Goal: Task Accomplishment & Management: Manage account settings

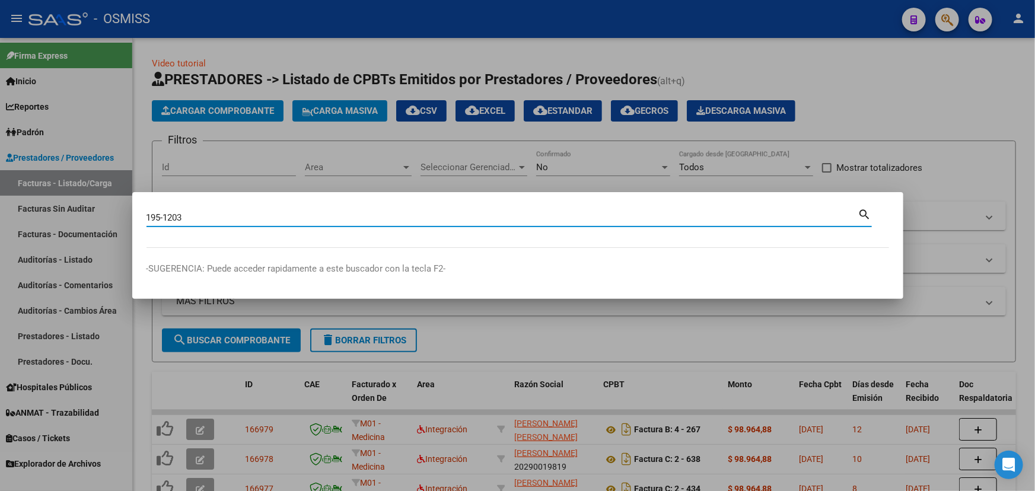
type input "195-1203"
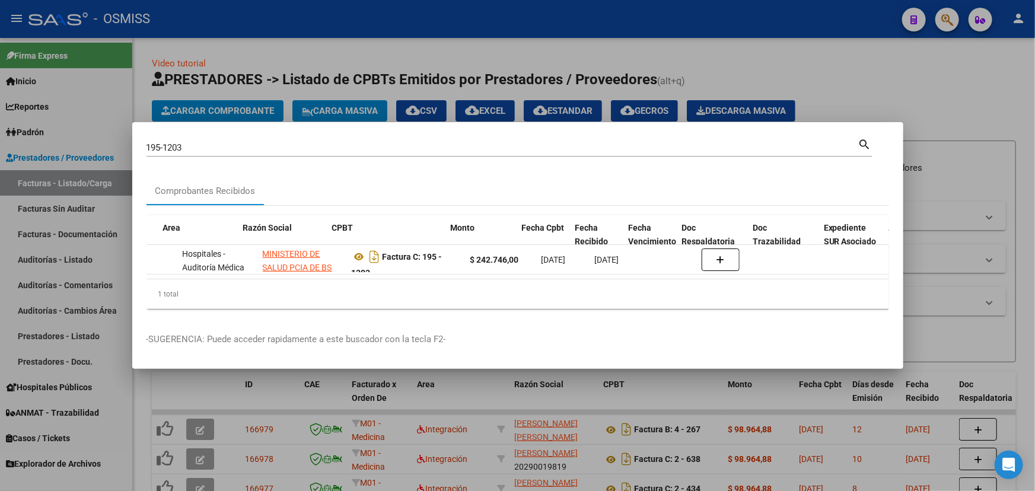
scroll to position [0, 265]
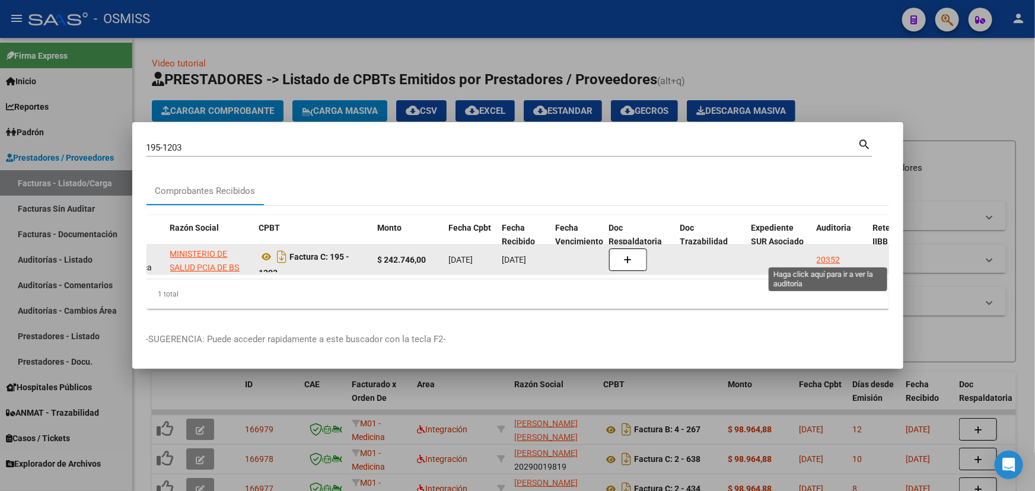
click at [831, 256] on div "20352" at bounding box center [829, 260] width 24 height 14
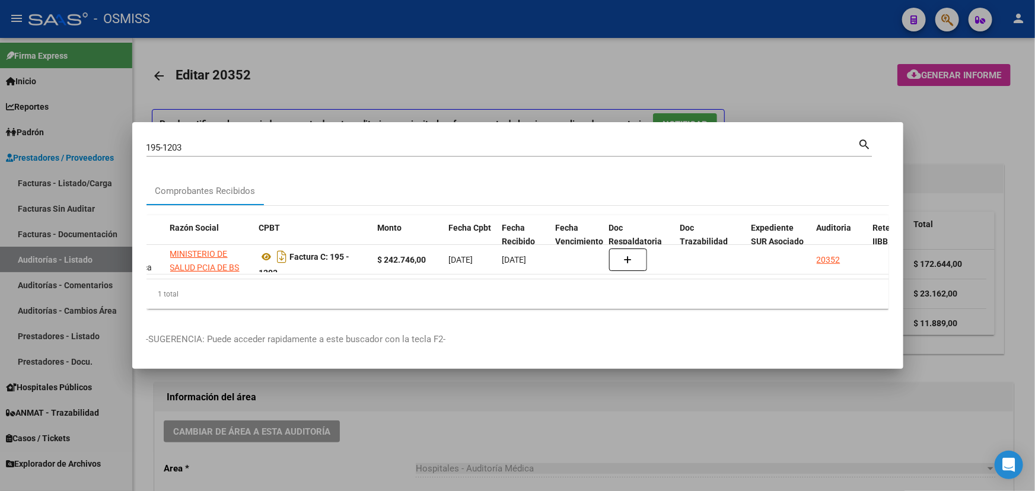
click at [384, 443] on div at bounding box center [517, 245] width 1035 height 491
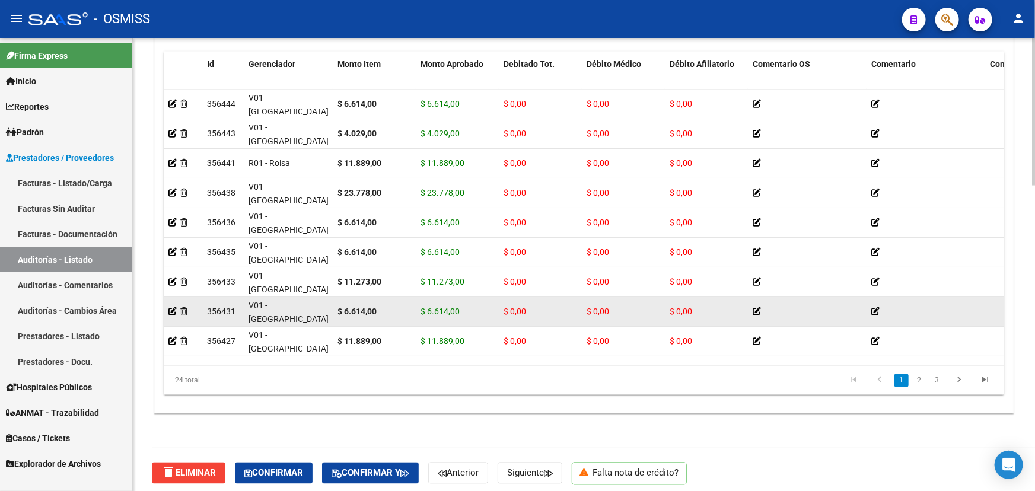
scroll to position [936, 0]
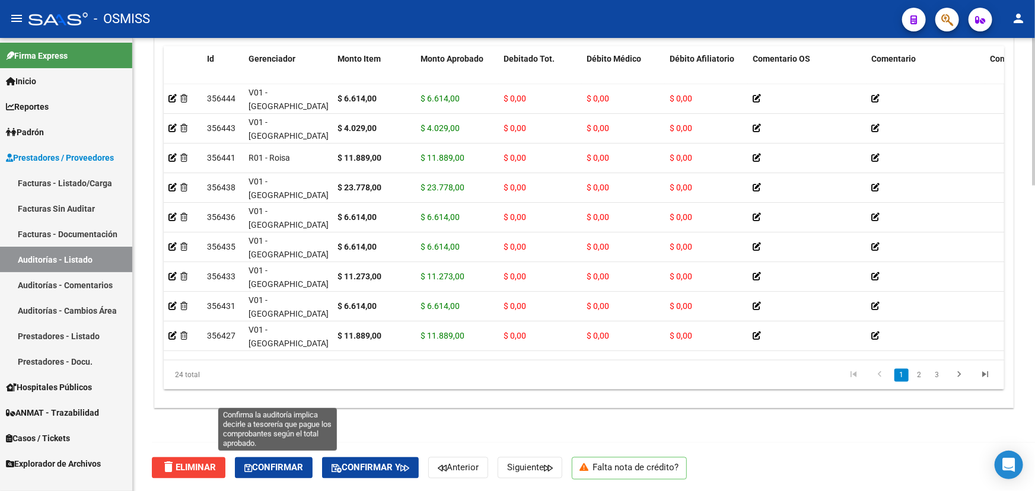
click at [303, 466] on span "Confirmar" at bounding box center [273, 468] width 59 height 11
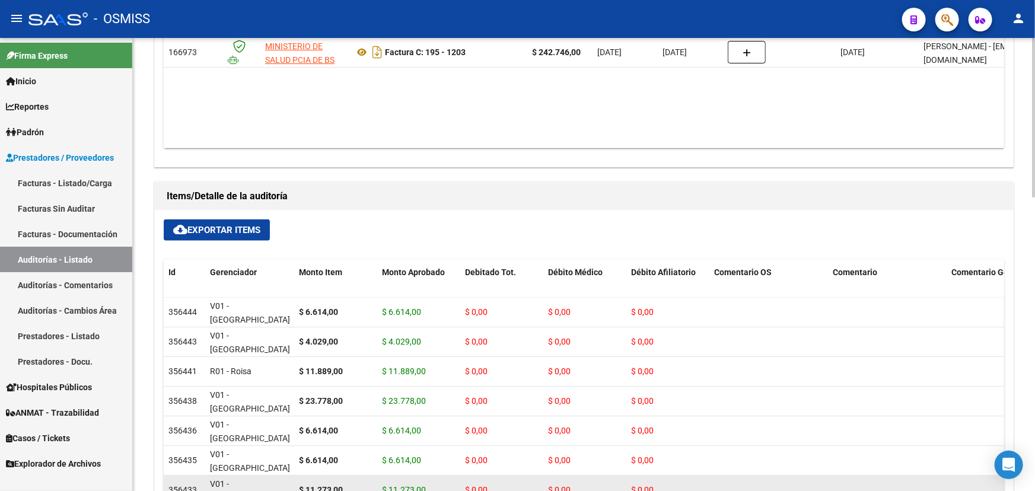
scroll to position [615, 0]
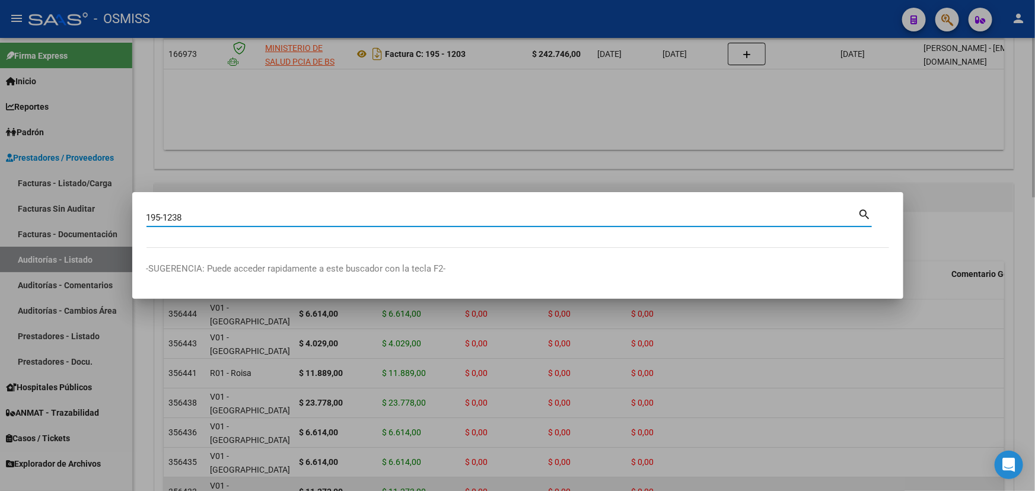
type input "195-1238"
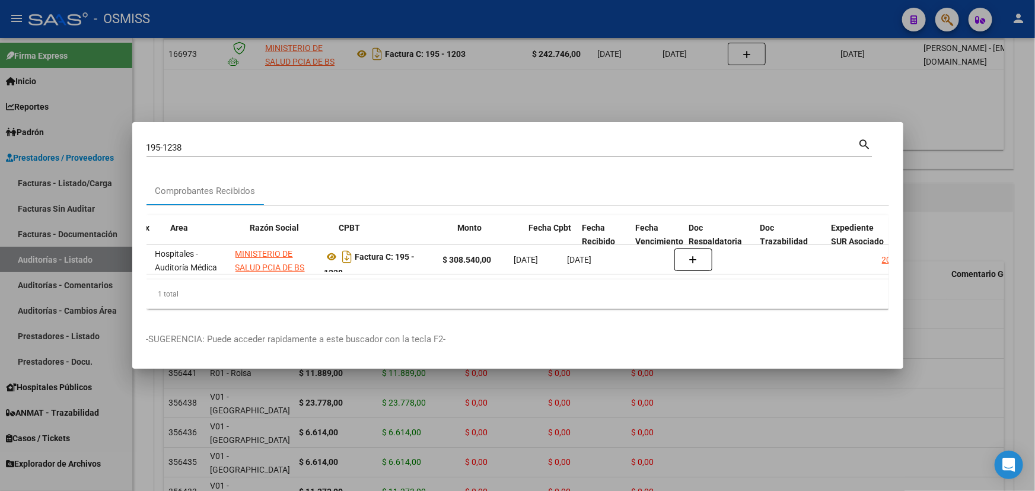
scroll to position [0, 242]
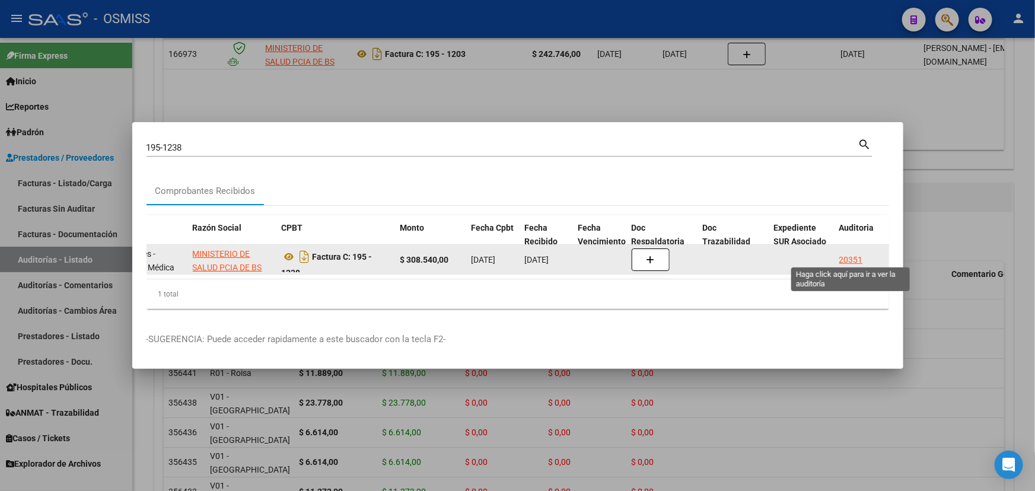
click at [856, 254] on div "20351" at bounding box center [851, 260] width 24 height 14
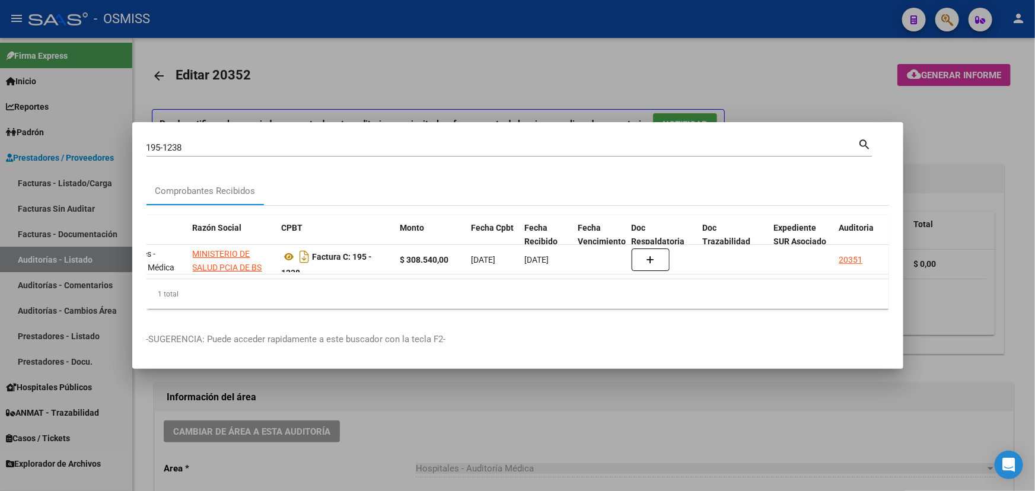
click at [257, 460] on div at bounding box center [517, 245] width 1035 height 491
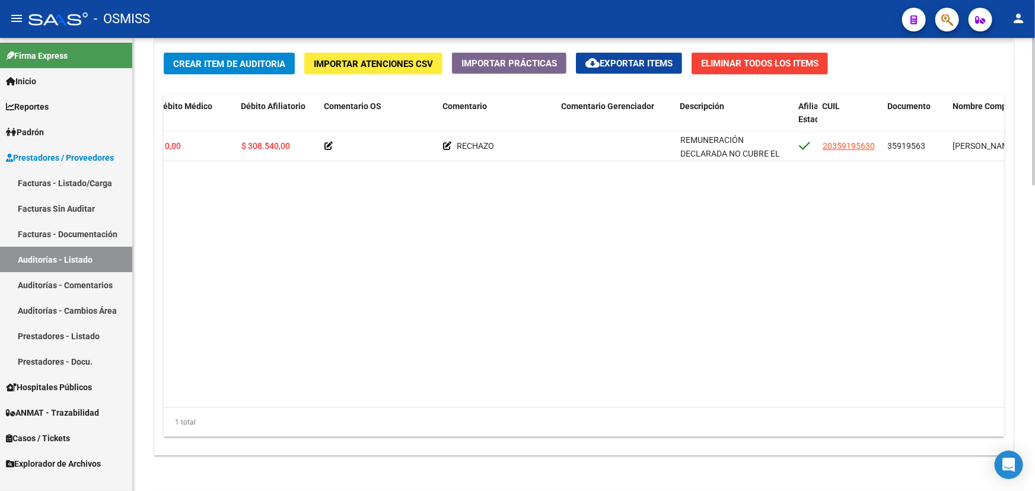
scroll to position [936, 0]
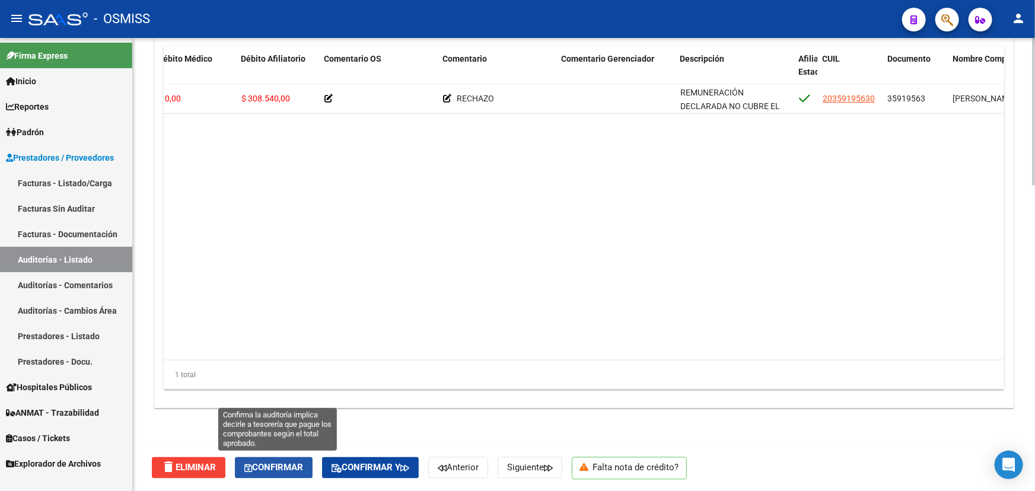
click at [264, 469] on span "Confirmar" at bounding box center [273, 468] width 59 height 11
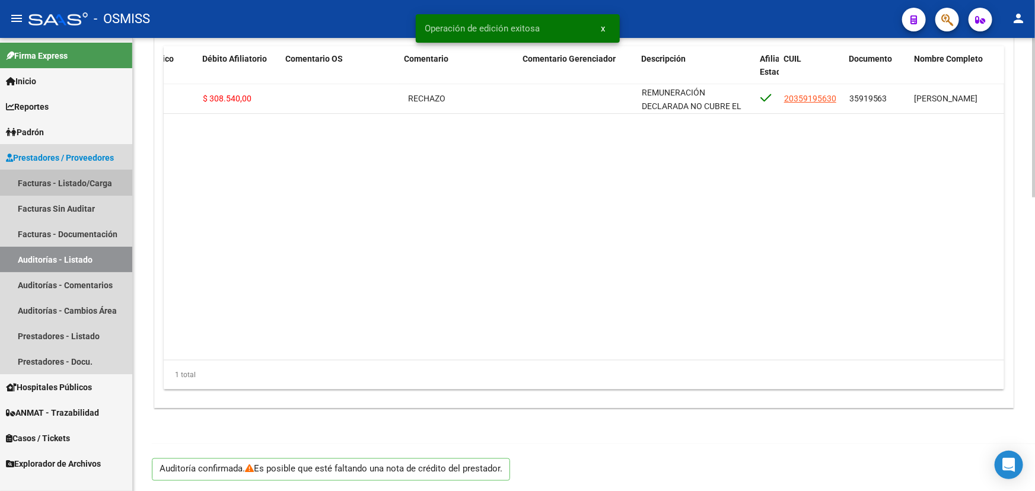
click at [57, 178] on link "Facturas - Listado/Carga" at bounding box center [66, 183] width 132 height 26
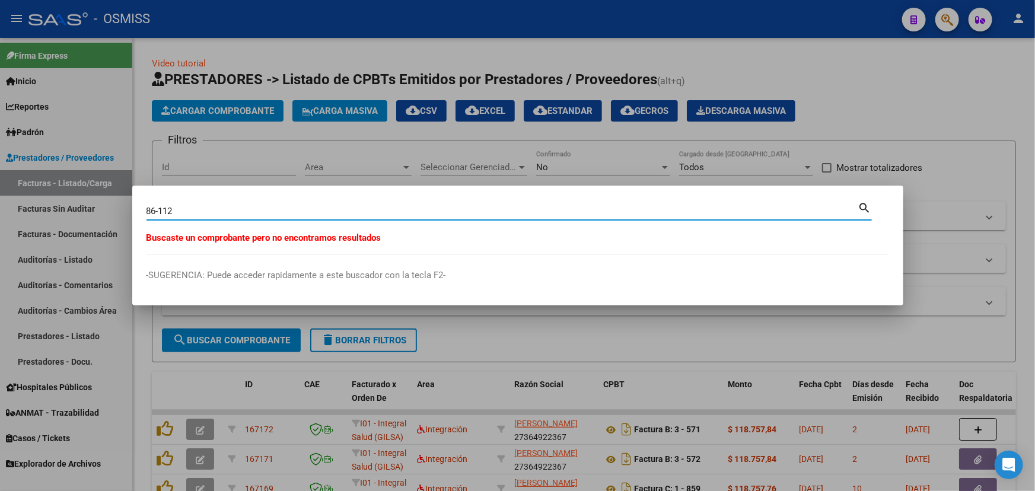
drag, startPoint x: 184, startPoint y: 208, endPoint x: 58, endPoint y: 199, distance: 126.1
click at [58, 199] on div "86-112 Buscar (apellido, dni, cuil, nro traspaso, cuit, obra social) search Bus…" at bounding box center [517, 245] width 1035 height 491
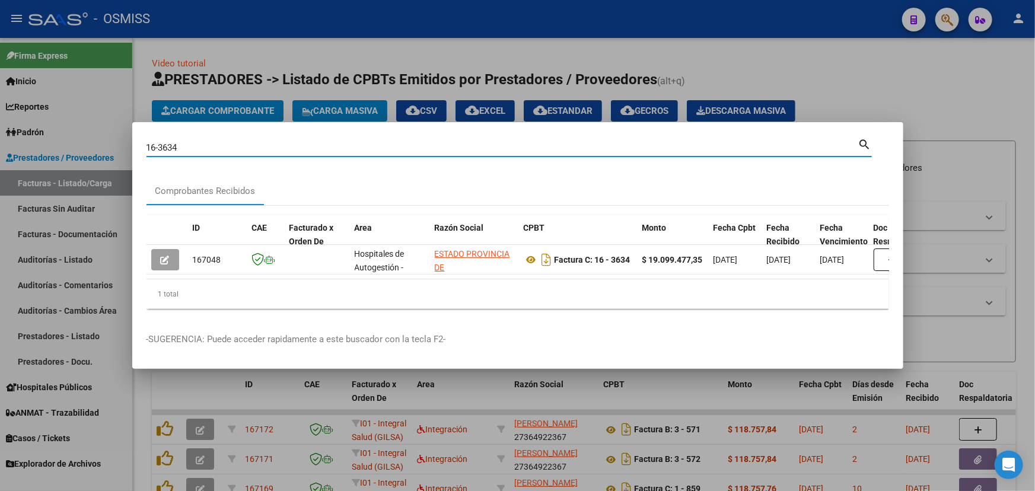
drag, startPoint x: 189, startPoint y: 140, endPoint x: 101, endPoint y: 133, distance: 88.7
click at [101, 133] on div "16-3634 Buscar (apellido, dni, cuil, nro traspaso, cuit, obra social) search Co…" at bounding box center [517, 245] width 1035 height 491
drag, startPoint x: 202, startPoint y: 143, endPoint x: 98, endPoint y: 137, distance: 104.0
click at [98, 137] on div "1-4980 Buscar (apellido, dni, cuil, nro traspaso, cuit, obra social) search Com…" at bounding box center [517, 245] width 1035 height 491
drag, startPoint x: 182, startPoint y: 141, endPoint x: 116, endPoint y: 139, distance: 66.5
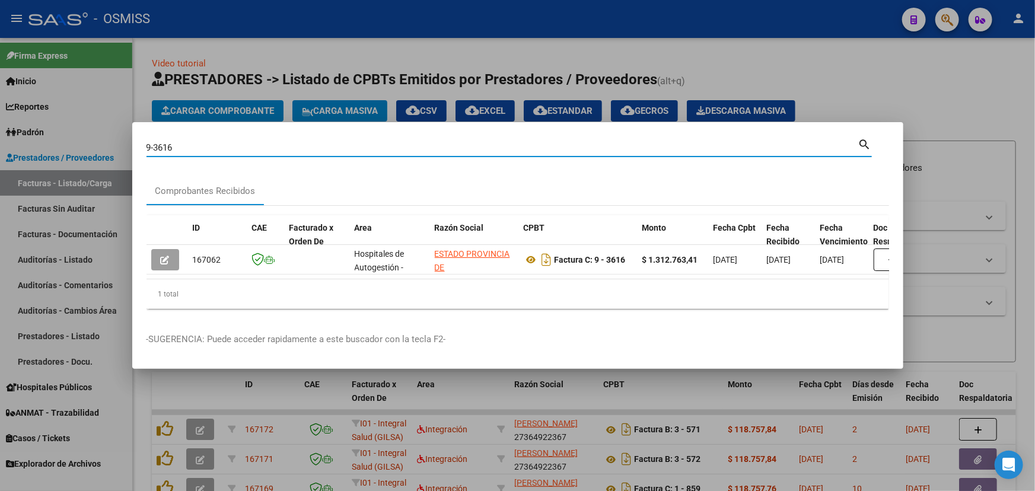
click at [116, 139] on div "9-3616 Buscar (apellido, dni, cuil, nro traspaso, cuit, obra social) search Com…" at bounding box center [517, 245] width 1035 height 491
drag, startPoint x: 196, startPoint y: 144, endPoint x: 114, endPoint y: 144, distance: 81.3
click at [113, 144] on div "10-4523 Buscar (apellido, dni, cuil, nro traspaso, cuit, obra social) search Co…" at bounding box center [517, 245] width 1035 height 491
drag, startPoint x: 195, startPoint y: 147, endPoint x: 132, endPoint y: 139, distance: 64.0
click at [132, 139] on mat-dialog-content "71-1560 Buscar (apellido, dni, cuil, nro traspaso, cuit, obra social) search Co…" at bounding box center [517, 227] width 771 height 182
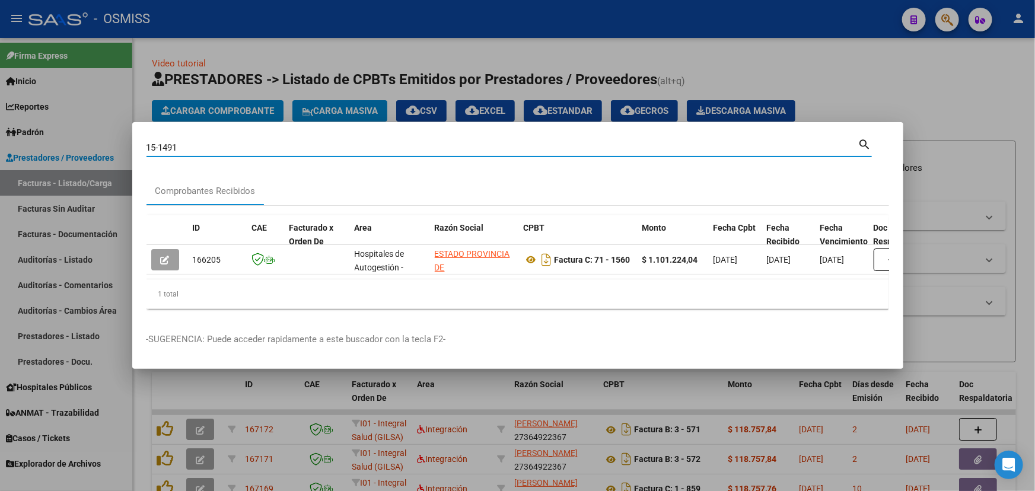
type input "15-1491"
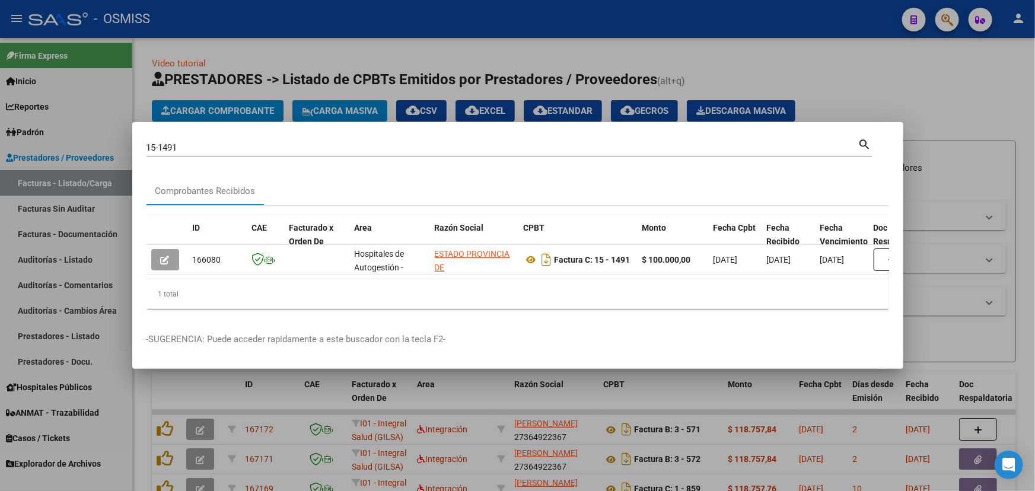
click at [766, 69] on div at bounding box center [517, 245] width 1035 height 491
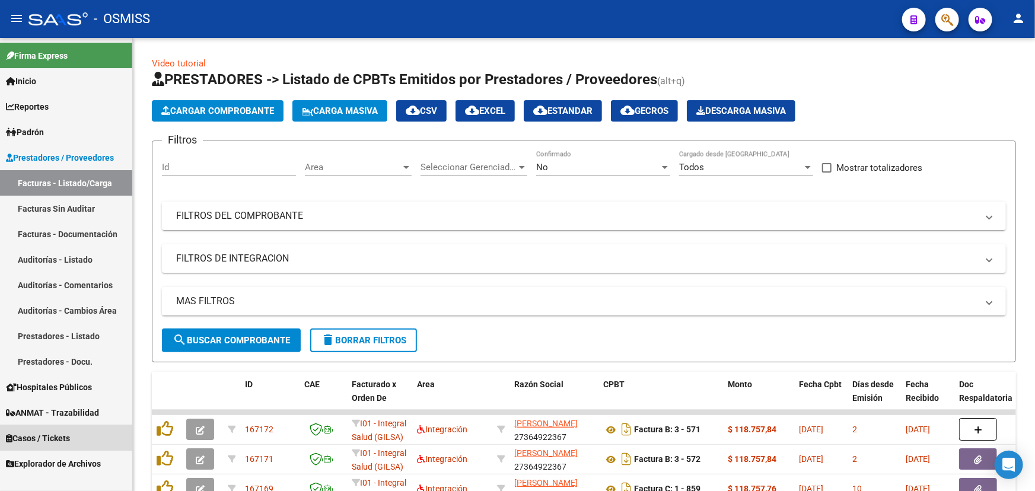
drag, startPoint x: 25, startPoint y: 432, endPoint x: 32, endPoint y: 437, distance: 8.2
click at [25, 432] on span "Casos / Tickets" at bounding box center [38, 438] width 64 height 13
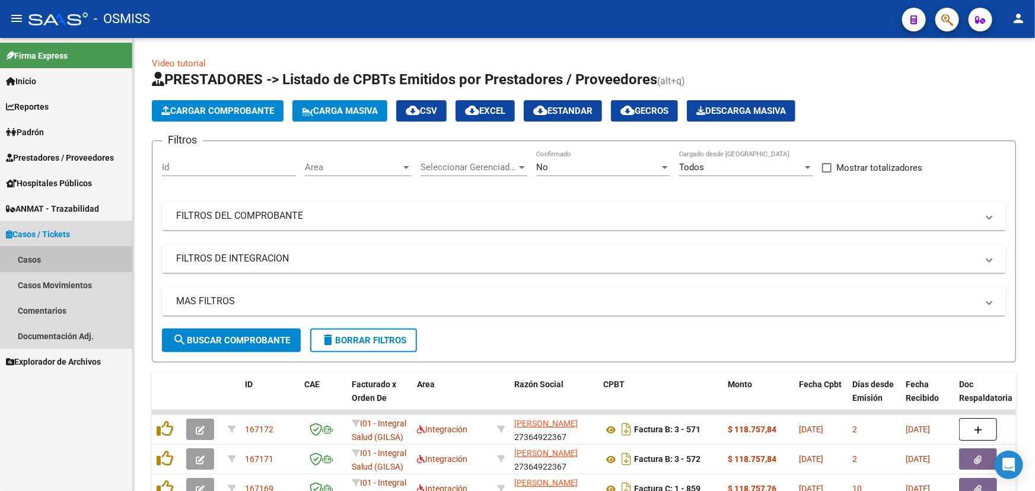
click at [27, 260] on link "Casos" at bounding box center [66, 260] width 132 height 26
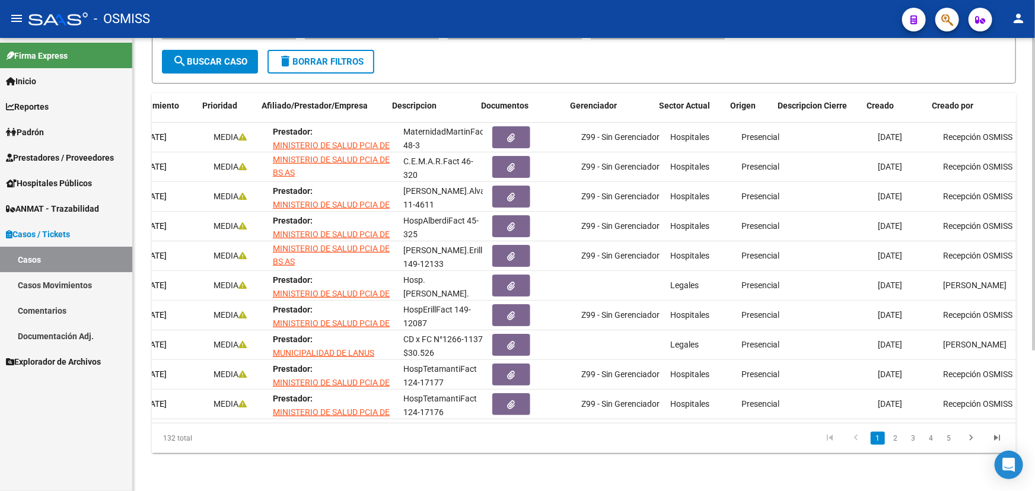
scroll to position [0, 216]
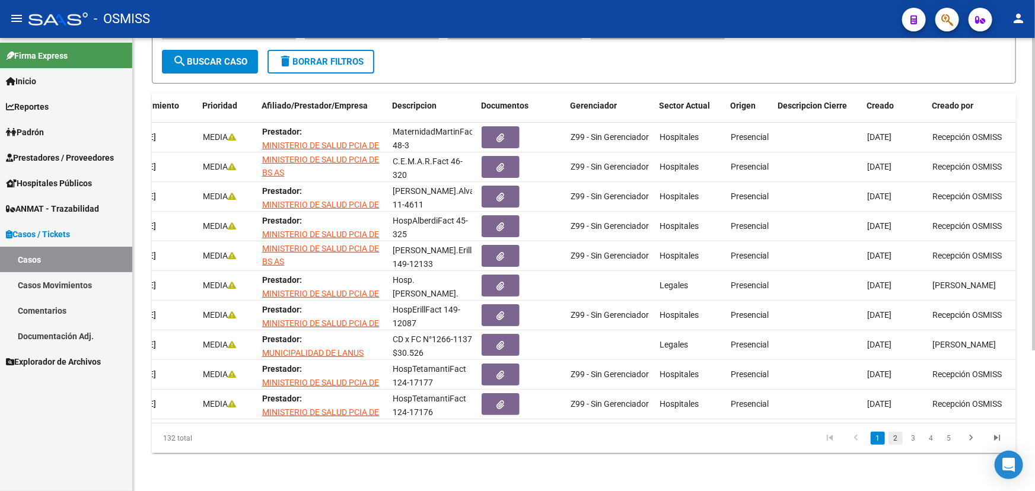
click at [896, 442] on link "2" at bounding box center [895, 438] width 14 height 13
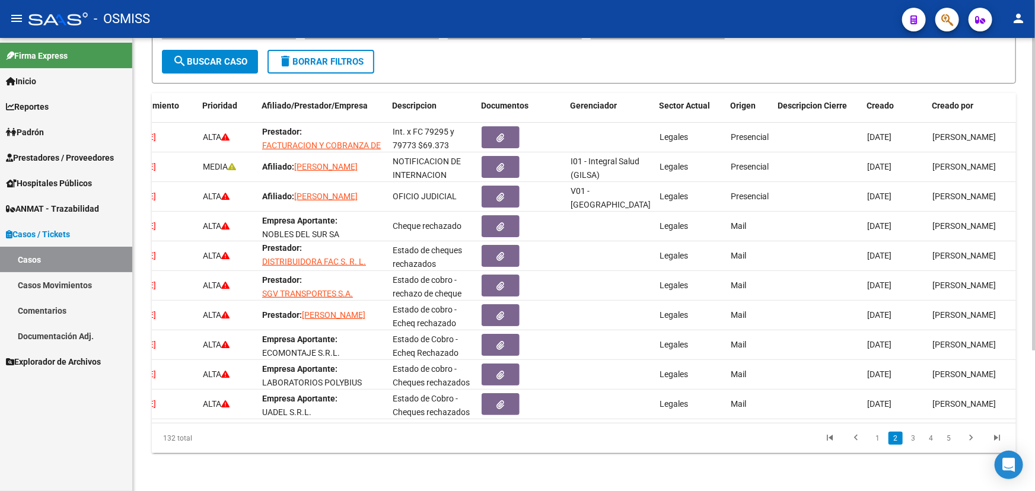
scroll to position [2, 0]
click at [880, 439] on link "1" at bounding box center [878, 438] width 14 height 13
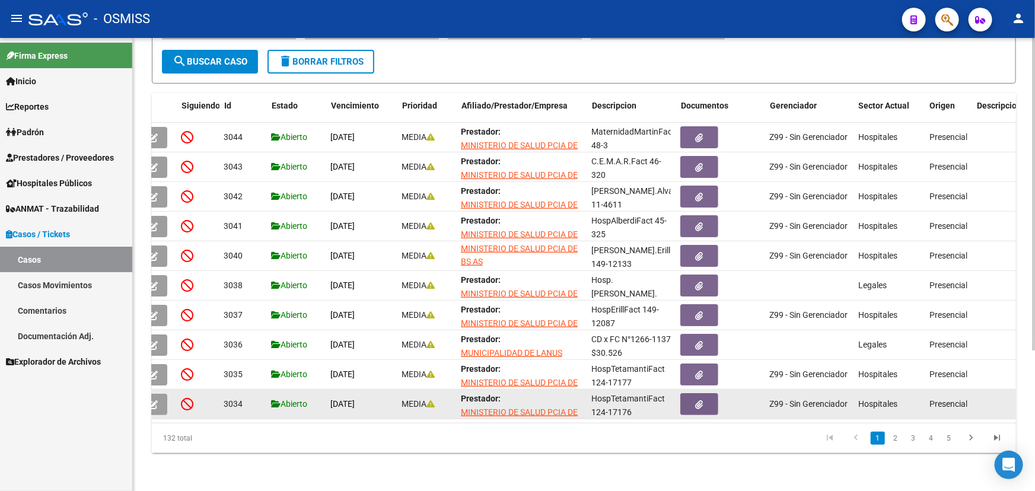
scroll to position [0, 17]
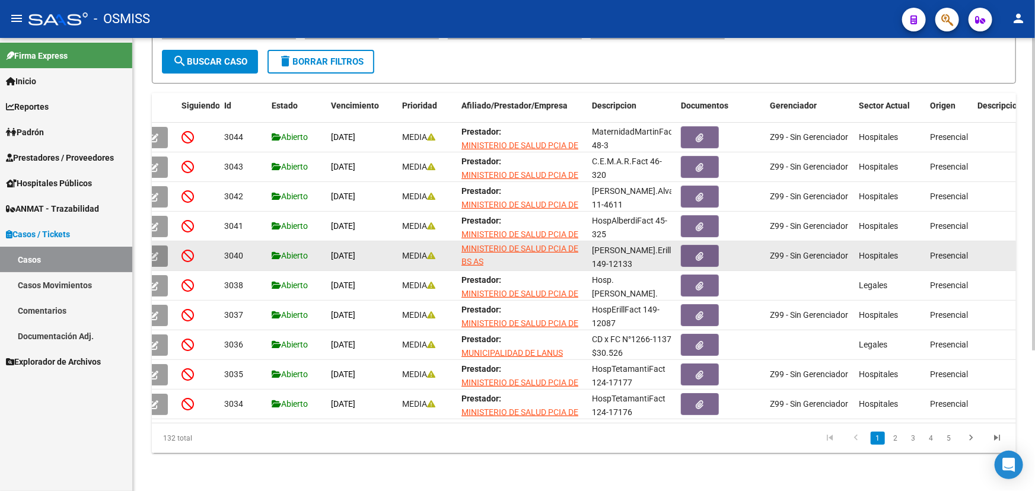
click at [162, 249] on button "button" at bounding box center [154, 256] width 28 height 21
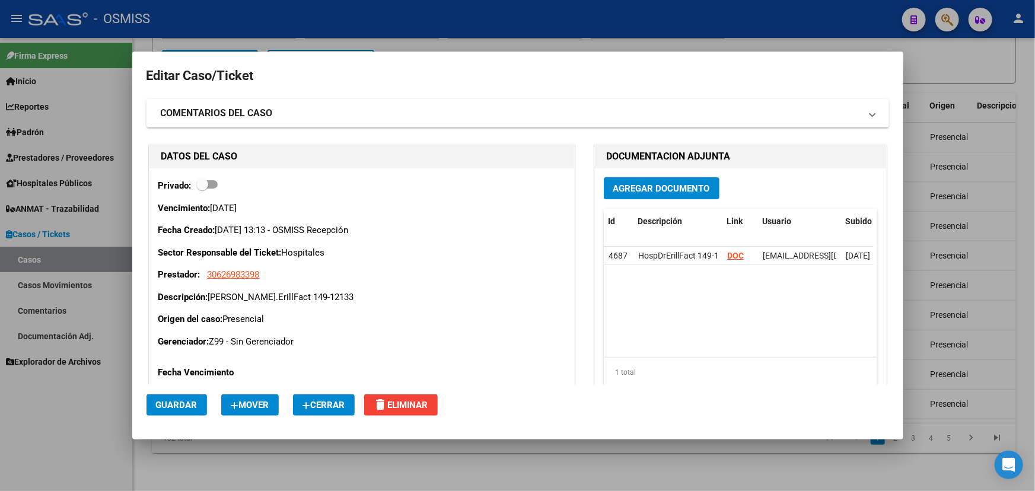
click at [345, 410] on button "Cerrar" at bounding box center [324, 404] width 62 height 21
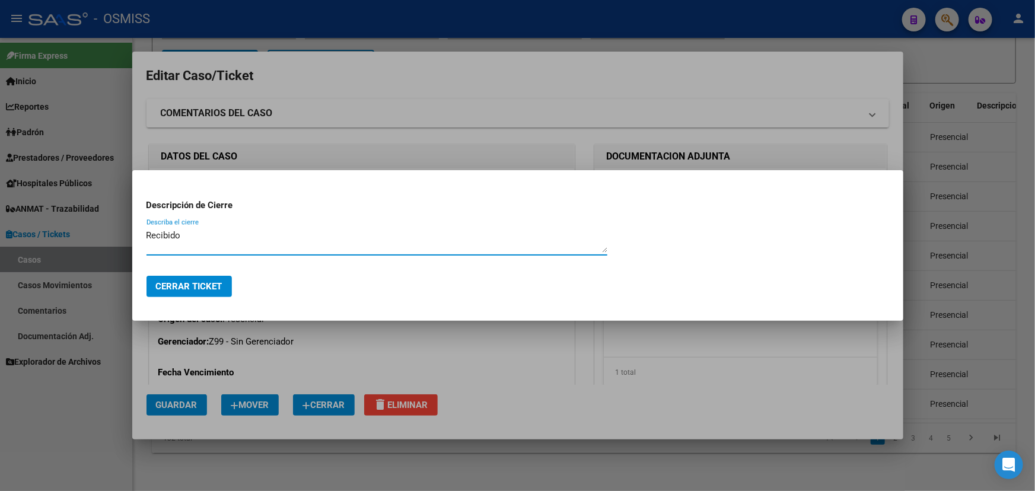
type textarea "Recibido"
click at [186, 291] on span "Cerrar Ticket" at bounding box center [189, 286] width 66 height 11
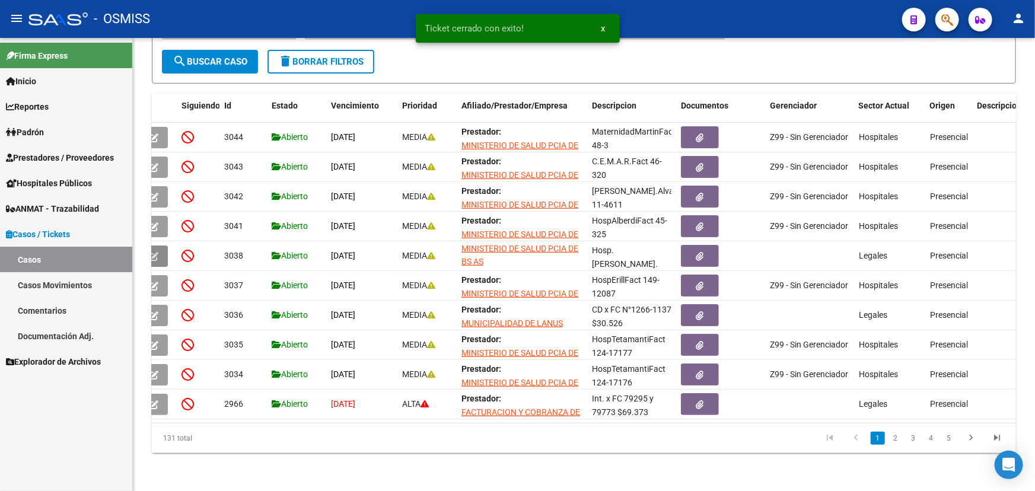
click at [37, 183] on span "Hospitales Públicos" at bounding box center [49, 183] width 86 height 13
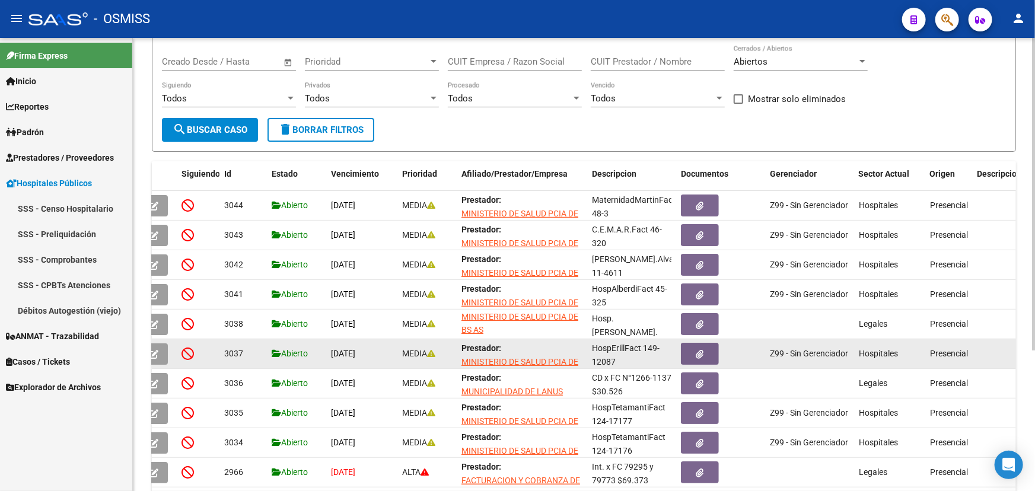
scroll to position [0, 0]
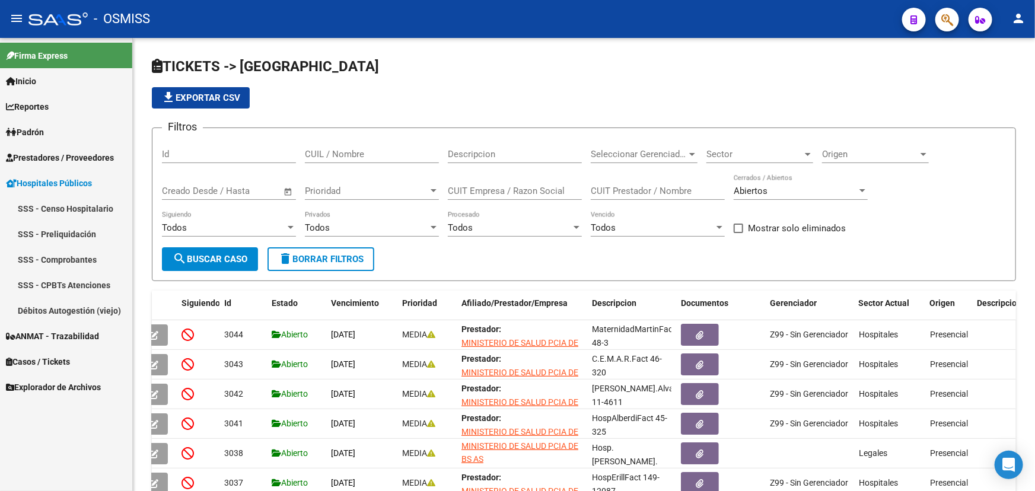
click at [44, 160] on span "Prestadores / Proveedores" at bounding box center [60, 157] width 108 height 13
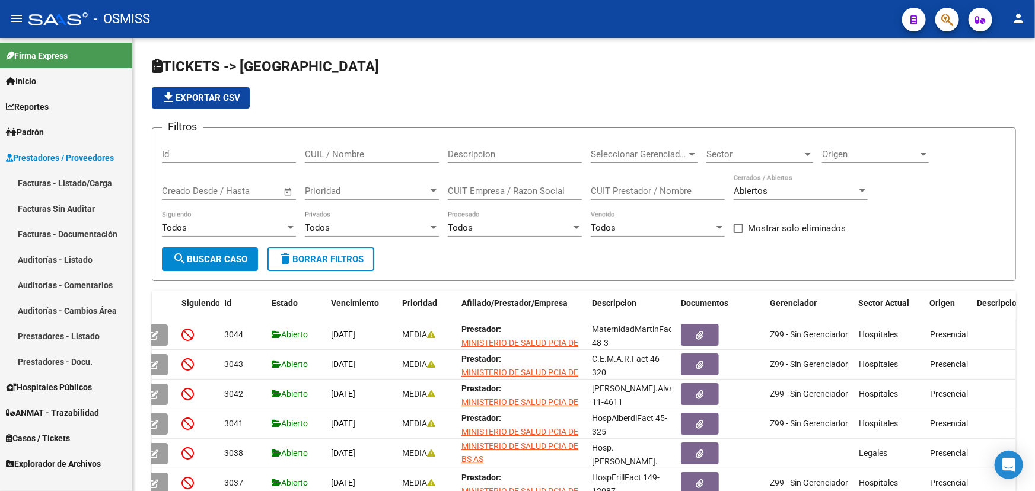
click at [46, 183] on link "Facturas - Listado/Carga" at bounding box center [66, 183] width 132 height 26
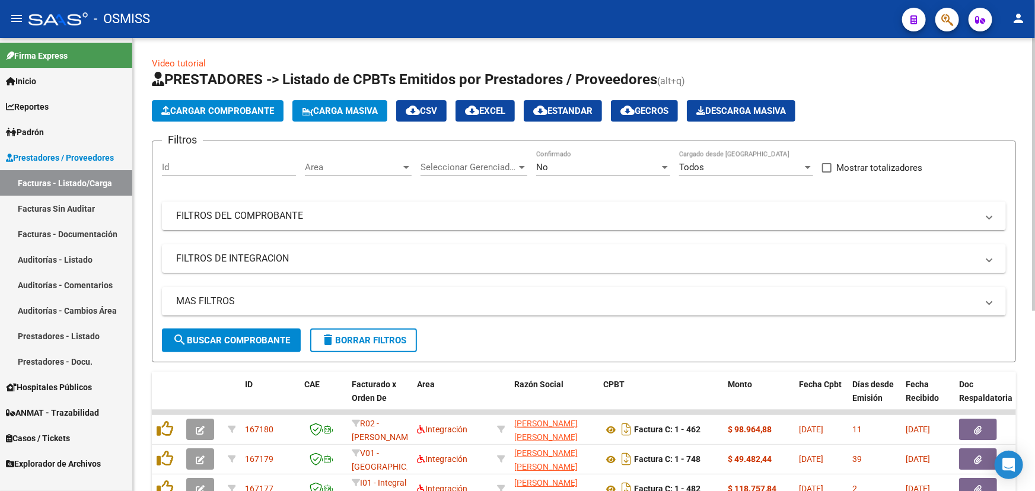
click at [323, 166] on span "Area" at bounding box center [353, 167] width 96 height 11
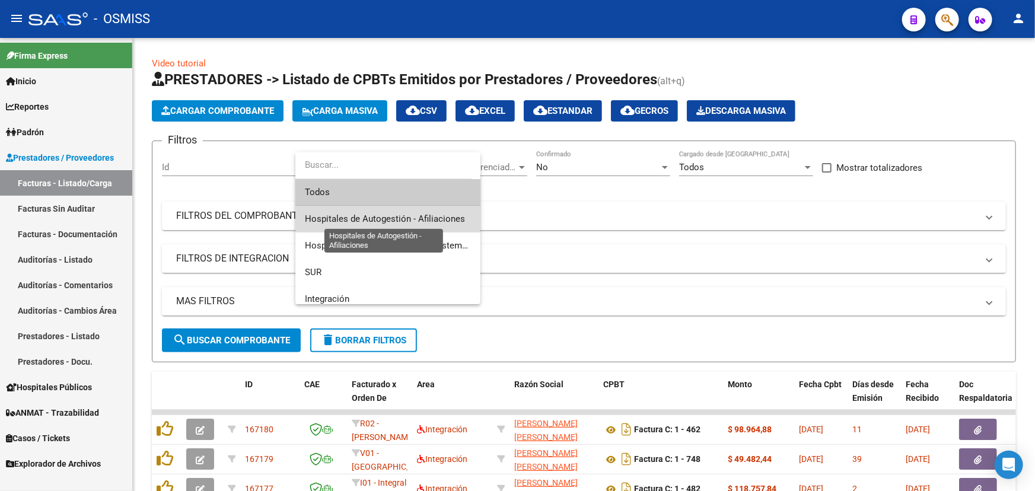
click at [432, 223] on span "Hospitales de Autogestión - Afiliaciones" at bounding box center [385, 219] width 160 height 11
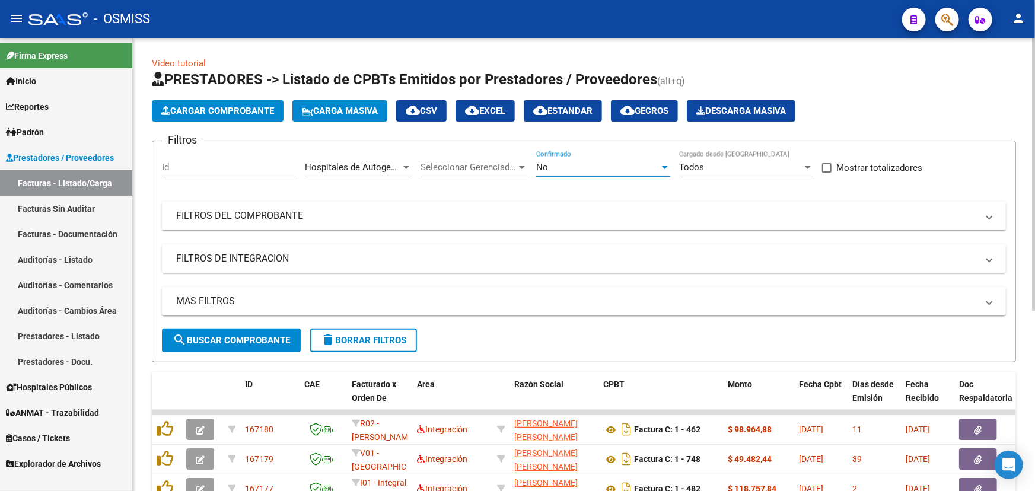
click at [574, 170] on div "No" at bounding box center [597, 167] width 123 height 11
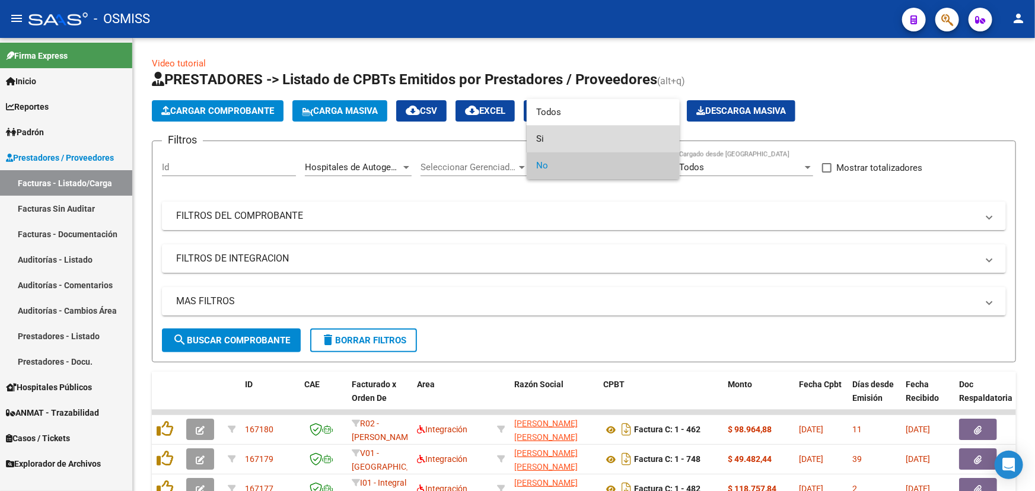
click at [540, 139] on span "Si" at bounding box center [603, 139] width 134 height 27
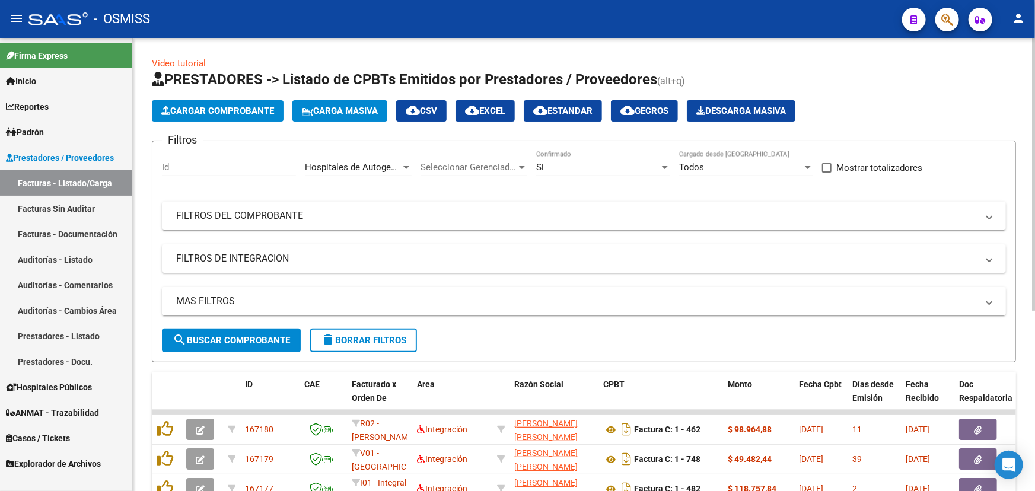
click at [209, 300] on mat-panel-title "MAS FILTROS" at bounding box center [576, 301] width 801 height 13
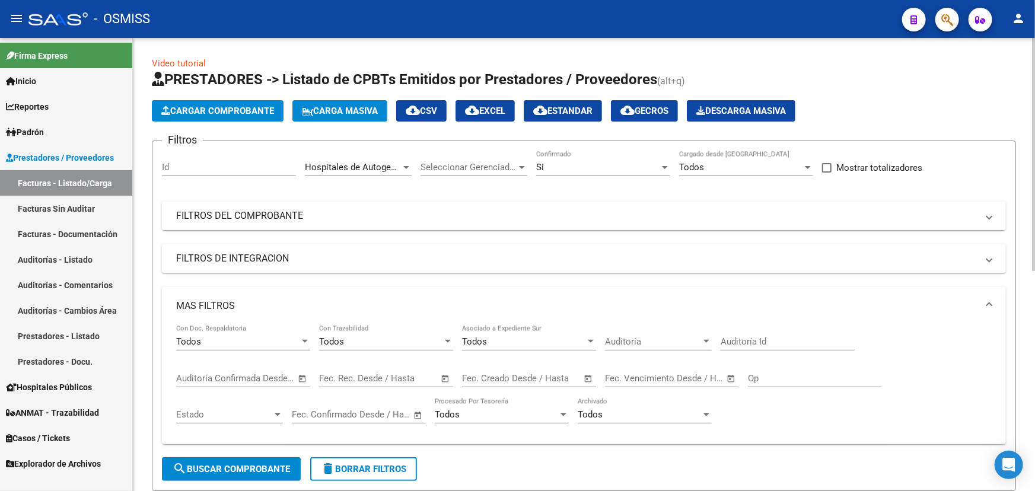
click at [440, 375] on span "Open calendar" at bounding box center [445, 379] width 28 height 28
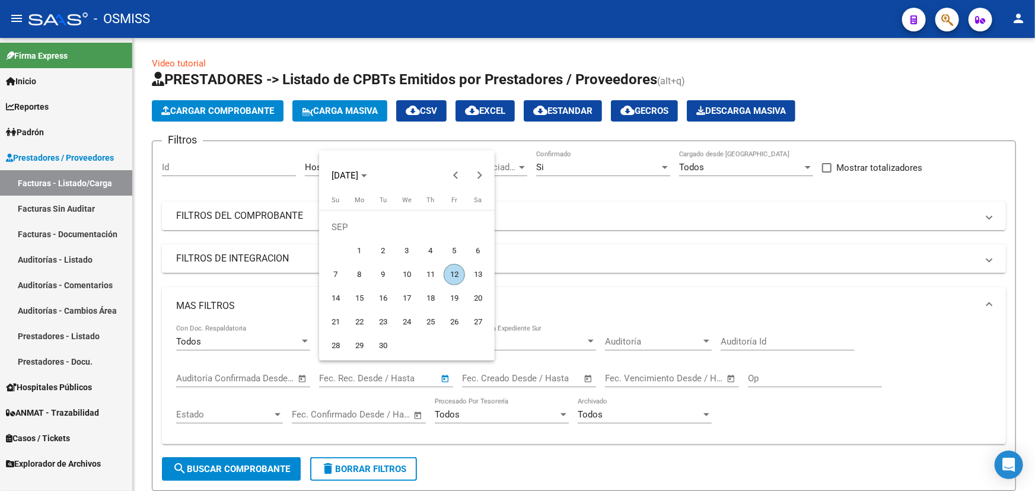
click at [454, 273] on span "12" at bounding box center [454, 274] width 21 height 21
type input "[DATE]"
click at [454, 273] on span "12" at bounding box center [454, 274] width 21 height 21
type input "[DATE]"
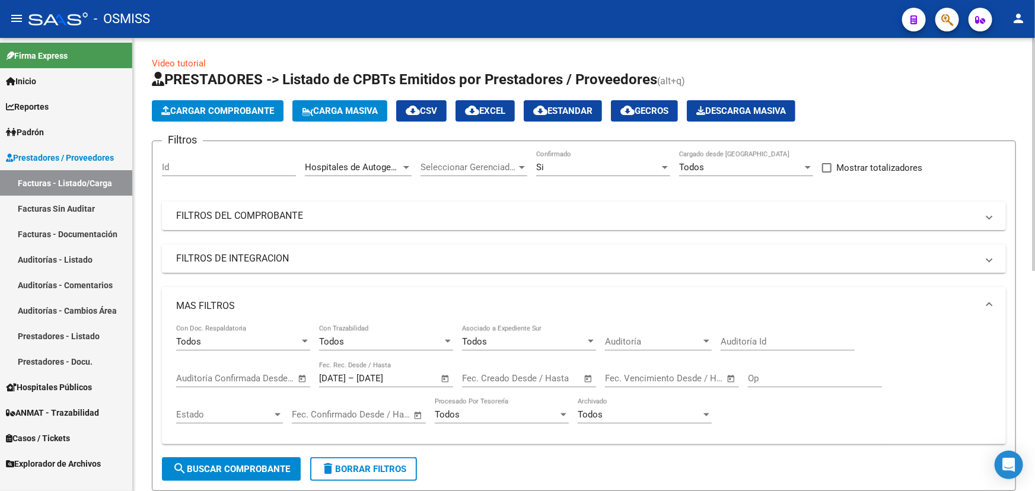
click at [225, 471] on span "search Buscar Comprobante" at bounding box center [231, 469] width 117 height 11
click at [388, 464] on span "delete Borrar Filtros" at bounding box center [363, 469] width 85 height 11
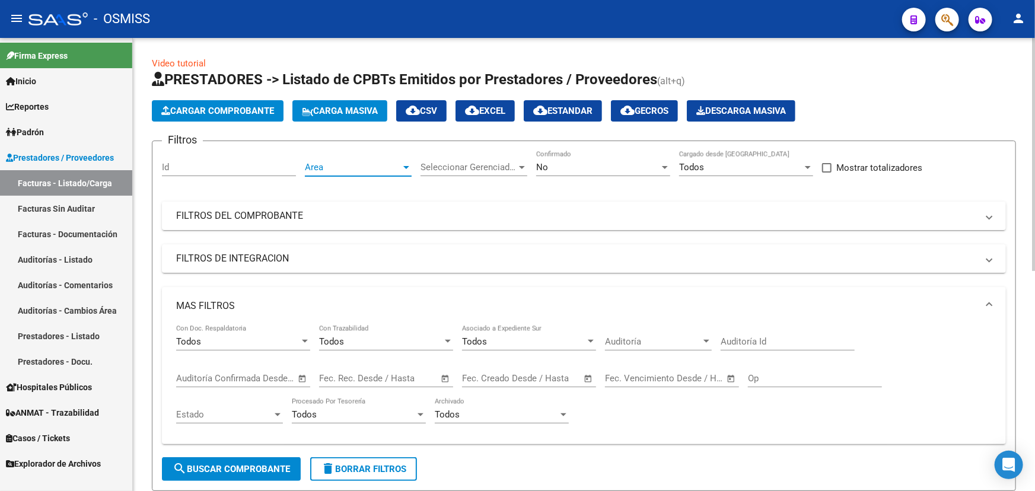
click at [351, 170] on span "Area" at bounding box center [353, 167] width 96 height 11
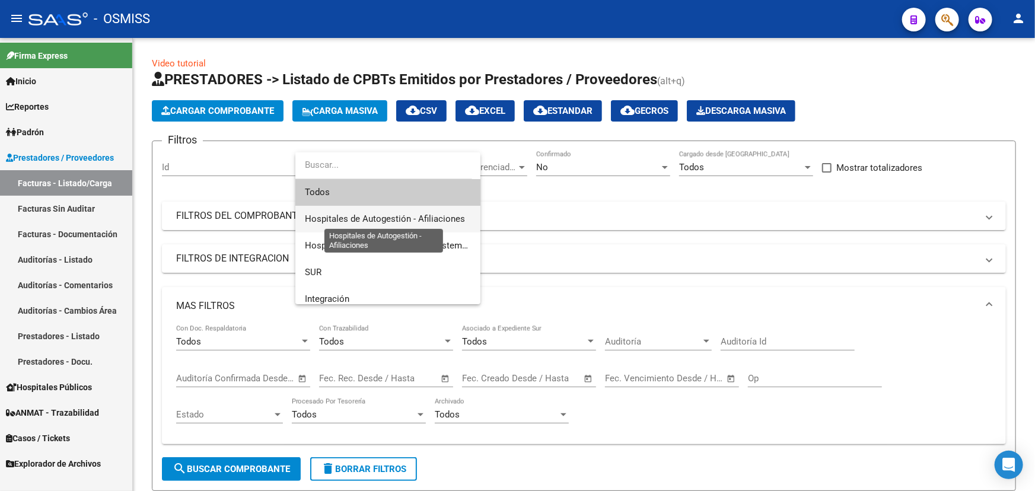
click at [358, 218] on span "Hospitales de Autogestión - Afiliaciones" at bounding box center [385, 219] width 160 height 11
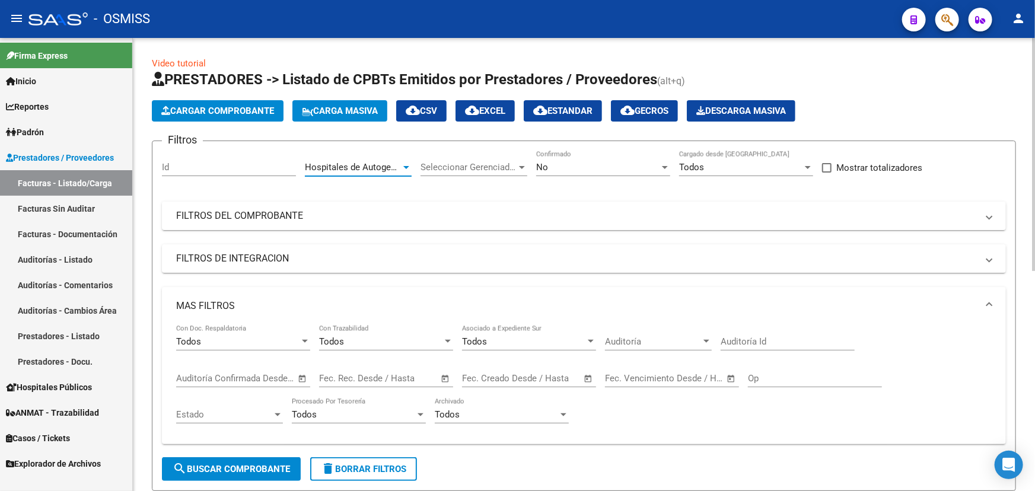
click at [562, 168] on div "No" at bounding box center [597, 167] width 123 height 11
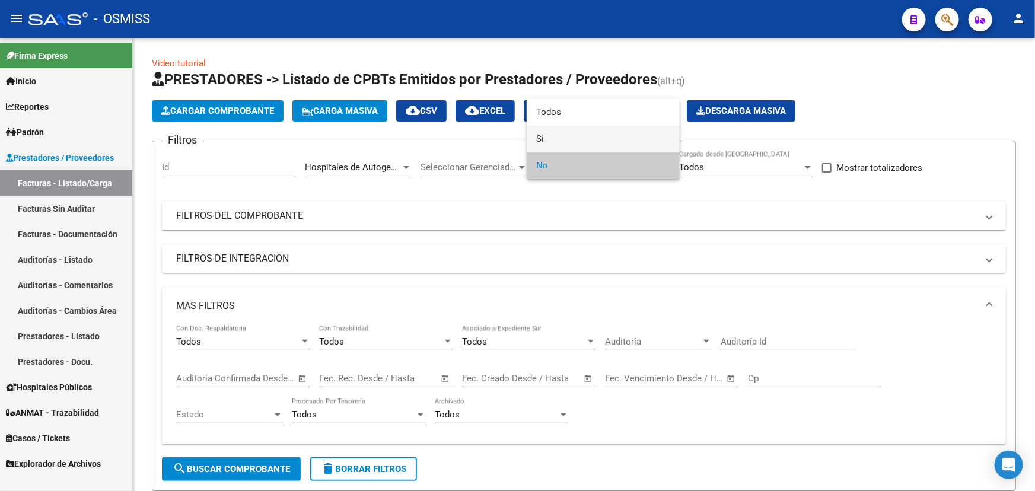
click at [540, 138] on span "Si" at bounding box center [603, 139] width 134 height 27
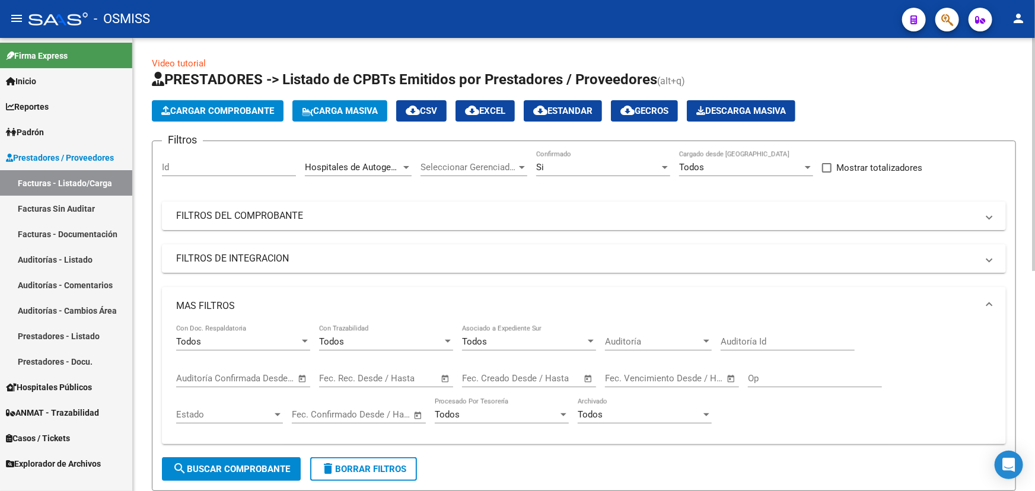
click at [585, 378] on span "Open calendar" at bounding box center [588, 379] width 28 height 28
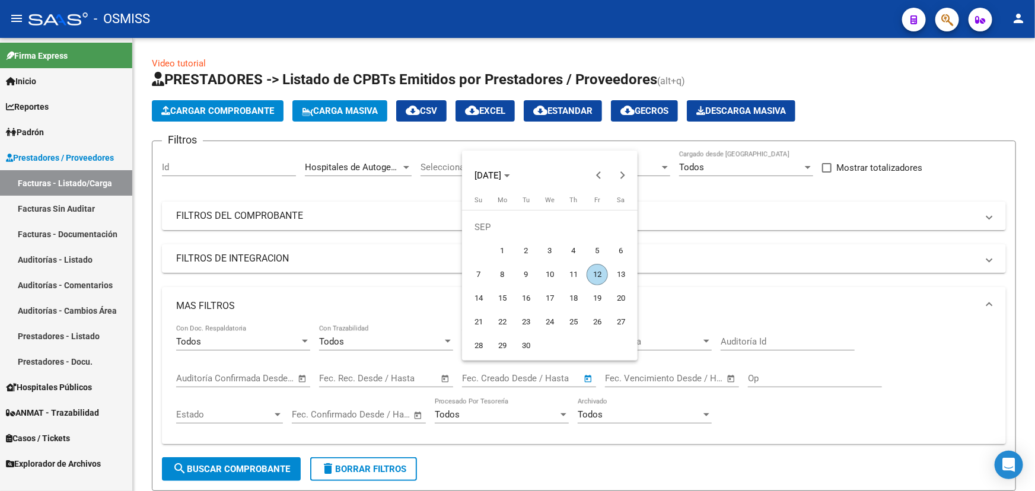
click at [596, 272] on span "12" at bounding box center [597, 274] width 21 height 21
type input "[DATE]"
click at [596, 272] on span "12" at bounding box center [597, 274] width 21 height 21
type input "[DATE]"
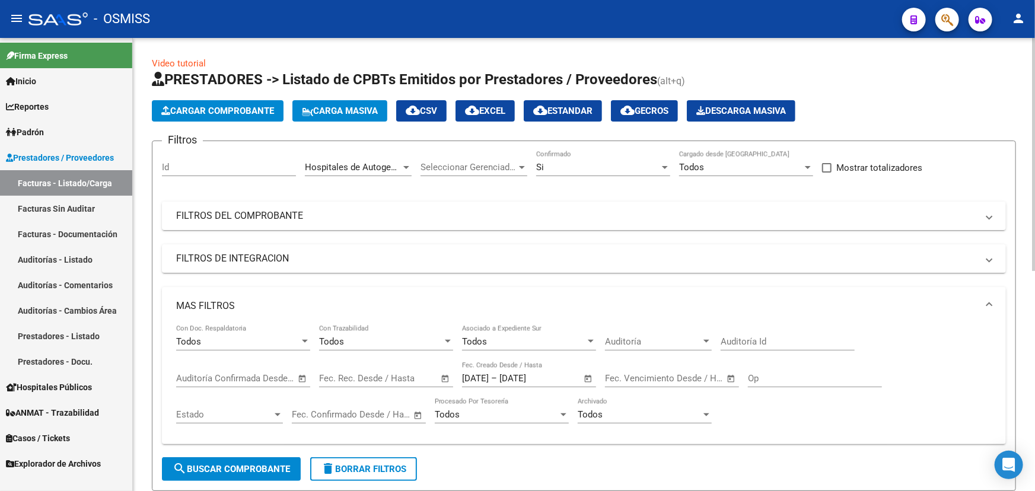
click at [245, 468] on span "search Buscar Comprobante" at bounding box center [231, 469] width 117 height 11
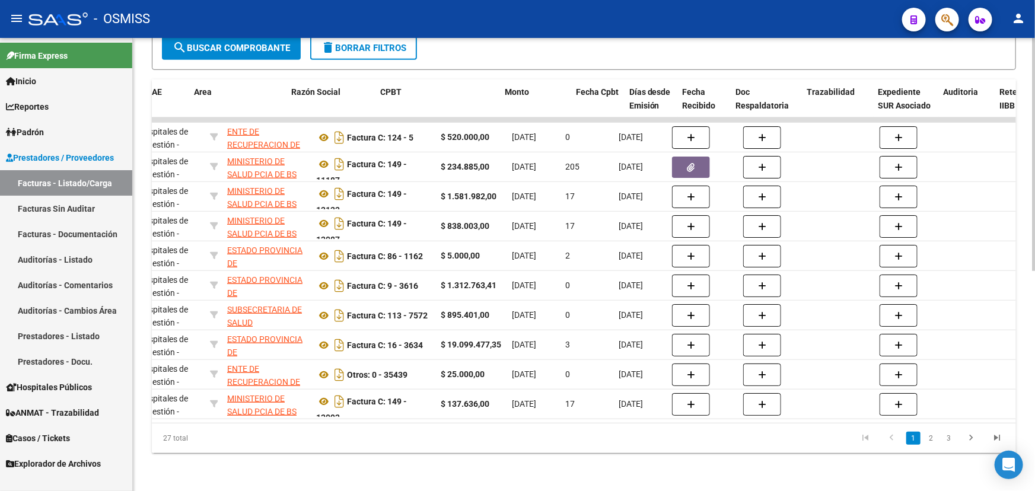
scroll to position [0, 138]
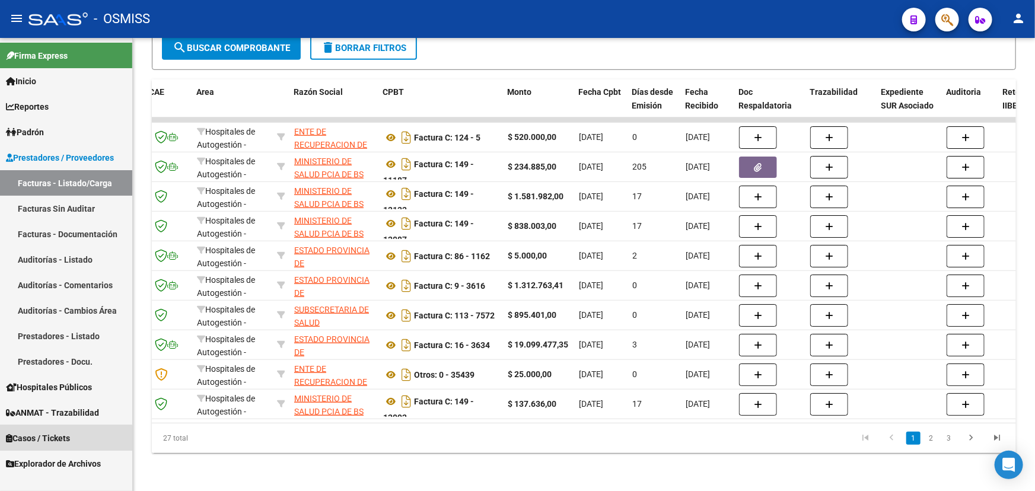
click at [30, 441] on span "Casos / Tickets" at bounding box center [38, 438] width 64 height 13
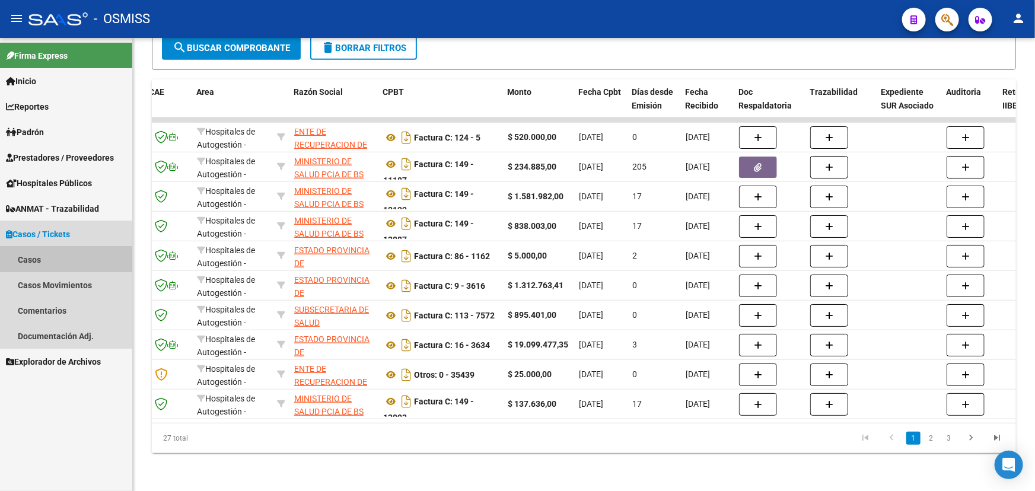
click at [23, 260] on link "Casos" at bounding box center [66, 260] width 132 height 26
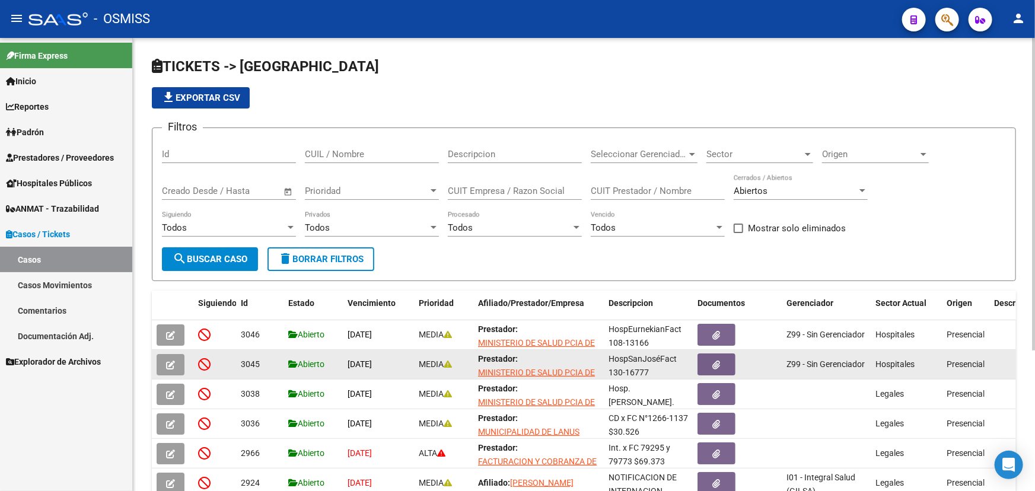
click at [184, 368] on div at bounding box center [173, 364] width 32 height 21
click at [179, 365] on button "button" at bounding box center [171, 364] width 28 height 21
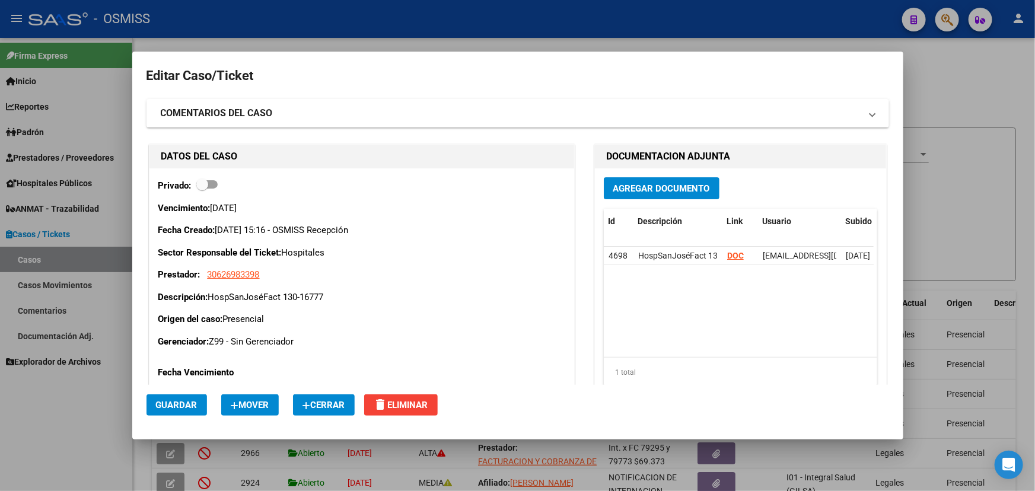
click at [337, 398] on button "Cerrar" at bounding box center [324, 404] width 62 height 21
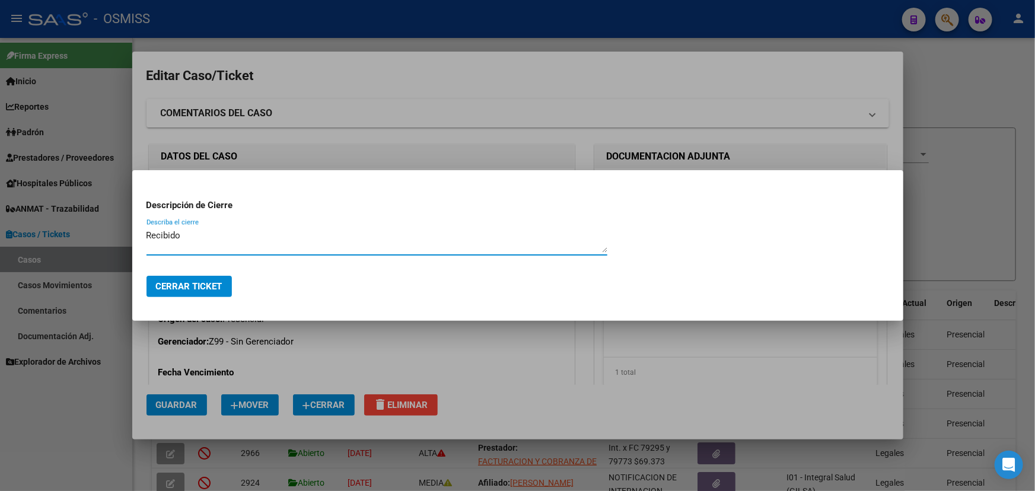
type textarea "Recibido"
click at [209, 278] on button "Cerrar Ticket" at bounding box center [189, 286] width 85 height 21
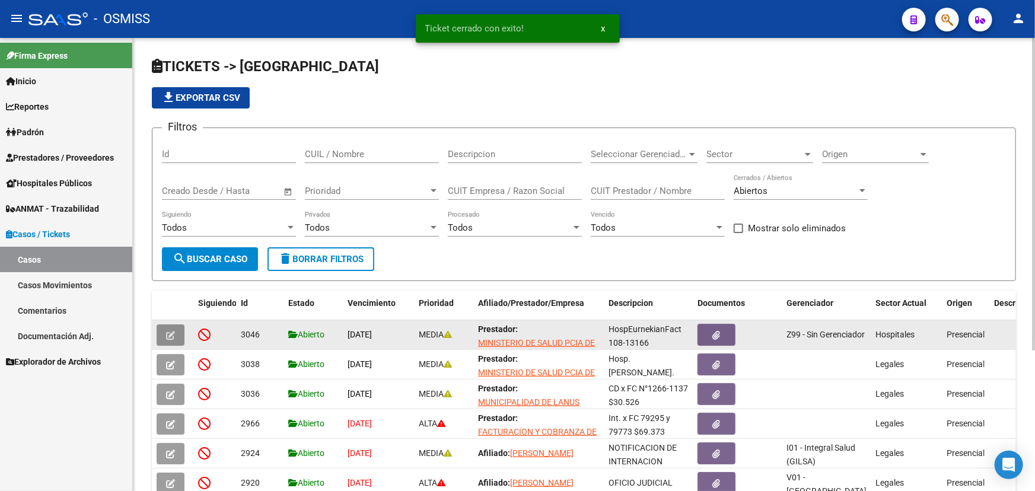
click at [171, 332] on icon "button" at bounding box center [170, 335] width 9 height 9
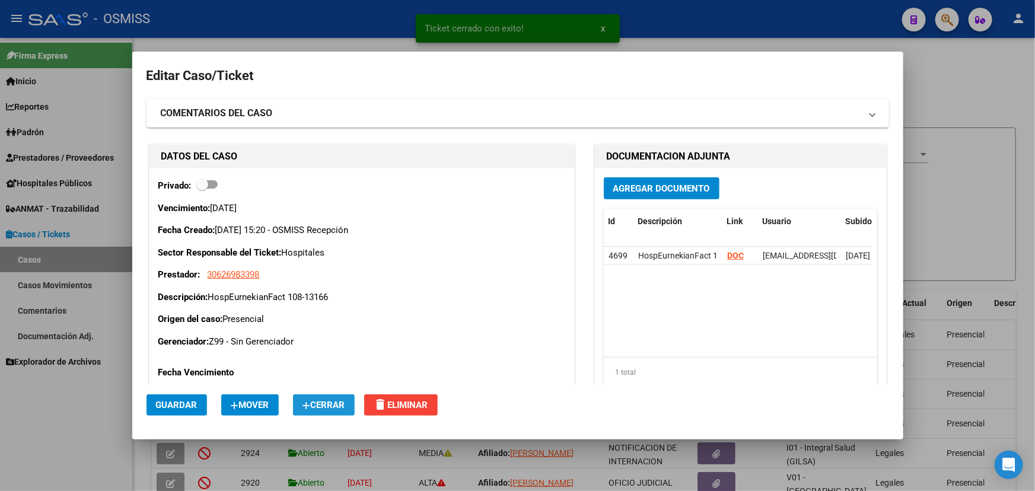
click at [323, 407] on span "Cerrar" at bounding box center [323, 405] width 43 height 11
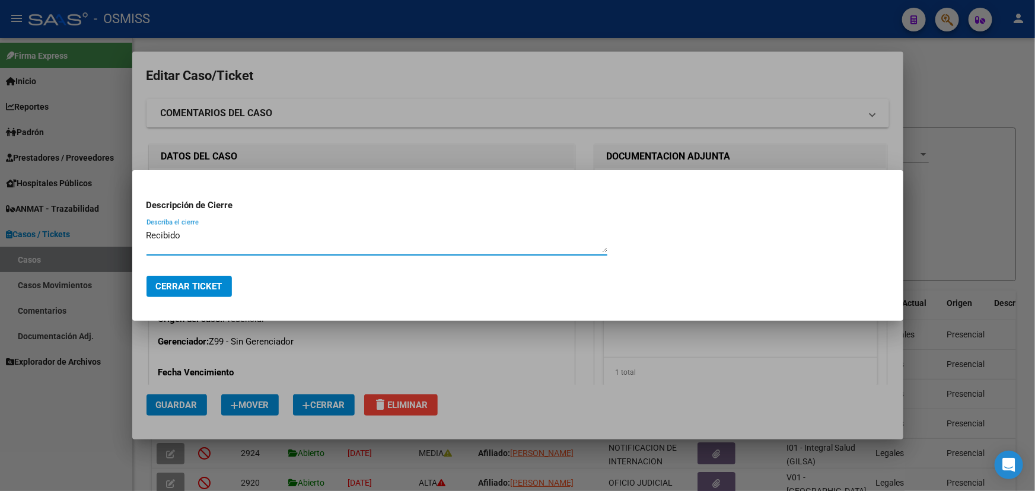
type textarea "Recibido"
click at [208, 281] on span "Cerrar Ticket" at bounding box center [189, 286] width 66 height 11
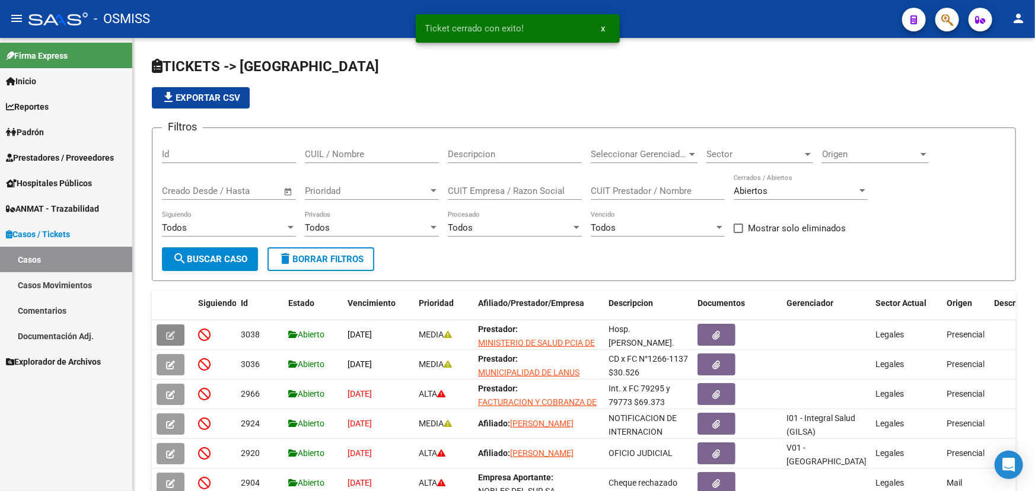
click at [24, 151] on span "Prestadores / Proveedores" at bounding box center [60, 157] width 108 height 13
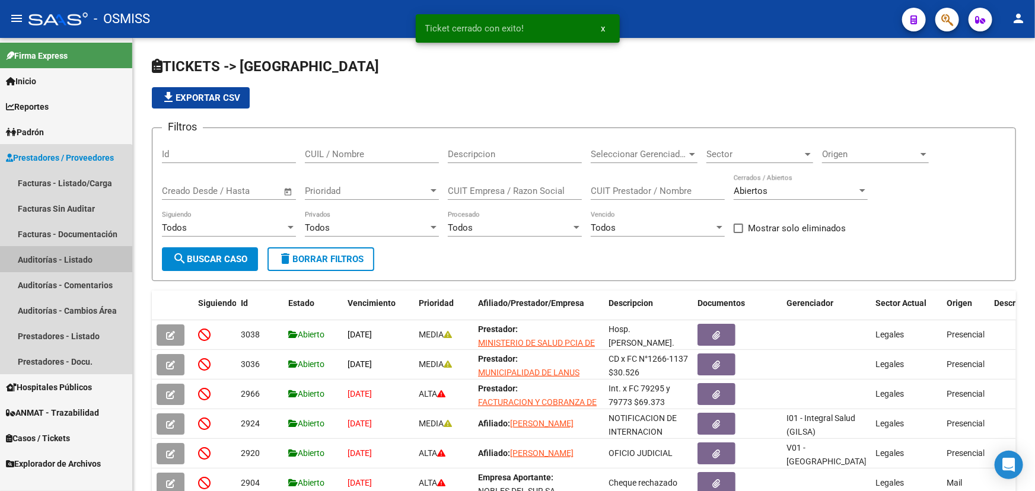
click at [58, 260] on link "Auditorías - Listado" at bounding box center [66, 260] width 132 height 26
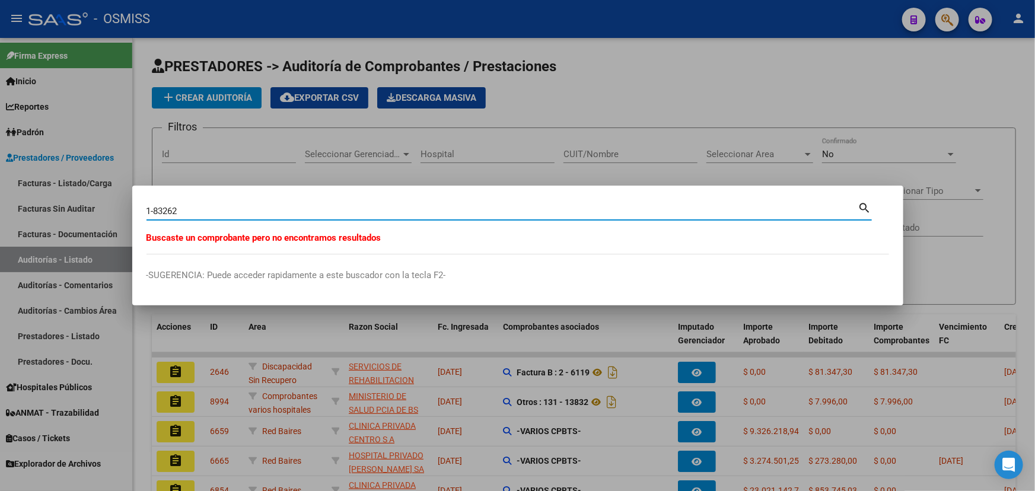
type input "1-83262"
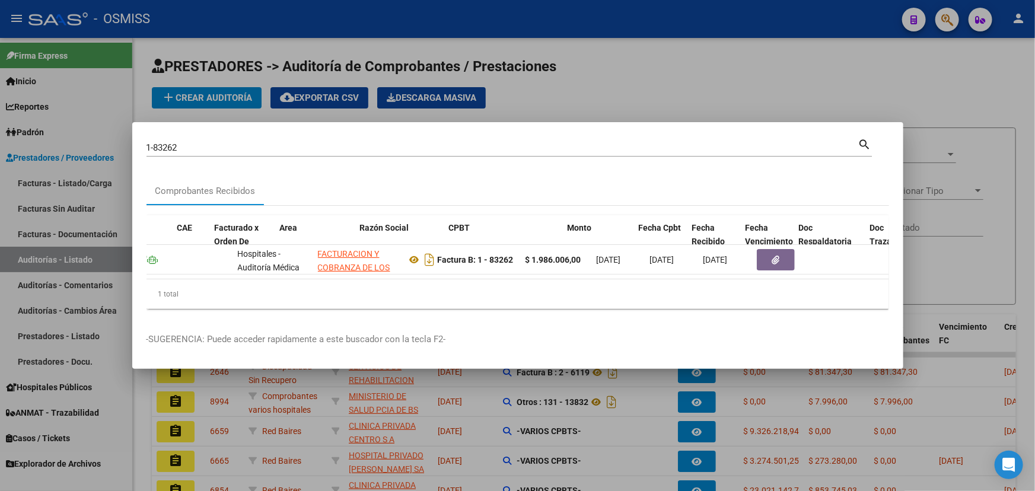
scroll to position [0, 466]
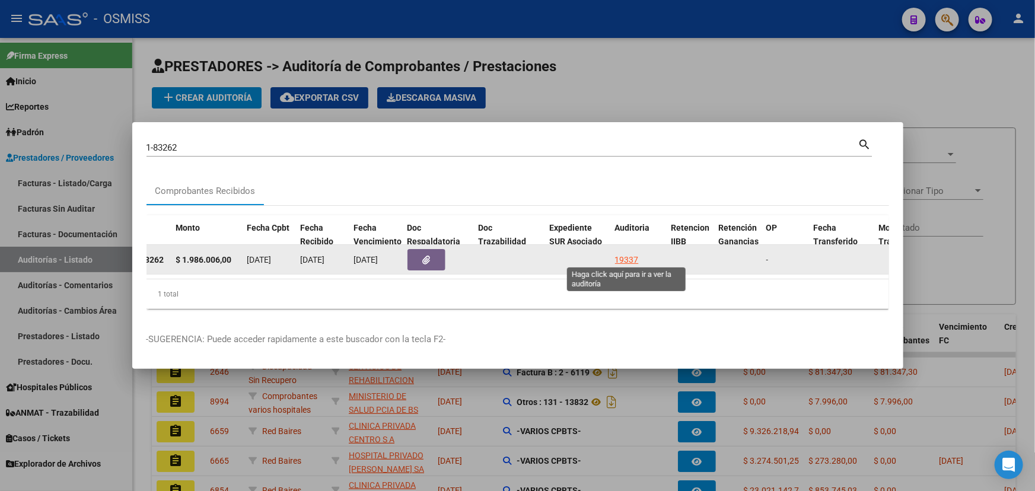
click at [633, 254] on div "19337" at bounding box center [627, 260] width 24 height 14
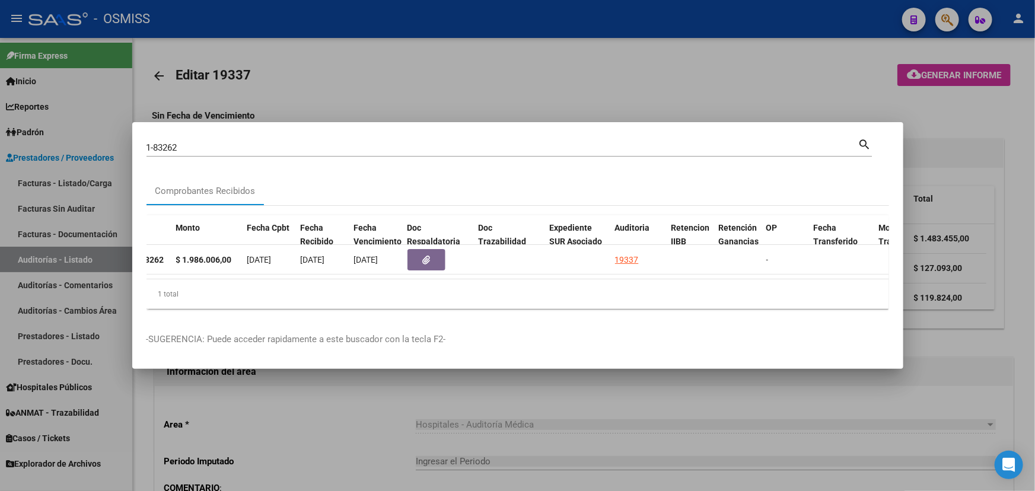
click at [305, 409] on div at bounding box center [517, 245] width 1035 height 491
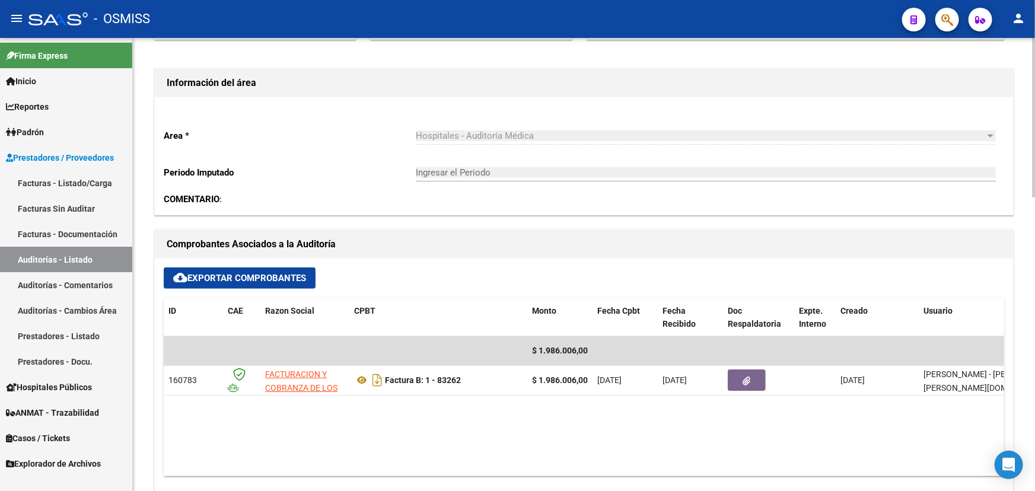
scroll to position [377, 0]
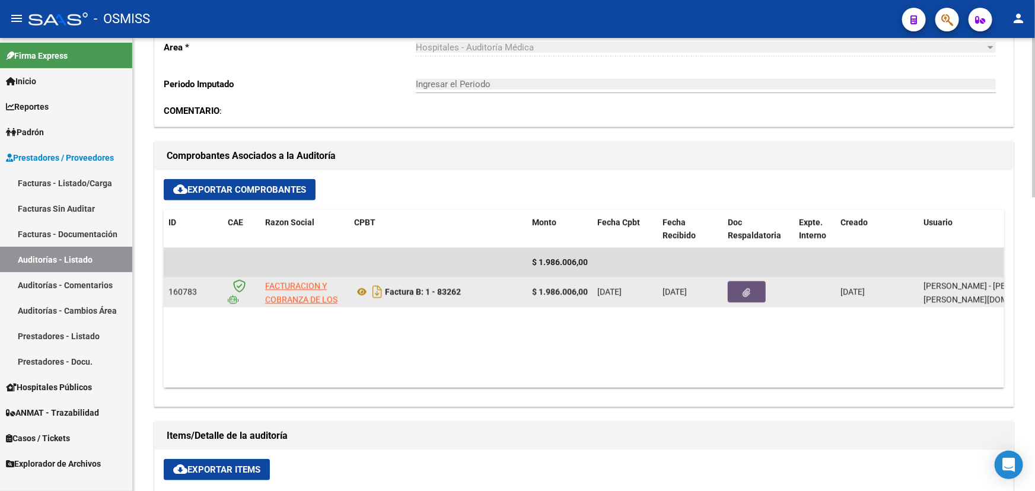
click at [747, 291] on icon "button" at bounding box center [747, 292] width 8 height 9
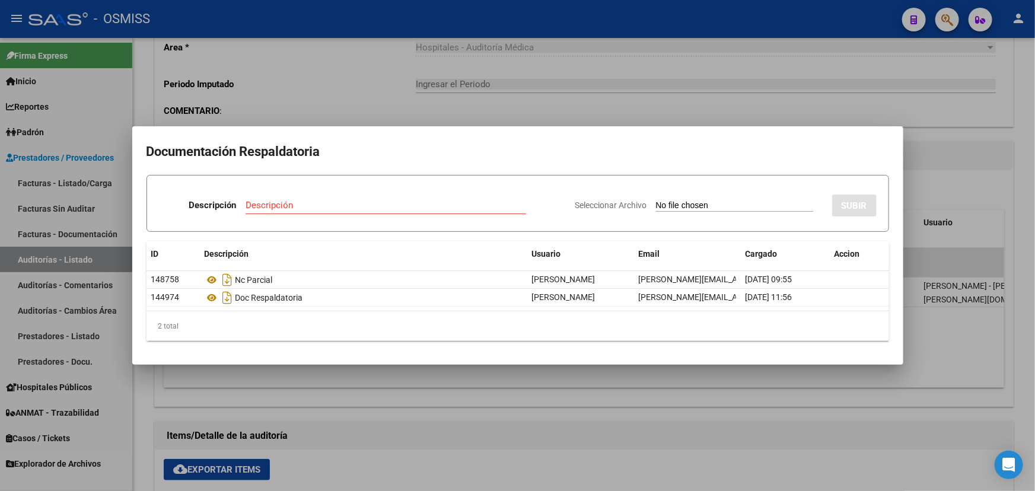
click at [954, 109] on div at bounding box center [517, 245] width 1035 height 491
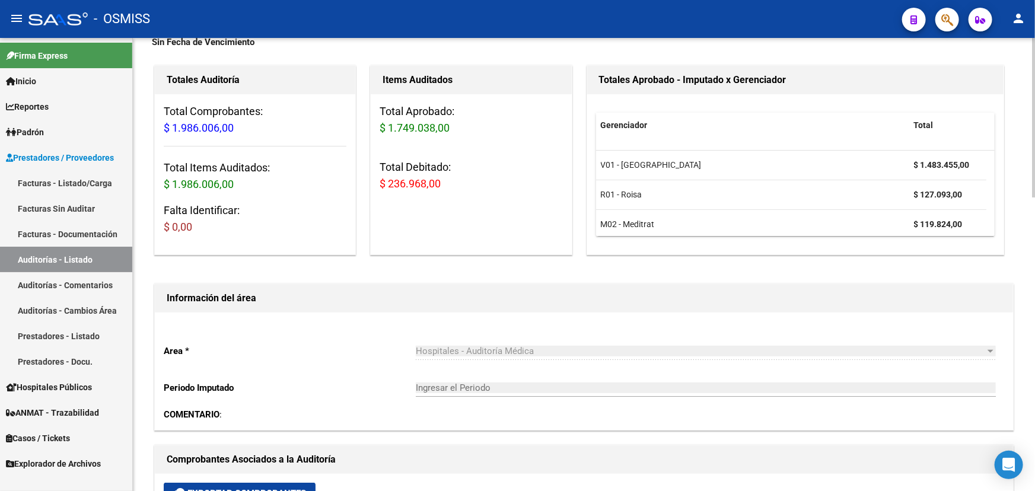
scroll to position [0, 0]
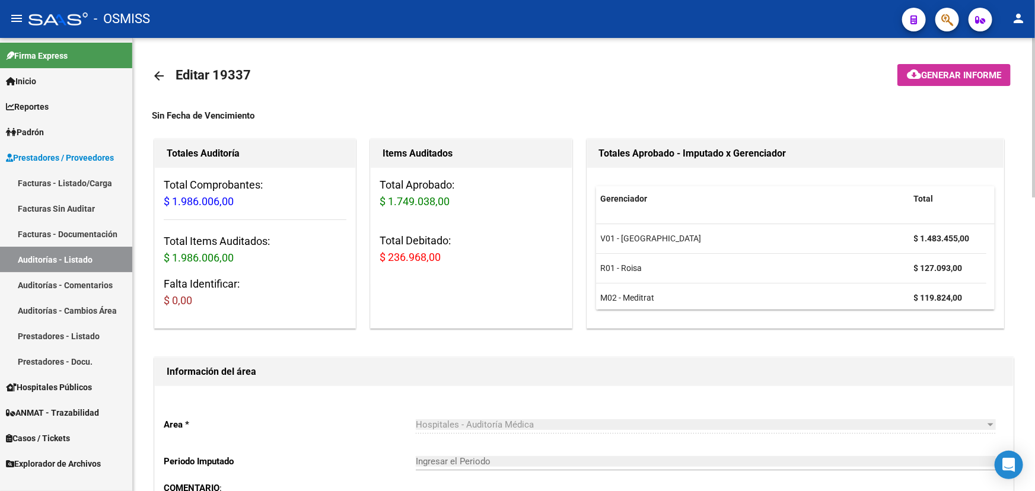
click at [158, 78] on mat-icon "arrow_back" at bounding box center [159, 76] width 14 height 14
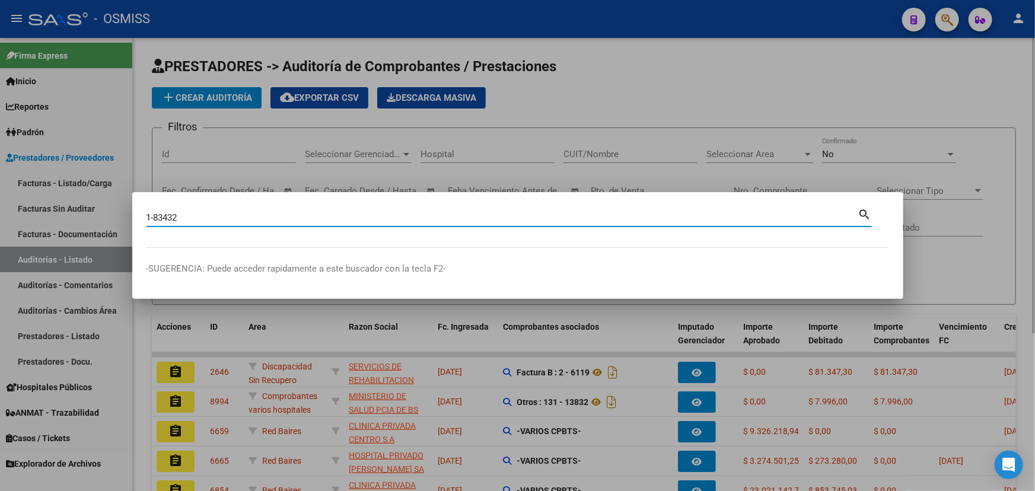
type input "1-83432"
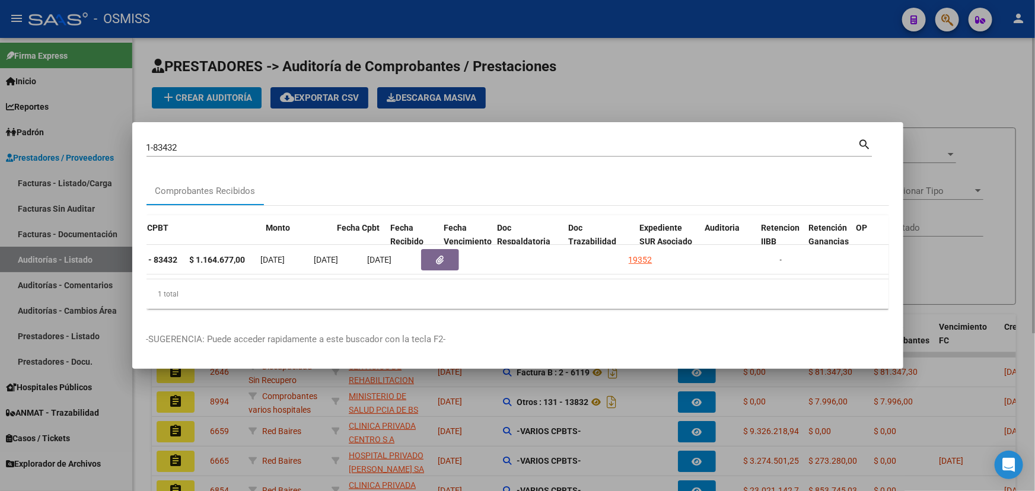
scroll to position [0, 455]
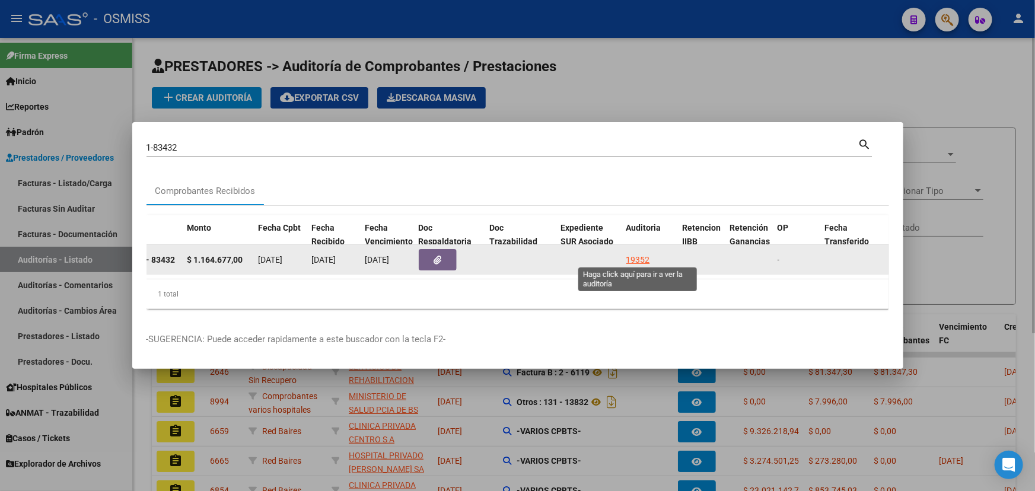
click at [635, 256] on div "19352" at bounding box center [638, 260] width 24 height 14
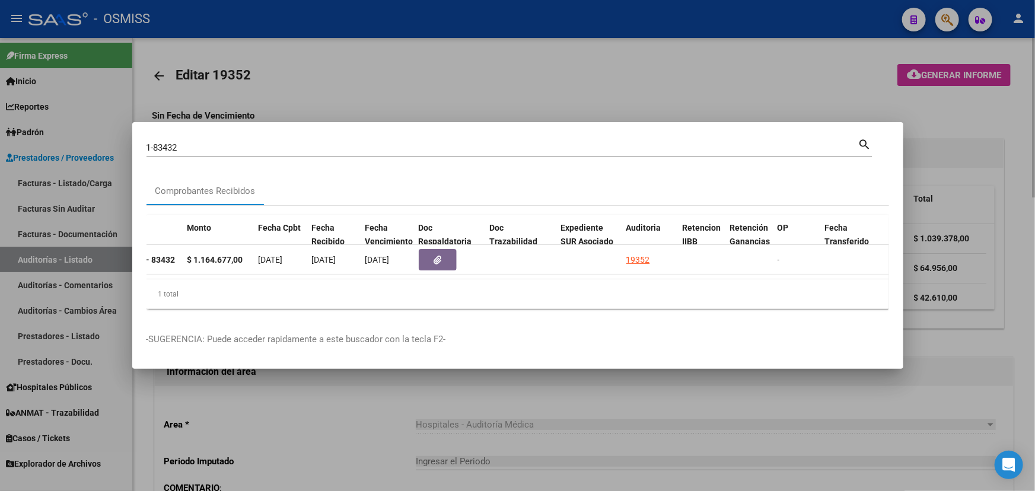
click at [361, 421] on div at bounding box center [517, 245] width 1035 height 491
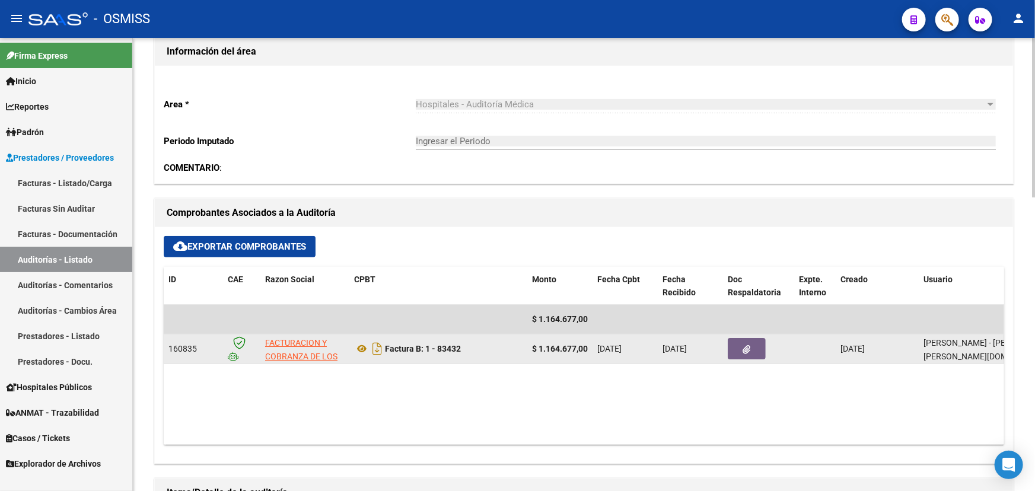
scroll to position [323, 0]
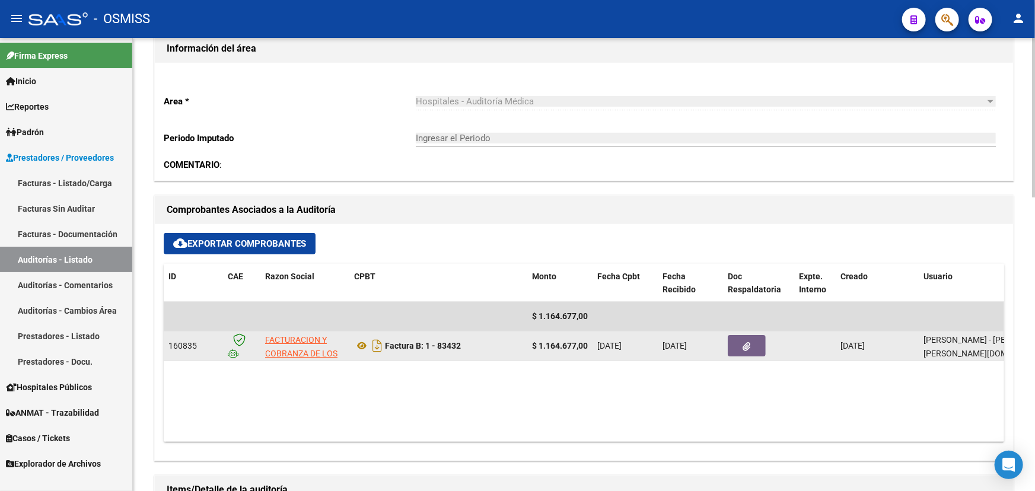
click at [753, 341] on button "button" at bounding box center [747, 345] width 38 height 21
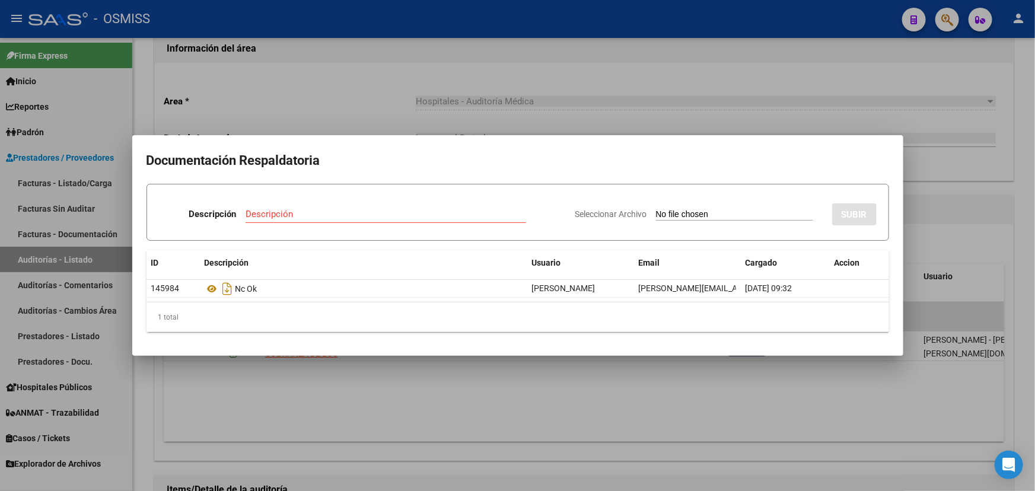
click at [935, 80] on div at bounding box center [517, 245] width 1035 height 491
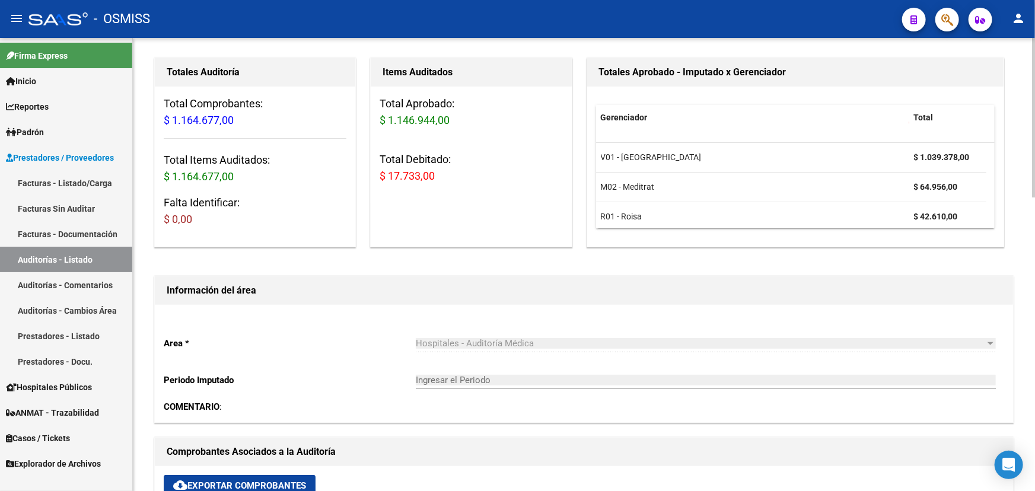
scroll to position [0, 0]
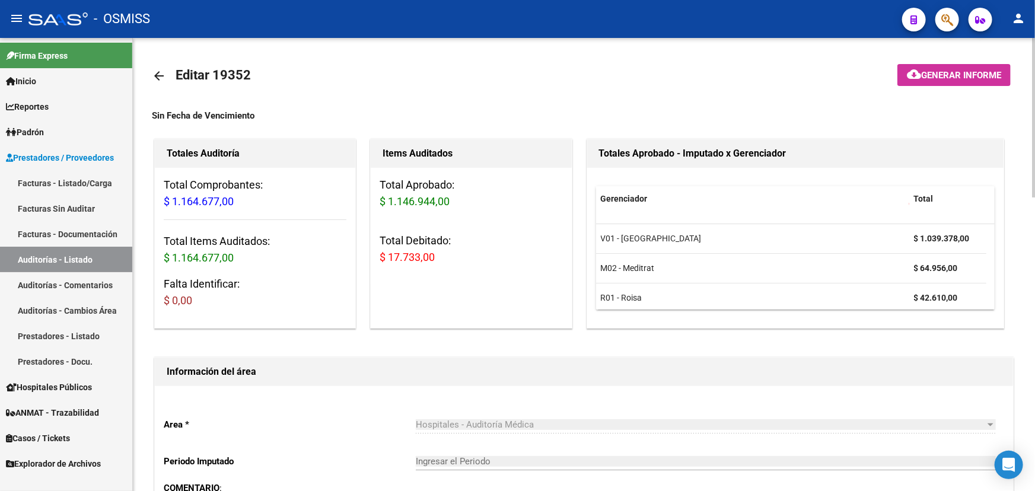
click at [160, 74] on mat-icon "arrow_back" at bounding box center [159, 76] width 14 height 14
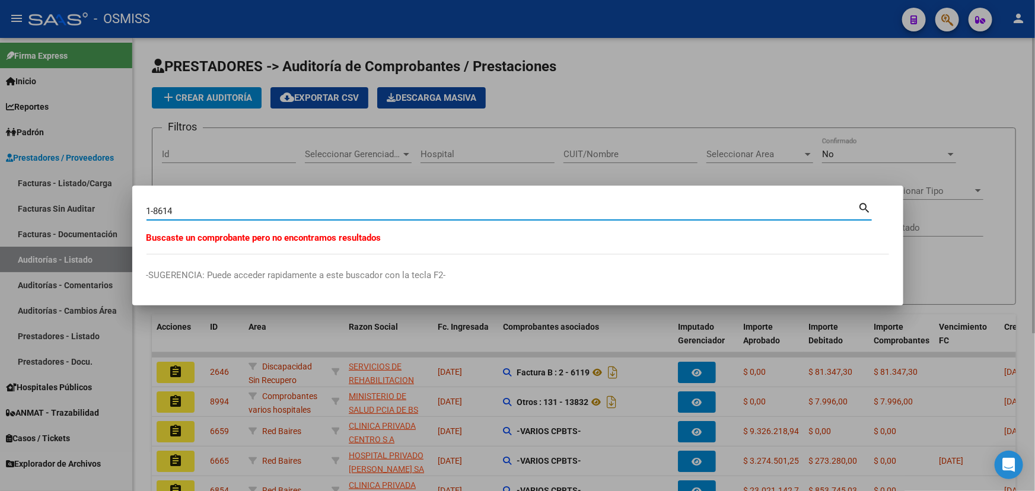
click at [160, 212] on input "1-8614" at bounding box center [503, 211] width 712 height 11
type input "1-83614"
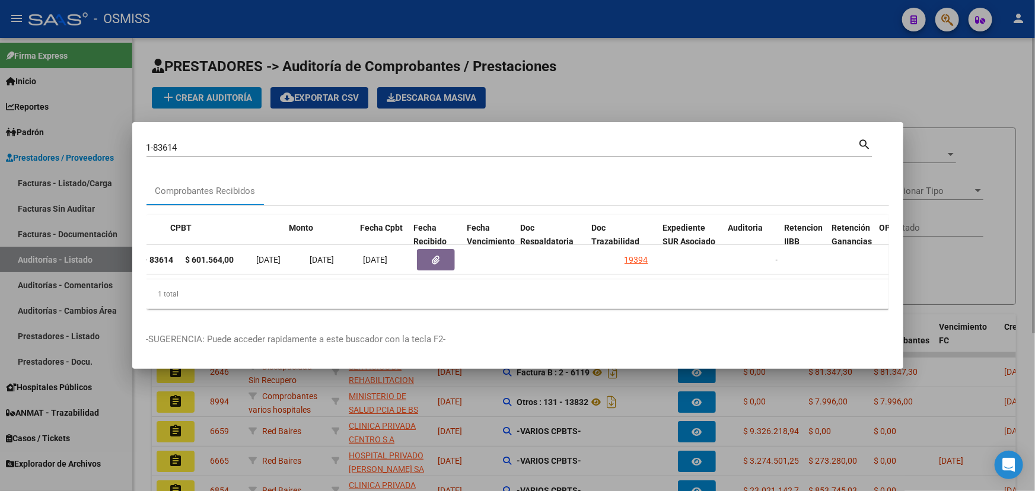
scroll to position [0, 464]
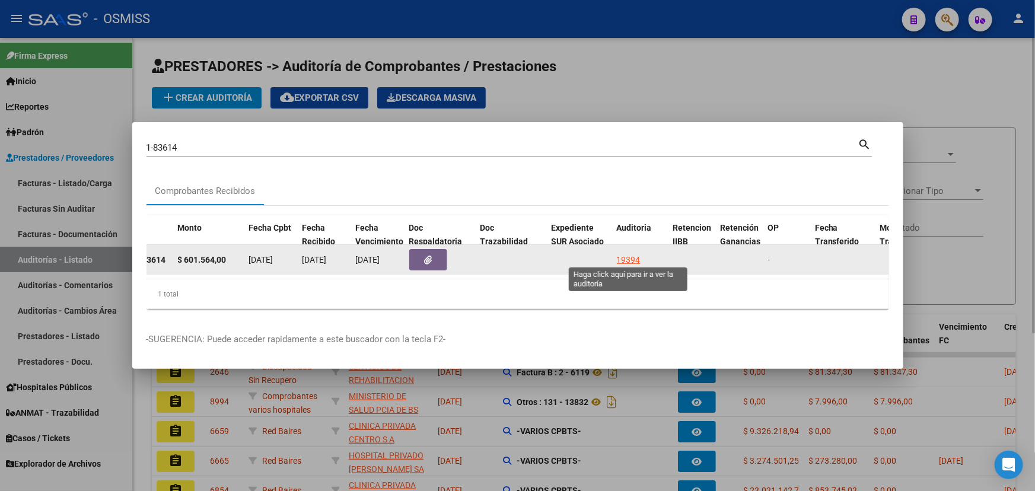
click at [632, 256] on div "19394" at bounding box center [629, 260] width 24 height 14
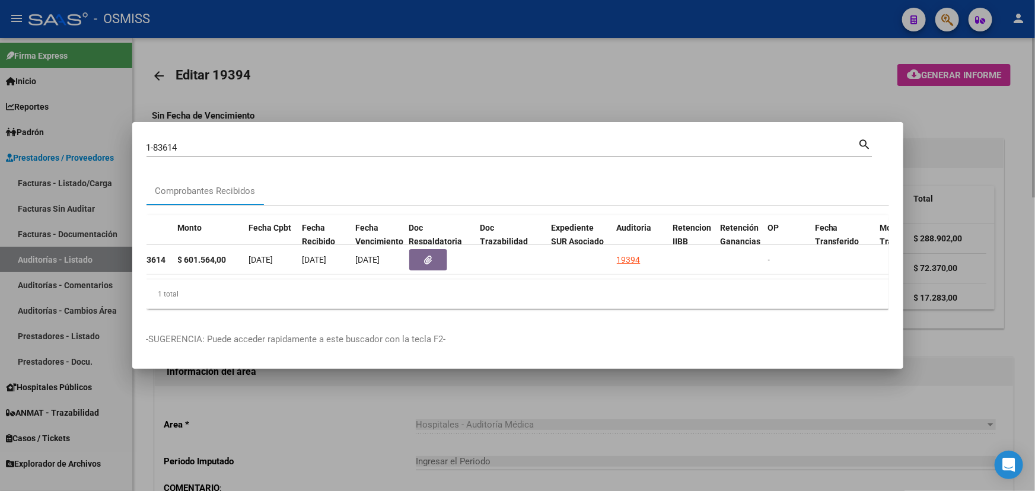
click at [336, 433] on div at bounding box center [517, 245] width 1035 height 491
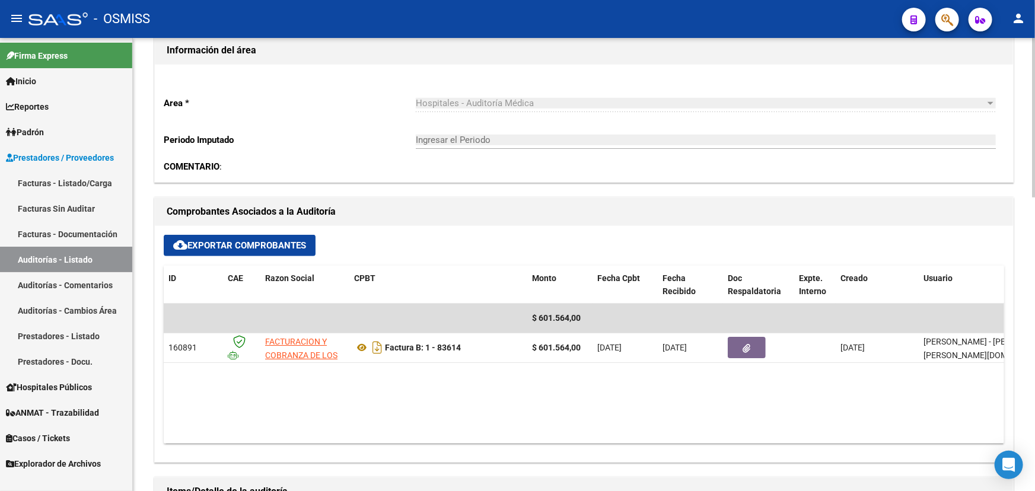
scroll to position [323, 0]
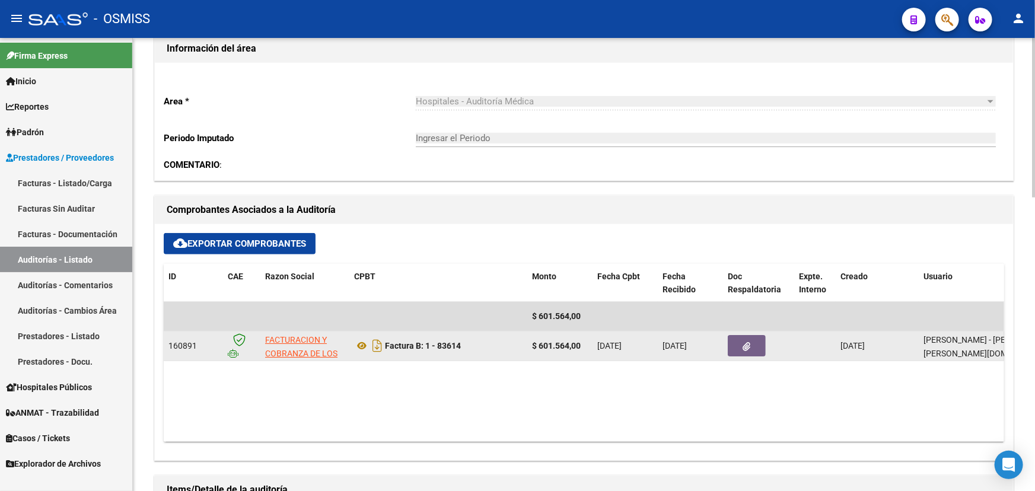
click at [759, 345] on button "button" at bounding box center [747, 345] width 38 height 21
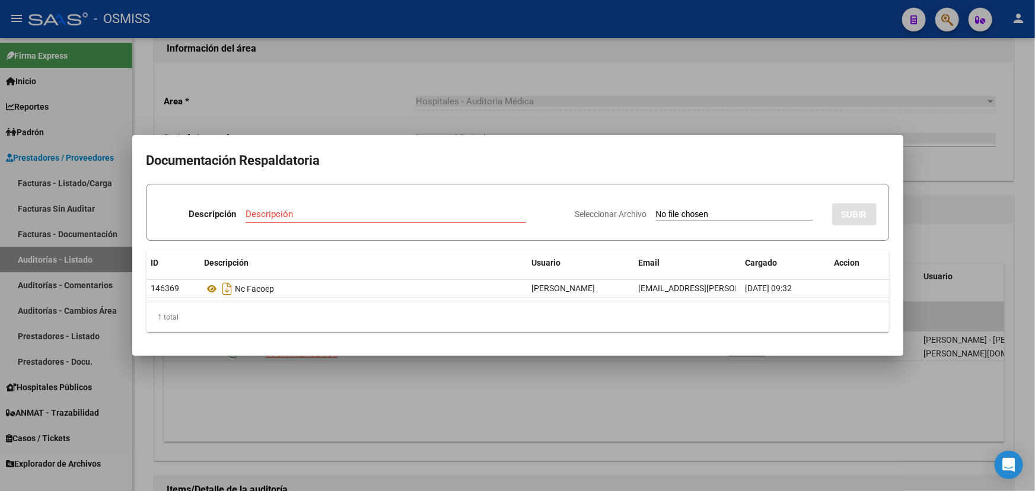
click at [1028, 128] on div at bounding box center [517, 245] width 1035 height 491
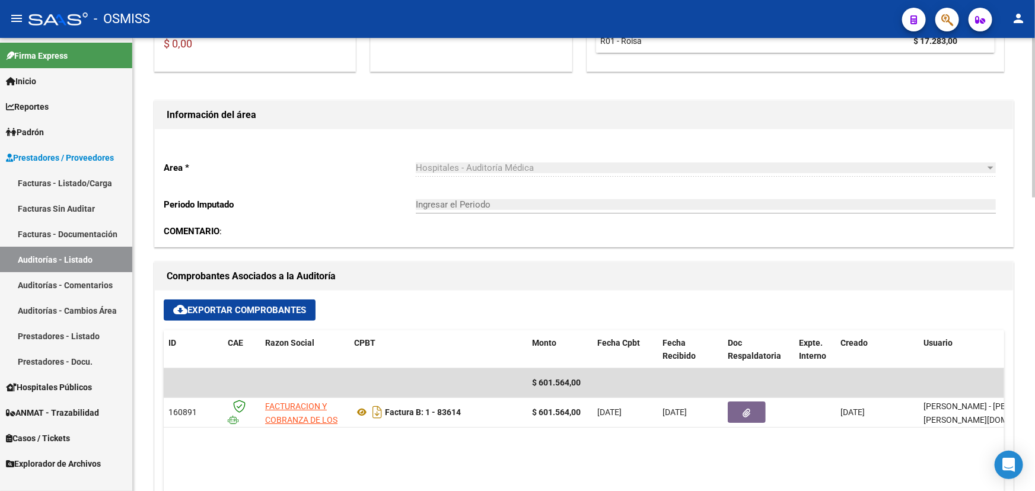
scroll to position [76, 0]
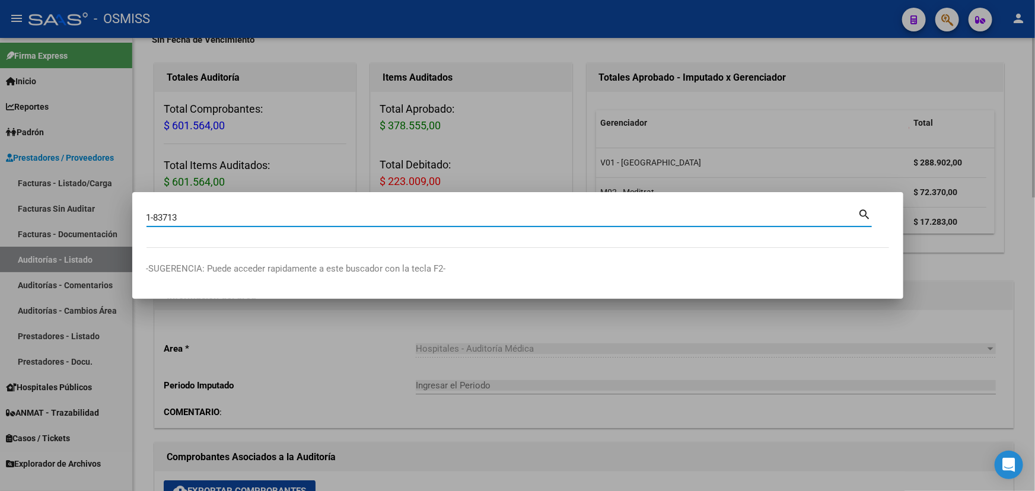
type input "1-83713"
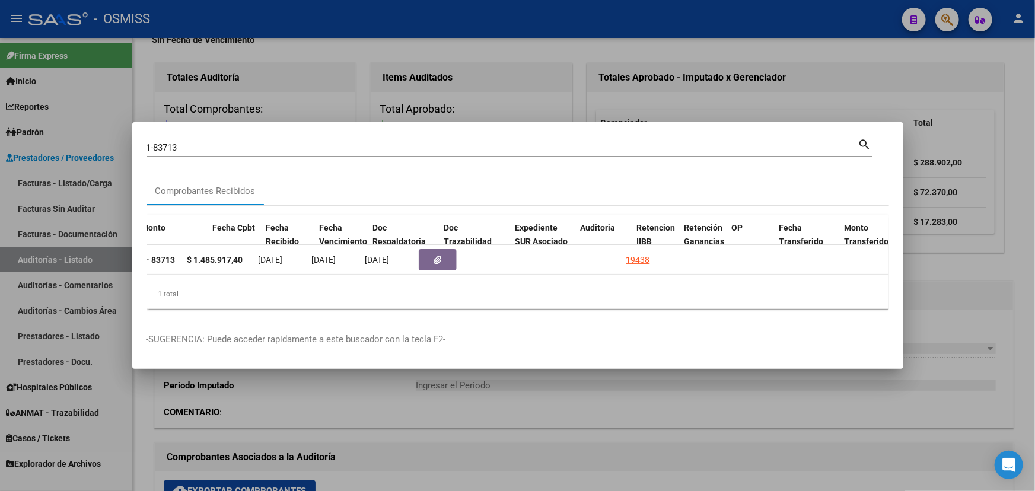
scroll to position [0, 501]
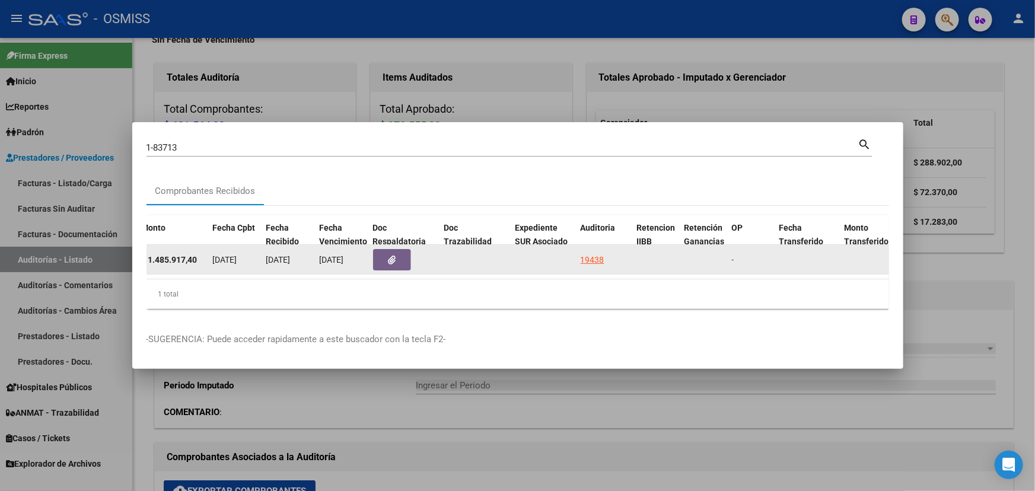
click at [399, 259] on button "button" at bounding box center [392, 259] width 38 height 21
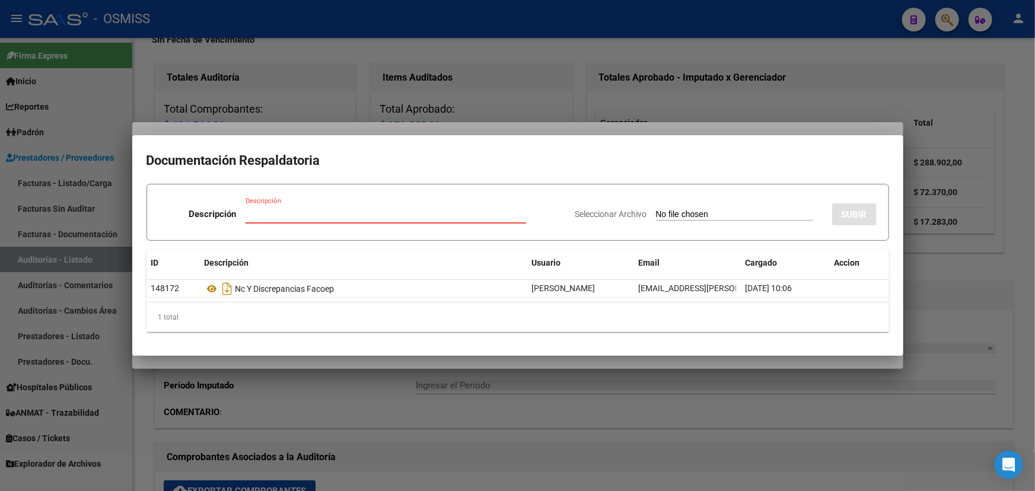
click at [1018, 71] on div at bounding box center [517, 245] width 1035 height 491
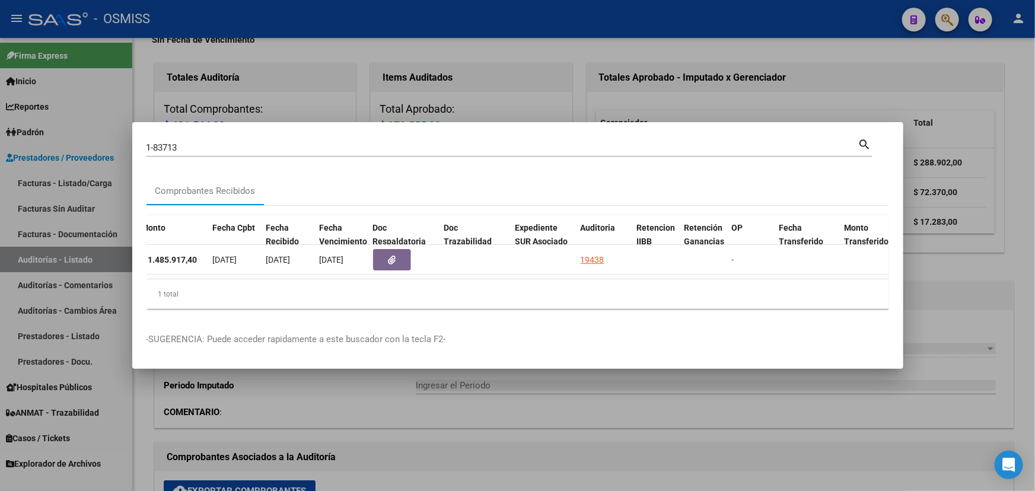
click at [1014, 65] on div at bounding box center [517, 245] width 1035 height 491
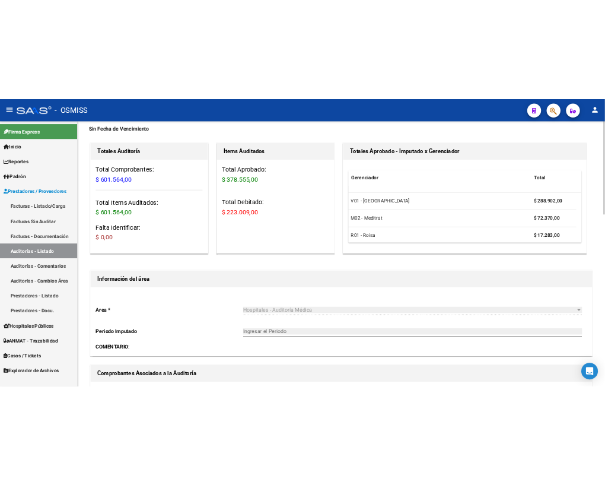
scroll to position [0, 0]
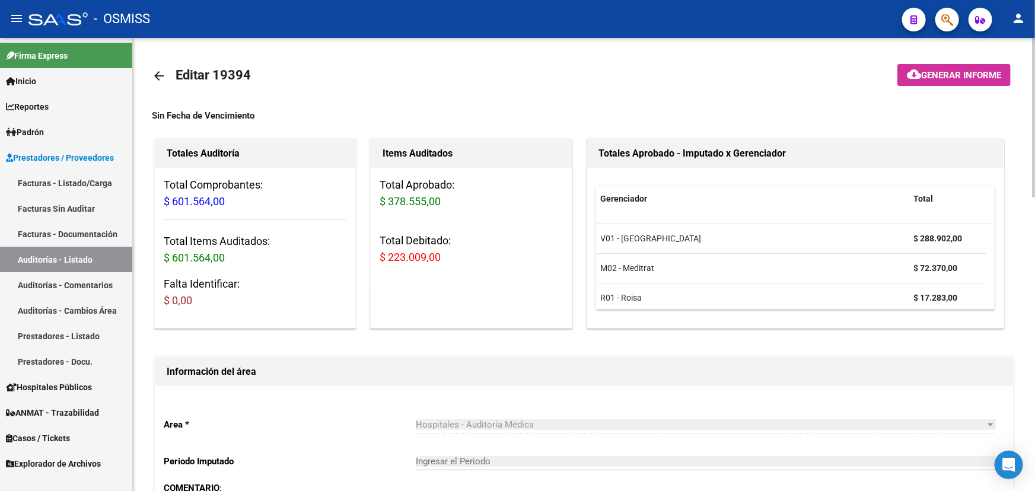
click at [157, 81] on mat-icon "arrow_back" at bounding box center [159, 76] width 14 height 14
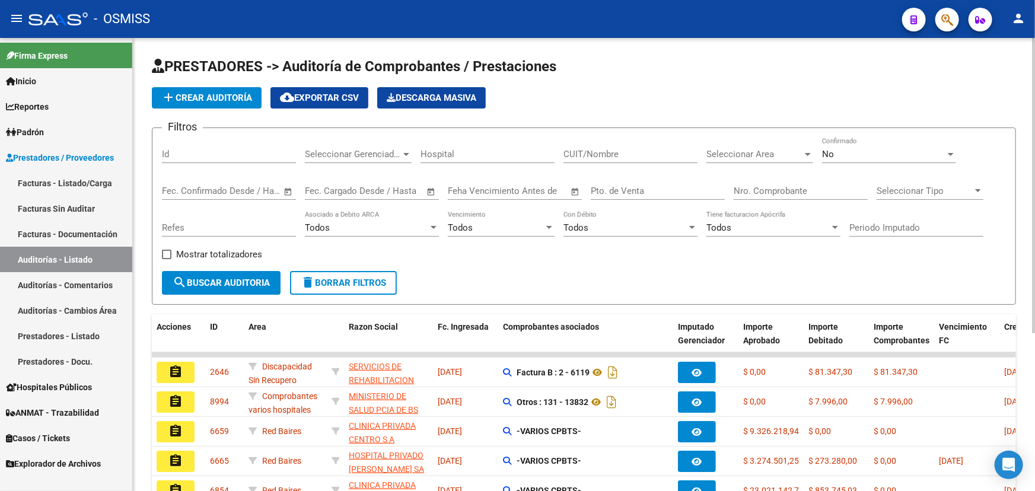
click at [33, 174] on link "Facturas - Listado/Carga" at bounding box center [66, 183] width 132 height 26
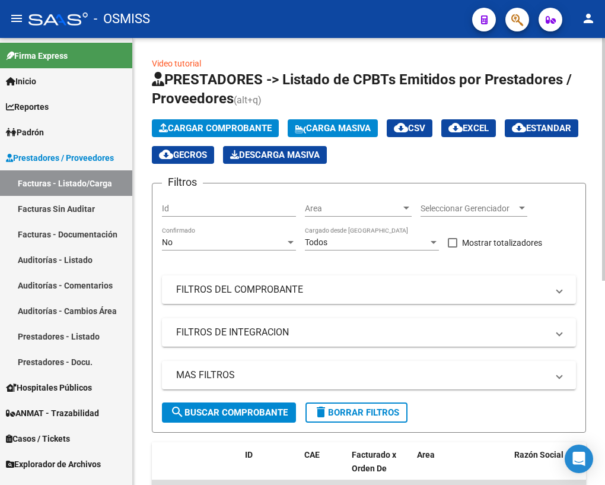
click at [505, 168] on app-list-header "PRESTADORES -> Listado de CPBTs Emitidos por Prestadores / Proveedores (alt+q) …" at bounding box center [369, 251] width 434 height 362
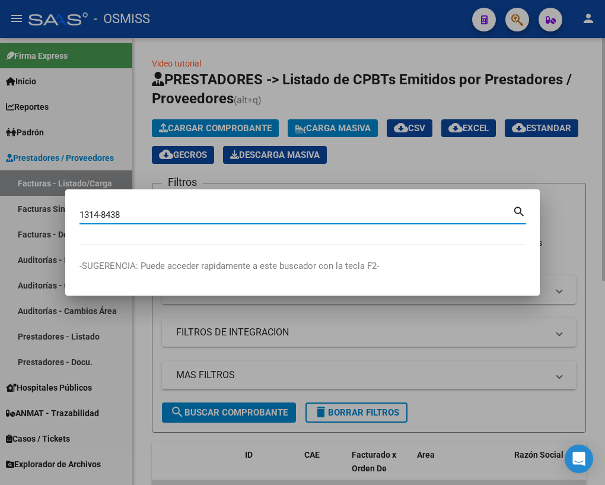
type input "1314-8438"
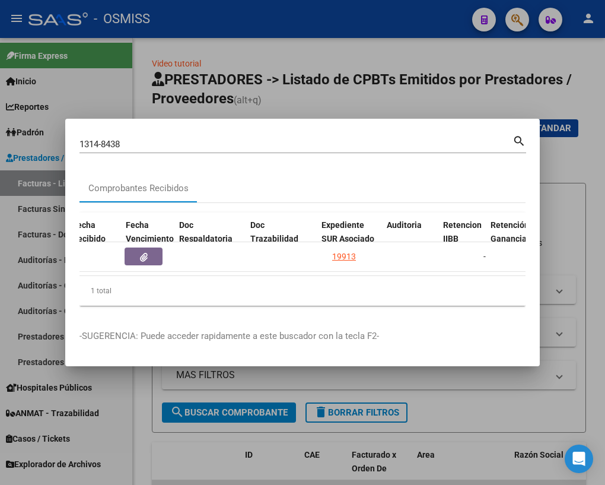
scroll to position [0, 628]
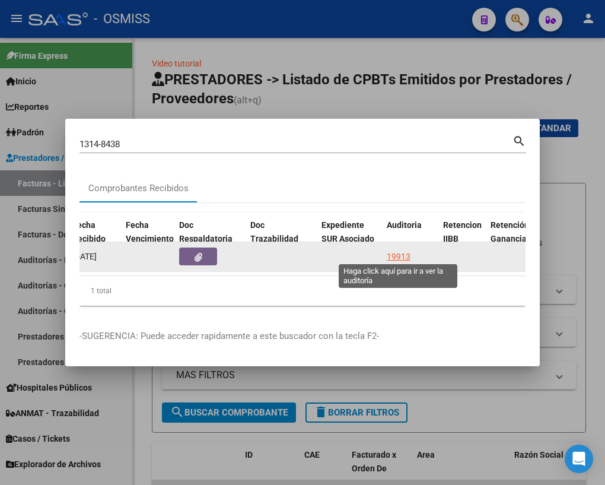
click at [397, 253] on div "19913" at bounding box center [399, 257] width 24 height 14
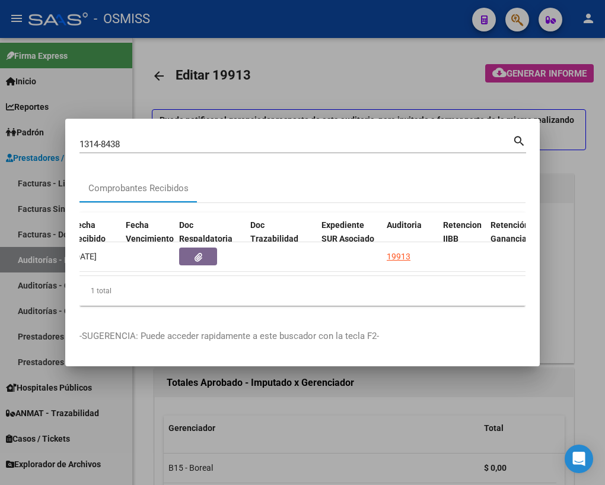
click at [142, 428] on div at bounding box center [302, 242] width 605 height 485
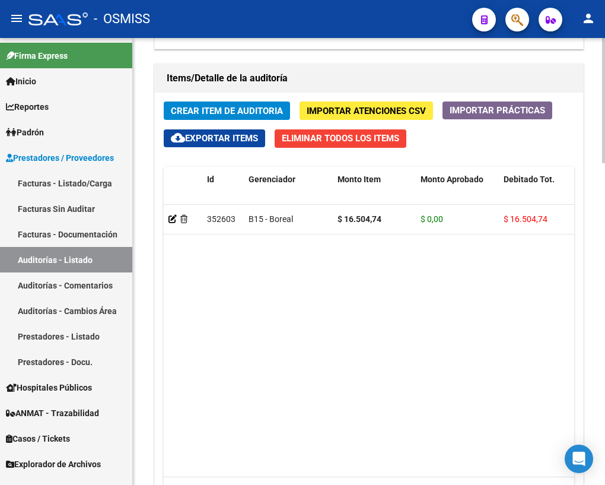
scroll to position [1147, 0]
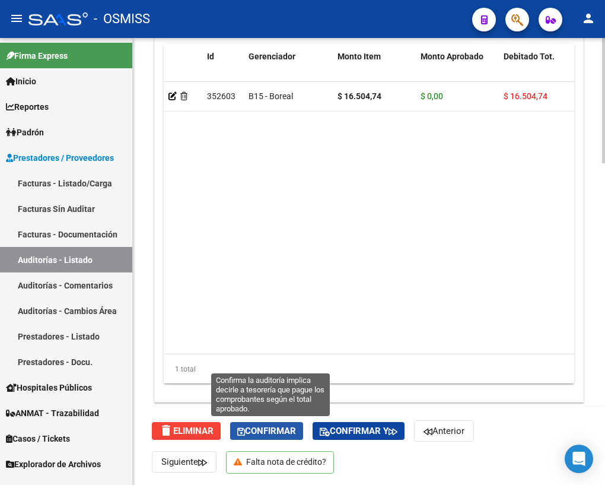
click at [269, 432] on span "Confirmar" at bounding box center [266, 430] width 59 height 11
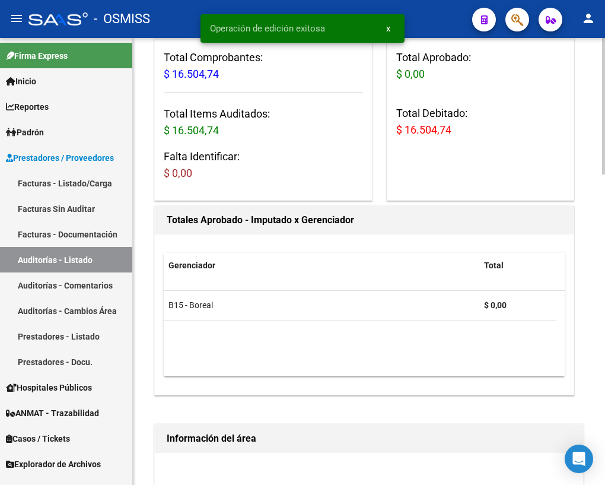
scroll to position [0, 0]
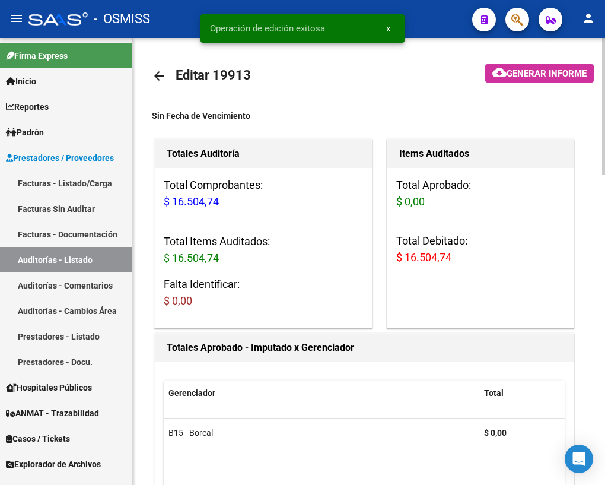
click at [158, 76] on mat-icon "arrow_back" at bounding box center [159, 76] width 14 height 14
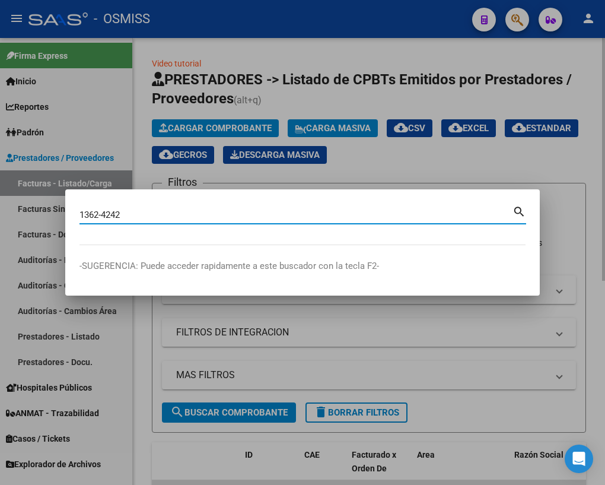
type input "1362-4242"
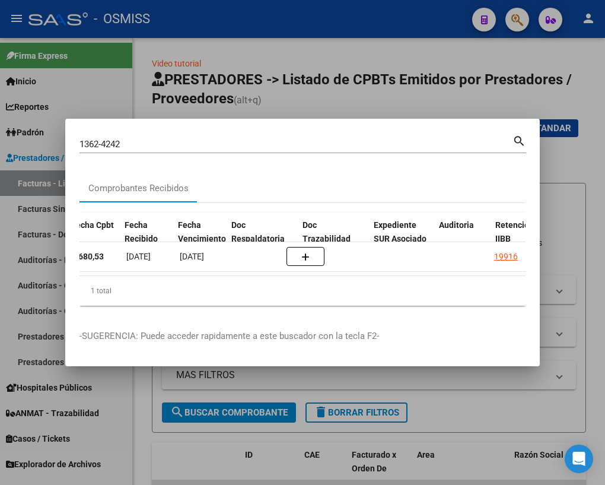
scroll to position [0, 605]
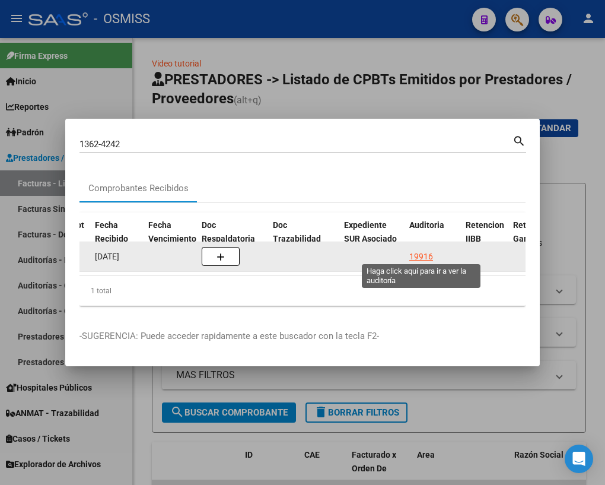
click at [426, 251] on div "19916" at bounding box center [421, 257] width 24 height 14
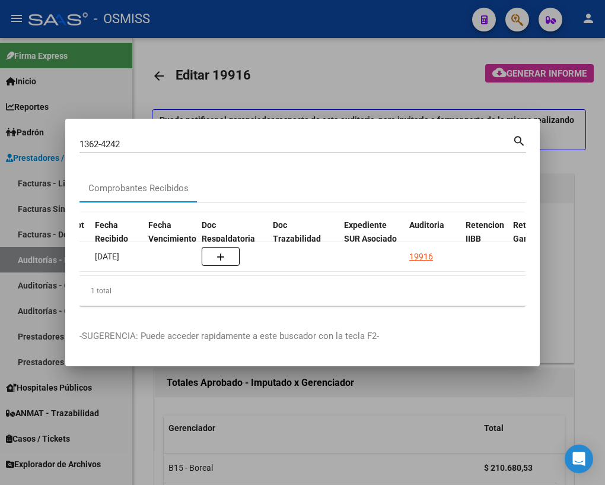
click at [145, 431] on div at bounding box center [302, 242] width 605 height 485
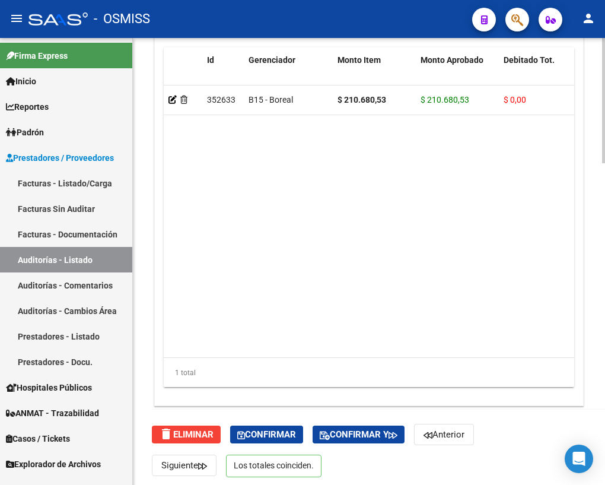
scroll to position [1147, 0]
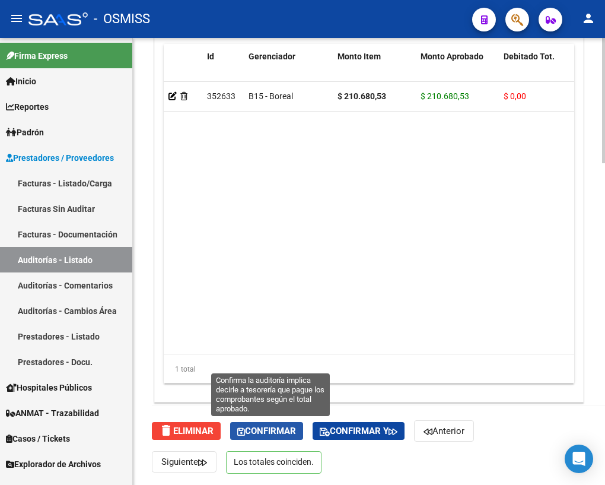
click at [274, 429] on span "Confirmar" at bounding box center [266, 430] width 59 height 11
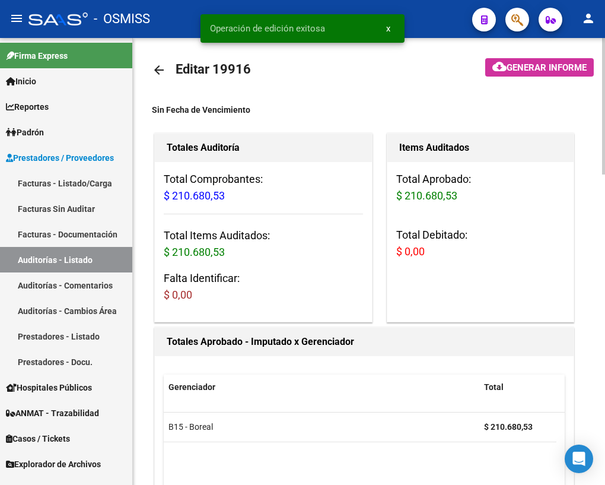
scroll to position [0, 0]
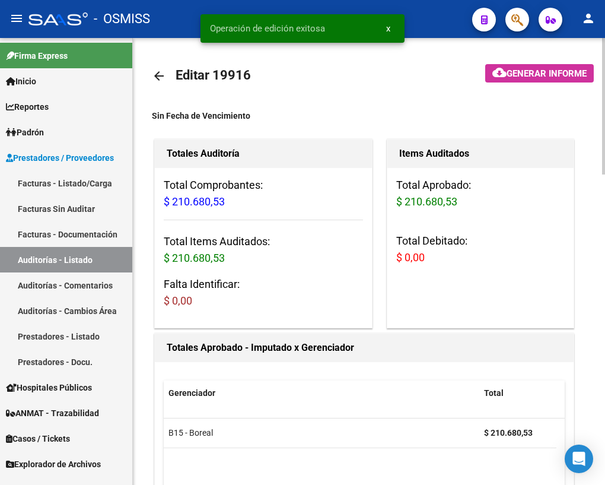
click at [160, 74] on mat-icon "arrow_back" at bounding box center [159, 76] width 14 height 14
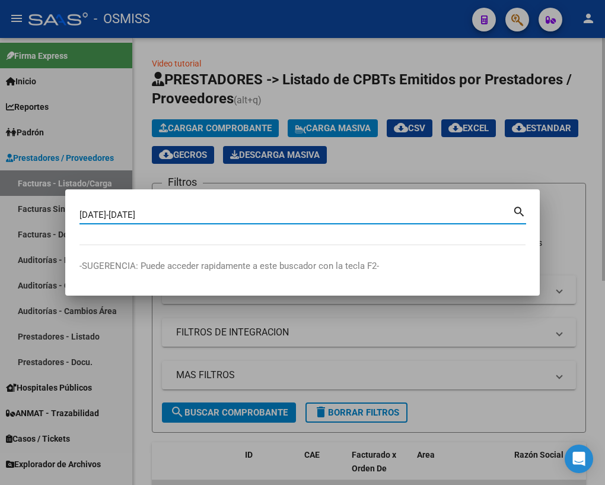
type input "[DATE]-[DATE]"
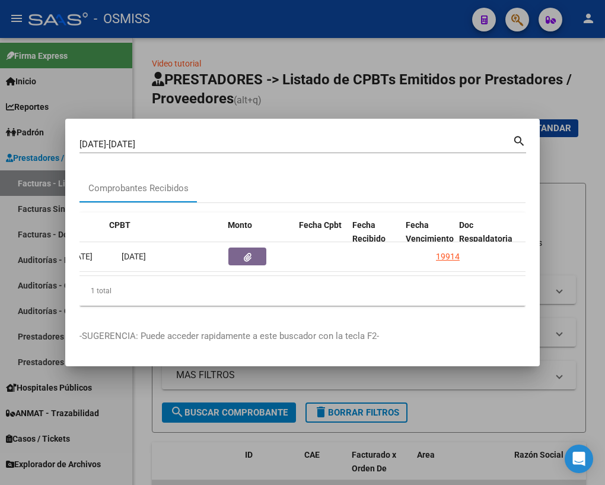
scroll to position [0, 628]
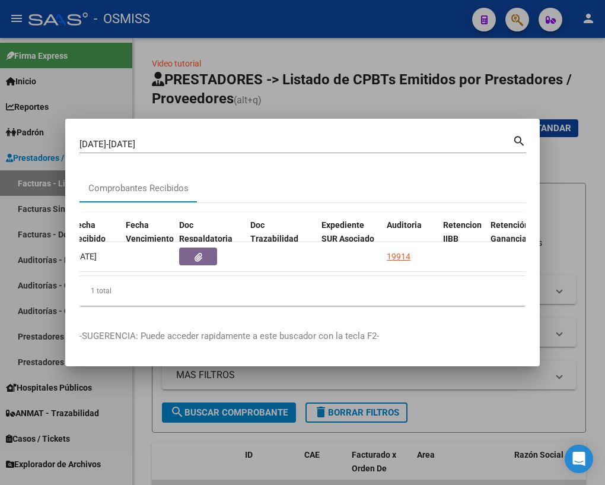
drag, startPoint x: 157, startPoint y: 271, endPoint x: 261, endPoint y: 281, distance: 104.2
click at [261, 281] on div "ID CAE Facturado x Orden De Area Razón Social CPBT Monto Fecha Cpbt Fecha Recib…" at bounding box center [302, 259] width 446 height 94
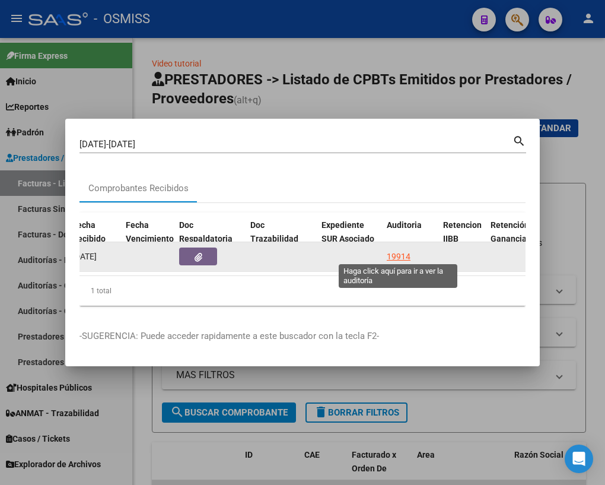
click at [397, 254] on div "19914" at bounding box center [399, 257] width 24 height 14
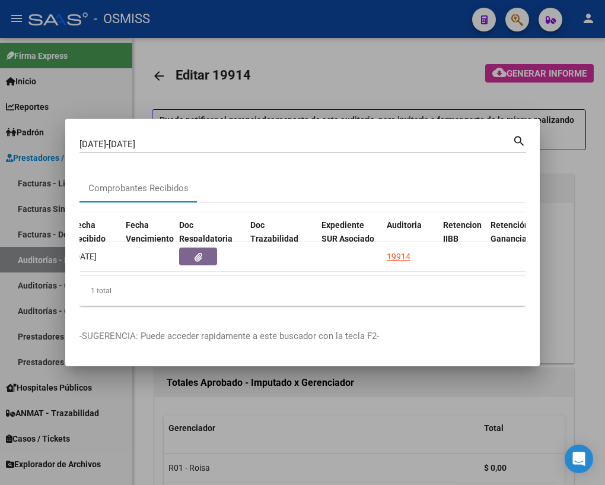
click at [144, 419] on div at bounding box center [302, 242] width 605 height 485
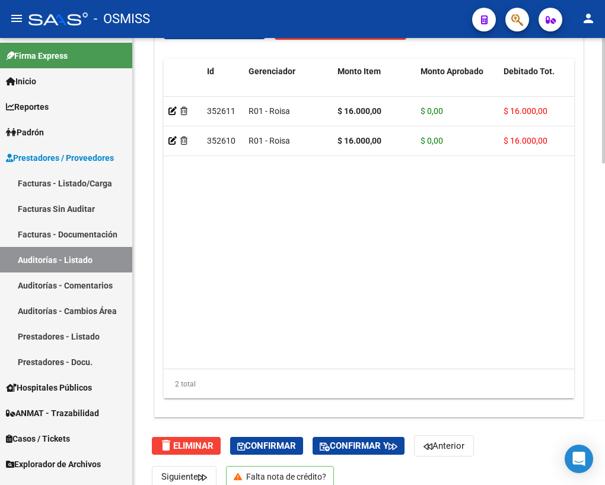
scroll to position [1147, 0]
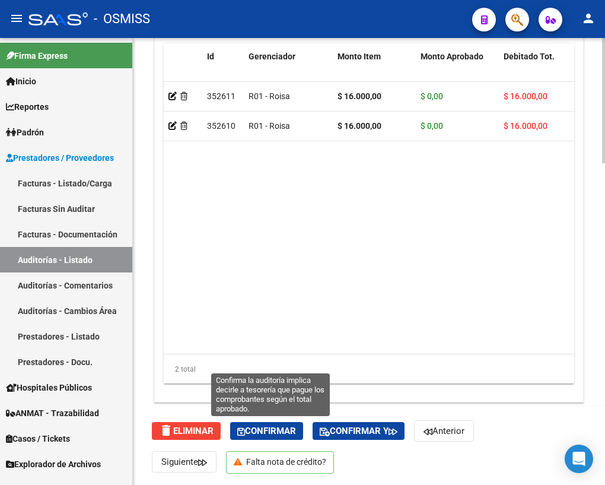
click at [249, 427] on span "Confirmar" at bounding box center [266, 430] width 59 height 11
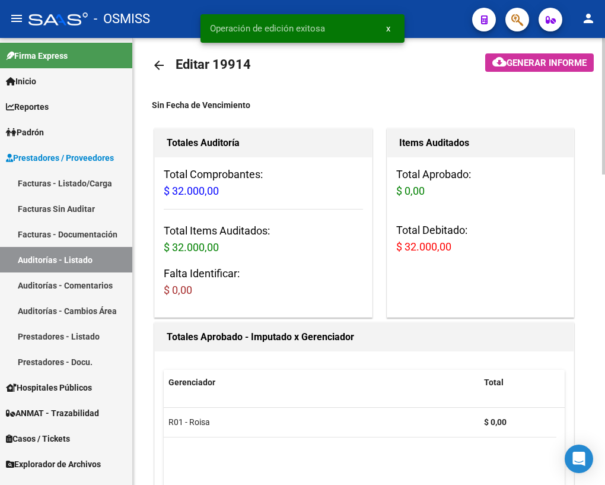
scroll to position [0, 0]
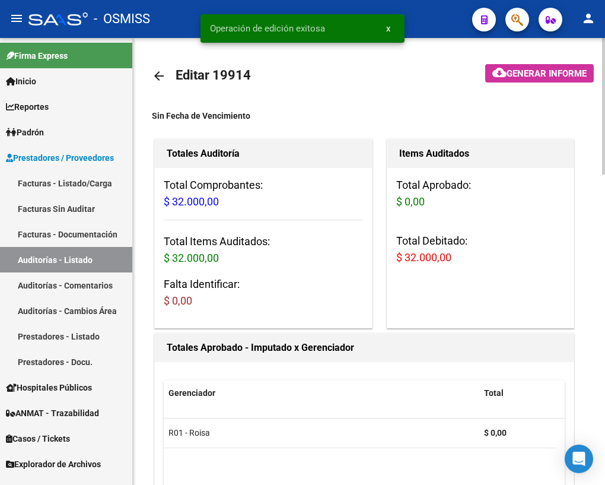
click at [158, 74] on mat-icon "arrow_back" at bounding box center [159, 76] width 14 height 14
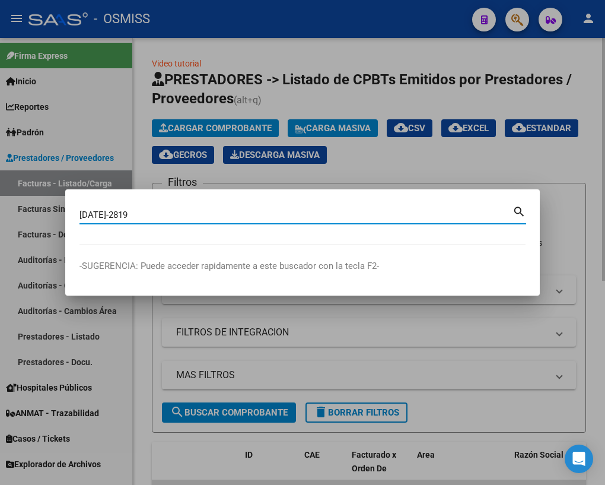
type input "[DATE]-2819"
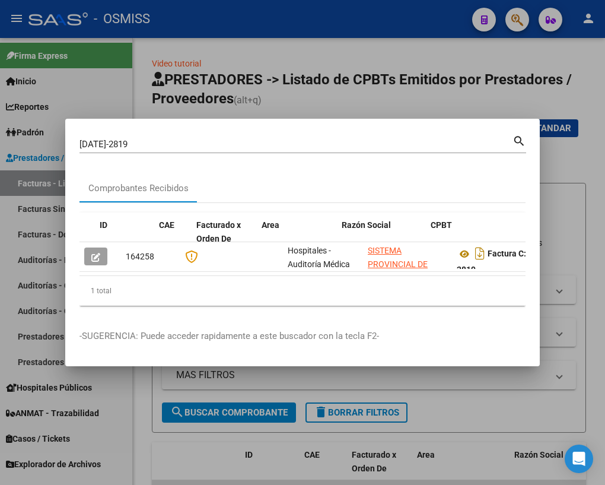
scroll to position [0, 546]
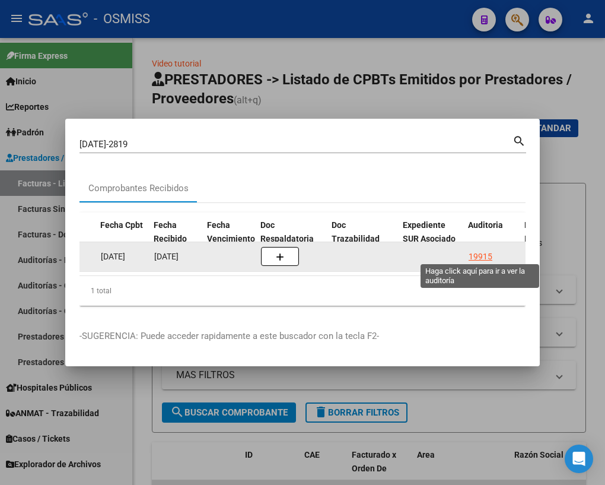
click at [488, 254] on div "19915" at bounding box center [481, 257] width 24 height 14
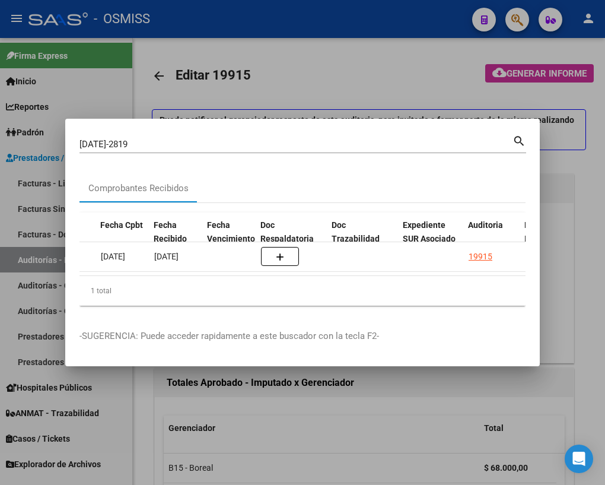
click at [136, 423] on div at bounding box center [302, 242] width 605 height 485
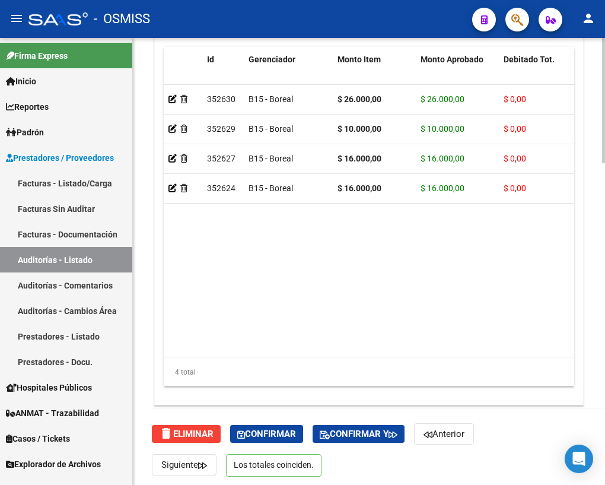
scroll to position [1147, 0]
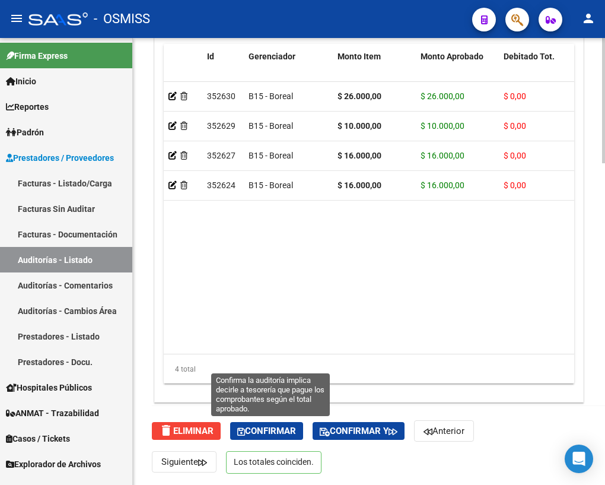
click at [272, 428] on span "Confirmar" at bounding box center [266, 430] width 59 height 11
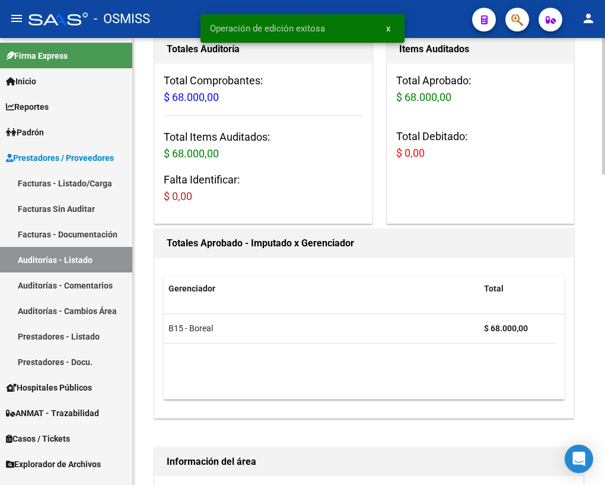
scroll to position [0, 0]
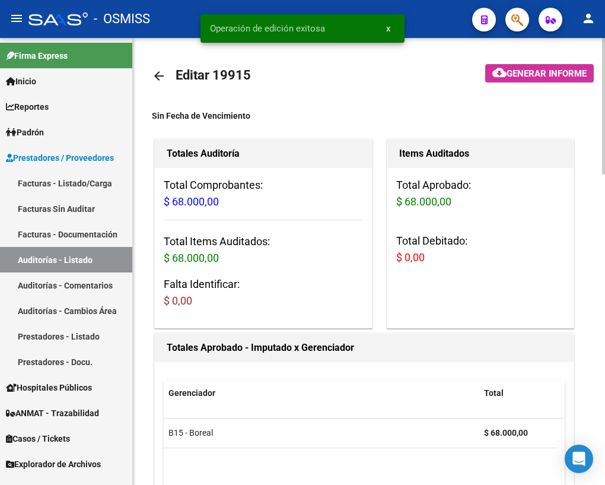
click at [163, 72] on mat-icon "arrow_back" at bounding box center [159, 76] width 14 height 14
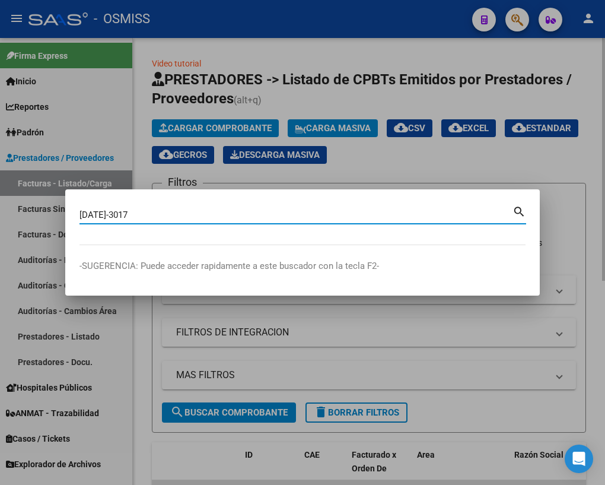
type input "[DATE]-3017"
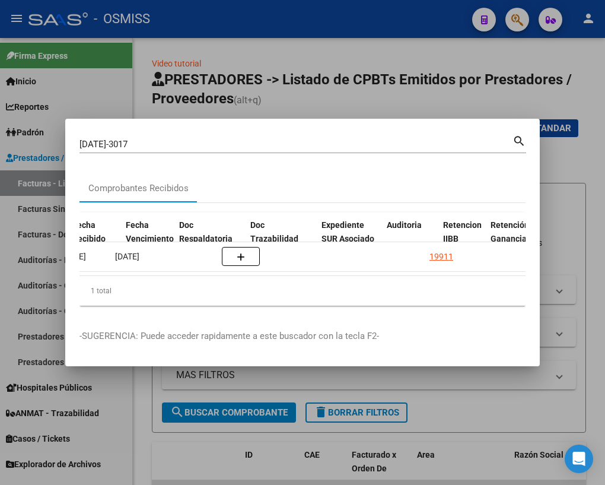
scroll to position [0, 660]
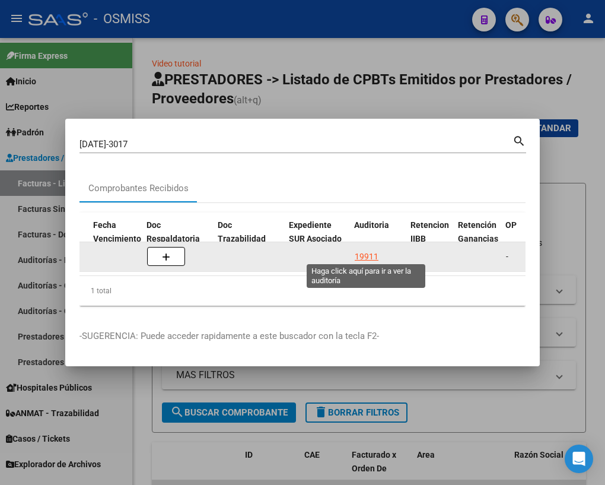
click at [356, 254] on div "19911" at bounding box center [367, 257] width 24 height 14
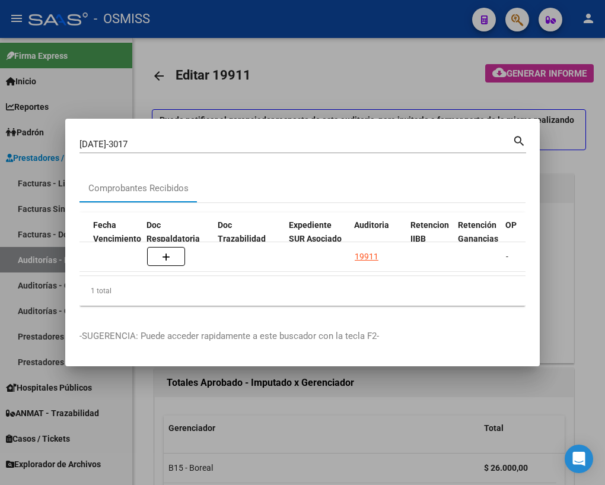
click at [142, 422] on div at bounding box center [302, 242] width 605 height 485
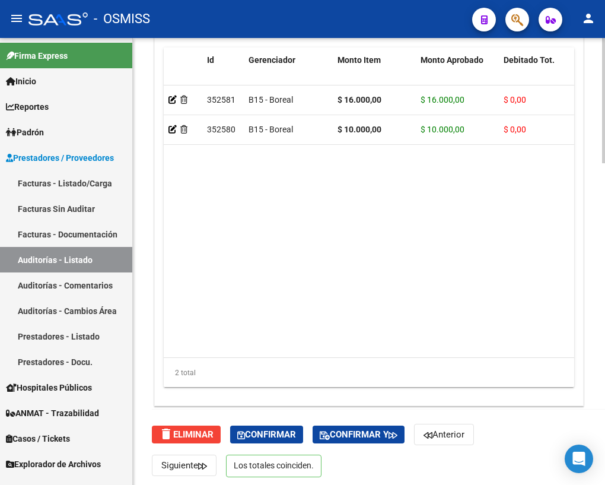
scroll to position [1147, 0]
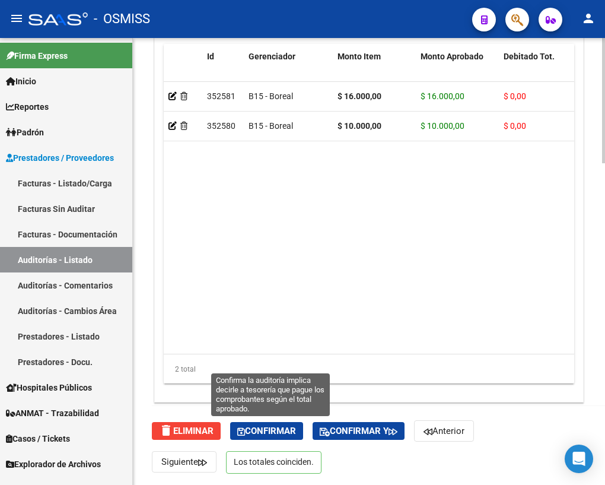
click at [259, 429] on span "Confirmar" at bounding box center [266, 430] width 59 height 11
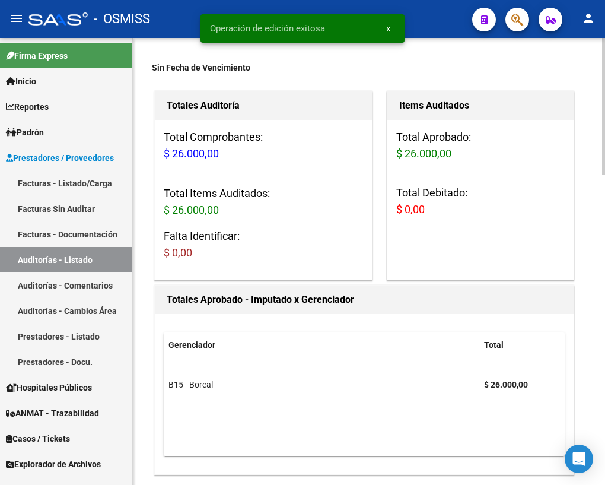
scroll to position [0, 0]
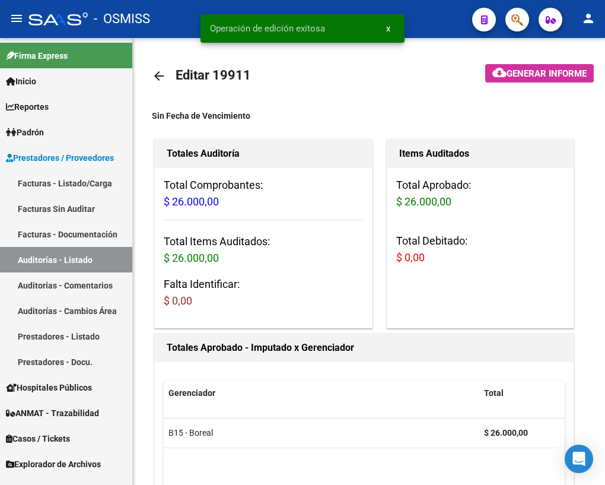
click at [160, 77] on mat-icon "arrow_back" at bounding box center [159, 76] width 14 height 14
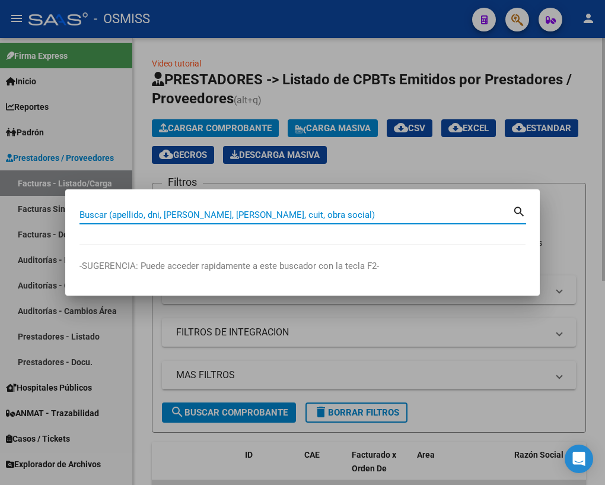
type input "2"
type input "6-467"
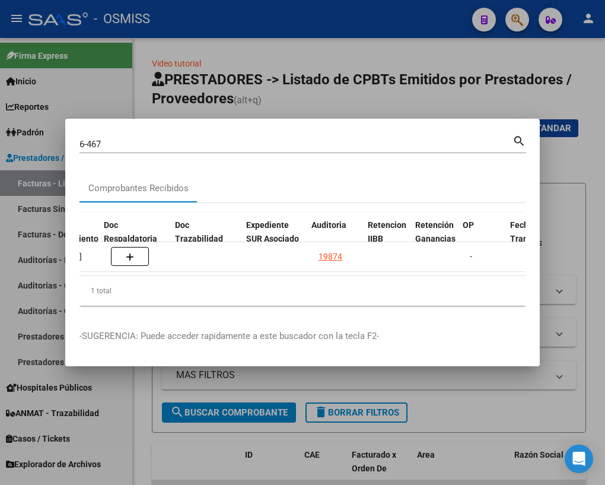
scroll to position [0, 702]
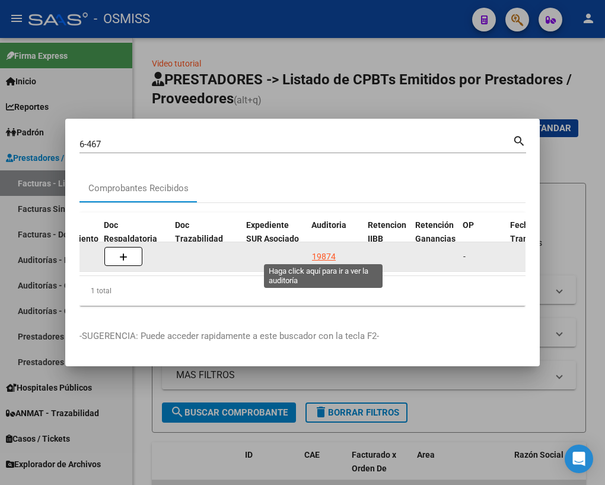
click at [327, 254] on div "19874" at bounding box center [324, 257] width 24 height 14
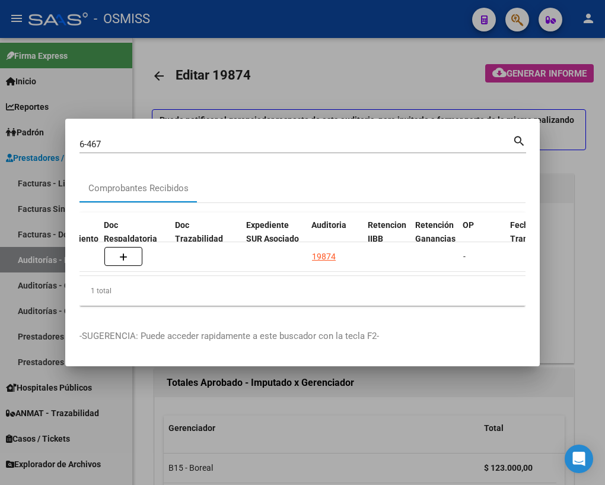
click at [144, 409] on div at bounding box center [302, 242] width 605 height 485
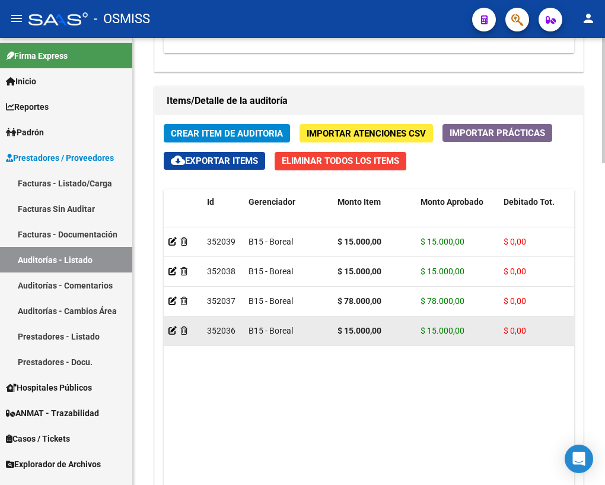
scroll to position [1132, 0]
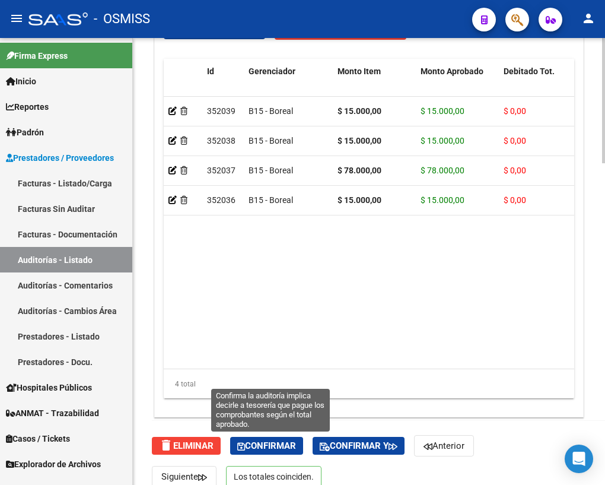
click at [261, 442] on span "Confirmar" at bounding box center [266, 445] width 59 height 11
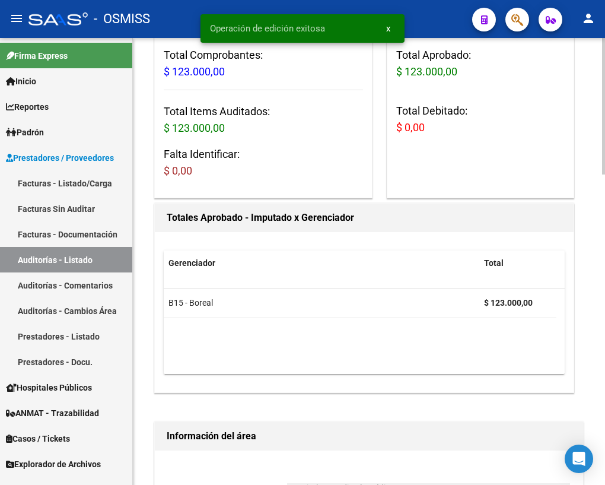
scroll to position [0, 0]
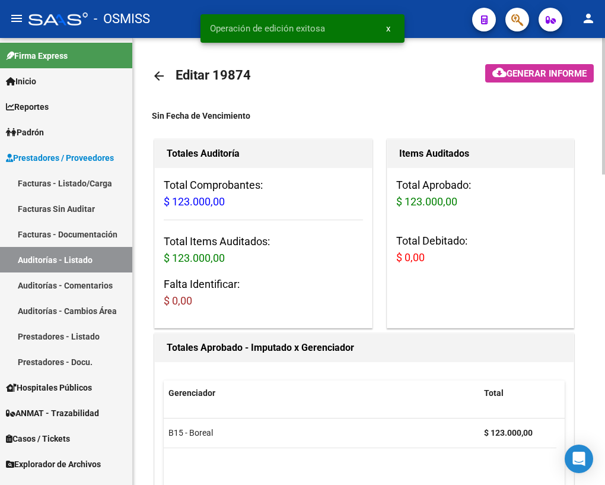
click at [161, 77] on mat-icon "arrow_back" at bounding box center [159, 76] width 14 height 14
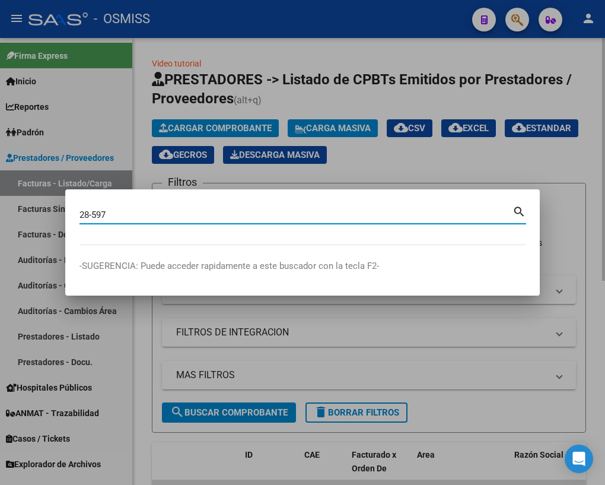
type input "28-597"
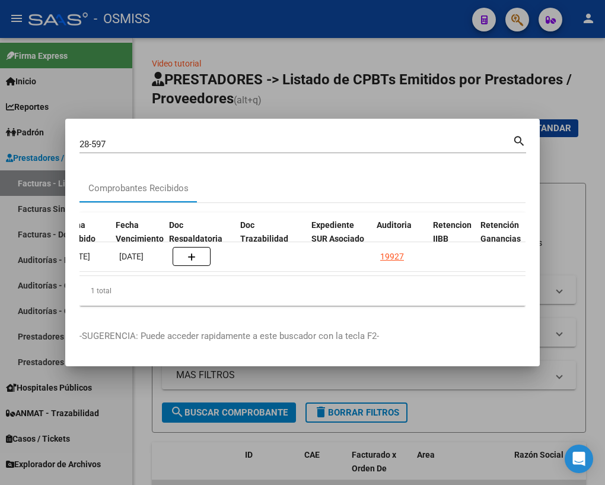
scroll to position [0, 637]
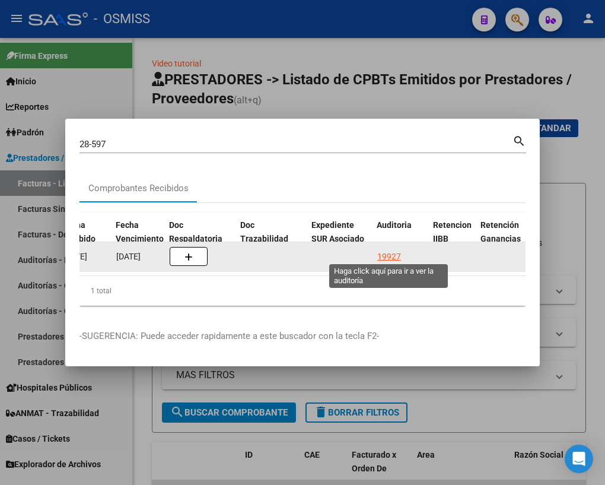
click at [386, 253] on div "19927" at bounding box center [389, 257] width 24 height 14
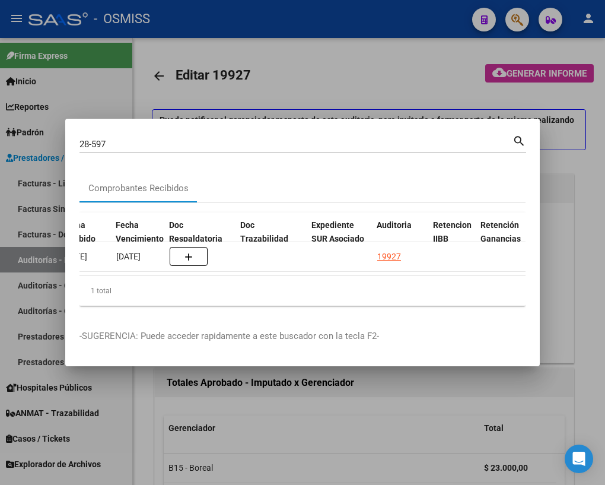
click at [142, 418] on div at bounding box center [302, 242] width 605 height 485
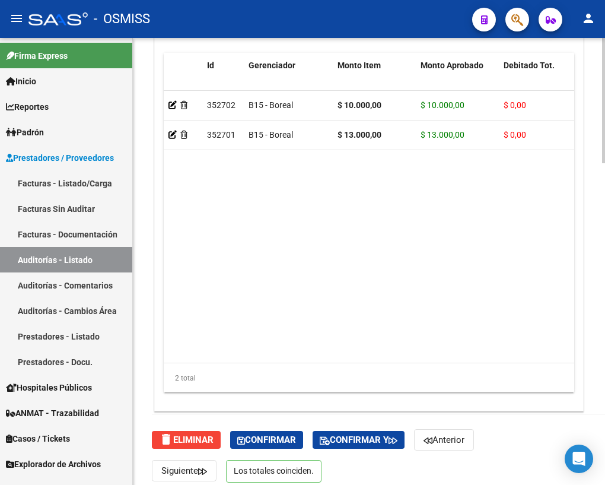
scroll to position [1147, 0]
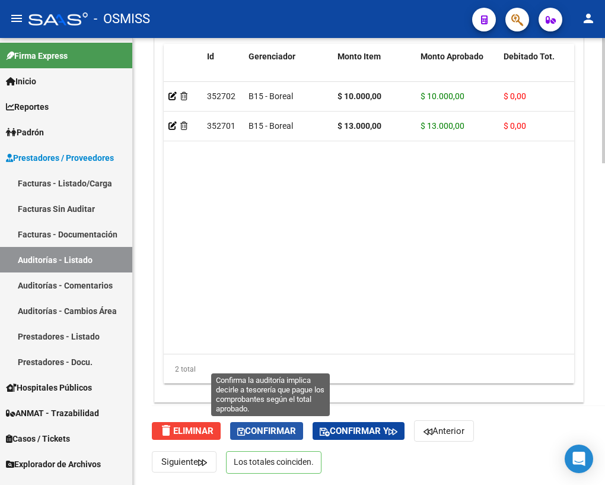
click at [285, 431] on span "Confirmar" at bounding box center [266, 430] width 59 height 11
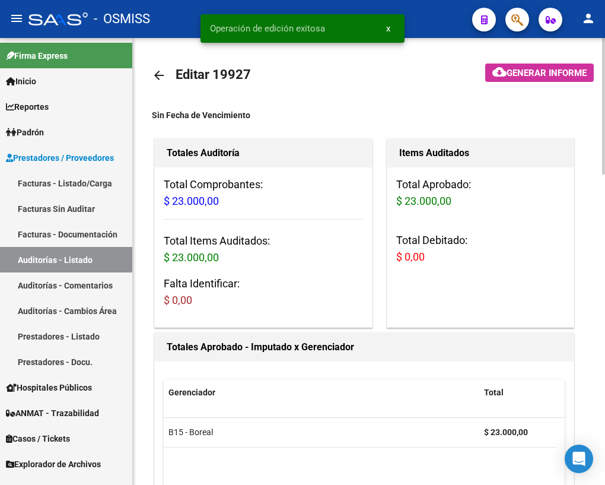
scroll to position [0, 0]
click at [157, 74] on mat-icon "arrow_back" at bounding box center [159, 76] width 14 height 14
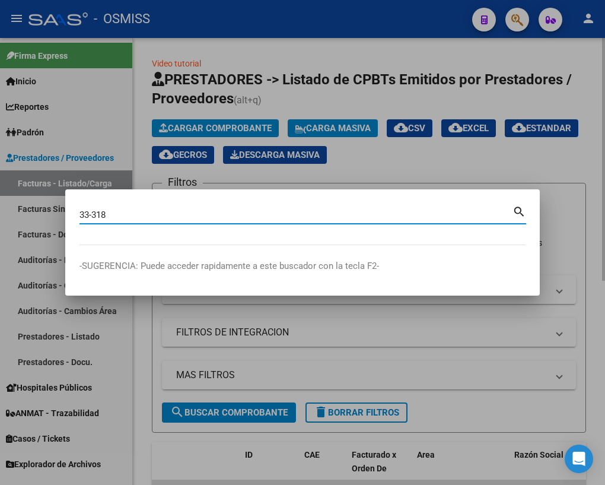
type input "33-318"
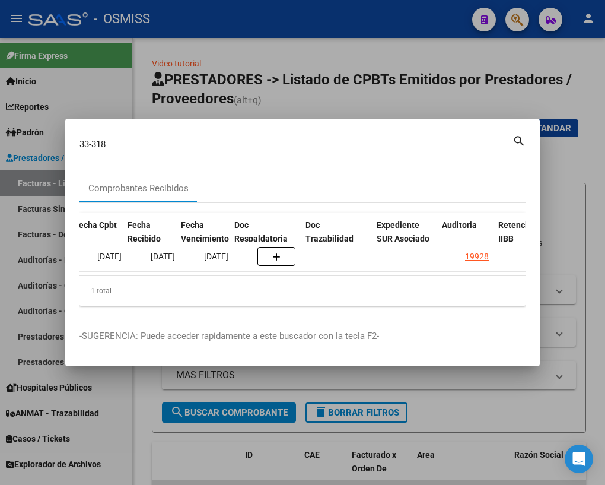
scroll to position [0, 588]
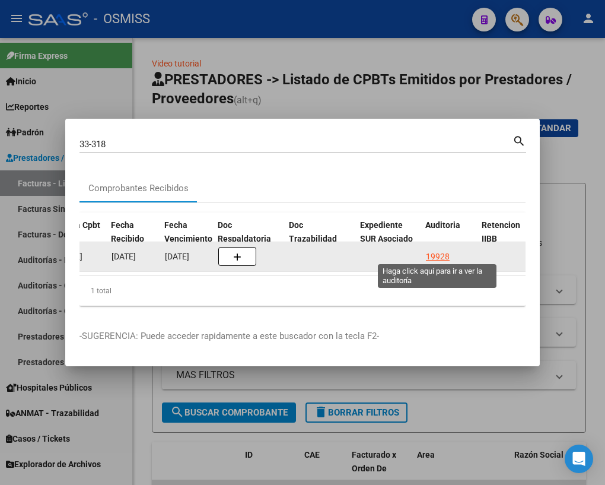
click at [435, 254] on div "19928" at bounding box center [438, 257] width 24 height 14
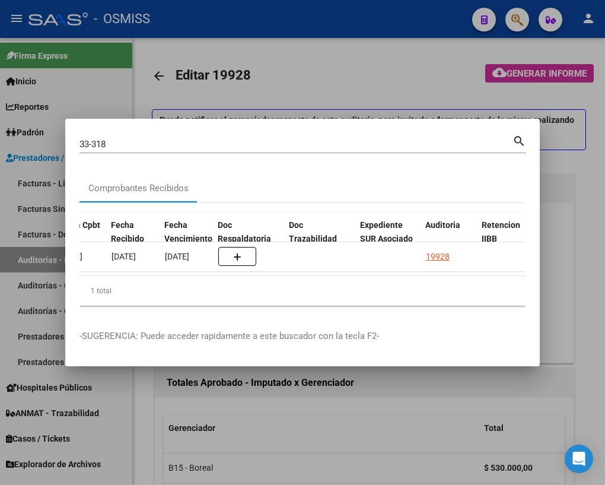
click at [147, 416] on div at bounding box center [302, 242] width 605 height 485
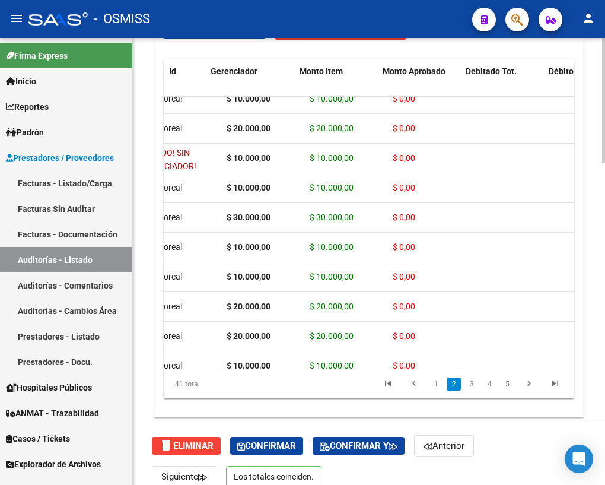
scroll to position [457, 0]
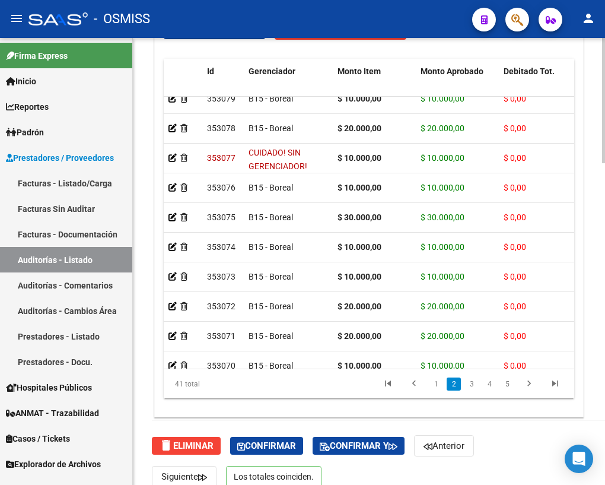
click at [273, 454] on div "delete Eliminar Confirmar Confirmar y Anterior Siguiente Los totales coinciden." at bounding box center [374, 461] width 444 height 81
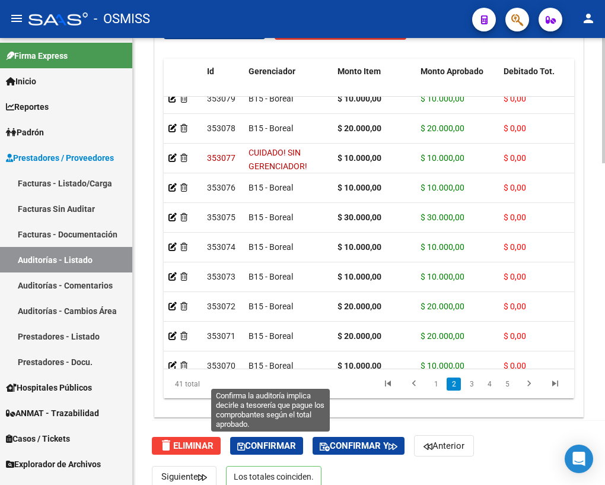
click at [264, 449] on span "Confirmar" at bounding box center [266, 445] width 59 height 11
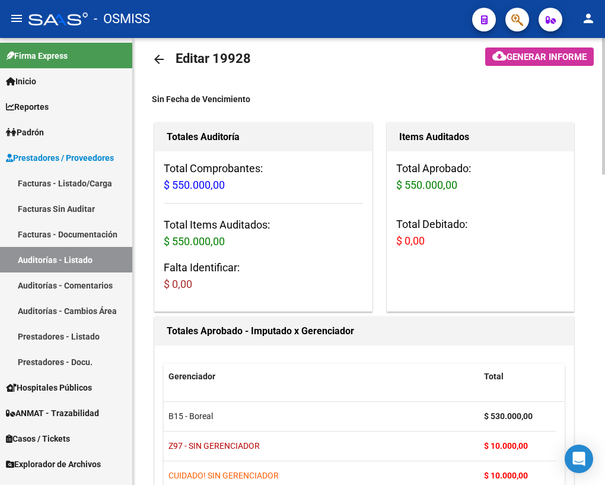
scroll to position [0, 0]
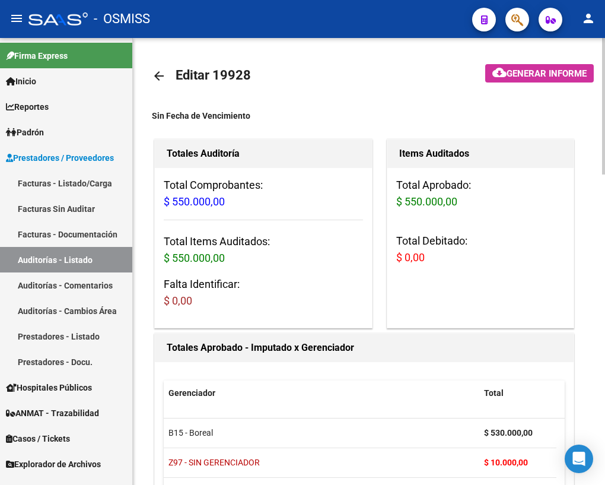
click at [154, 75] on mat-icon "arrow_back" at bounding box center [159, 76] width 14 height 14
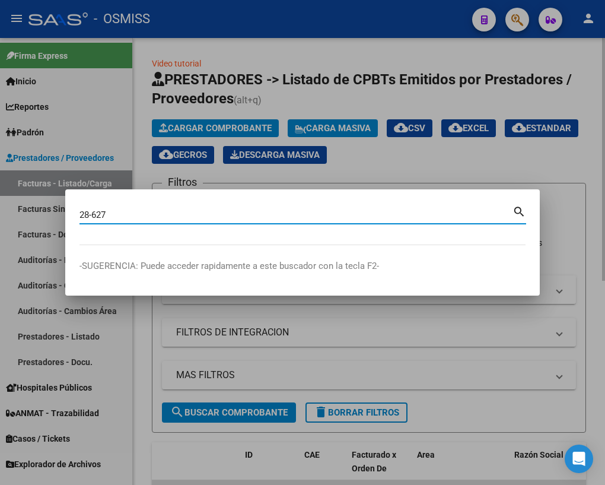
type input "28-627"
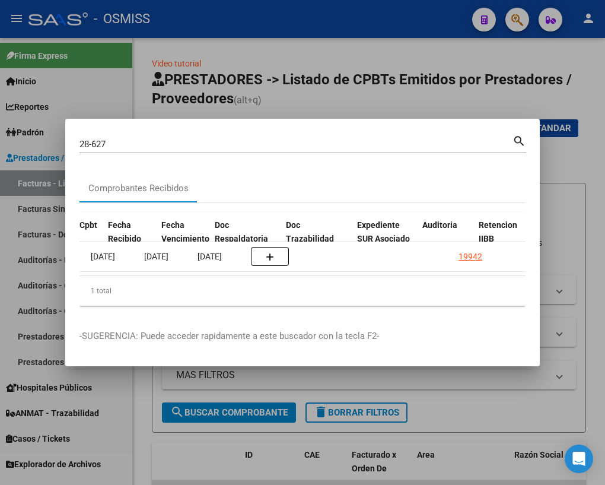
scroll to position [0, 592]
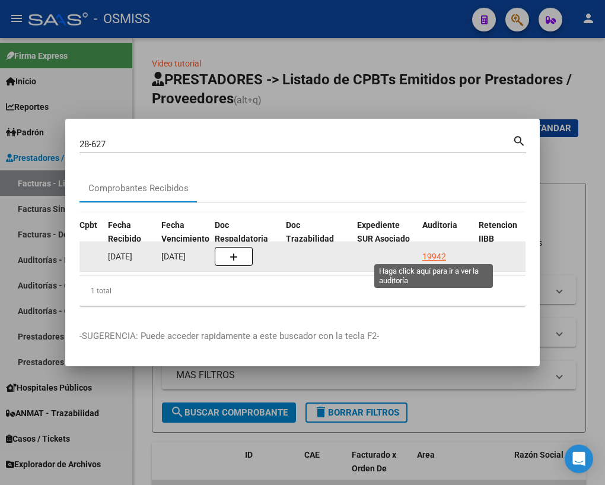
click at [438, 256] on div "19942" at bounding box center [434, 257] width 24 height 14
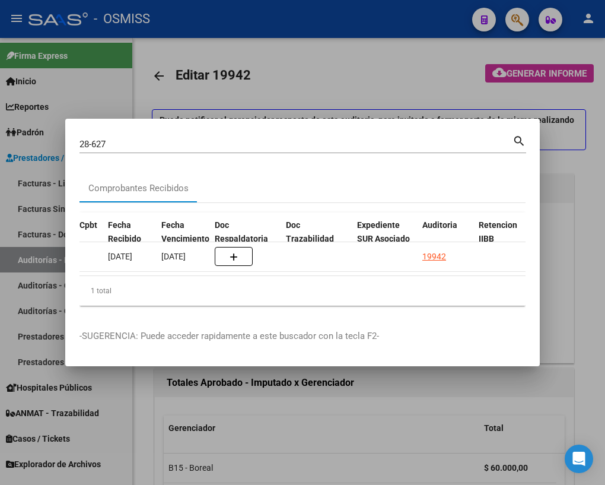
click at [141, 416] on div at bounding box center [302, 242] width 605 height 485
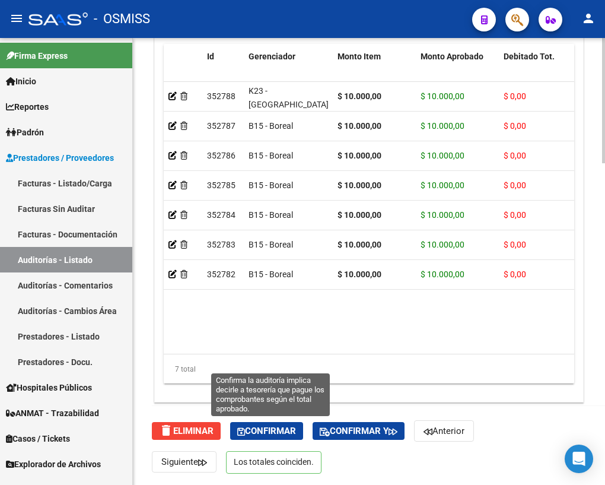
click at [259, 432] on span "Confirmar" at bounding box center [266, 430] width 59 height 11
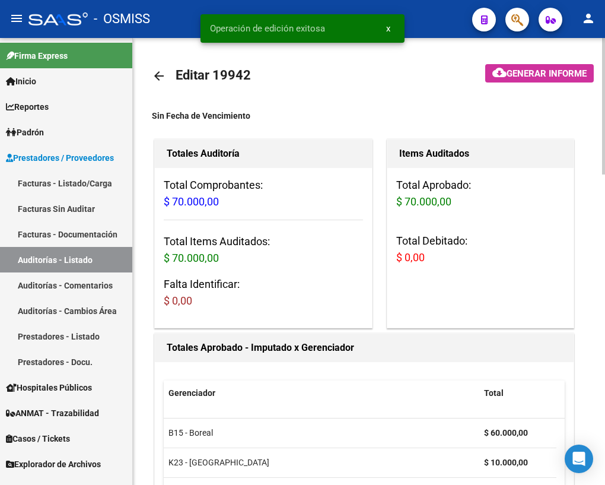
click at [156, 75] on mat-icon "arrow_back" at bounding box center [159, 76] width 14 height 14
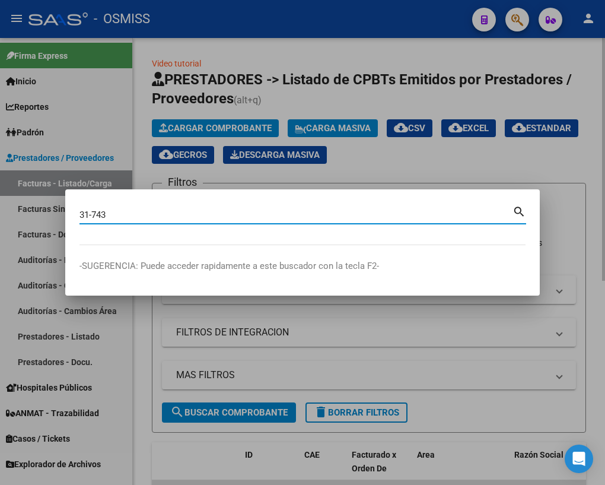
type input "31-743"
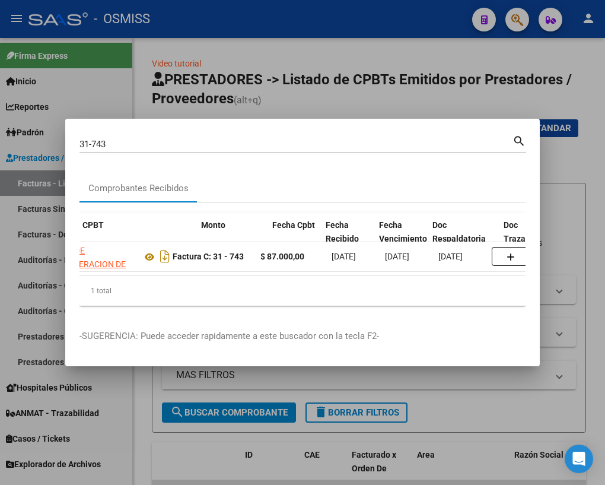
scroll to position [0, 527]
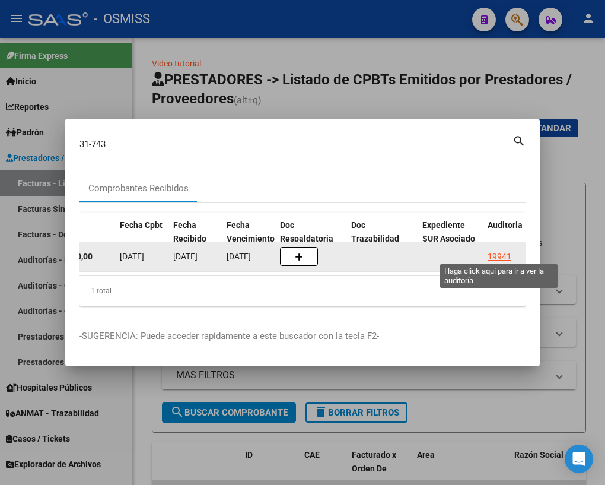
click at [502, 254] on div "19941" at bounding box center [500, 257] width 24 height 14
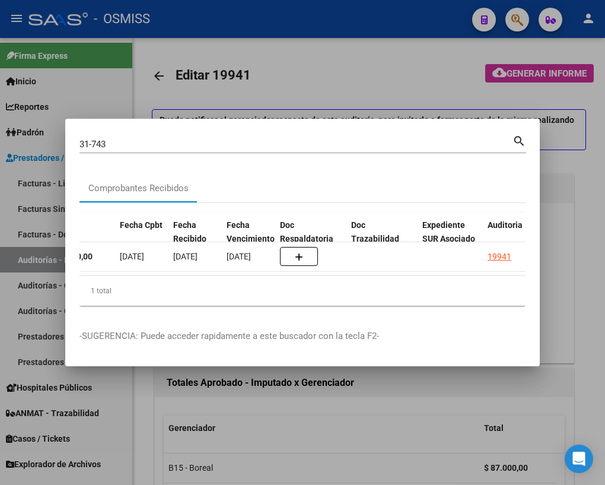
click at [145, 432] on div at bounding box center [302, 242] width 605 height 485
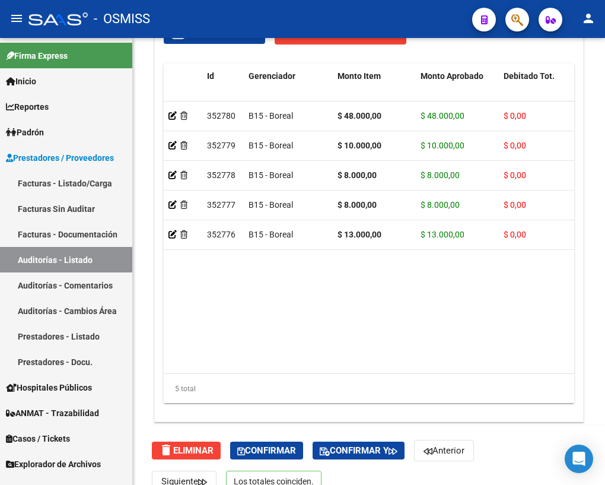
scroll to position [1132, 0]
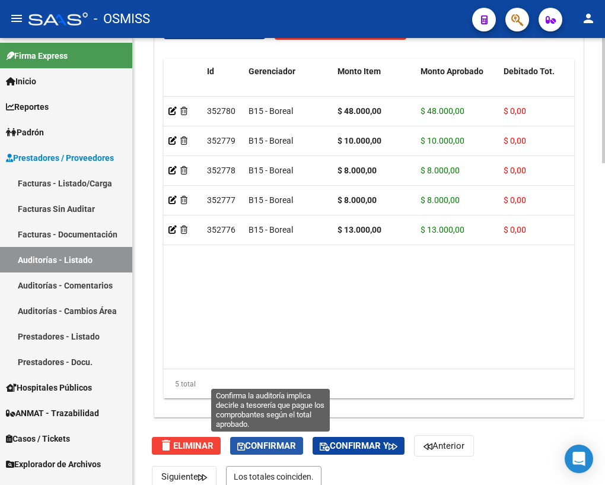
click at [267, 448] on span "Confirmar" at bounding box center [266, 445] width 59 height 11
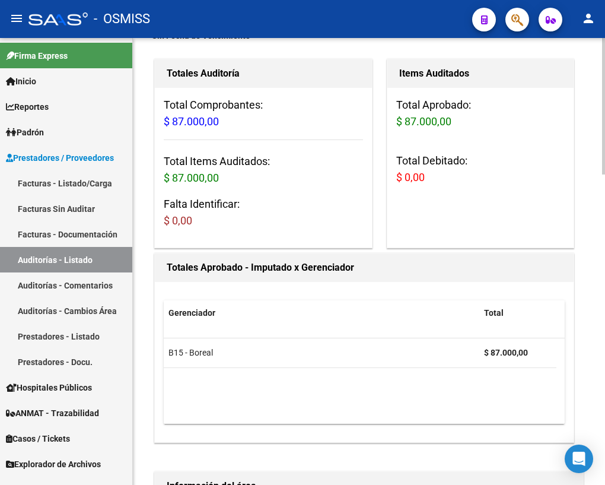
scroll to position [0, 0]
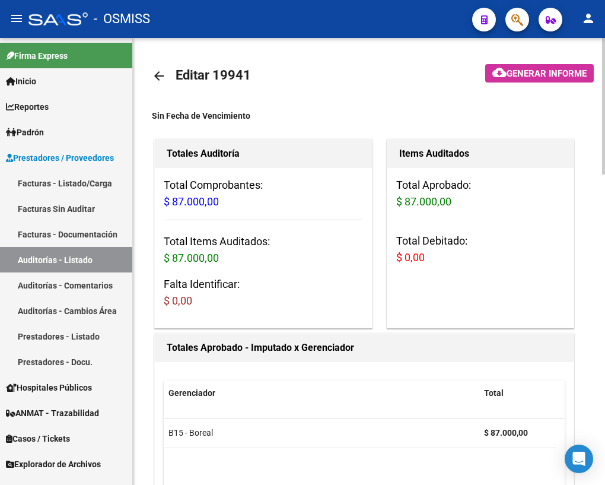
click at [154, 71] on mat-icon "arrow_back" at bounding box center [159, 76] width 14 height 14
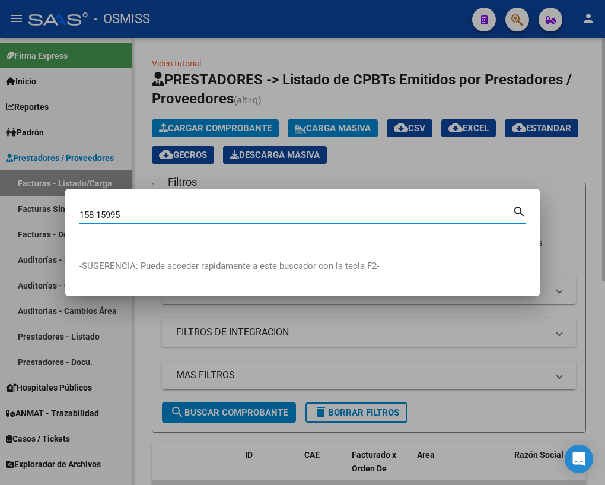
type input "158-15995"
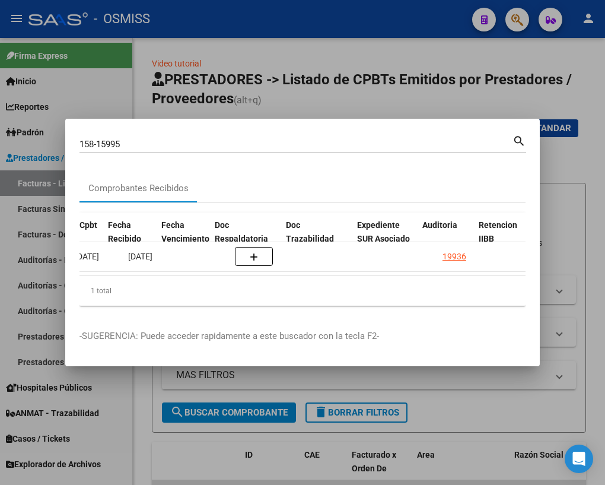
scroll to position [0, 744]
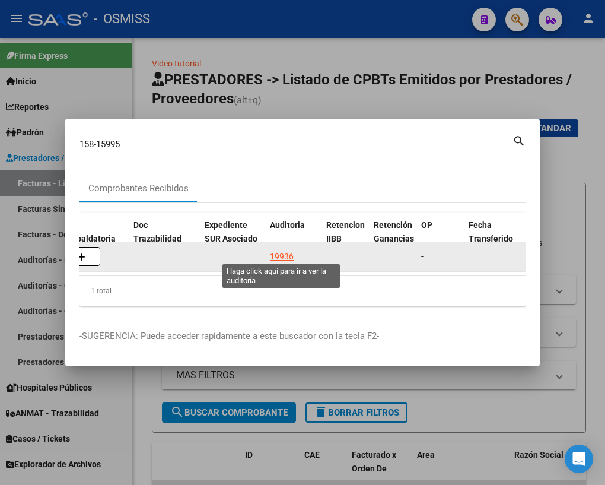
click at [289, 253] on div "19936" at bounding box center [282, 257] width 24 height 14
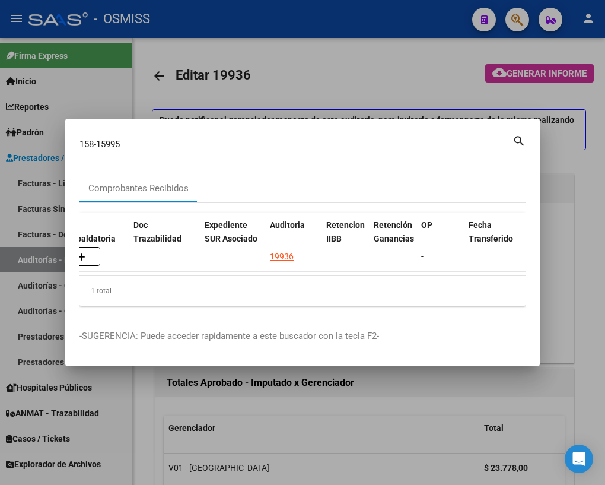
click at [139, 421] on div at bounding box center [302, 242] width 605 height 485
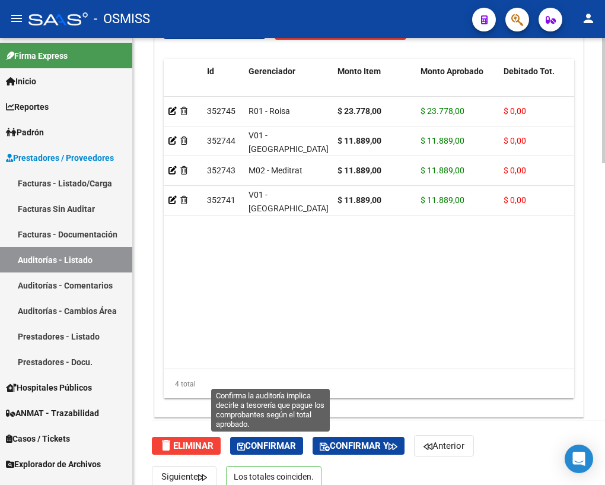
click at [253, 450] on button "Confirmar" at bounding box center [266, 446] width 73 height 18
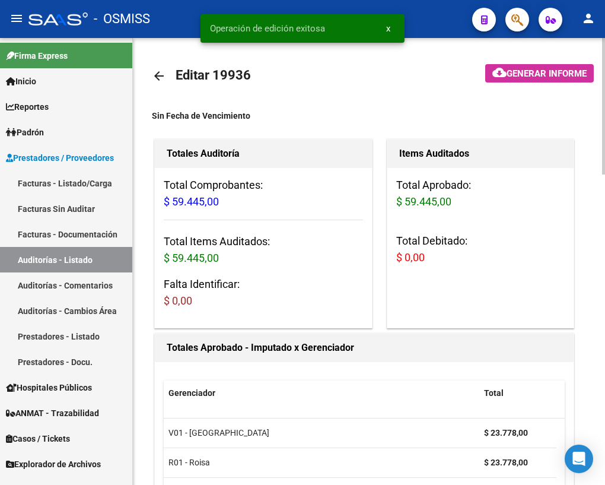
click at [164, 75] on mat-icon "arrow_back" at bounding box center [159, 76] width 14 height 14
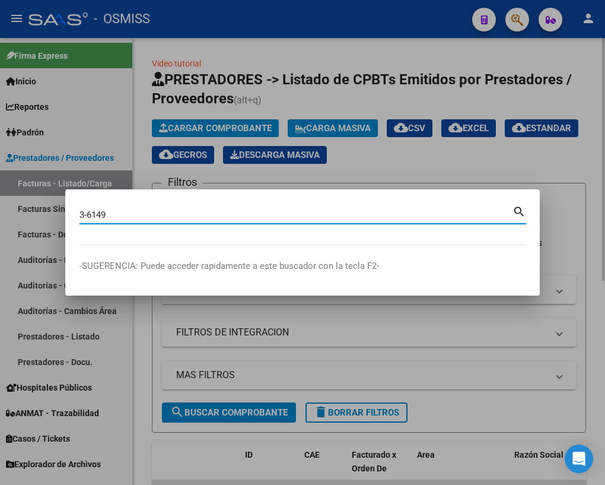
type input "3-6149"
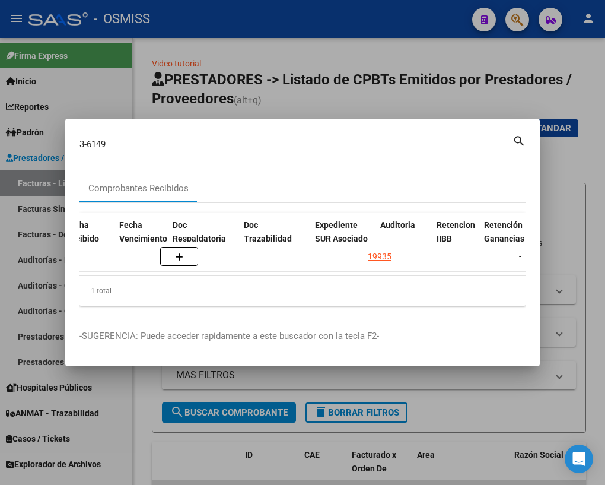
scroll to position [0, 660]
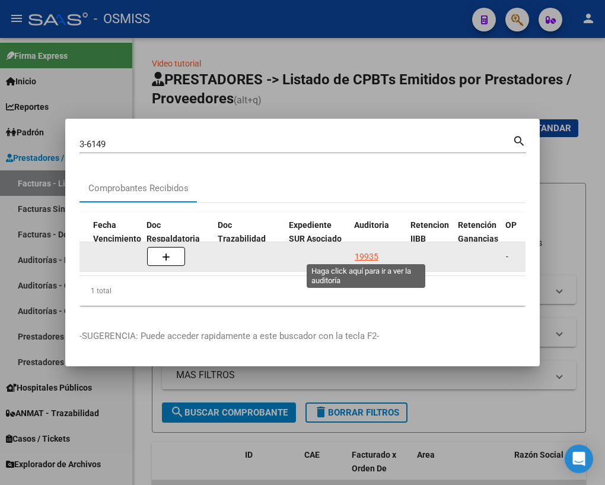
click at [363, 251] on div "19935" at bounding box center [367, 257] width 24 height 14
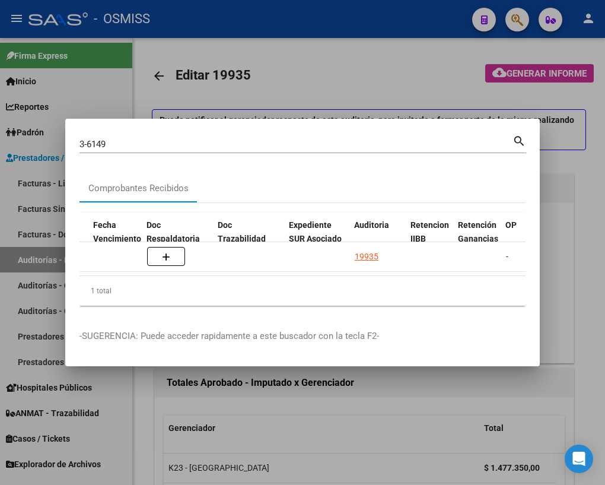
click at [145, 403] on div at bounding box center [302, 242] width 605 height 485
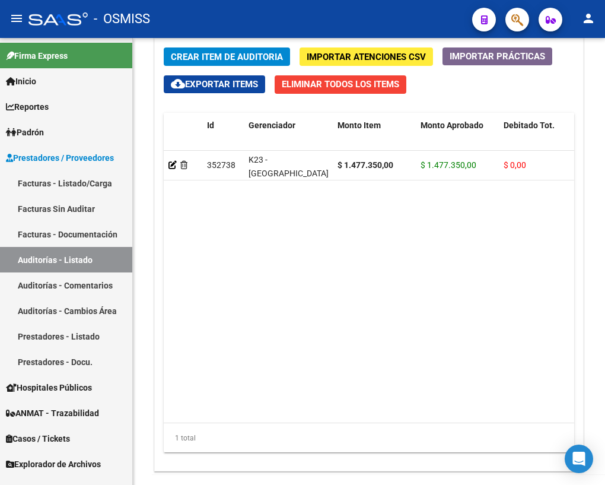
scroll to position [1147, 0]
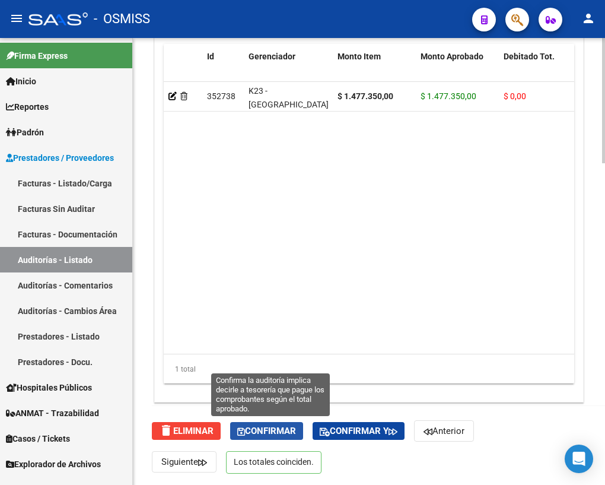
click at [284, 433] on span "Confirmar" at bounding box center [266, 430] width 59 height 11
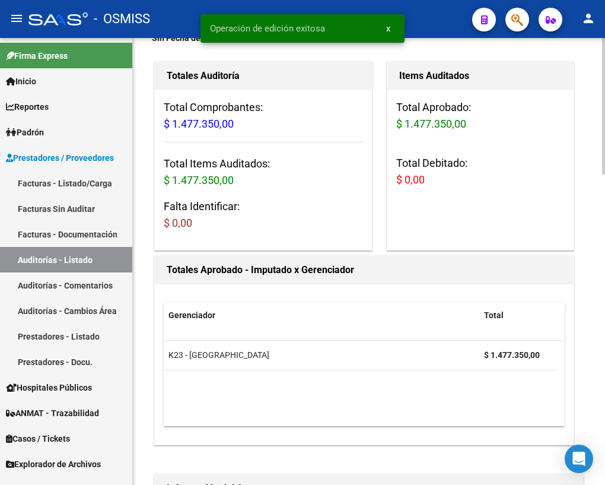
scroll to position [0, 0]
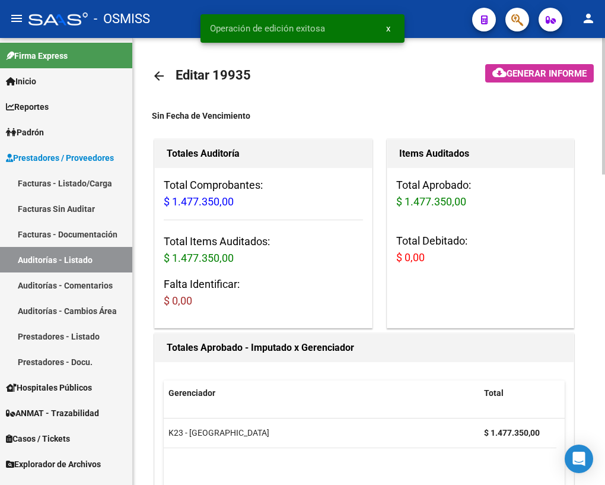
click at [162, 72] on mat-icon "arrow_back" at bounding box center [159, 76] width 14 height 14
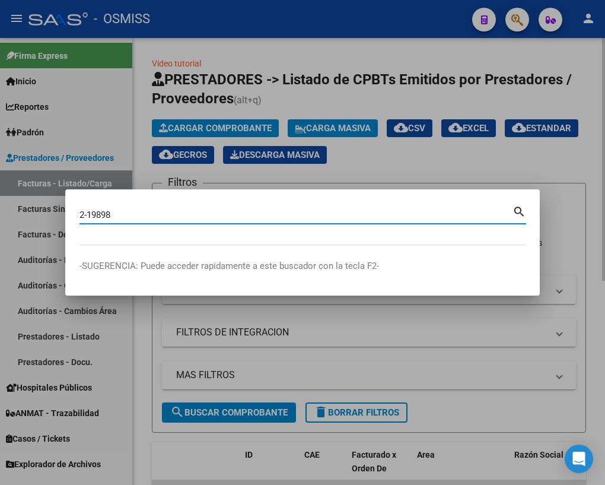
type input "2-19898"
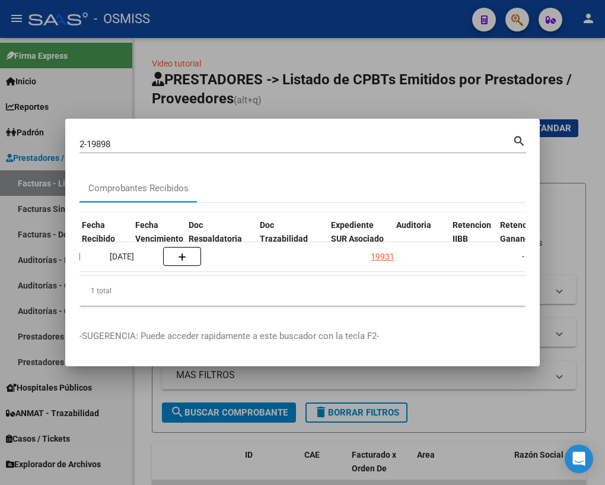
scroll to position [0, 650]
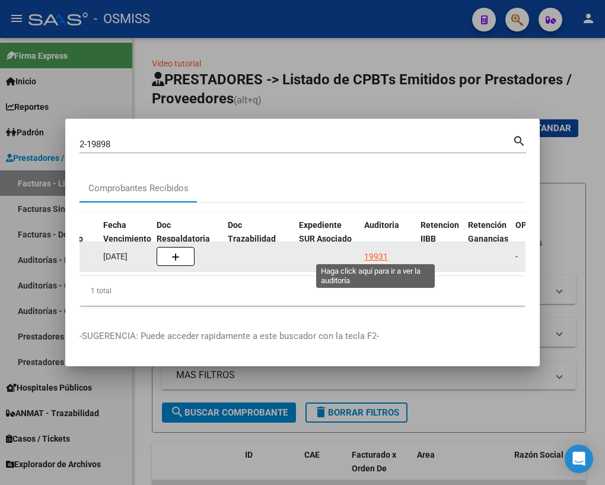
click at [375, 251] on div "19931" at bounding box center [376, 257] width 24 height 14
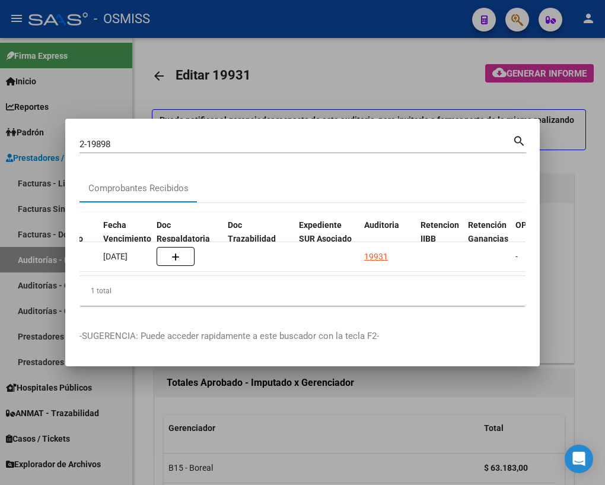
click at [144, 431] on div at bounding box center [302, 242] width 605 height 485
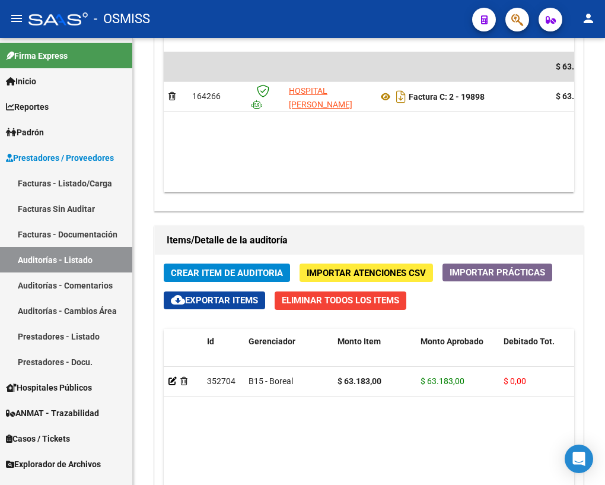
scroll to position [1024, 0]
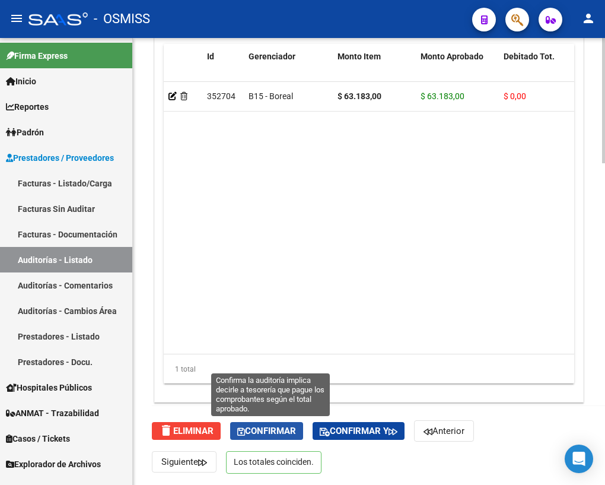
click at [245, 428] on icon "button" at bounding box center [241, 431] width 8 height 9
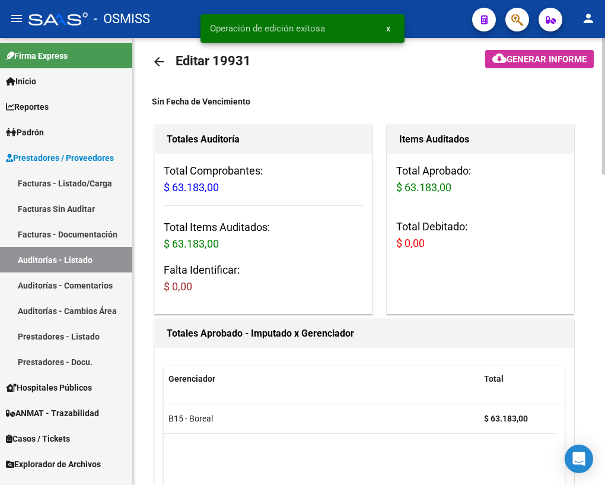
scroll to position [0, 0]
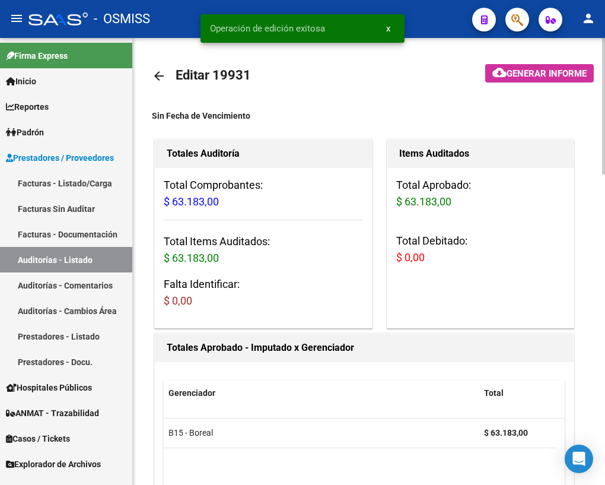
click at [159, 71] on mat-icon "arrow_back" at bounding box center [159, 76] width 14 height 14
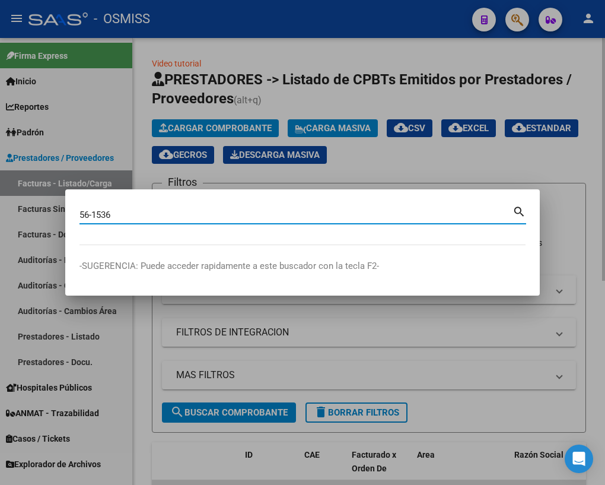
type input "56-1536"
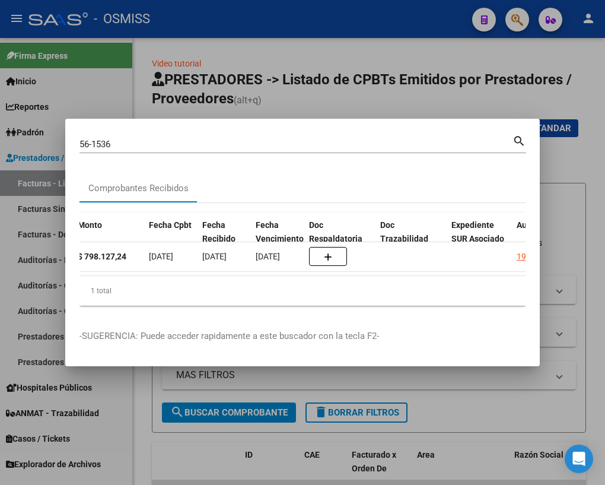
scroll to position [0, 504]
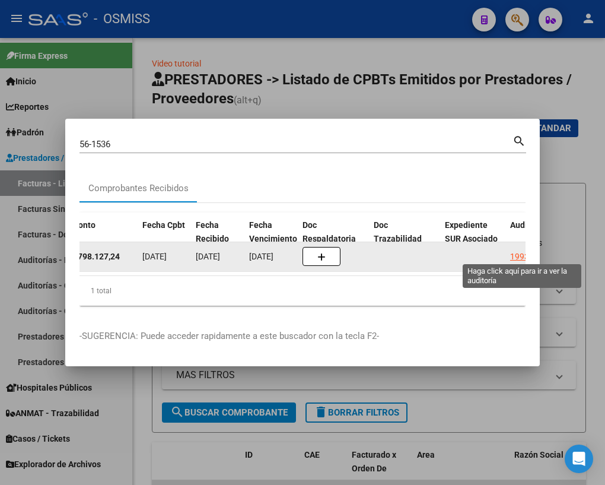
click at [518, 254] on div "19930" at bounding box center [522, 257] width 24 height 14
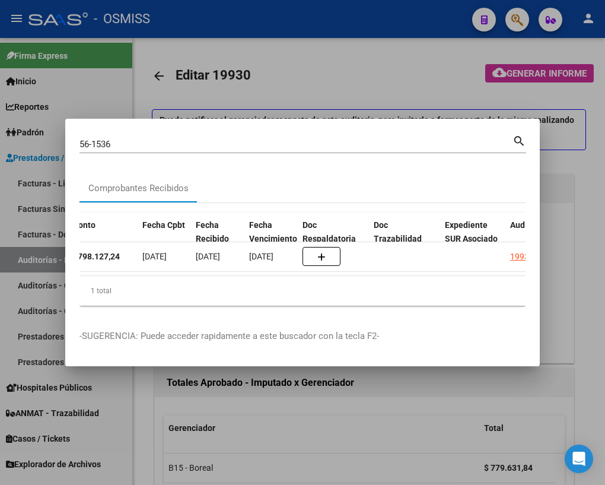
click at [143, 425] on div at bounding box center [302, 242] width 605 height 485
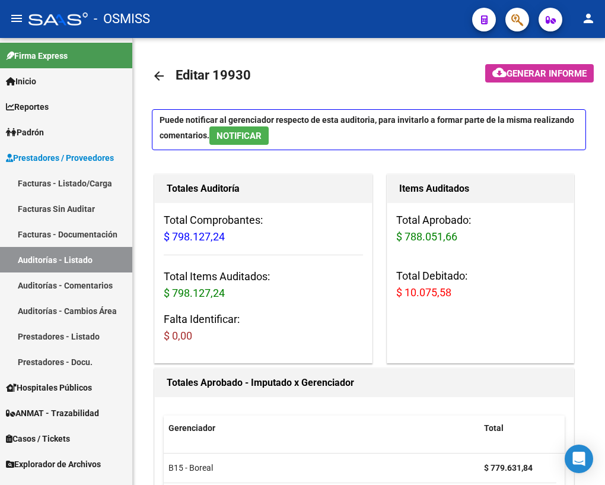
scroll to position [161, 0]
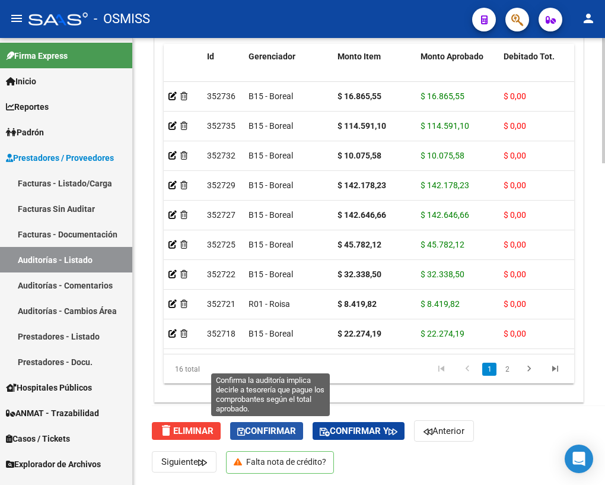
click at [260, 428] on span "Confirmar" at bounding box center [266, 430] width 59 height 11
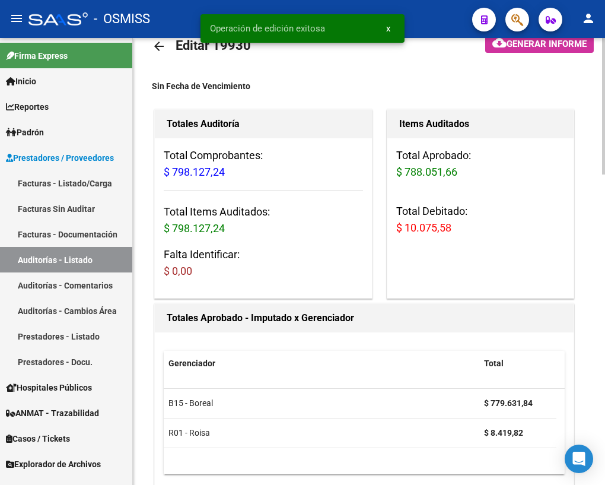
scroll to position [0, 0]
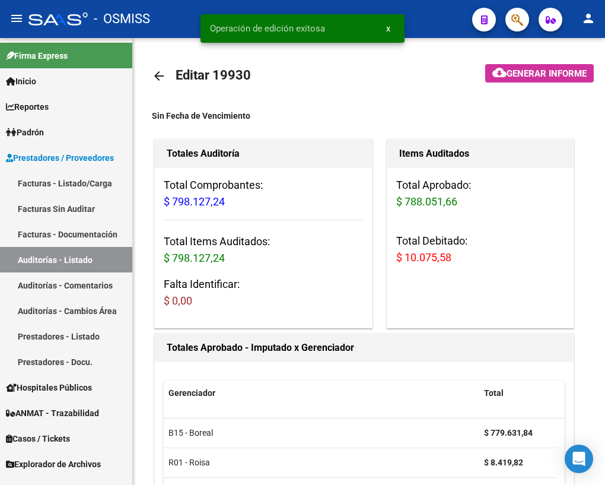
click at [161, 79] on mat-icon "arrow_back" at bounding box center [159, 76] width 14 height 14
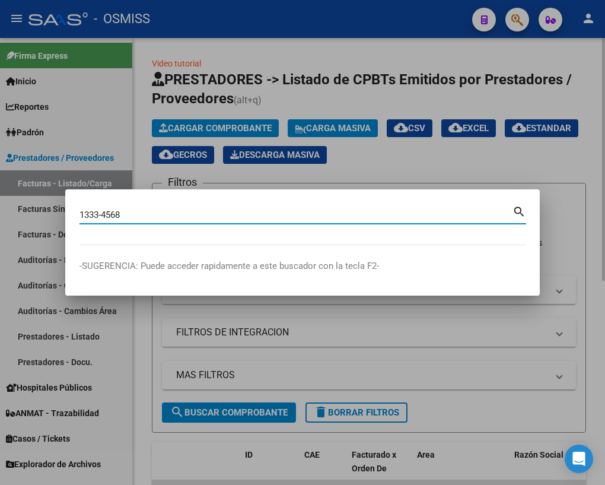
type input "1333-4568"
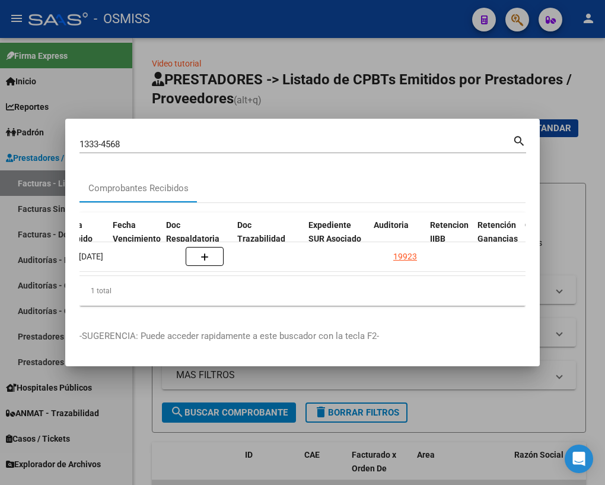
scroll to position [0, 644]
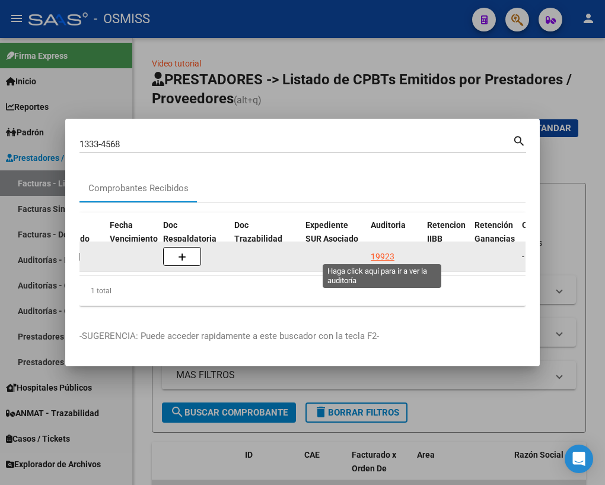
click at [378, 254] on div "19923" at bounding box center [383, 257] width 24 height 14
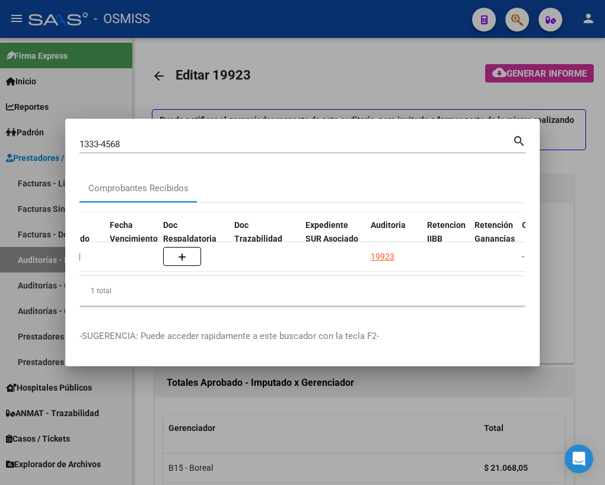
click at [144, 425] on div at bounding box center [302, 242] width 605 height 485
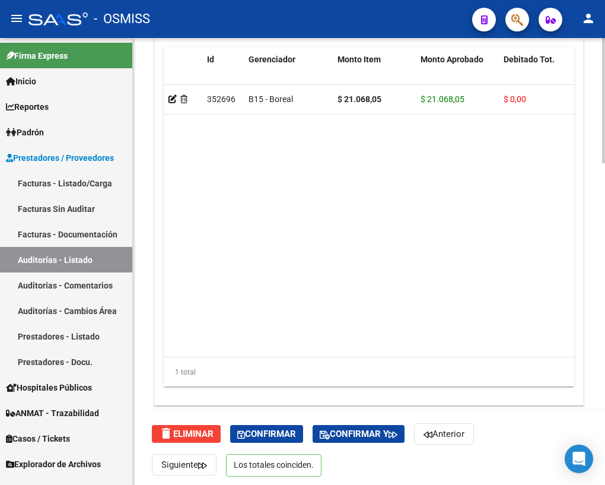
scroll to position [1147, 0]
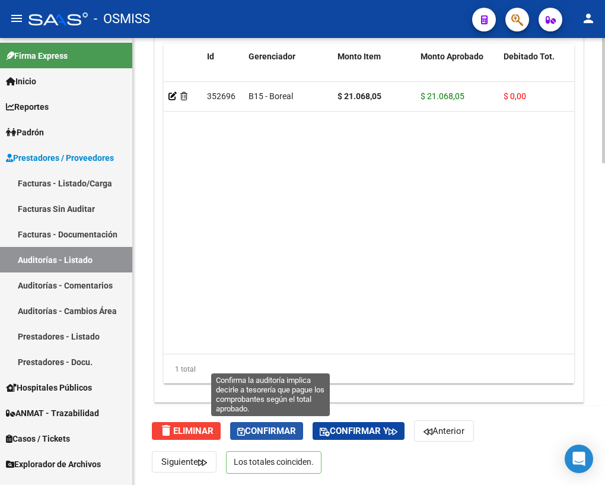
click at [234, 432] on button "Confirmar" at bounding box center [266, 431] width 73 height 18
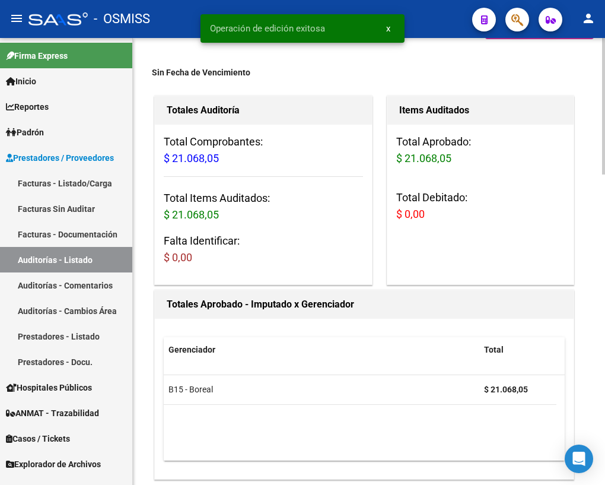
scroll to position [0, 0]
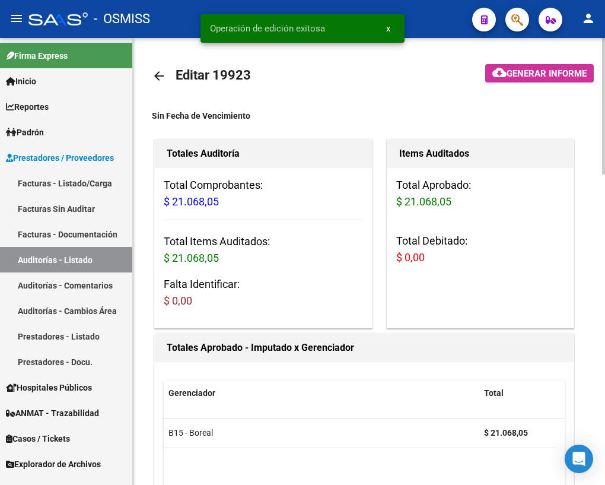
click at [160, 74] on mat-icon "arrow_back" at bounding box center [159, 76] width 14 height 14
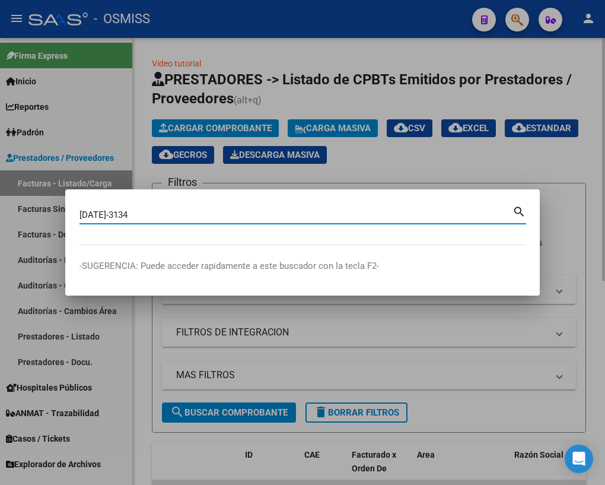
type input "[DATE]-3134"
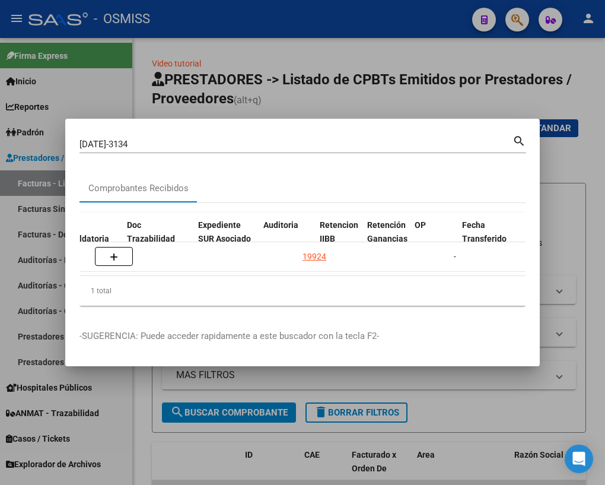
scroll to position [0, 751]
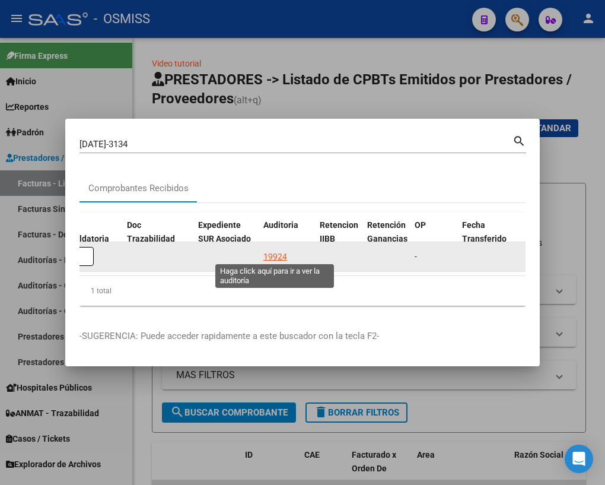
click at [273, 251] on div "19924" at bounding box center [275, 257] width 24 height 14
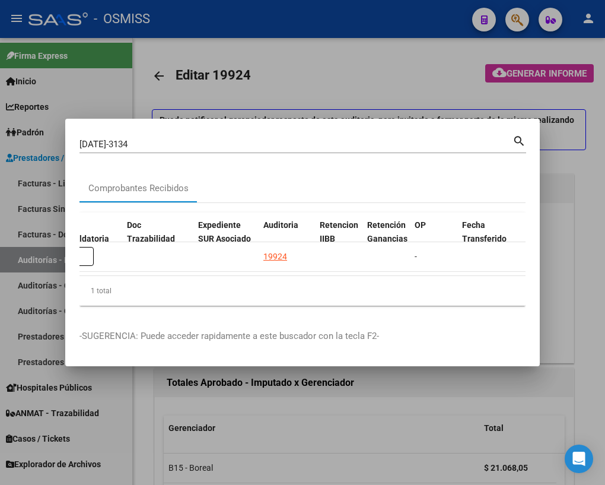
click at [144, 412] on div at bounding box center [302, 242] width 605 height 485
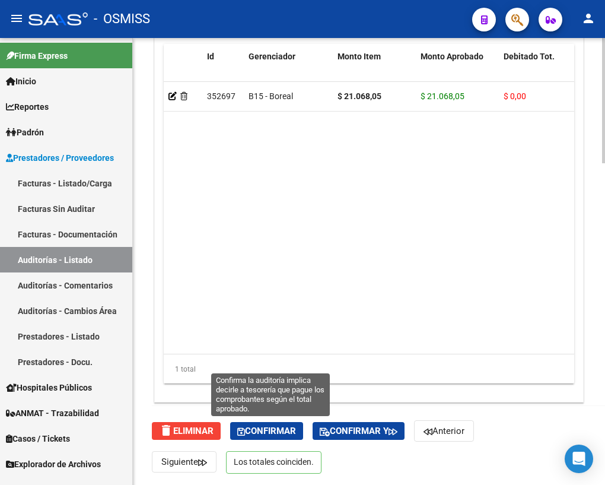
click at [235, 425] on button "Confirmar" at bounding box center [266, 431] width 73 height 18
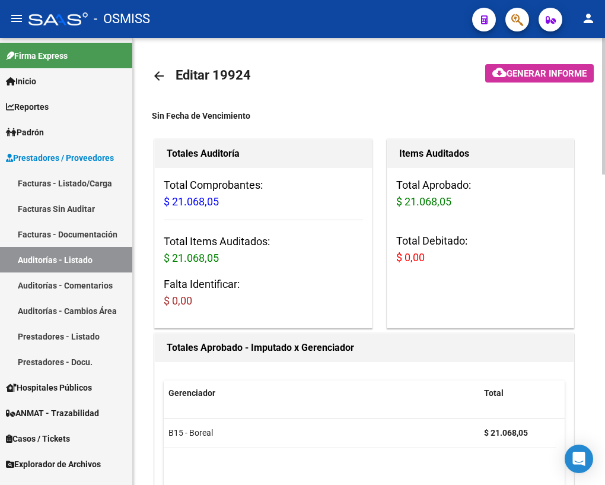
click at [160, 76] on mat-icon "arrow_back" at bounding box center [159, 76] width 14 height 14
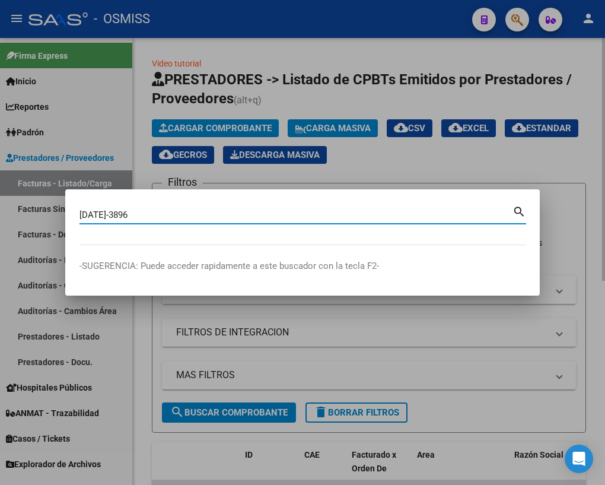
type input "[DATE]-3896"
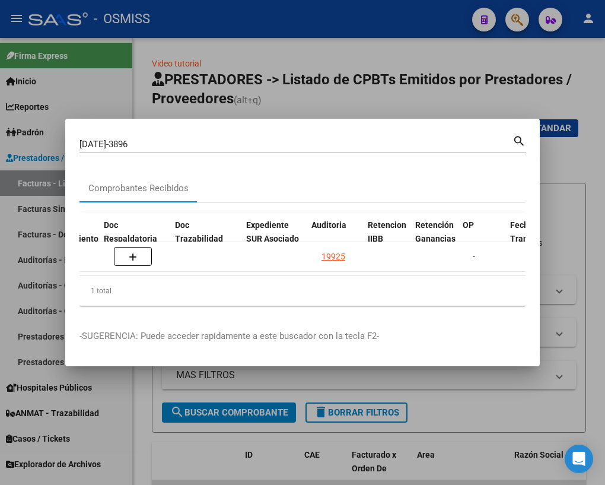
scroll to position [0, 702]
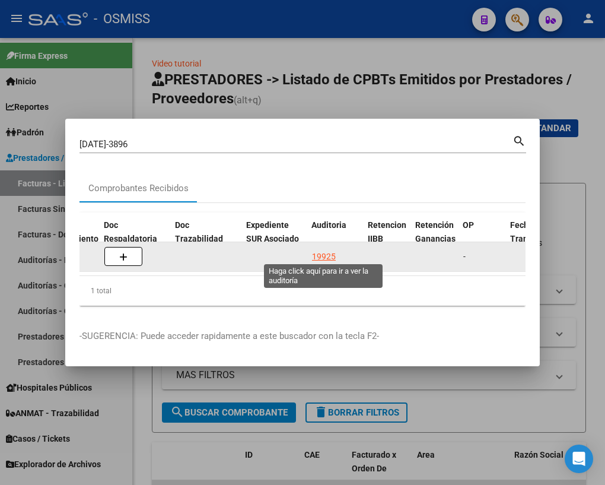
click at [321, 253] on div "19925" at bounding box center [324, 257] width 24 height 14
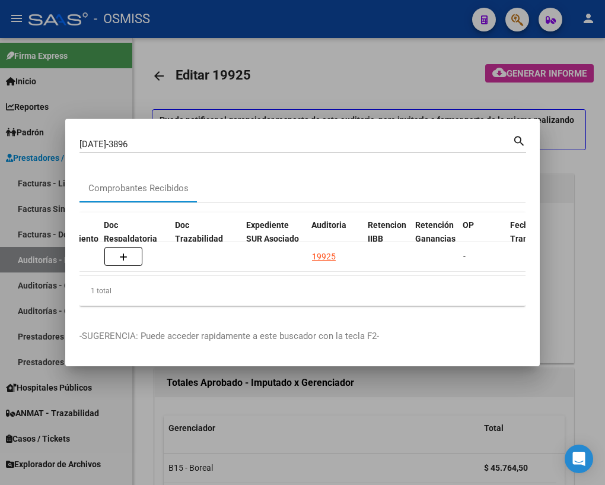
click at [146, 421] on div at bounding box center [302, 242] width 605 height 485
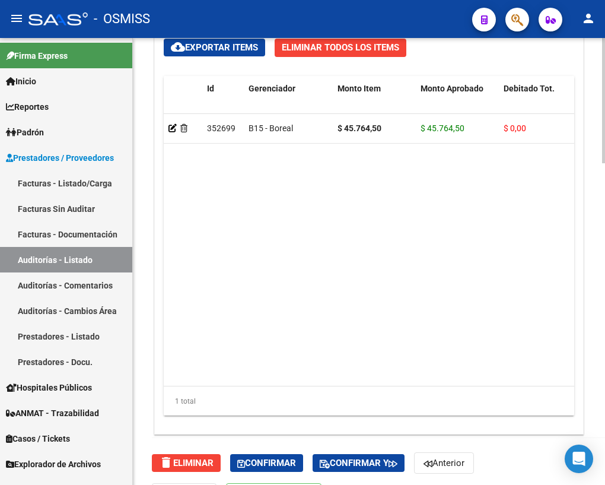
scroll to position [1147, 0]
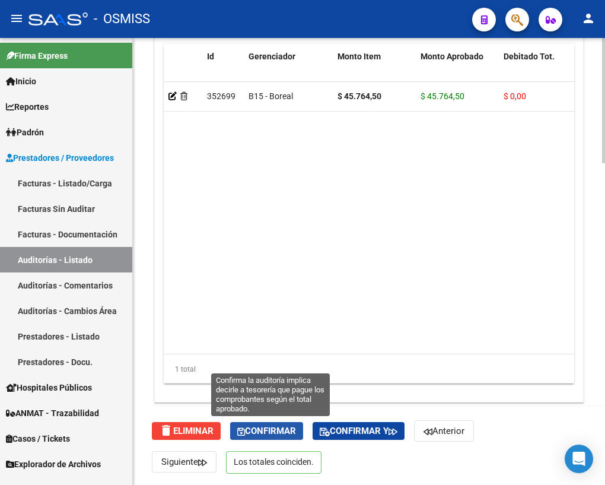
click at [249, 433] on span "Confirmar" at bounding box center [266, 430] width 59 height 11
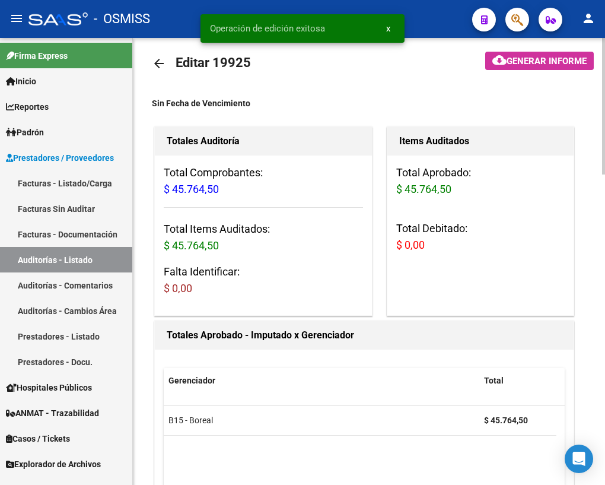
scroll to position [0, 0]
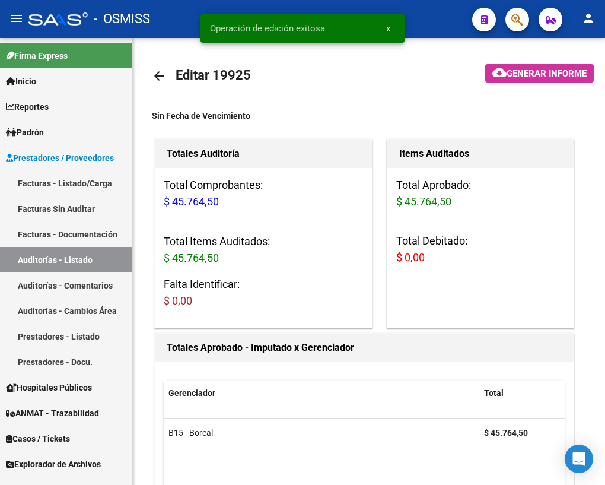
click at [157, 73] on mat-icon "arrow_back" at bounding box center [159, 76] width 14 height 14
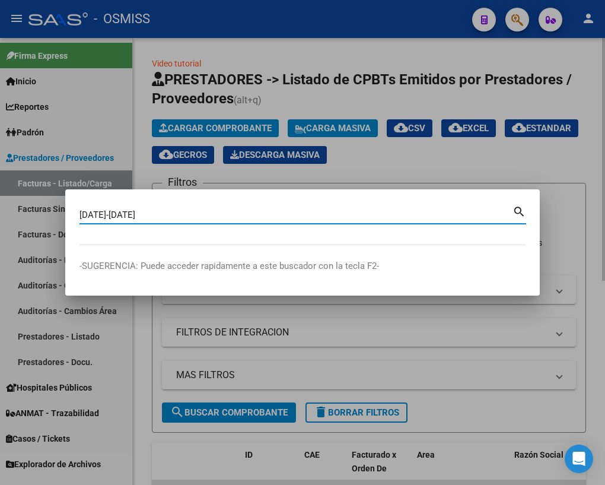
type input "[DATE]-[DATE]"
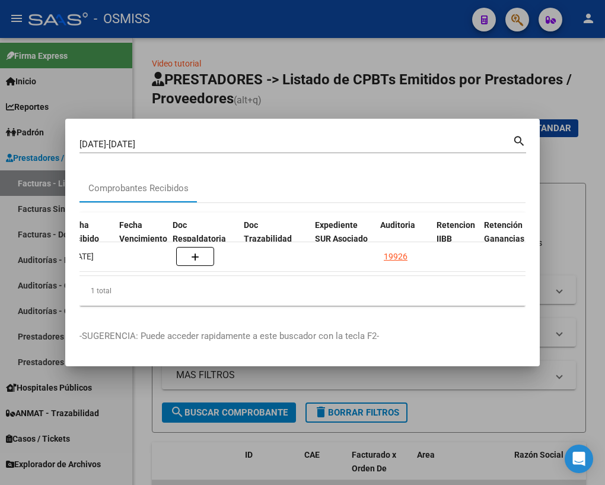
scroll to position [0, 634]
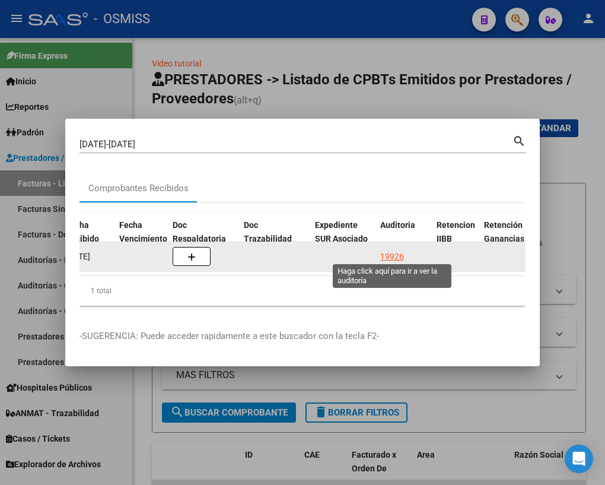
click at [389, 253] on div "19926" at bounding box center [392, 257] width 24 height 14
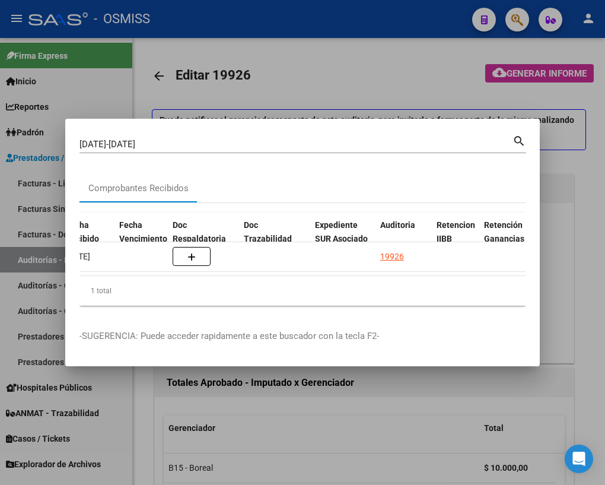
click at [148, 431] on div at bounding box center [302, 242] width 605 height 485
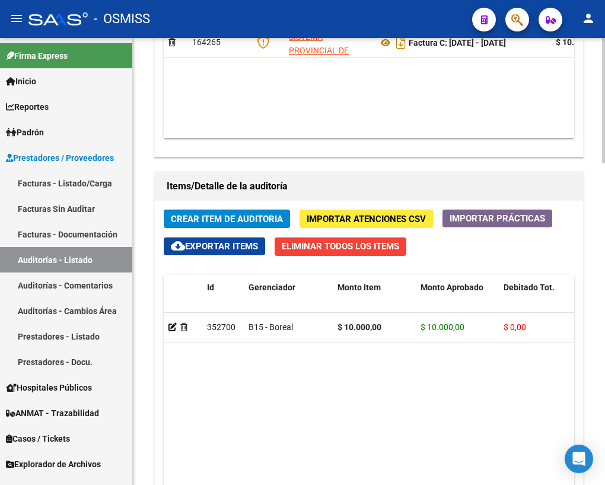
scroll to position [1147, 0]
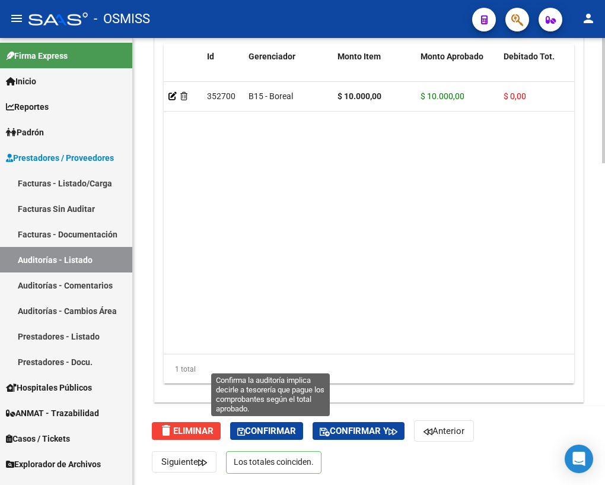
click at [263, 429] on span "Confirmar" at bounding box center [266, 430] width 59 height 11
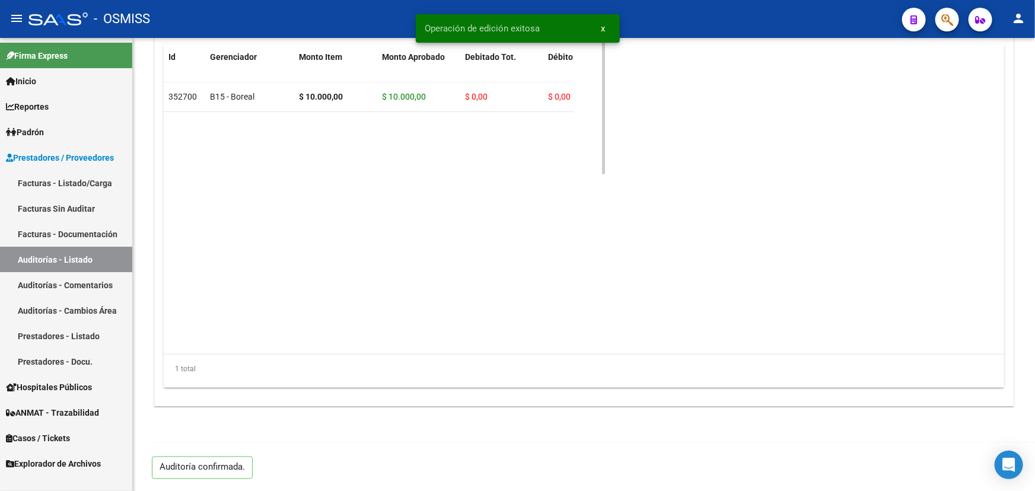
scroll to position [830, 0]
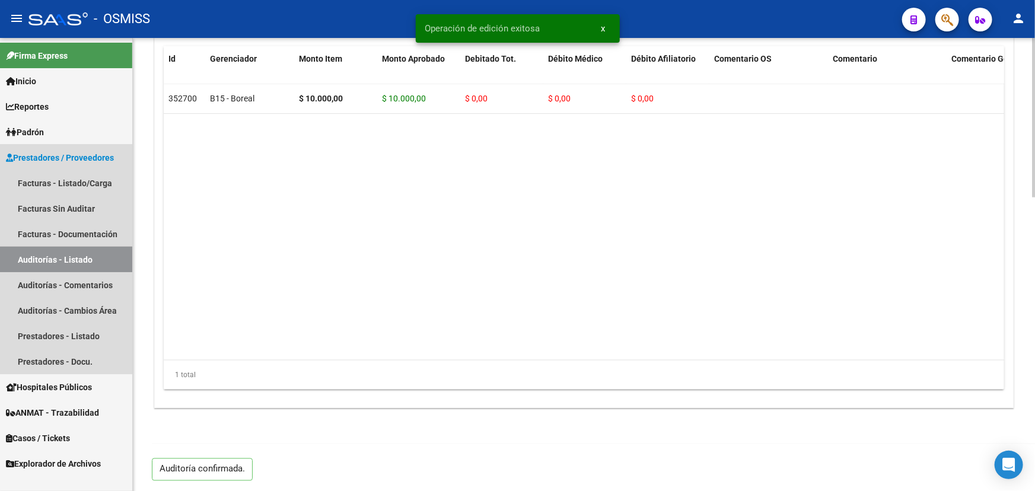
click at [58, 257] on link "Auditorías - Listado" at bounding box center [66, 260] width 132 height 26
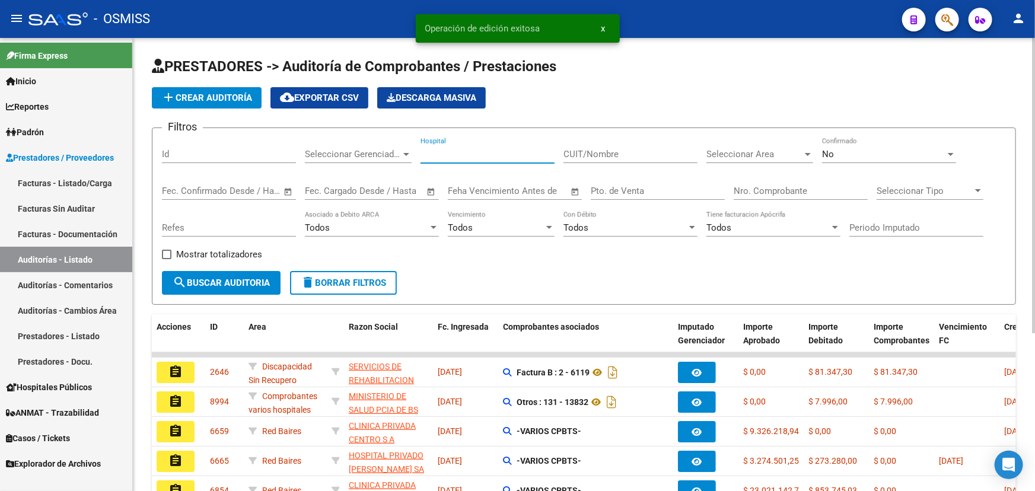
click at [455, 154] on input "Hospital" at bounding box center [488, 154] width 134 height 11
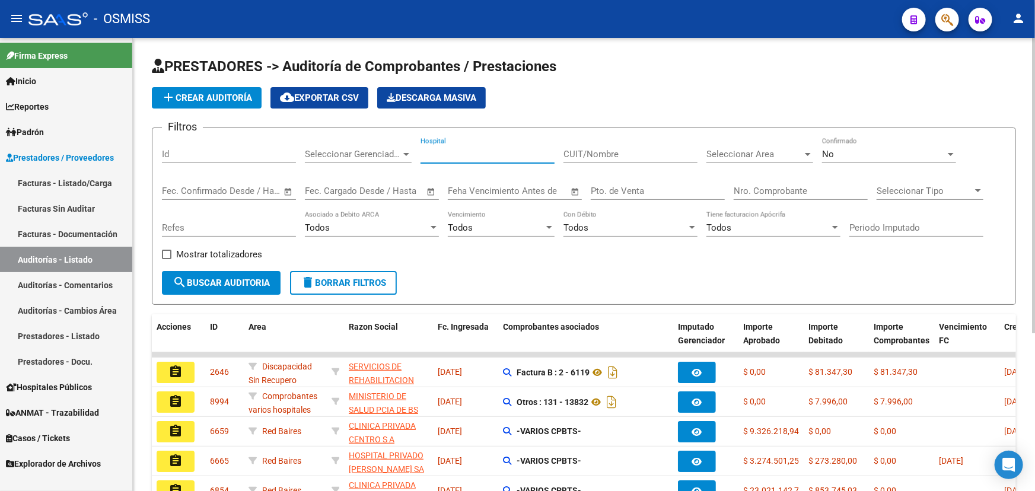
click at [539, 155] on input "Hospital" at bounding box center [488, 154] width 134 height 11
click at [346, 149] on span "Seleccionar Gerenciador" at bounding box center [353, 154] width 96 height 11
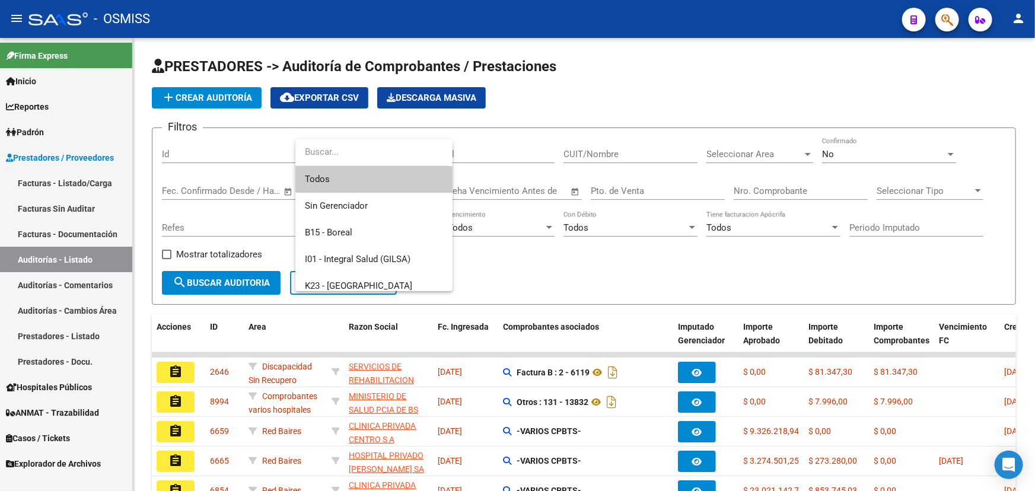
click at [533, 157] on div at bounding box center [517, 245] width 1035 height 491
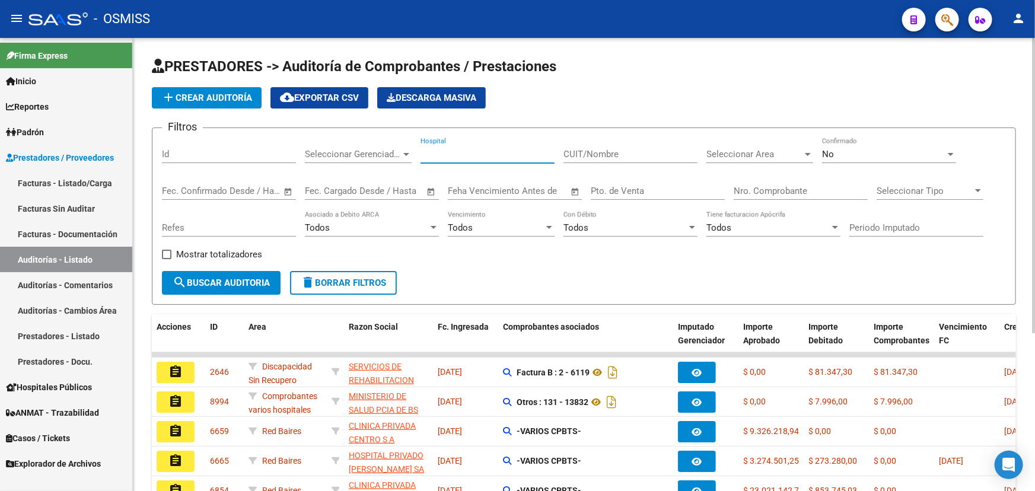
click at [533, 154] on input "Hospital" at bounding box center [488, 154] width 134 height 11
click at [777, 149] on span "Seleccionar Area" at bounding box center [754, 154] width 96 height 11
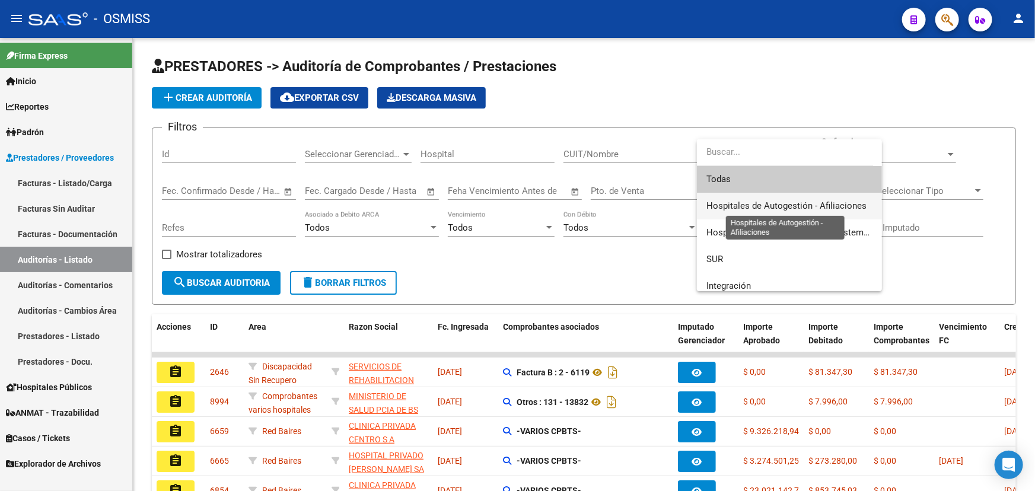
click at [777, 203] on span "Hospitales de Autogestión - Afiliaciones" at bounding box center [786, 205] width 160 height 11
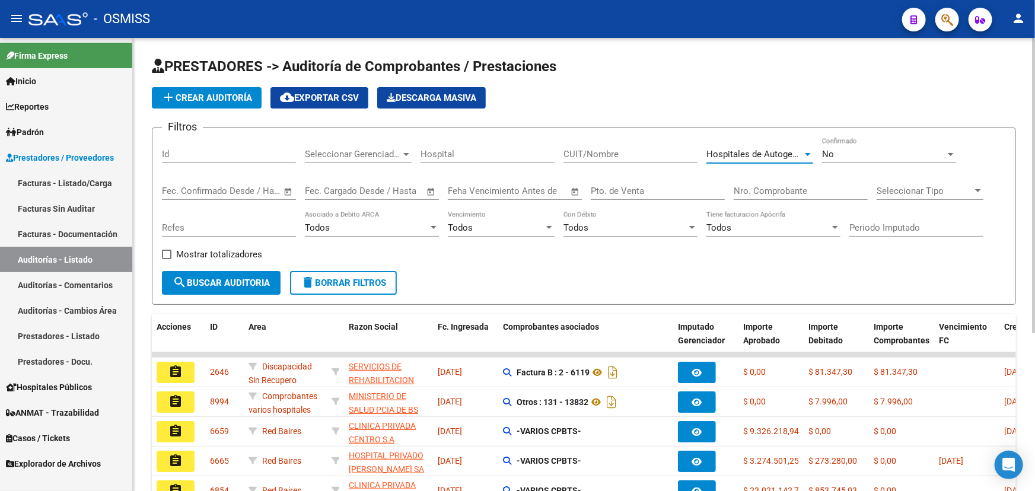
click at [861, 153] on div "No" at bounding box center [883, 154] width 123 height 11
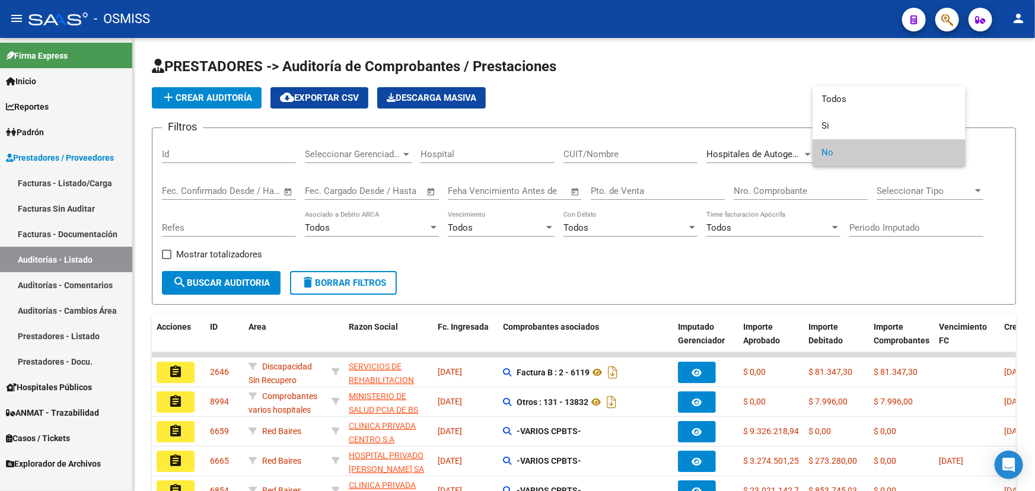
click at [824, 154] on span "No" at bounding box center [889, 152] width 134 height 27
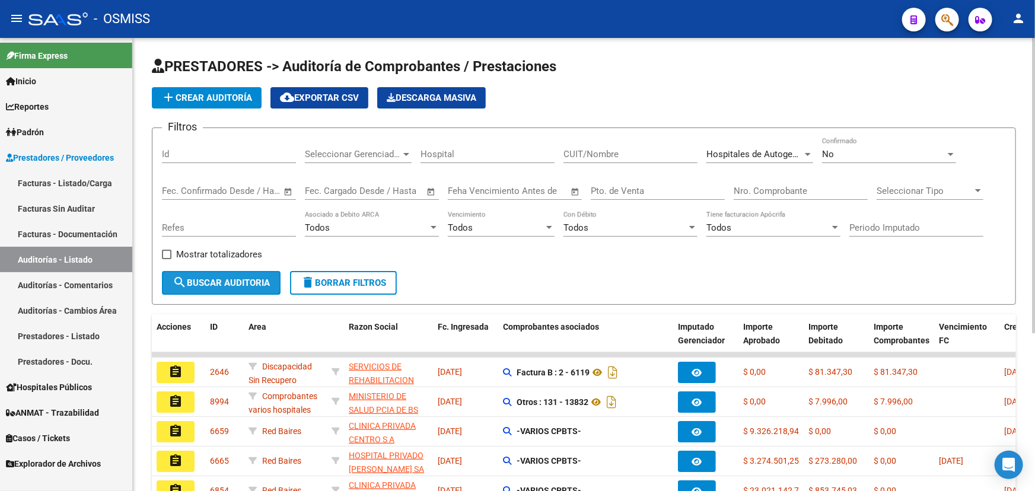
click at [220, 282] on span "search Buscar Auditoria" at bounding box center [221, 283] width 97 height 11
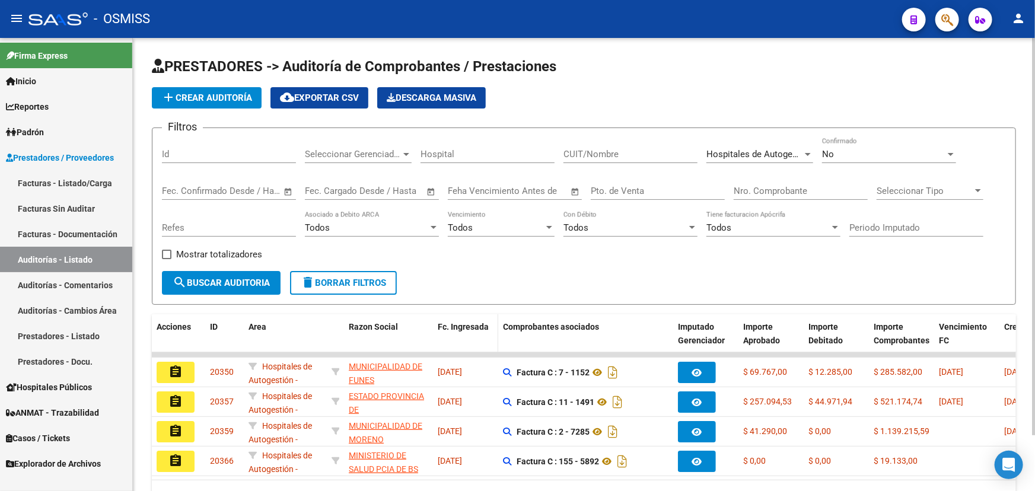
click at [456, 328] on span "Fc. Ingresada" at bounding box center [463, 326] width 51 height 9
click at [457, 322] on span "Fc. Ingresada" at bounding box center [463, 326] width 51 height 9
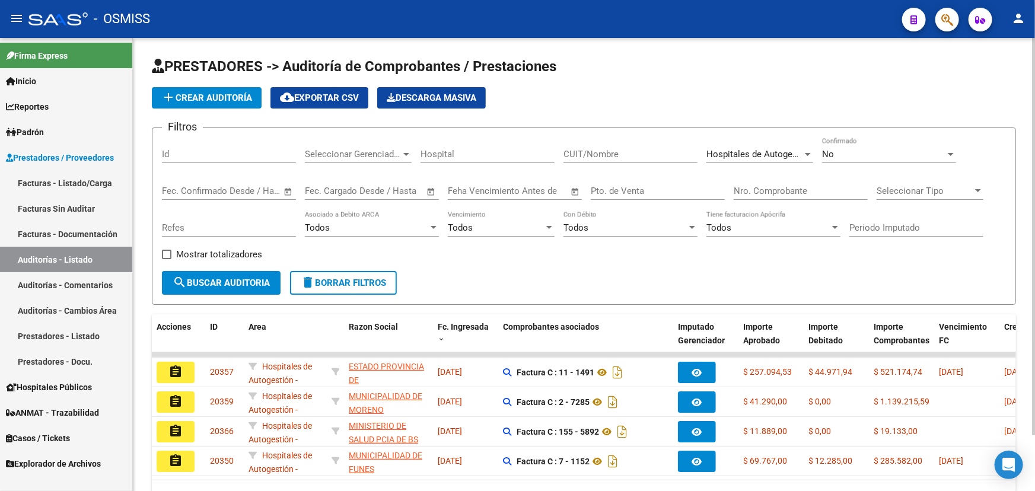
click at [787, 153] on span "Hospitales de Autogestión - Afiliaciones" at bounding box center [786, 154] width 160 height 11
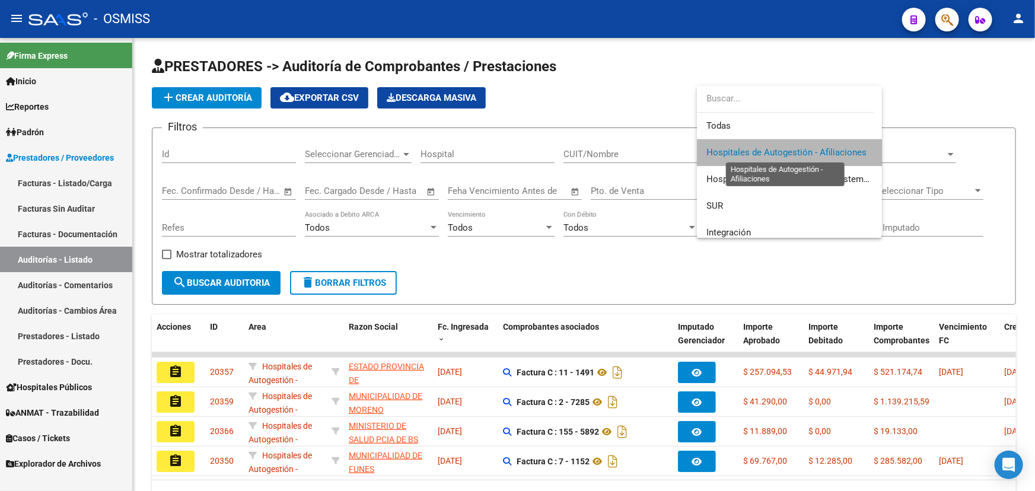
click at [798, 154] on span "Hospitales de Autogestión - Afiliaciones" at bounding box center [786, 152] width 160 height 11
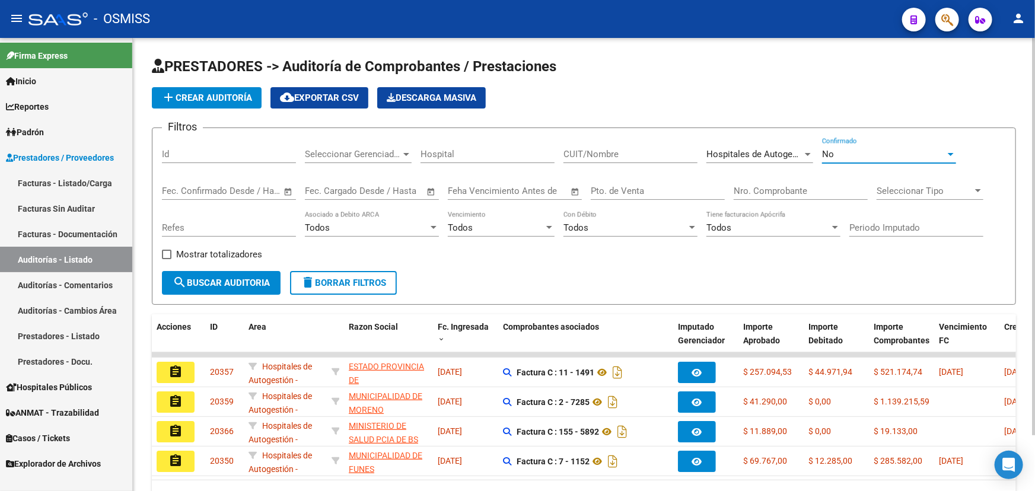
click at [938, 154] on div "No" at bounding box center [883, 154] width 123 height 11
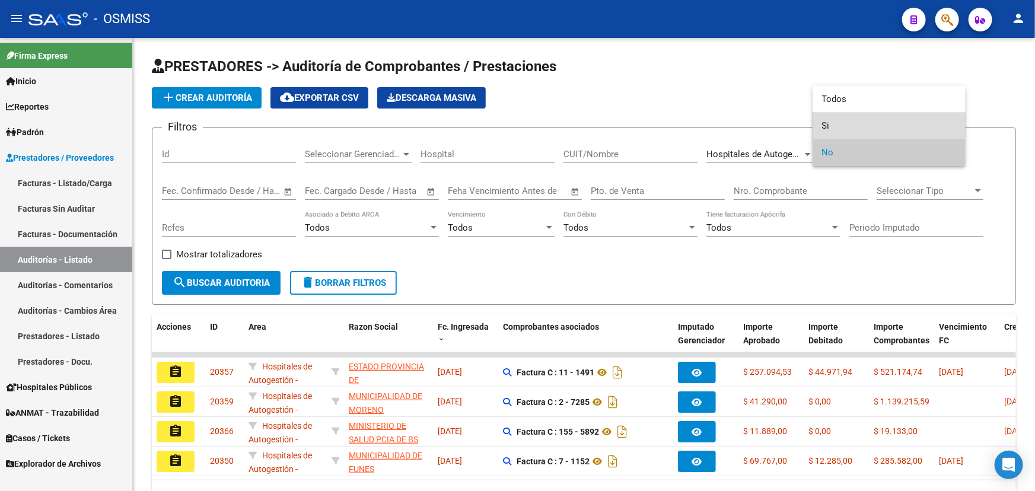
click at [826, 124] on span "Si" at bounding box center [889, 126] width 134 height 27
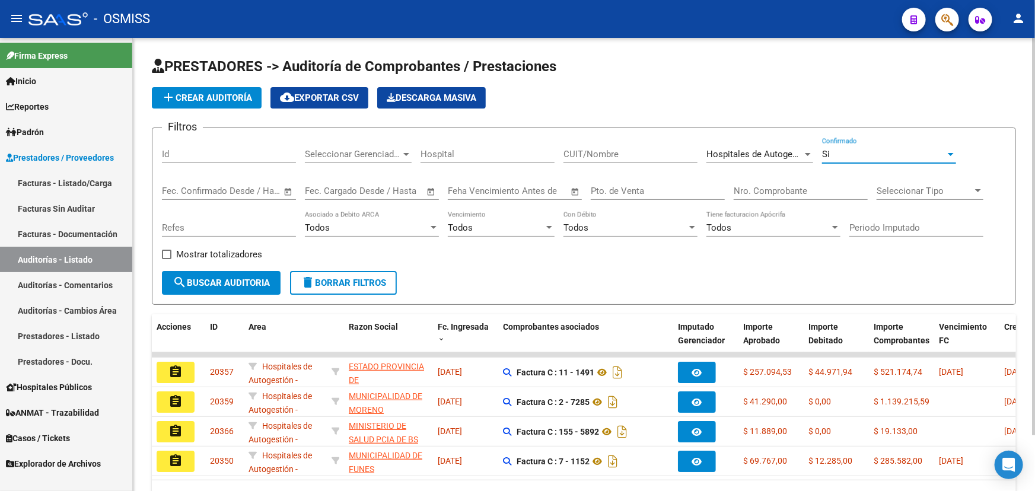
click at [202, 275] on button "search Buscar Auditoria" at bounding box center [221, 283] width 119 height 24
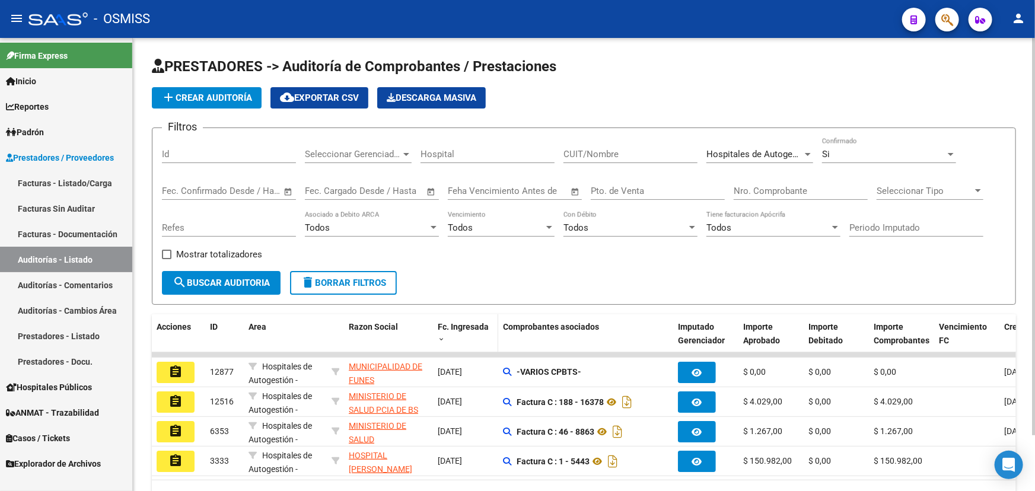
click at [451, 326] on span "Fc. Ingresada" at bounding box center [463, 326] width 51 height 9
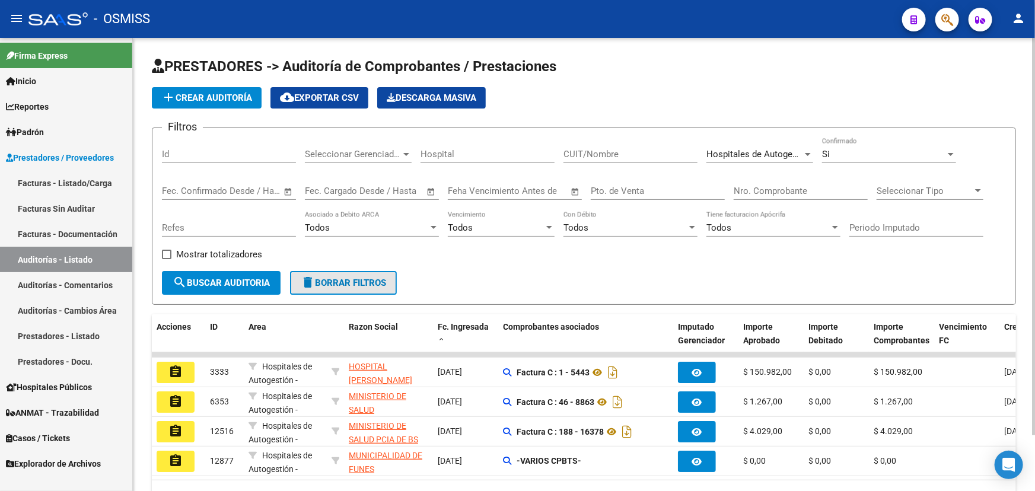
click at [329, 278] on span "delete Borrar Filtros" at bounding box center [343, 283] width 85 height 11
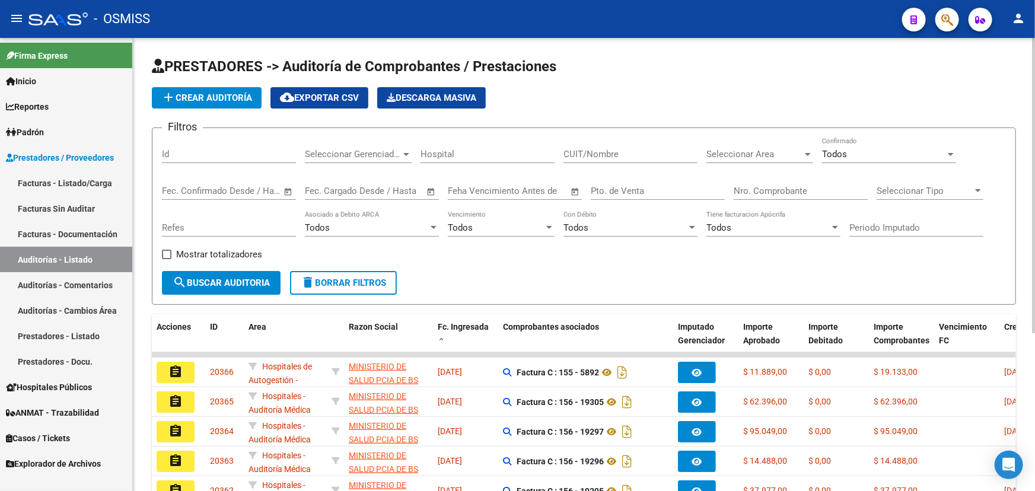
click at [771, 149] on span "Seleccionar Area" at bounding box center [754, 154] width 96 height 11
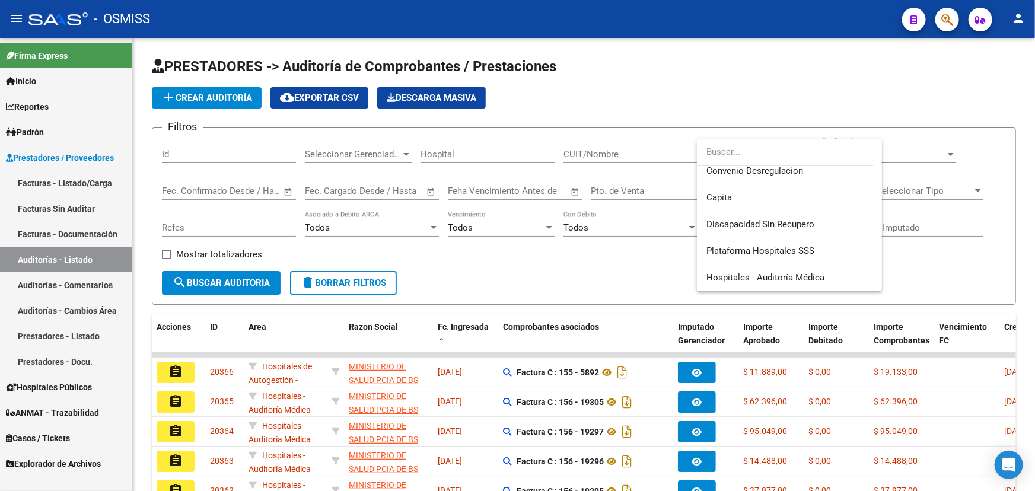
scroll to position [215, 0]
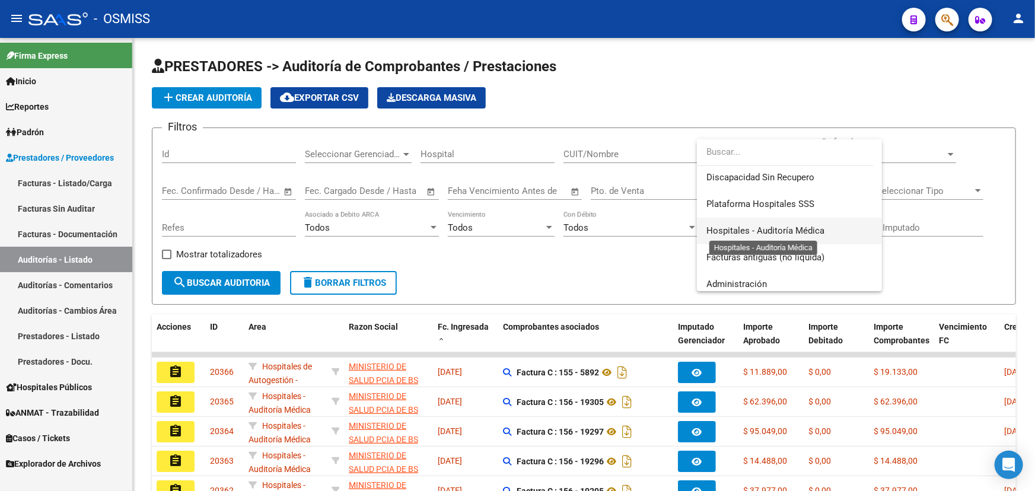
click at [740, 227] on span "Hospitales - Auditoría Médica" at bounding box center [765, 230] width 118 height 11
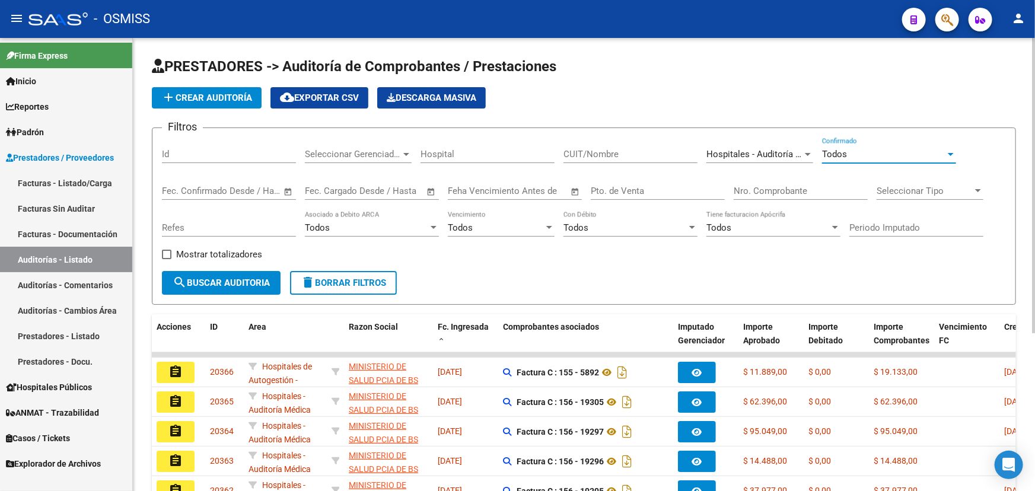
click at [841, 152] on span "Todos" at bounding box center [834, 154] width 25 height 11
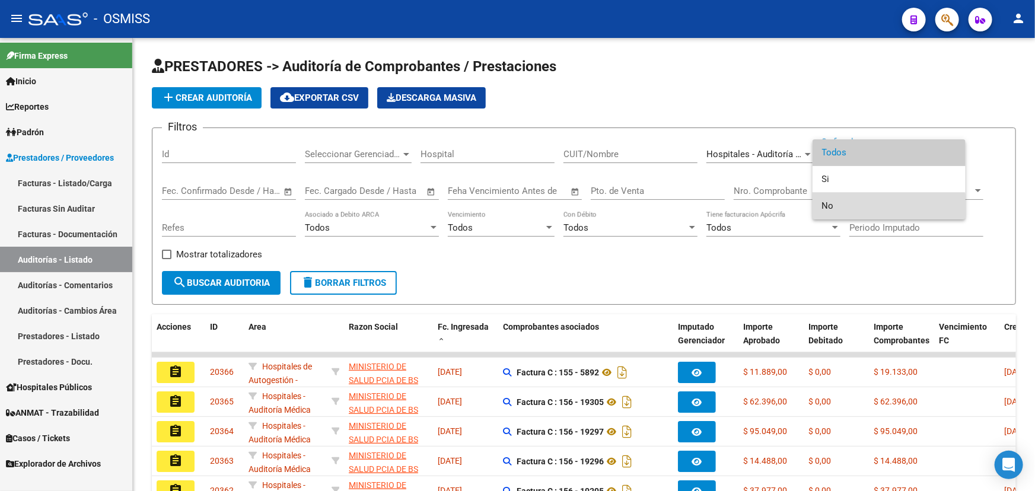
click at [829, 208] on span "No" at bounding box center [889, 206] width 134 height 27
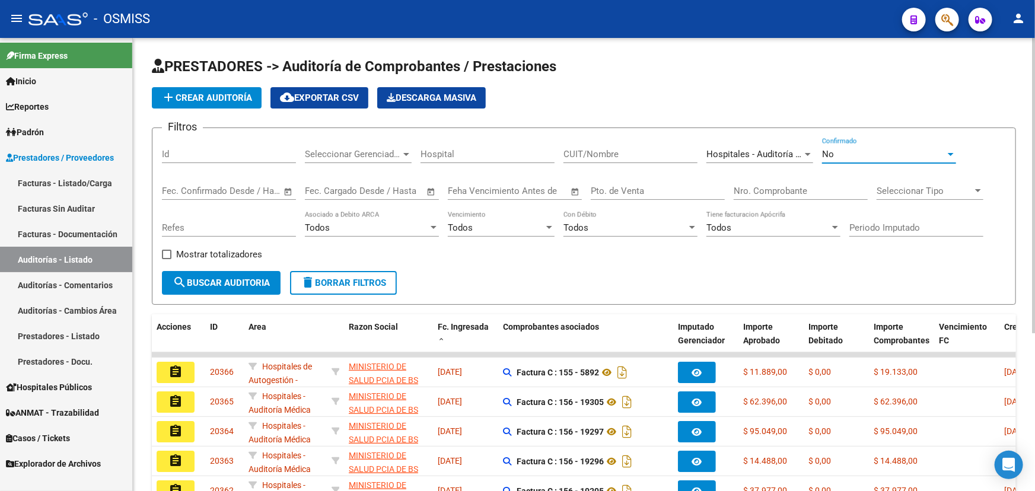
click at [253, 282] on span "search Buscar Auditoria" at bounding box center [221, 283] width 97 height 11
click at [460, 327] on span "Fc. Ingresada" at bounding box center [463, 326] width 51 height 9
click at [834, 154] on div "No" at bounding box center [883, 154] width 123 height 11
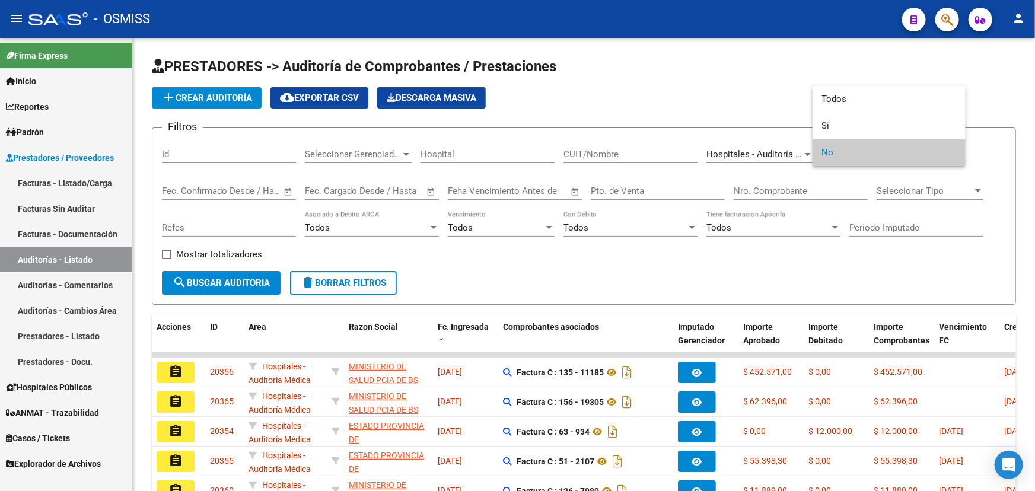
click at [612, 266] on div at bounding box center [517, 245] width 1035 height 491
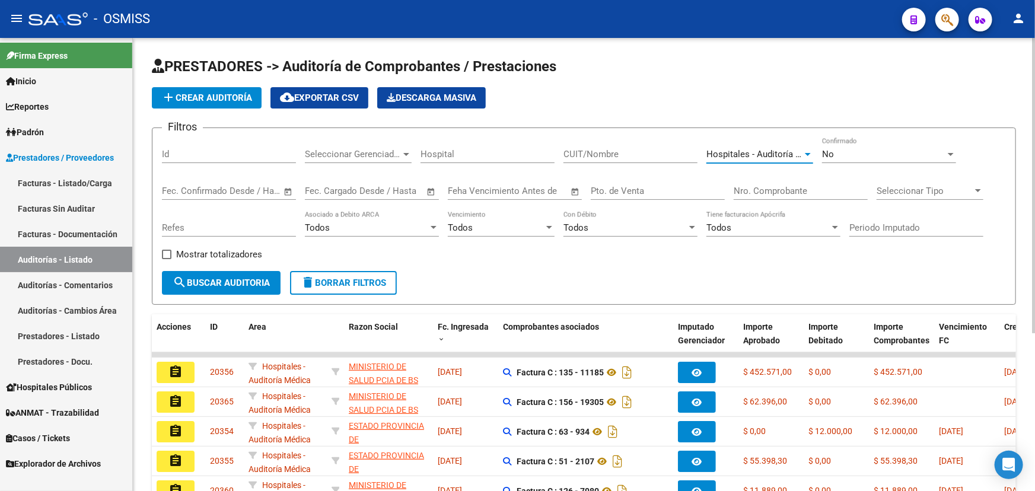
click at [781, 154] on span "Hospitales - Auditoría Médica" at bounding box center [765, 154] width 118 height 11
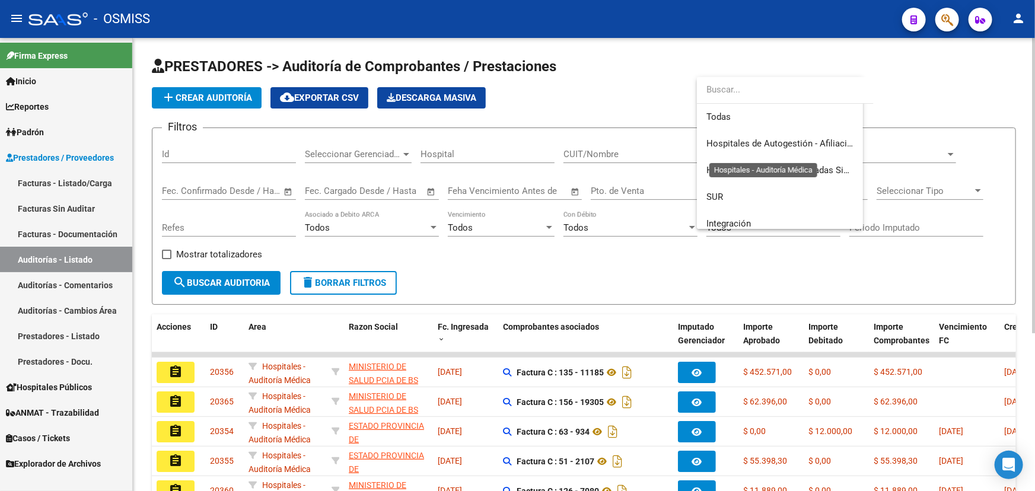
scroll to position [231, 0]
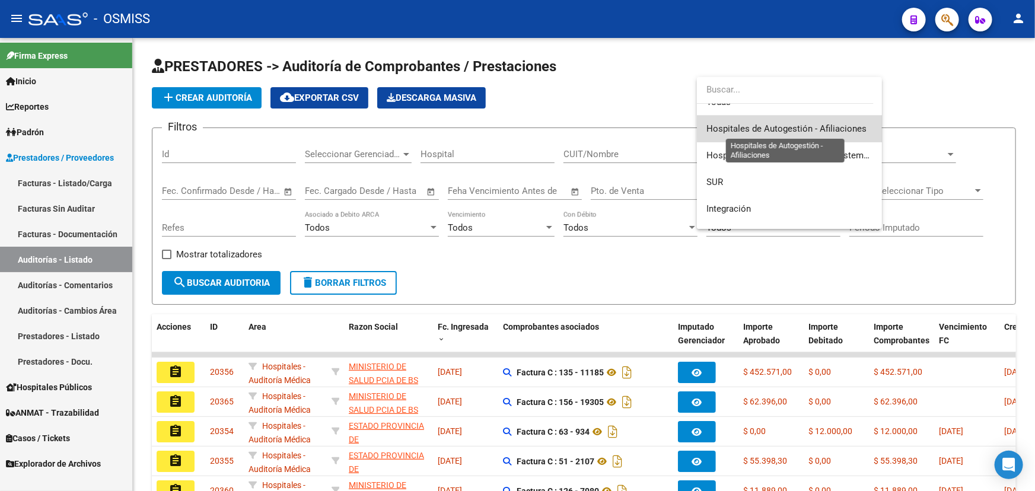
click at [798, 123] on span "Hospitales de Autogestión - Afiliaciones" at bounding box center [786, 128] width 160 height 11
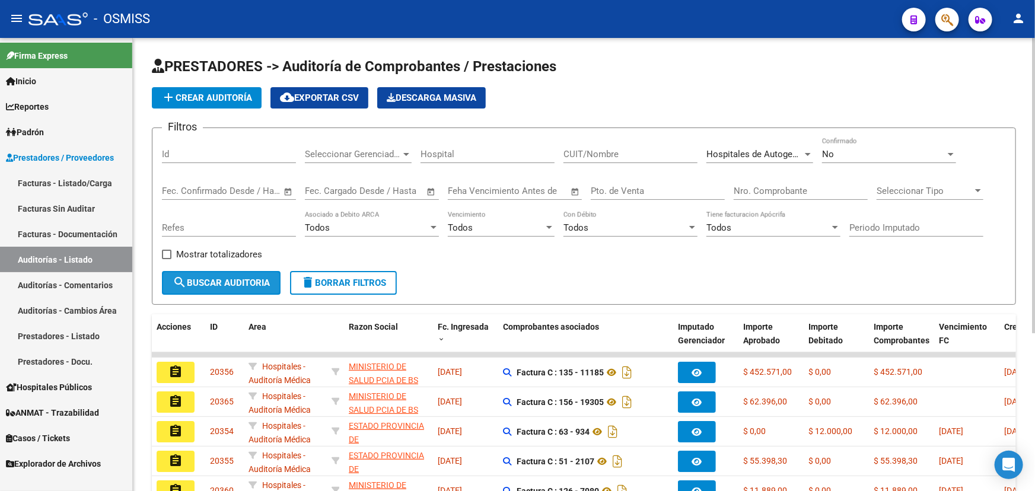
click at [244, 286] on button "search Buscar Auditoria" at bounding box center [221, 283] width 119 height 24
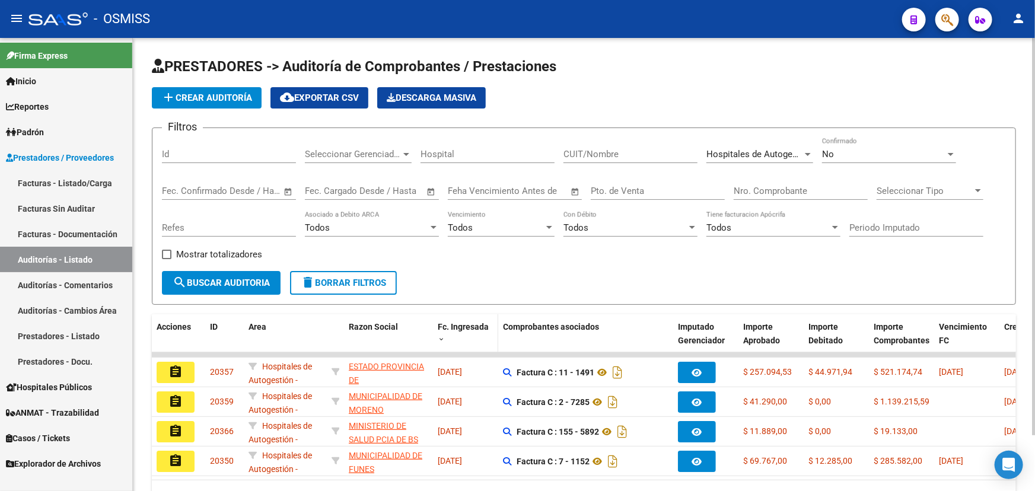
click at [471, 322] on span "Fc. Ingresada" at bounding box center [463, 326] width 51 height 9
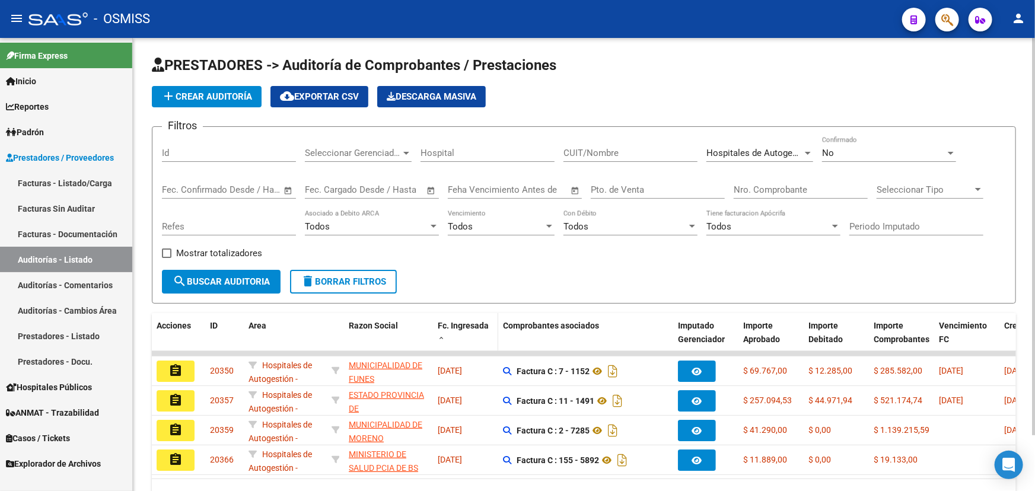
scroll to position [0, 0]
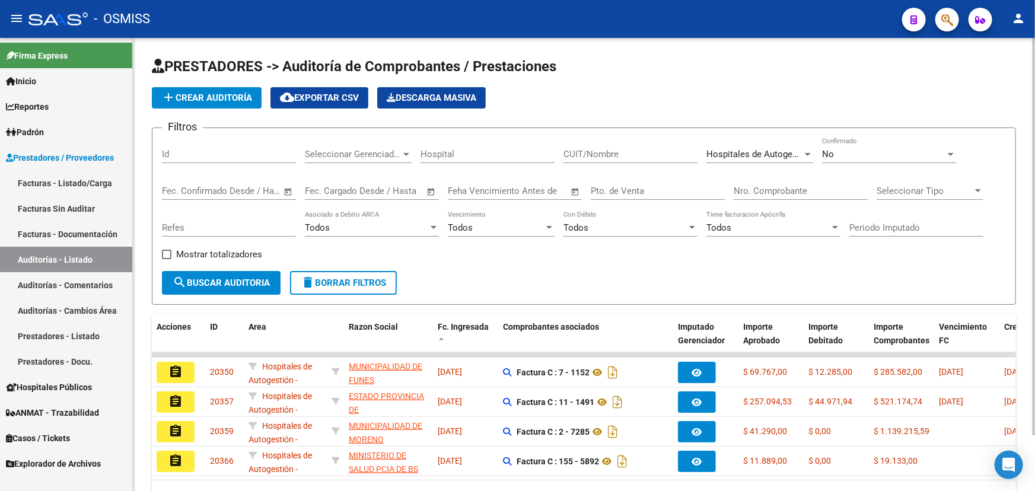
click at [830, 153] on span "No" at bounding box center [828, 154] width 12 height 11
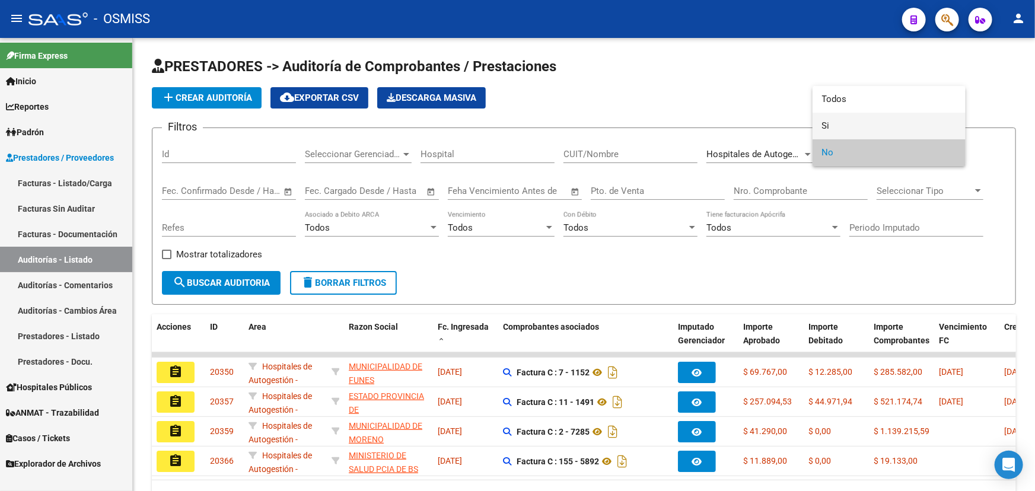
click at [829, 128] on span "Si" at bounding box center [889, 126] width 134 height 27
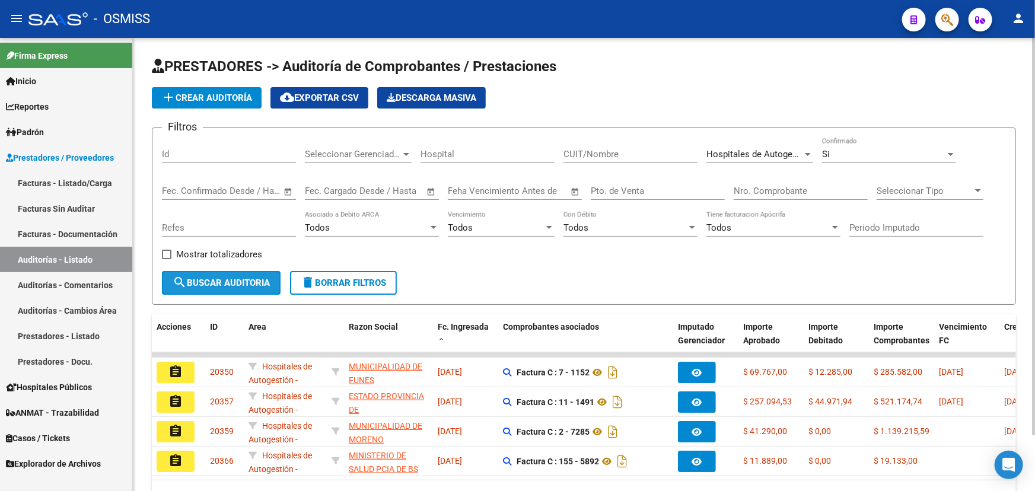
click at [240, 279] on span "search Buscar Auditoria" at bounding box center [221, 283] width 97 height 11
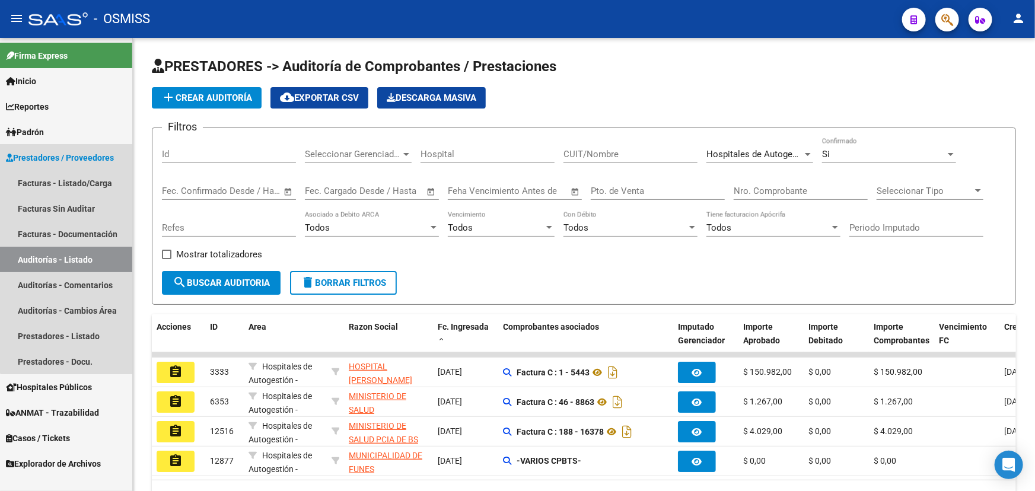
click at [72, 160] on span "Prestadores / Proveedores" at bounding box center [60, 157] width 108 height 13
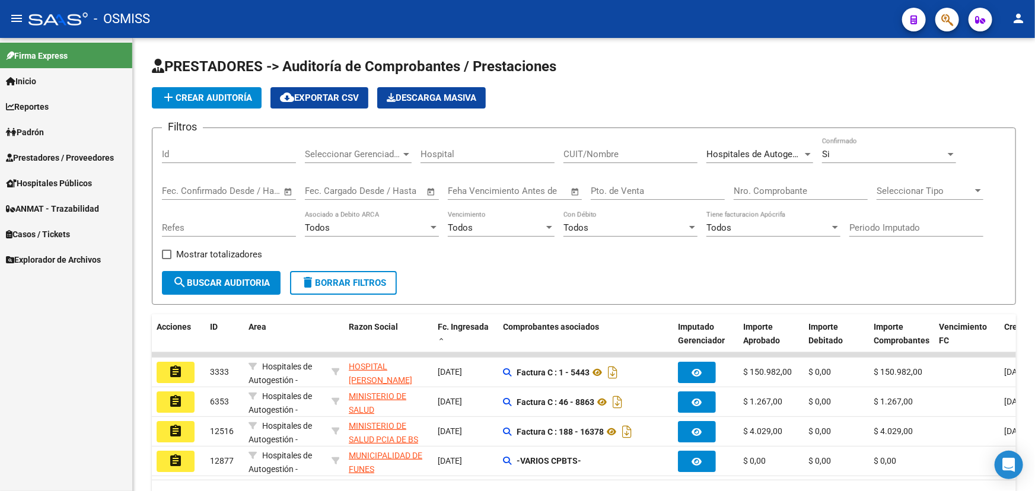
click at [81, 147] on link "Prestadores / Proveedores" at bounding box center [66, 158] width 132 height 26
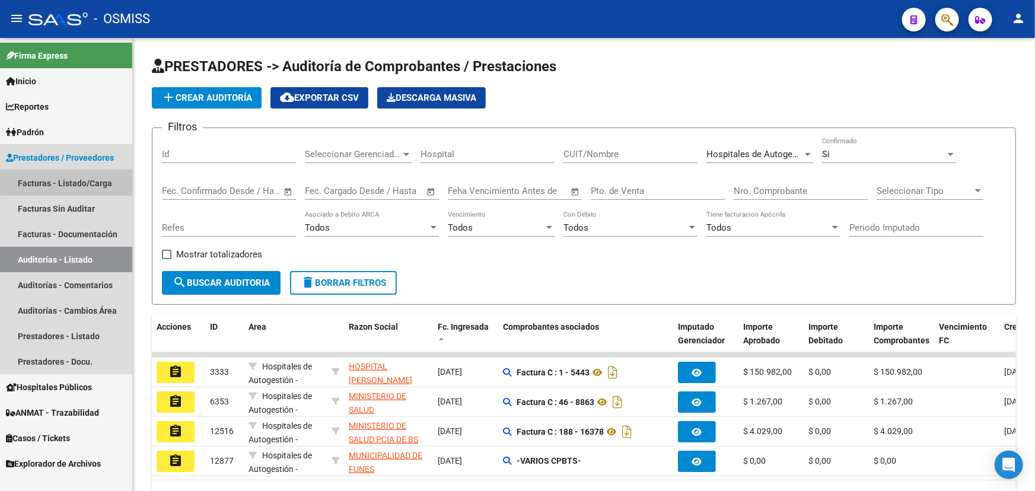
click at [79, 179] on link "Facturas - Listado/Carga" at bounding box center [66, 183] width 132 height 26
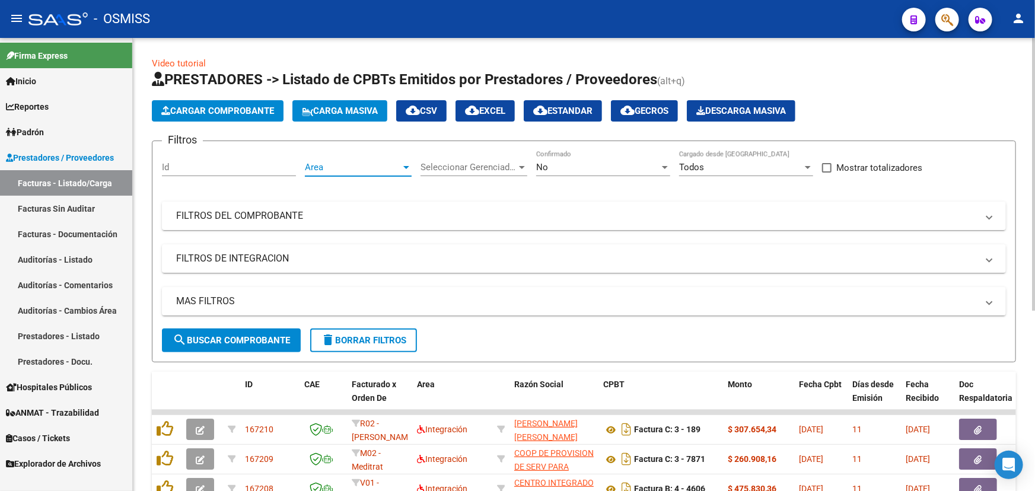
click at [350, 166] on span "Area" at bounding box center [353, 167] width 96 height 11
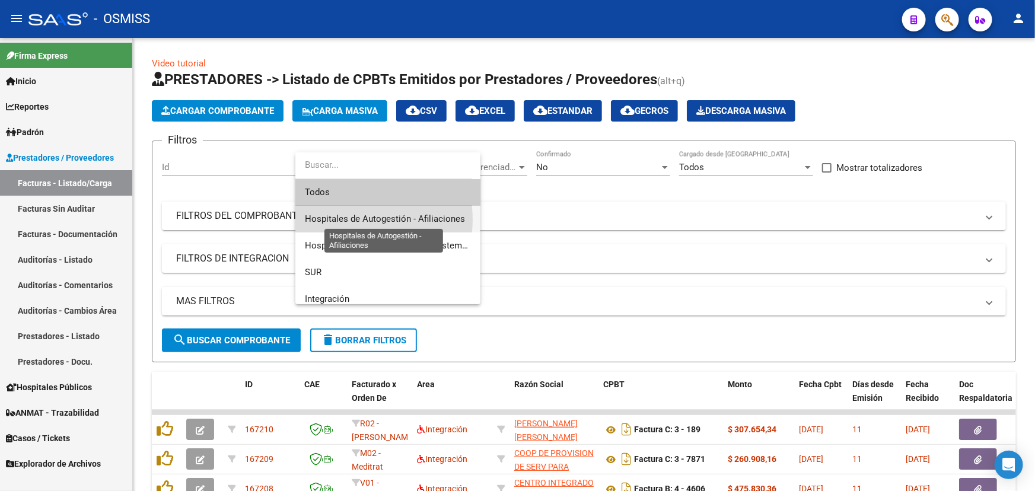
click at [352, 219] on span "Hospitales de Autogestión - Afiliaciones" at bounding box center [385, 219] width 160 height 11
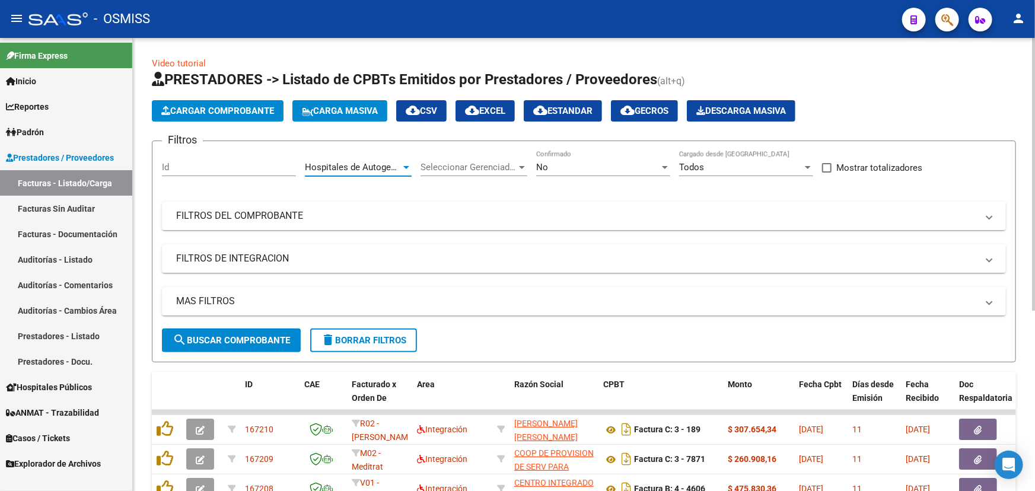
click at [239, 336] on span "search Buscar Comprobante" at bounding box center [231, 340] width 117 height 11
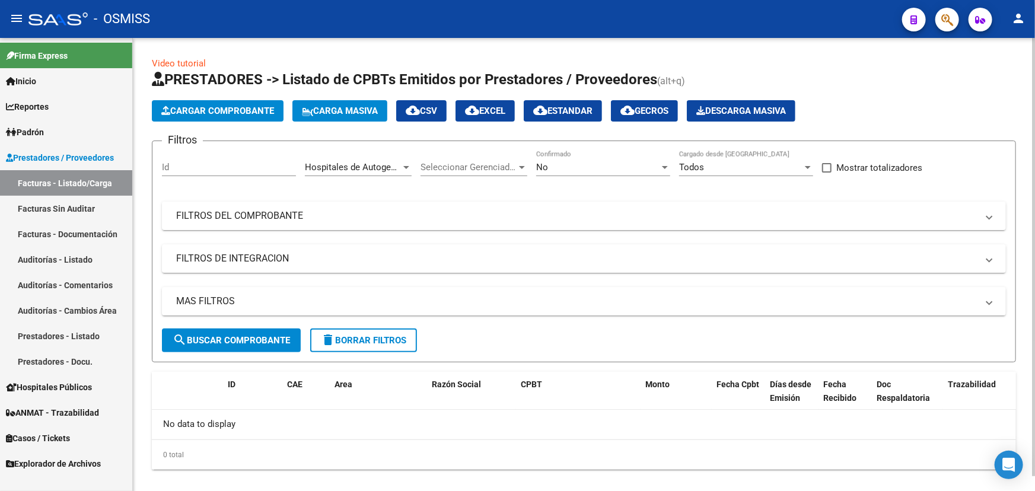
click at [357, 336] on span "delete Borrar Filtros" at bounding box center [363, 340] width 85 height 11
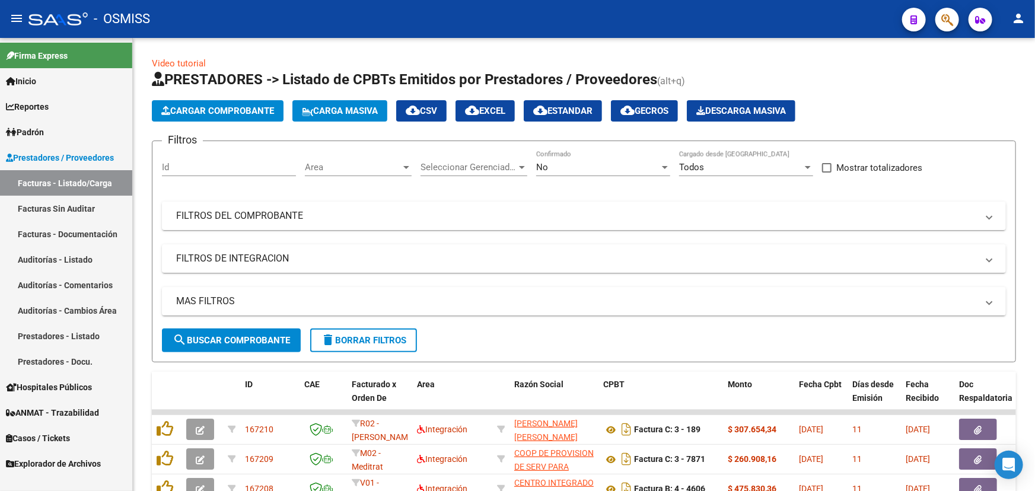
click at [65, 259] on link "Auditorías - Listado" at bounding box center [66, 260] width 132 height 26
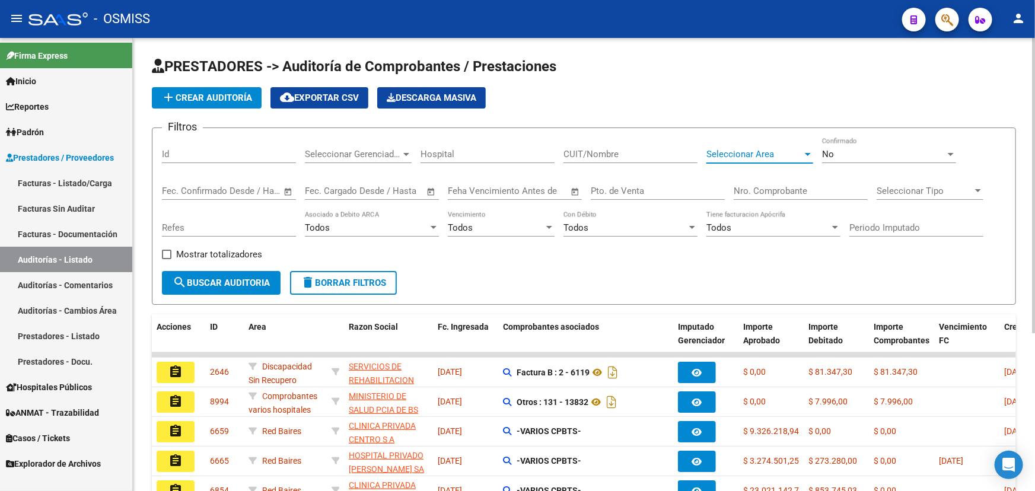
click at [721, 149] on span "Seleccionar Area" at bounding box center [754, 154] width 96 height 11
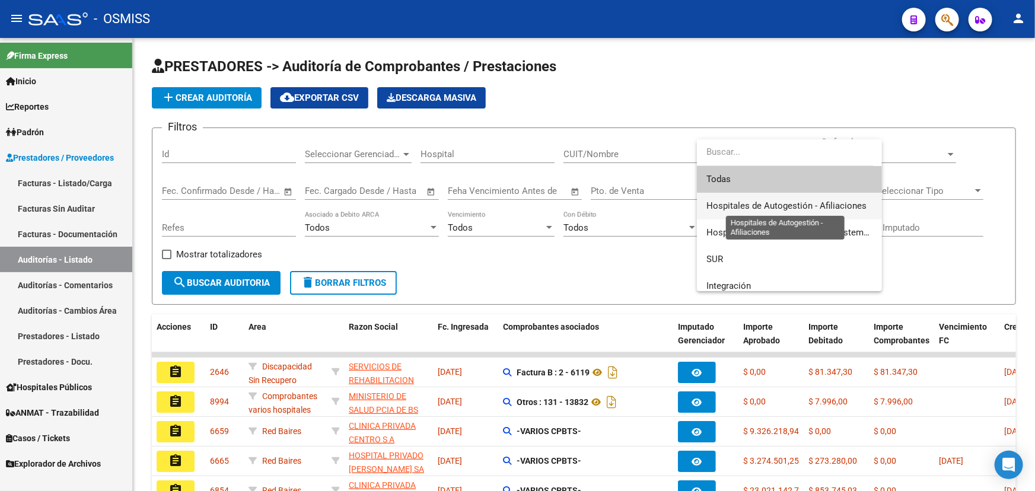
click at [782, 209] on span "Hospitales de Autogestión - Afiliaciones" at bounding box center [786, 205] width 160 height 11
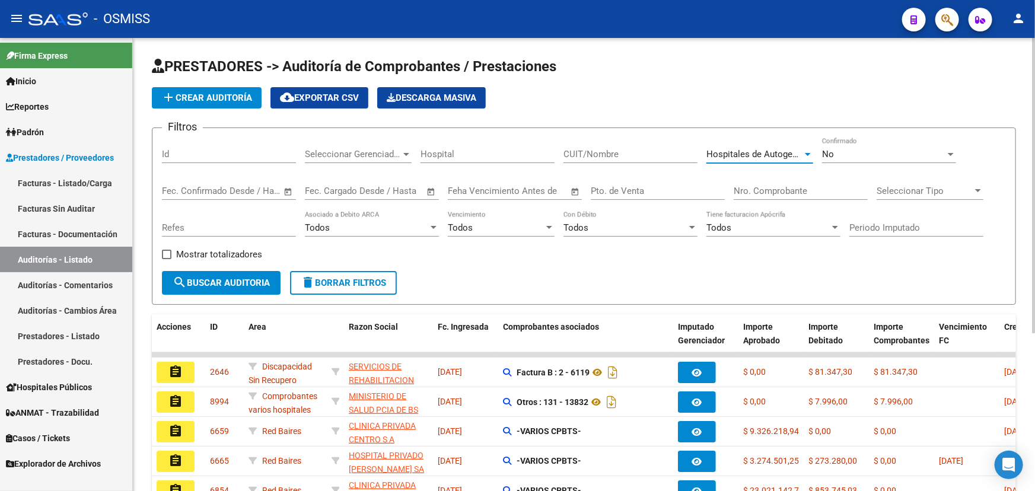
click at [190, 280] on span "search Buscar Auditoria" at bounding box center [221, 283] width 97 height 11
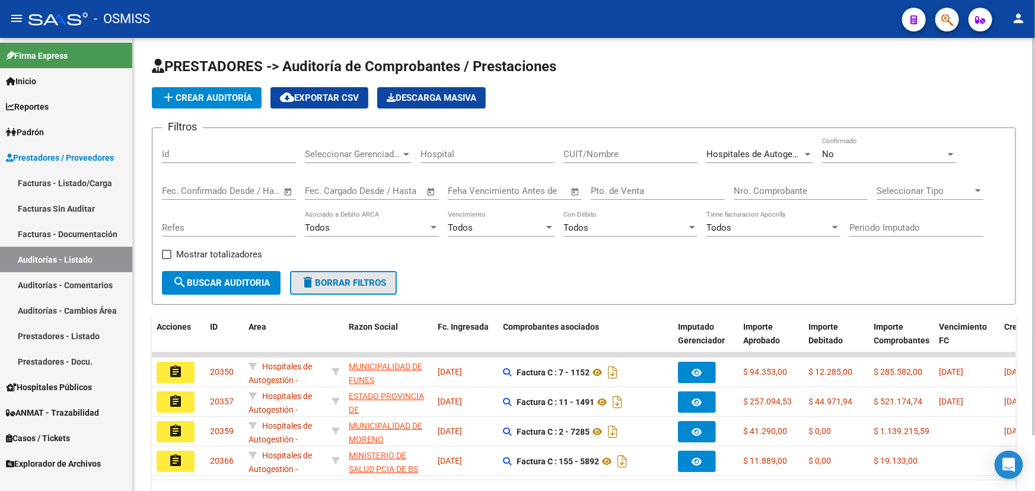
click at [346, 284] on span "delete Borrar Filtros" at bounding box center [343, 283] width 85 height 11
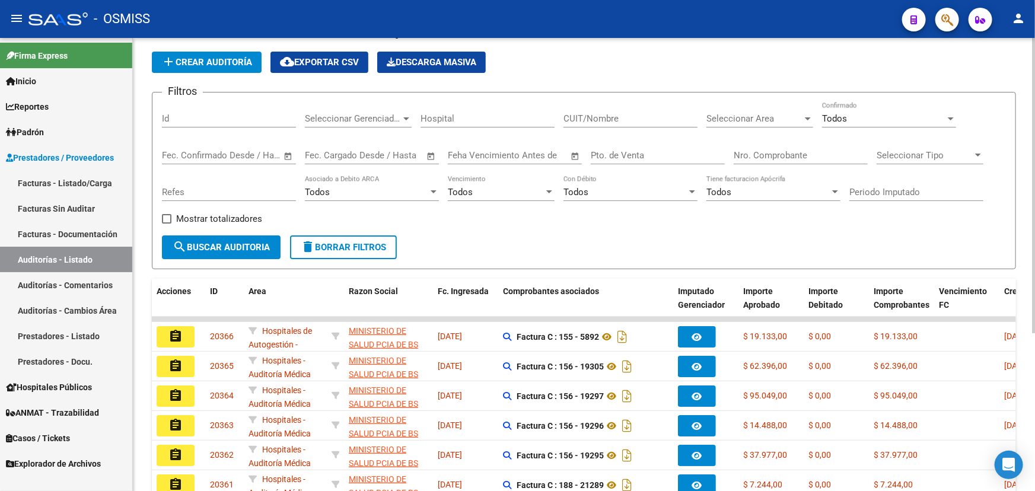
scroll to position [53, 0]
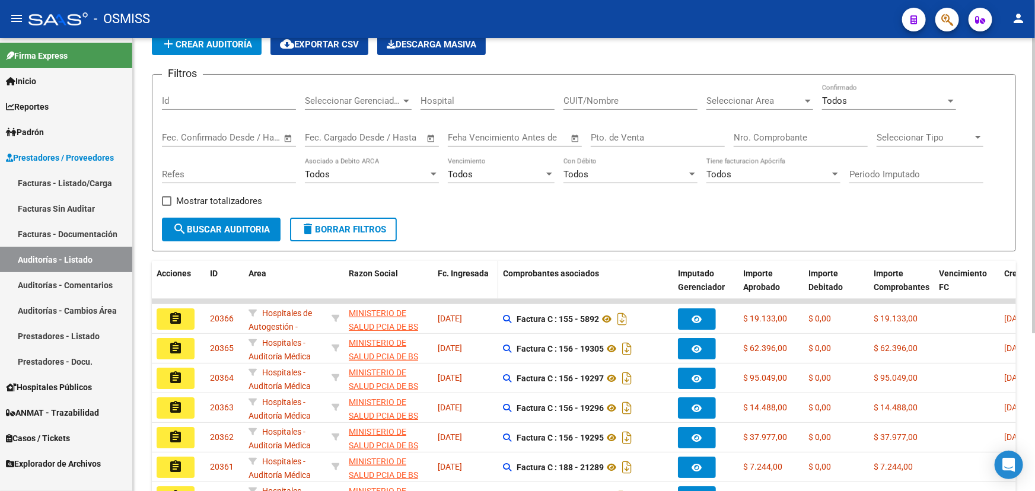
click at [478, 269] on span "Fc. Ingresada" at bounding box center [463, 273] width 51 height 9
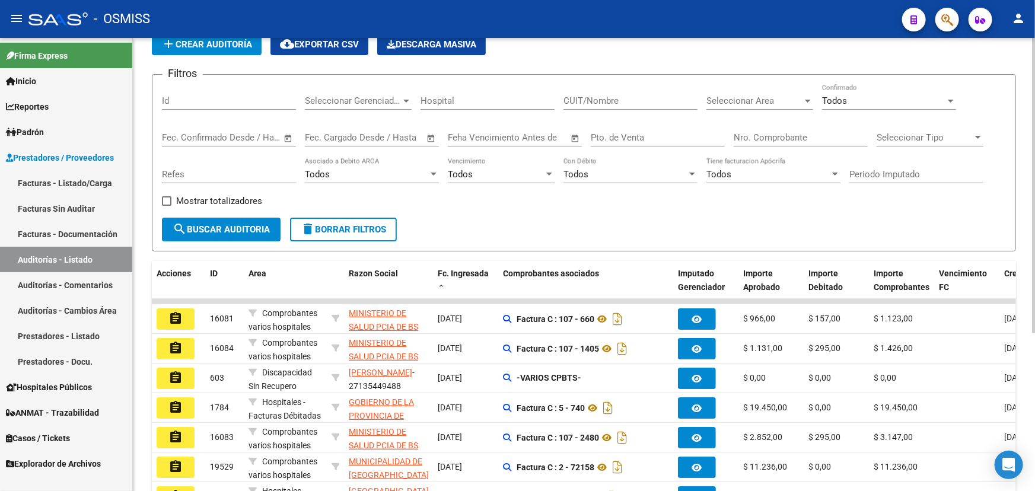
click at [770, 97] on span "Seleccionar Area" at bounding box center [754, 100] width 96 height 11
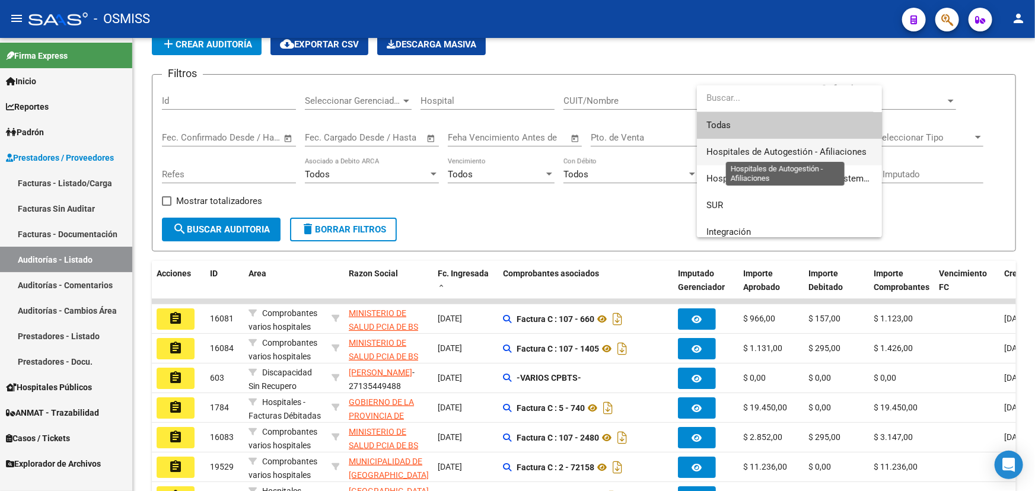
click at [771, 153] on span "Hospitales de Autogestión - Afiliaciones" at bounding box center [786, 152] width 160 height 11
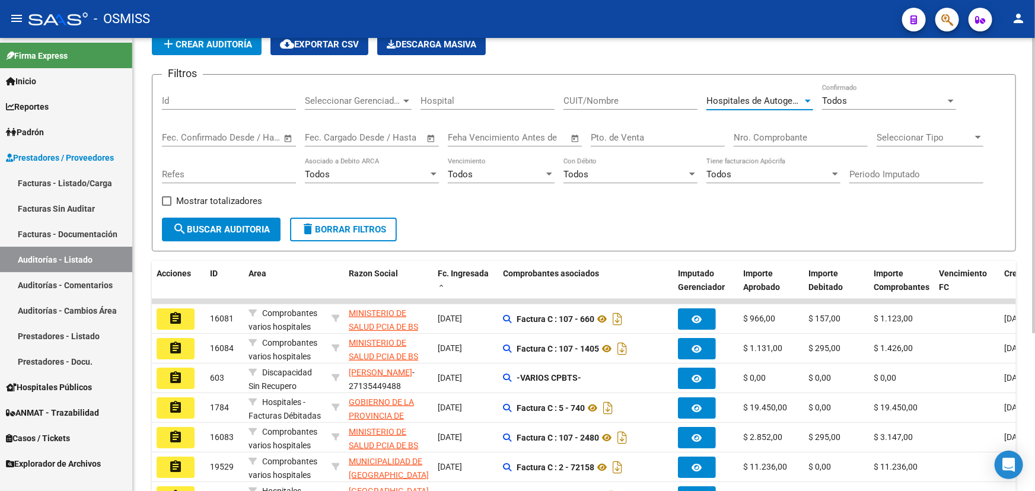
click at [870, 101] on div "Todos" at bounding box center [883, 100] width 123 height 11
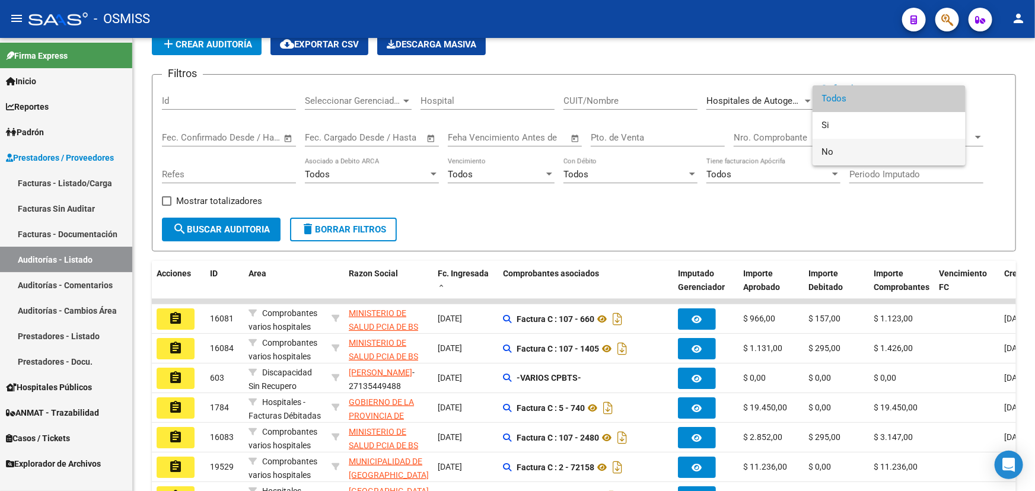
click at [827, 148] on span "No" at bounding box center [889, 152] width 134 height 27
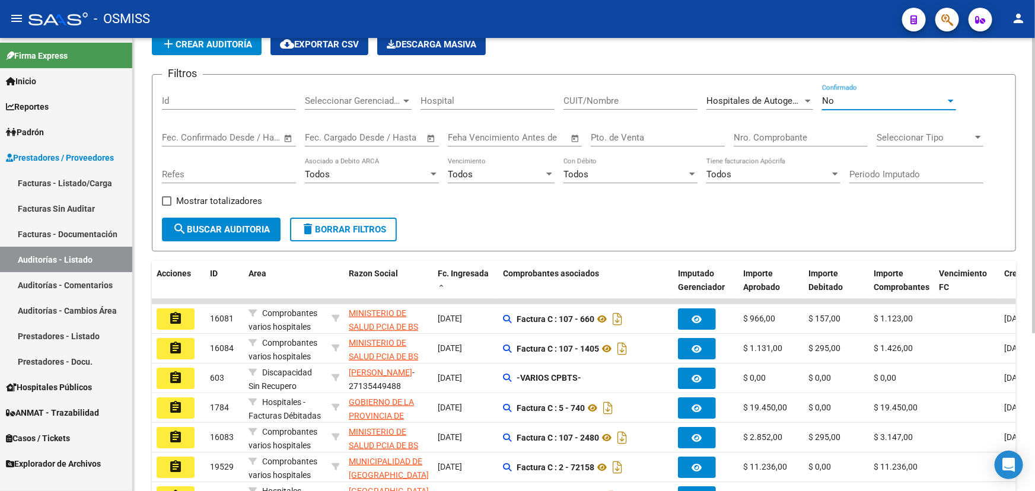
click at [243, 227] on span "search Buscar Auditoria" at bounding box center [221, 229] width 97 height 11
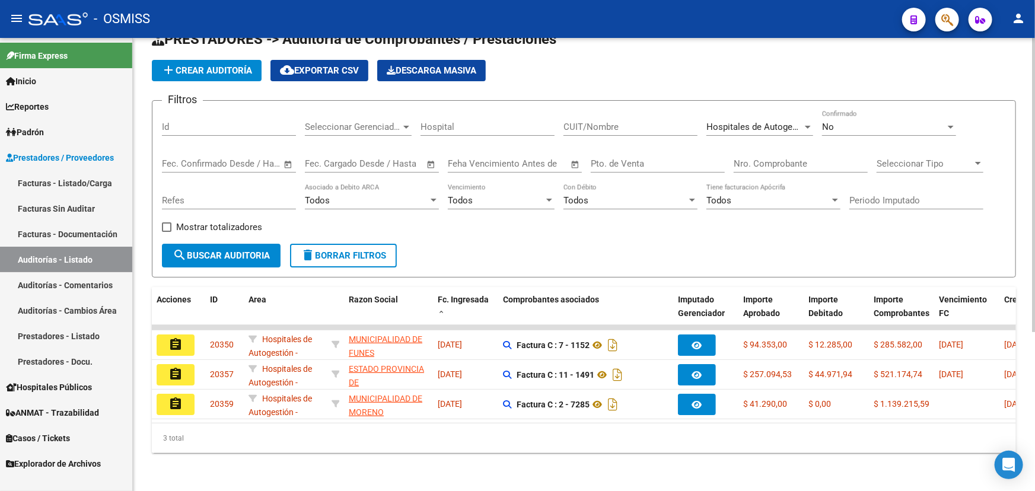
scroll to position [33, 0]
click at [731, 122] on span "Hospitales de Autogestión - Afiliaciones" at bounding box center [786, 127] width 160 height 11
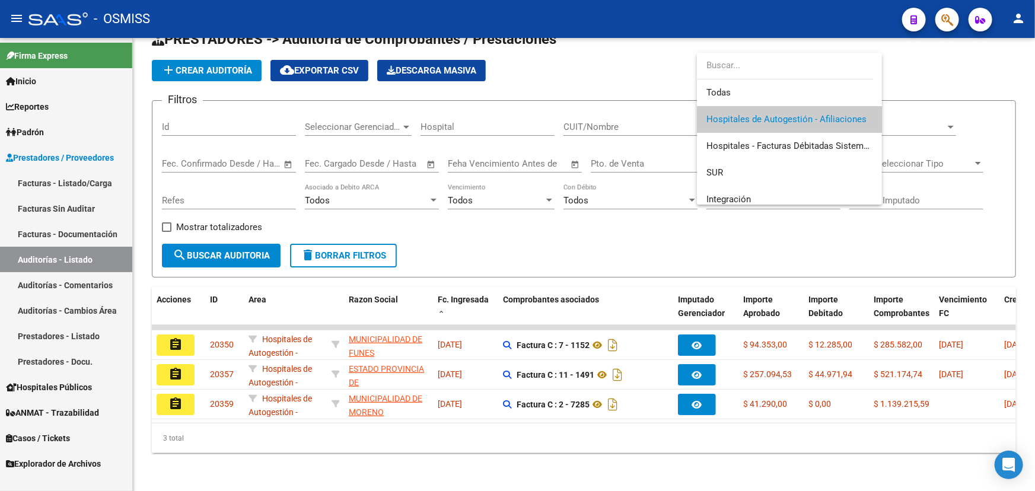
click at [979, 77] on div at bounding box center [517, 245] width 1035 height 491
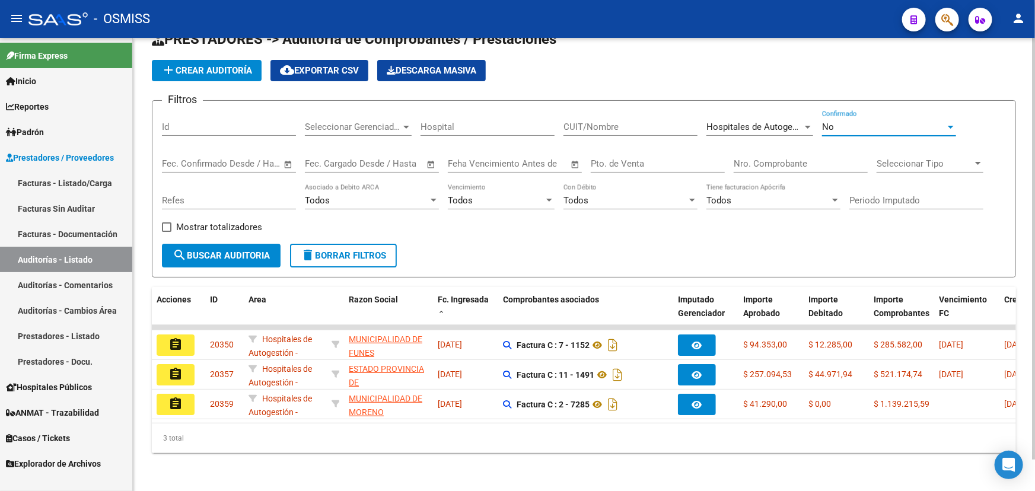
click at [896, 122] on div "No" at bounding box center [883, 127] width 123 height 11
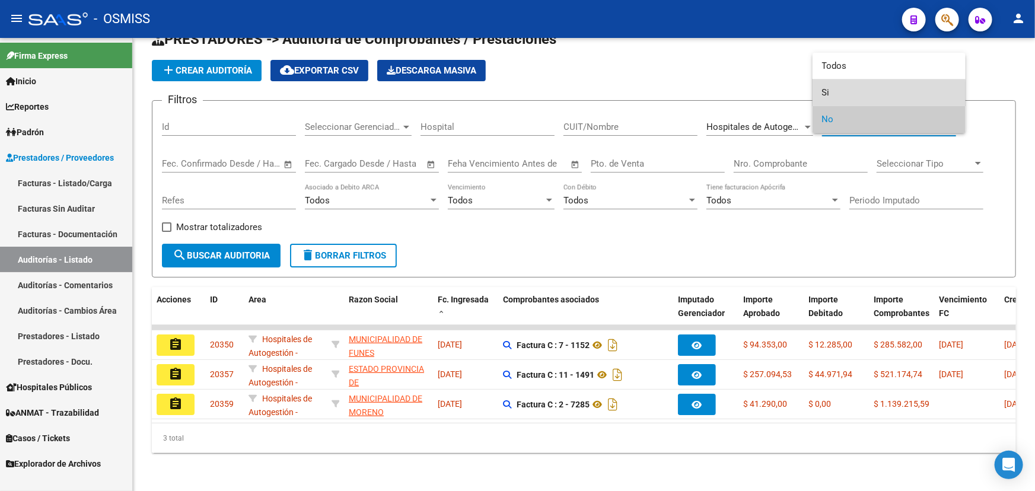
click at [824, 94] on span "Si" at bounding box center [889, 92] width 134 height 27
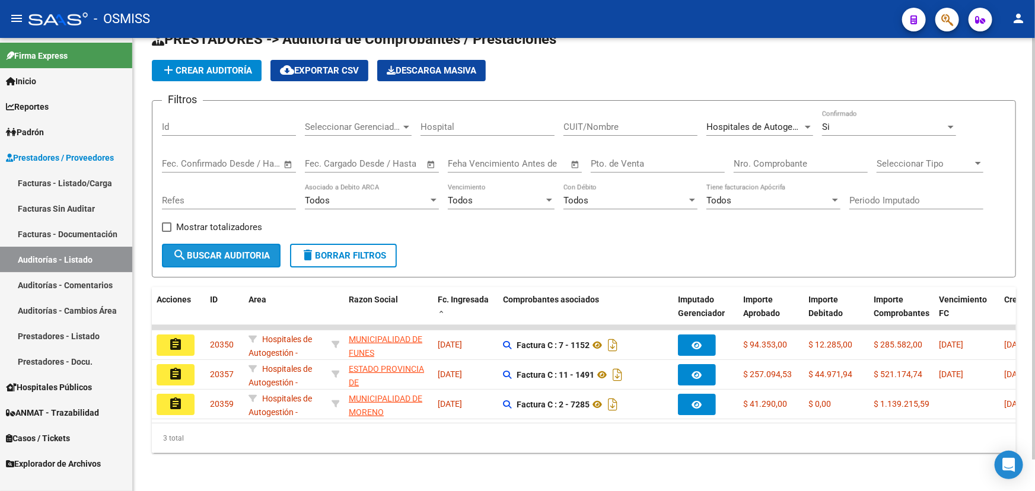
click at [239, 250] on span "search Buscar Auditoria" at bounding box center [221, 255] width 97 height 11
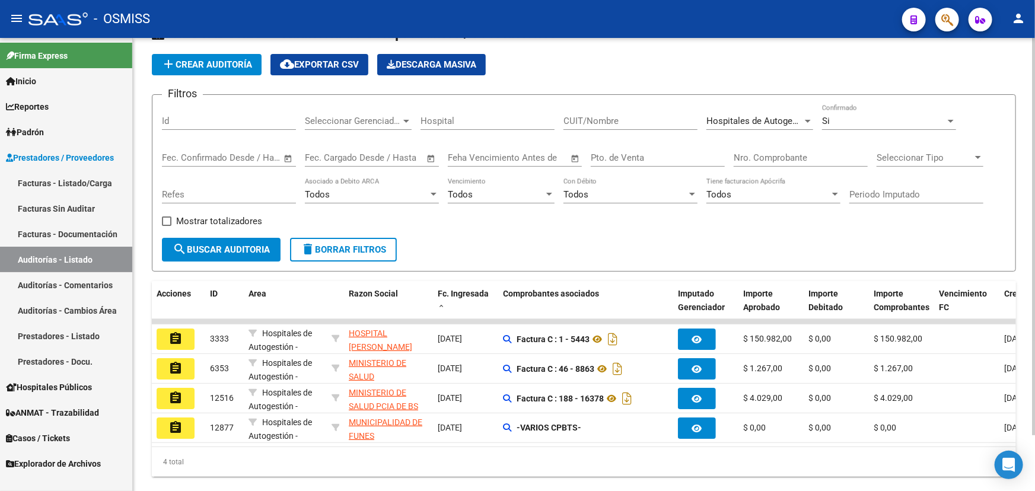
click at [747, 123] on span "Hospitales de Autogestión - Afiliaciones" at bounding box center [786, 121] width 160 height 11
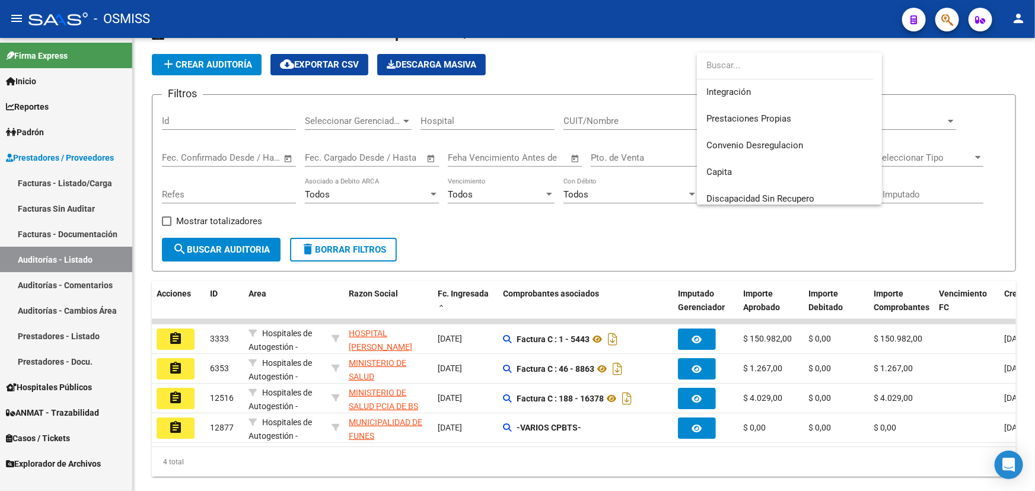
scroll to position [215, 0]
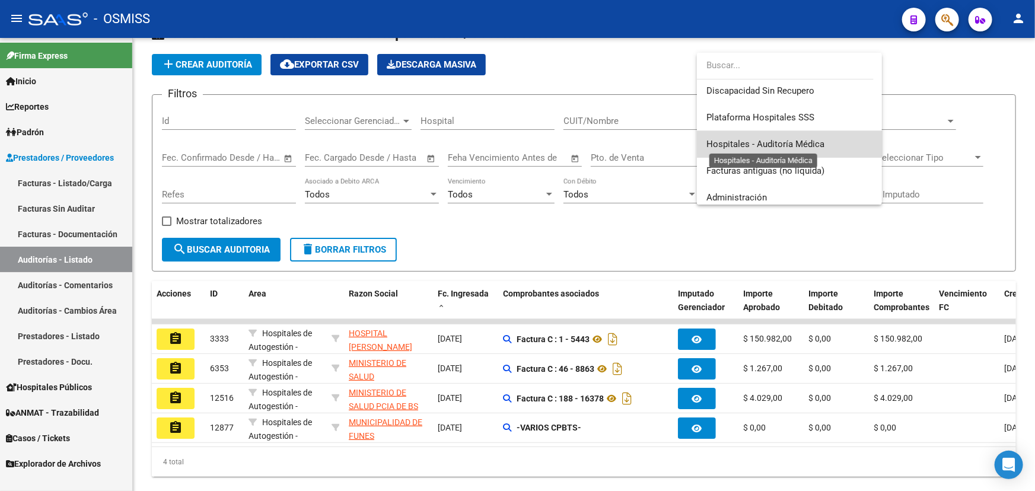
click at [801, 143] on span "Hospitales - Auditoría Médica" at bounding box center [765, 144] width 118 height 11
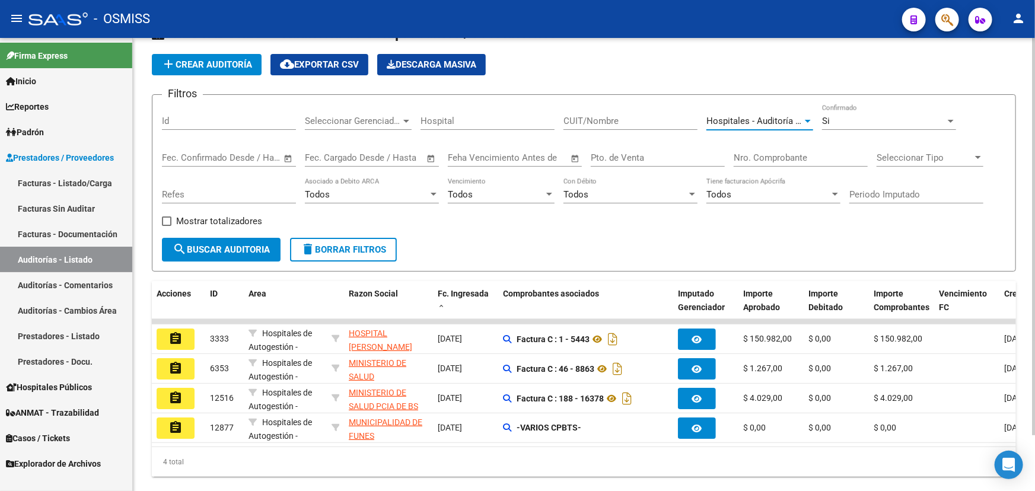
click at [221, 248] on span "search Buscar Auditoria" at bounding box center [221, 249] width 97 height 11
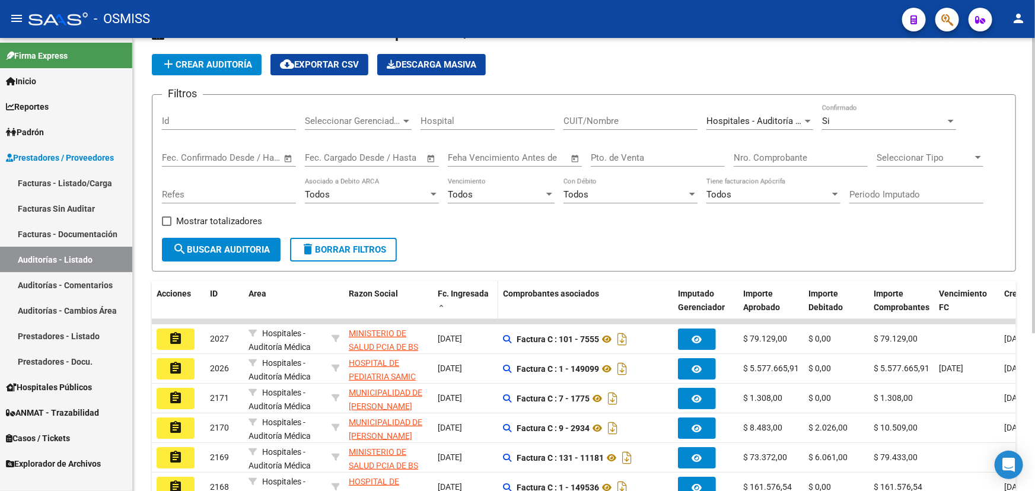
click at [463, 292] on span "Fc. Ingresada" at bounding box center [463, 293] width 51 height 9
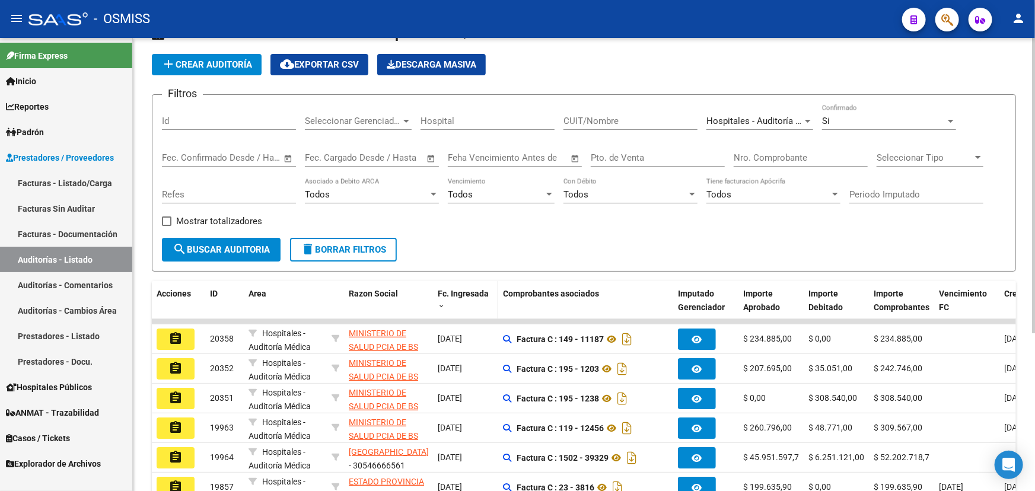
click at [457, 294] on span "Fc. Ingresada" at bounding box center [463, 293] width 51 height 9
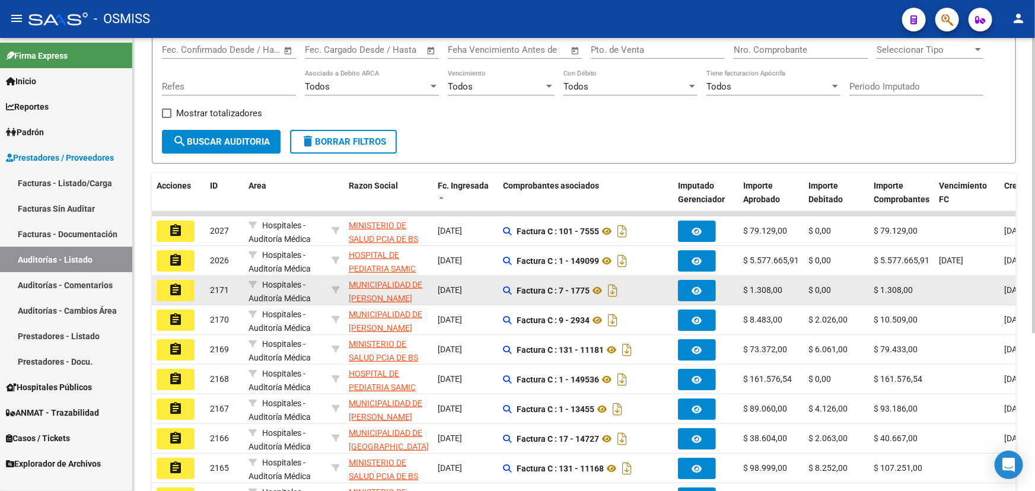
scroll to position [0, 0]
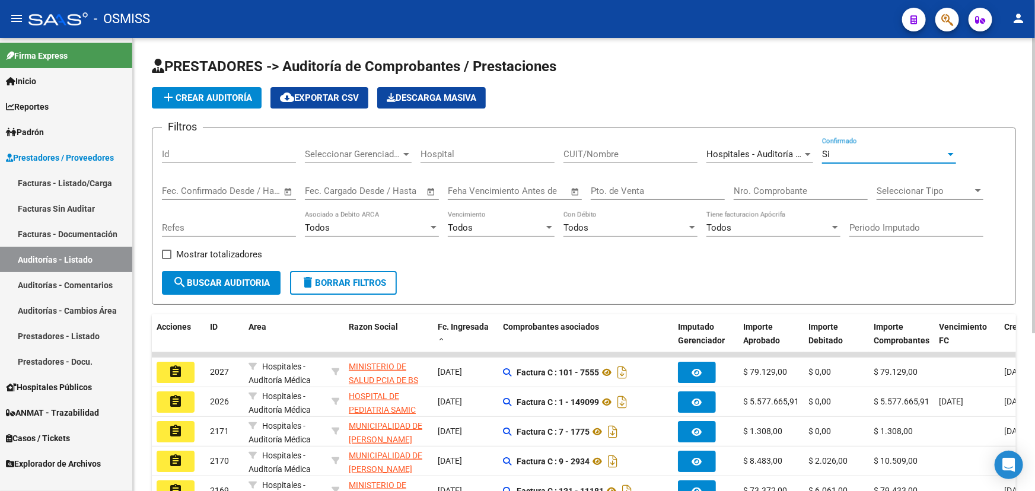
click at [829, 151] on div "Si" at bounding box center [883, 154] width 123 height 11
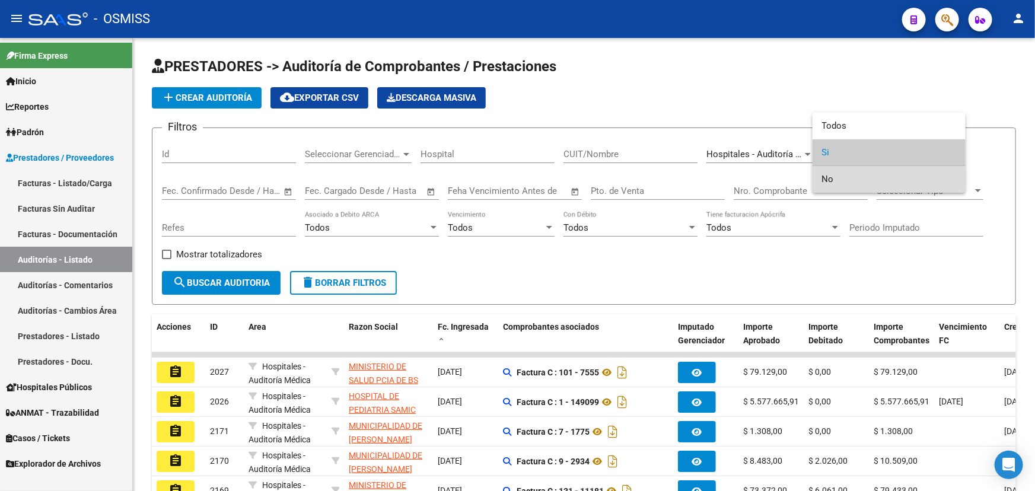
click at [835, 182] on span "No" at bounding box center [889, 179] width 134 height 27
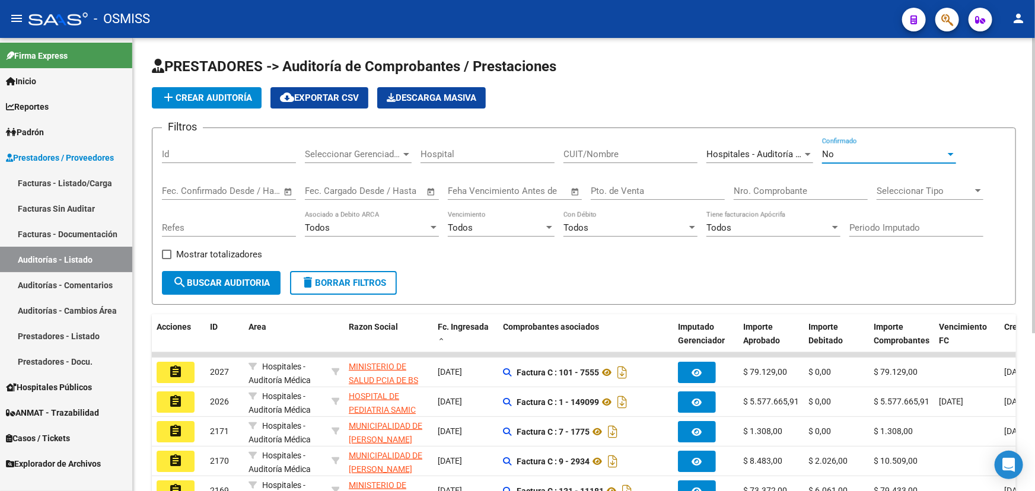
click at [225, 285] on span "search Buscar Auditoria" at bounding box center [221, 283] width 97 height 11
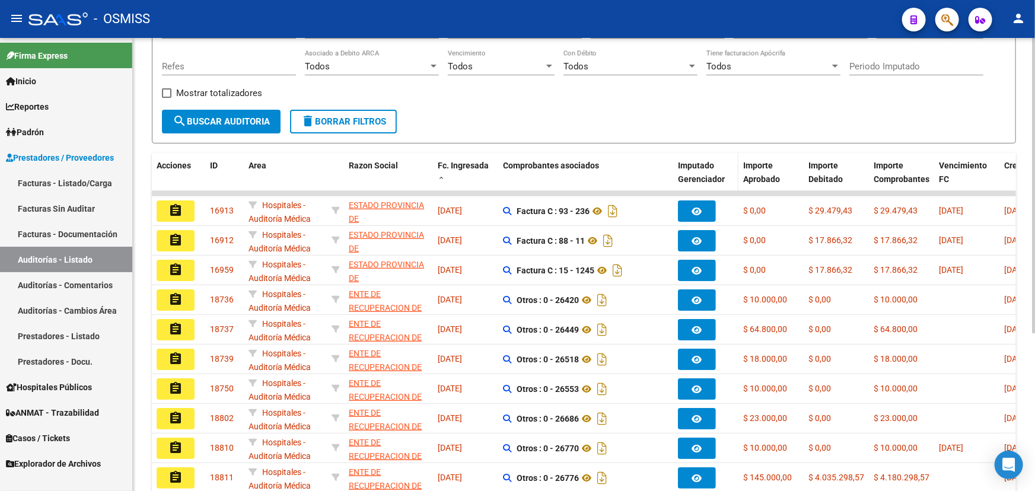
scroll to position [215, 0]
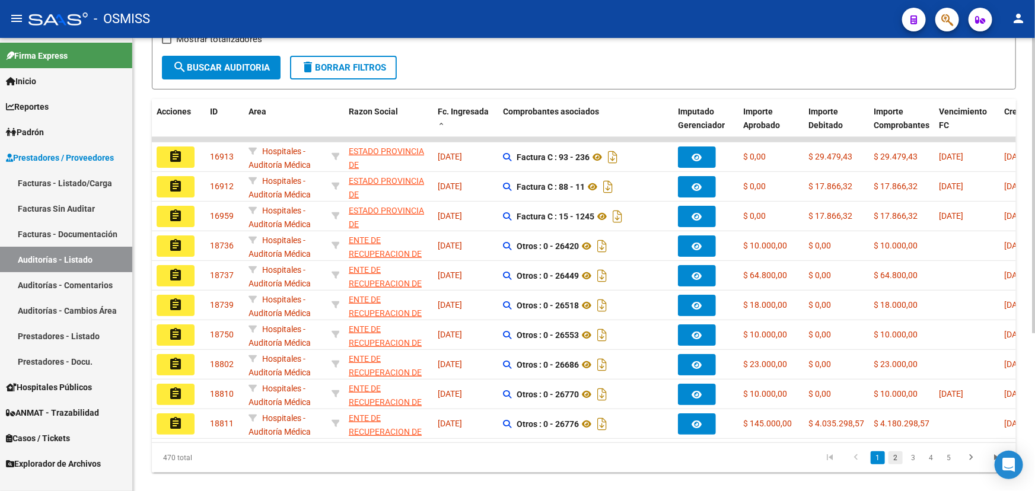
click at [897, 464] on link "2" at bounding box center [895, 457] width 14 height 13
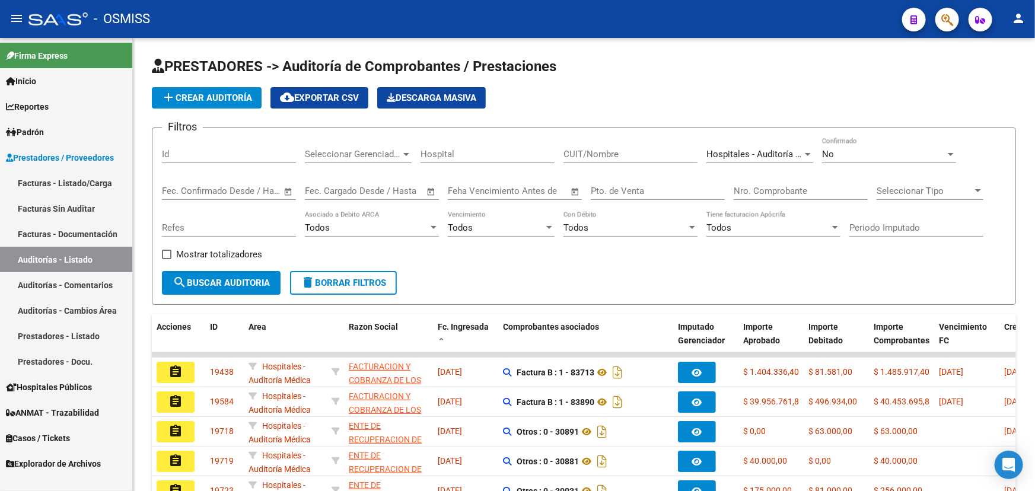
scroll to position [215, 0]
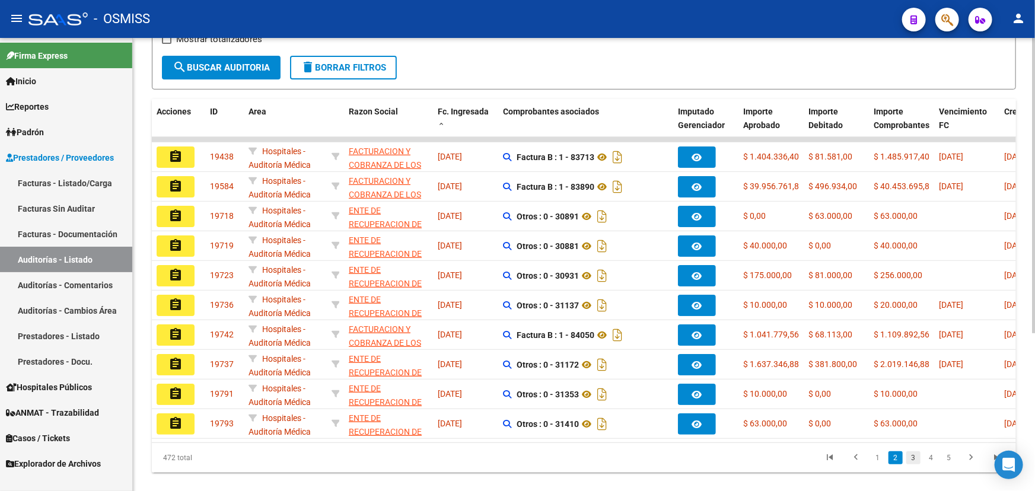
click at [915, 464] on link "3" at bounding box center [913, 457] width 14 height 13
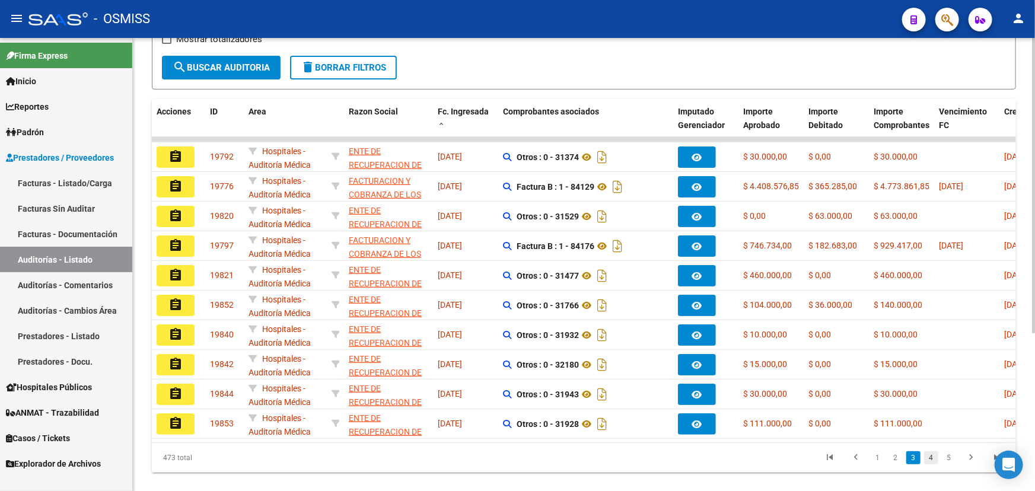
click at [927, 463] on link "4" at bounding box center [931, 457] width 14 height 13
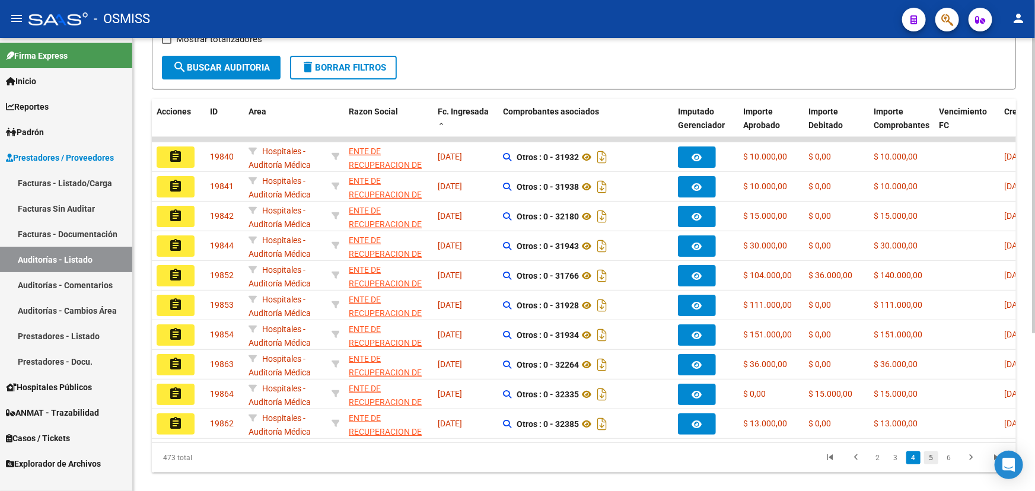
click at [926, 463] on link "5" at bounding box center [931, 457] width 14 height 13
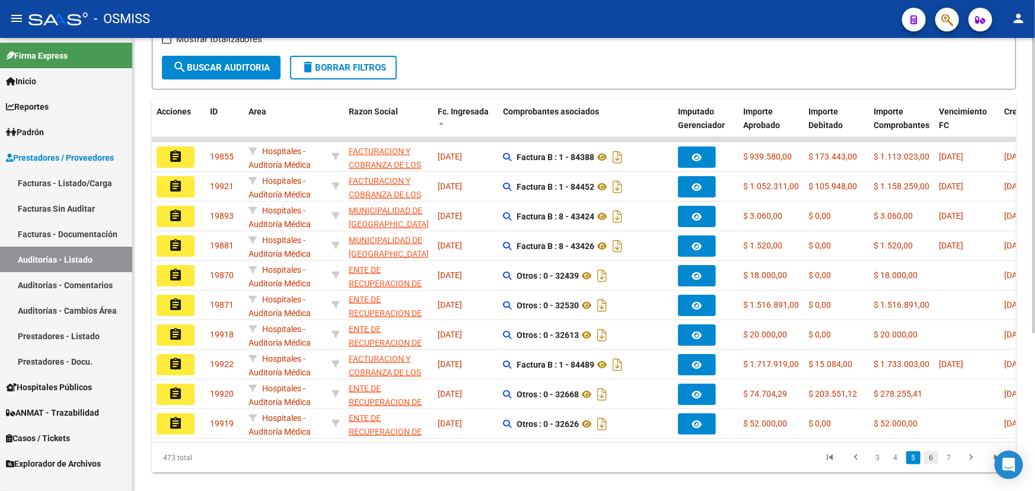
click at [931, 463] on link "6" at bounding box center [931, 457] width 14 height 13
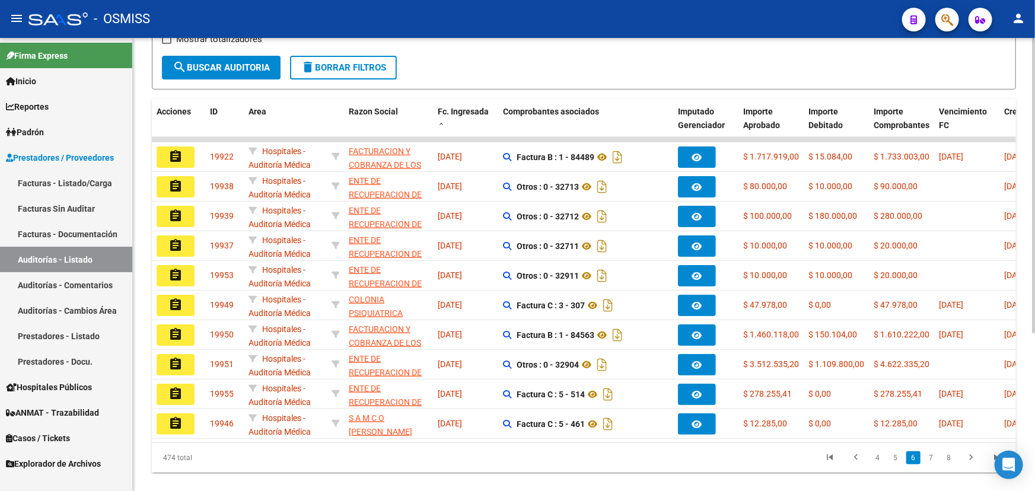
click at [326, 68] on span "delete Borrar Filtros" at bounding box center [343, 67] width 85 height 11
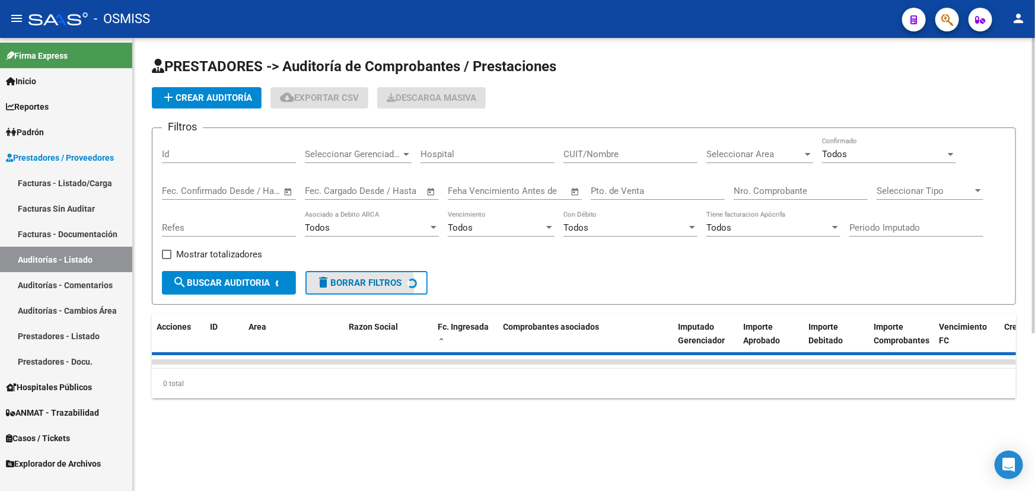
scroll to position [0, 0]
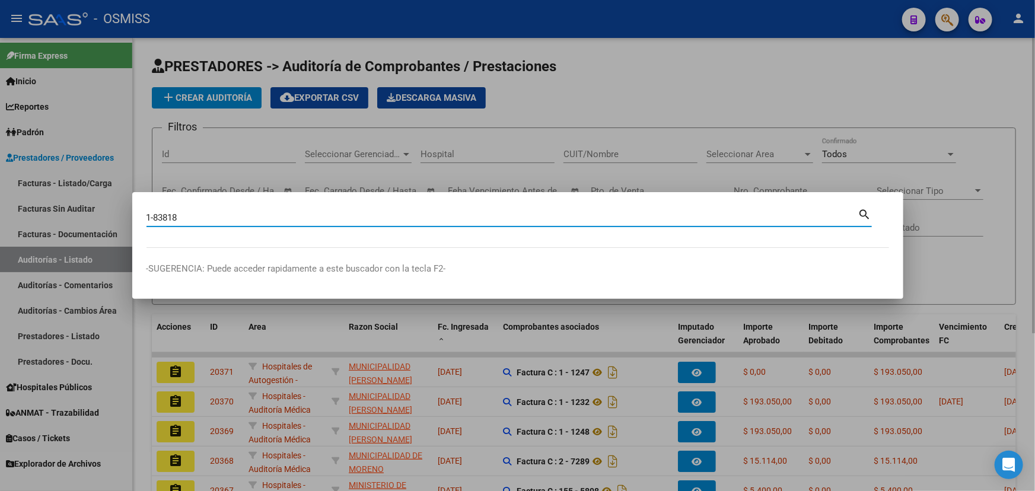
type input "1-83818"
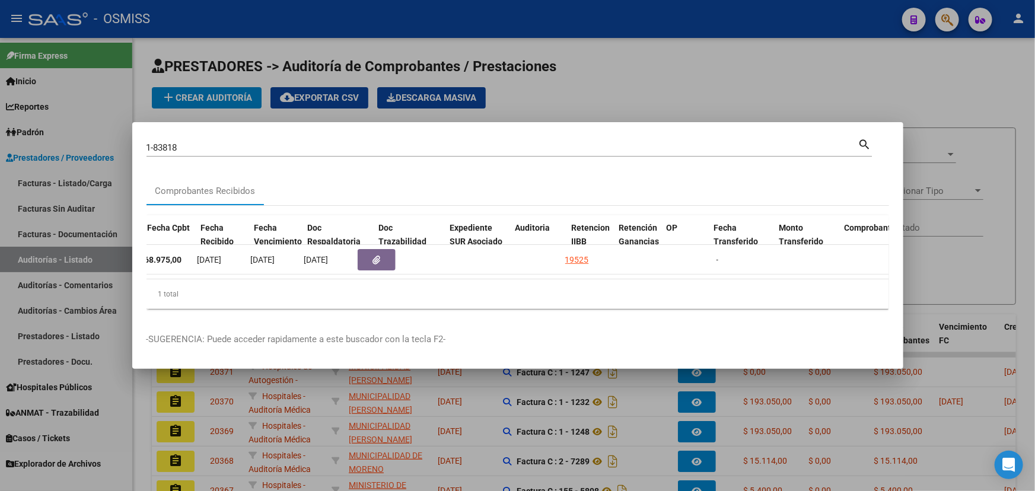
scroll to position [0, 566]
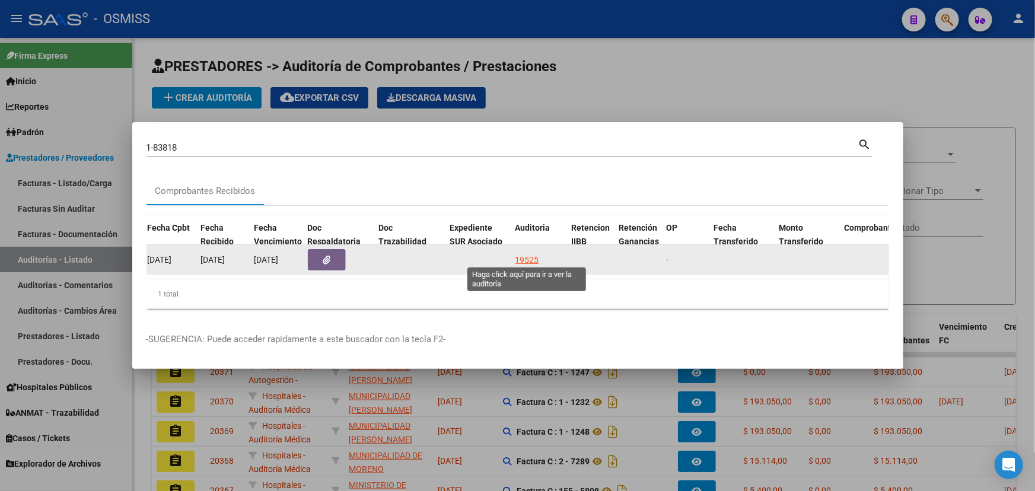
click at [527, 253] on div "19525" at bounding box center [527, 260] width 24 height 14
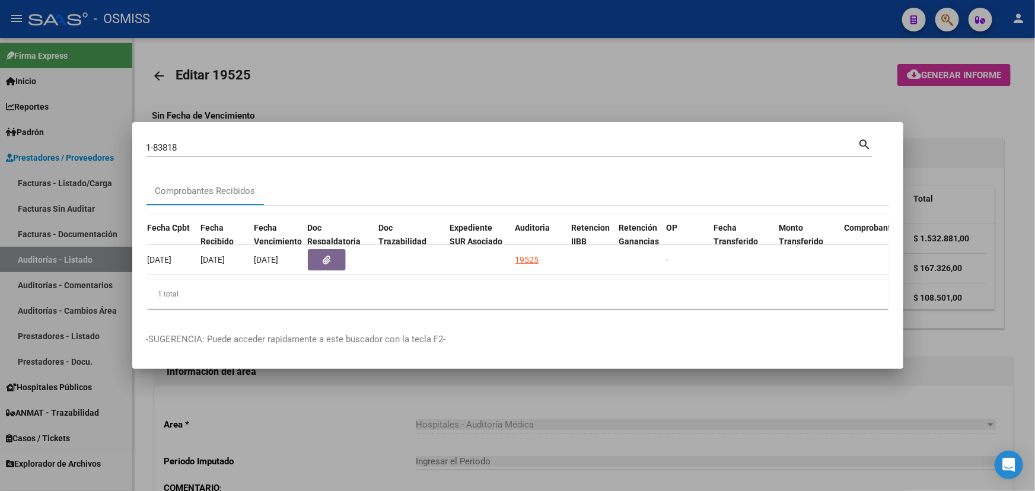
click at [326, 425] on div at bounding box center [517, 245] width 1035 height 491
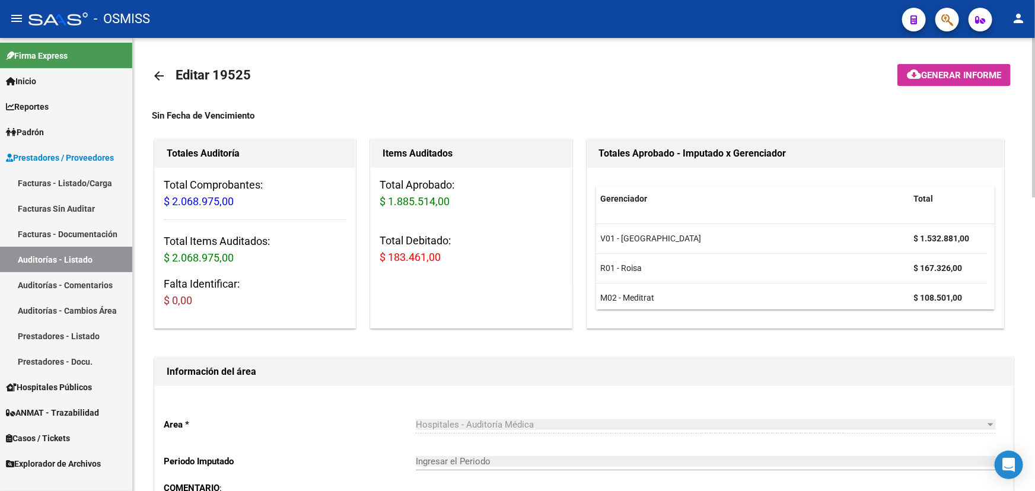
click at [159, 72] on mat-icon "arrow_back" at bounding box center [159, 76] width 14 height 14
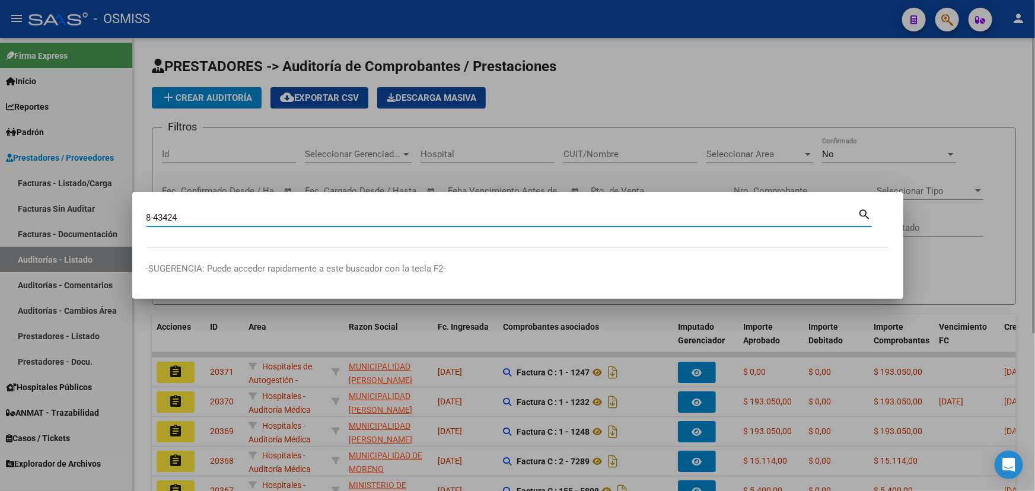
type input "8-43424"
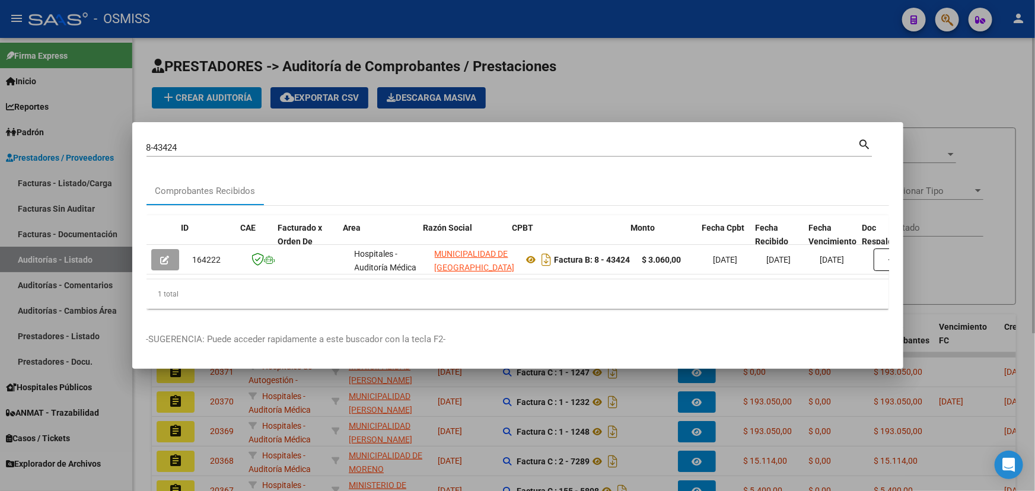
scroll to position [0, 516]
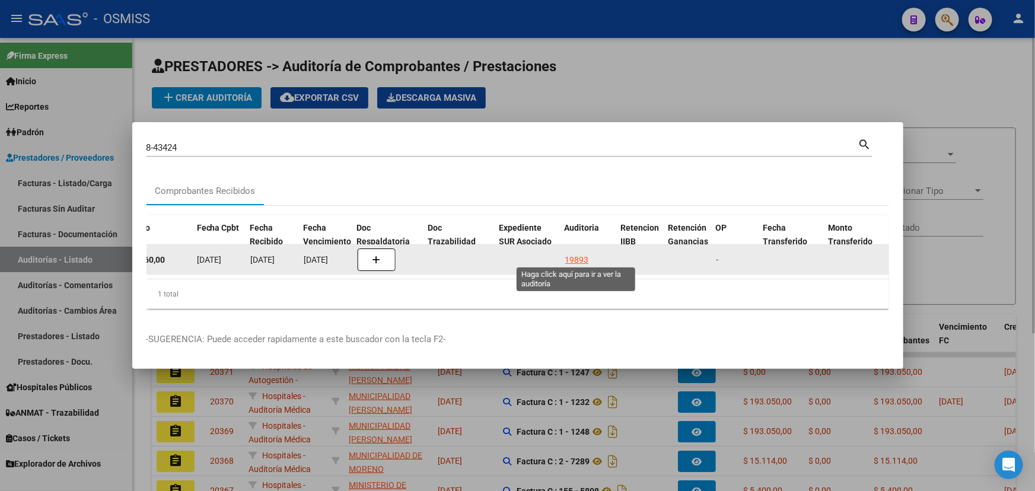
click at [569, 255] on div "19893" at bounding box center [577, 260] width 24 height 14
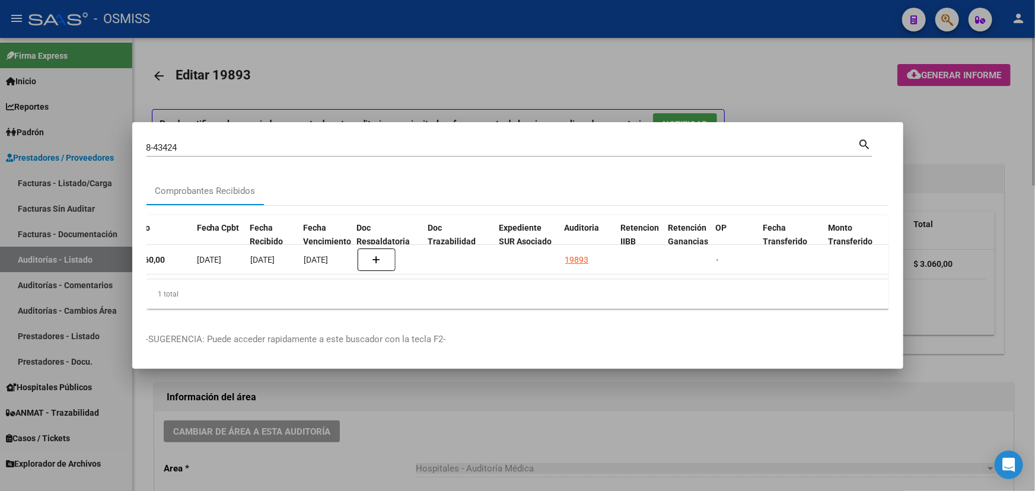
click at [145, 451] on div at bounding box center [517, 245] width 1035 height 491
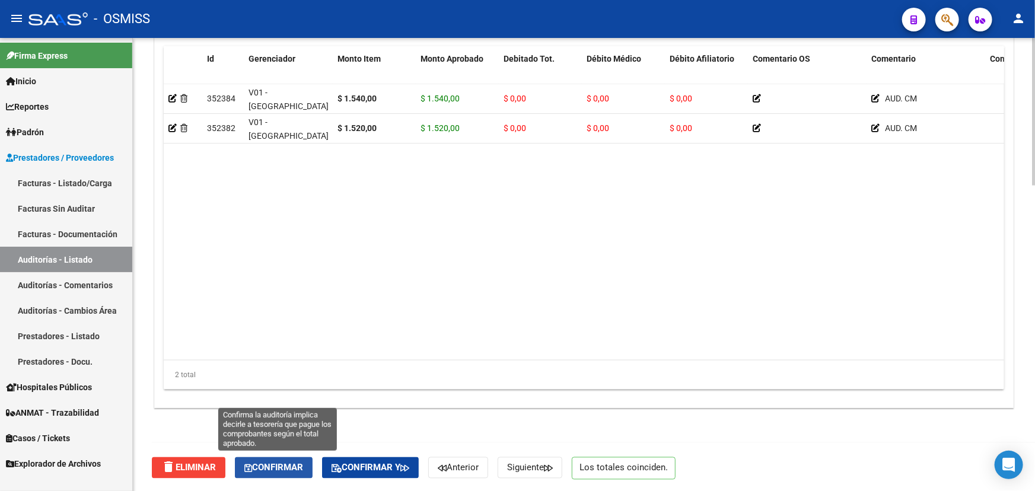
click at [290, 464] on span "Confirmar" at bounding box center [273, 468] width 59 height 11
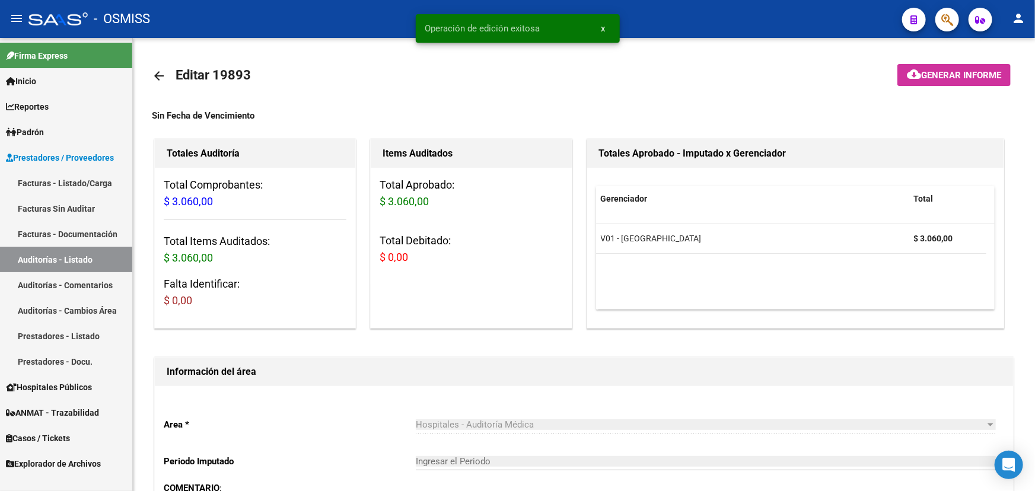
click at [162, 71] on mat-icon "arrow_back" at bounding box center [159, 76] width 14 height 14
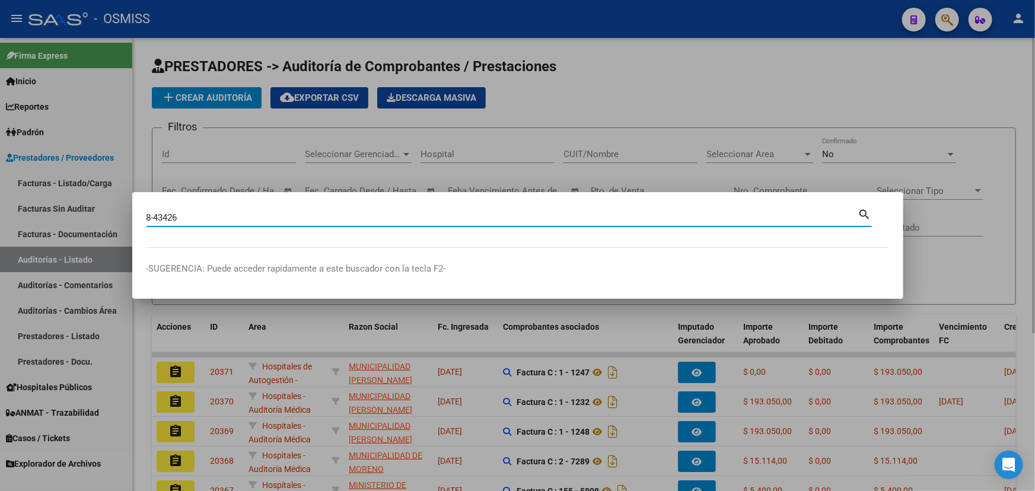
type input "8-43426"
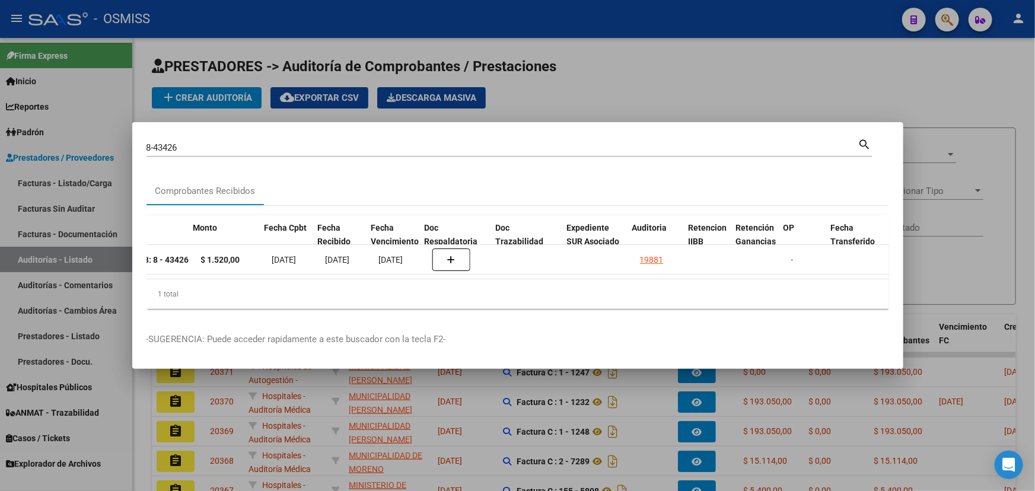
scroll to position [0, 449]
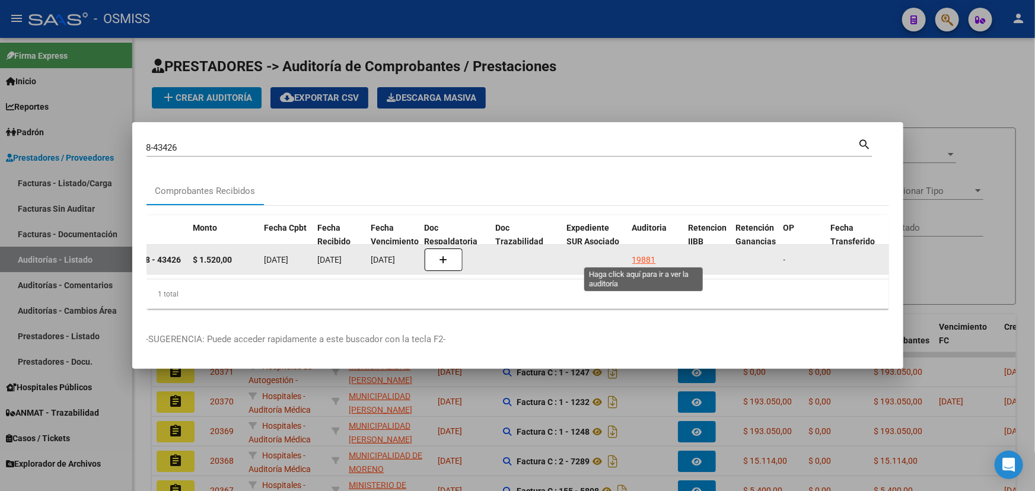
click at [650, 257] on div "19881" at bounding box center [644, 260] width 24 height 14
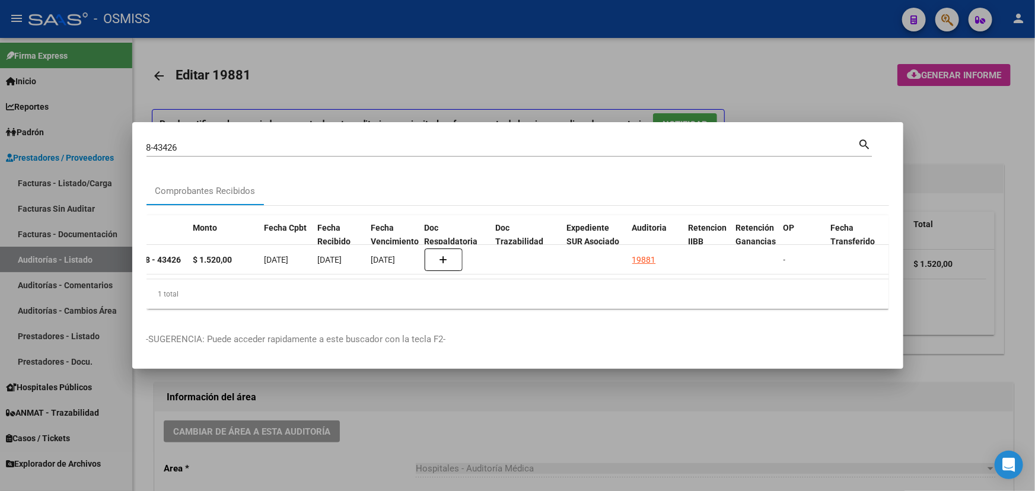
click at [143, 457] on div at bounding box center [517, 245] width 1035 height 491
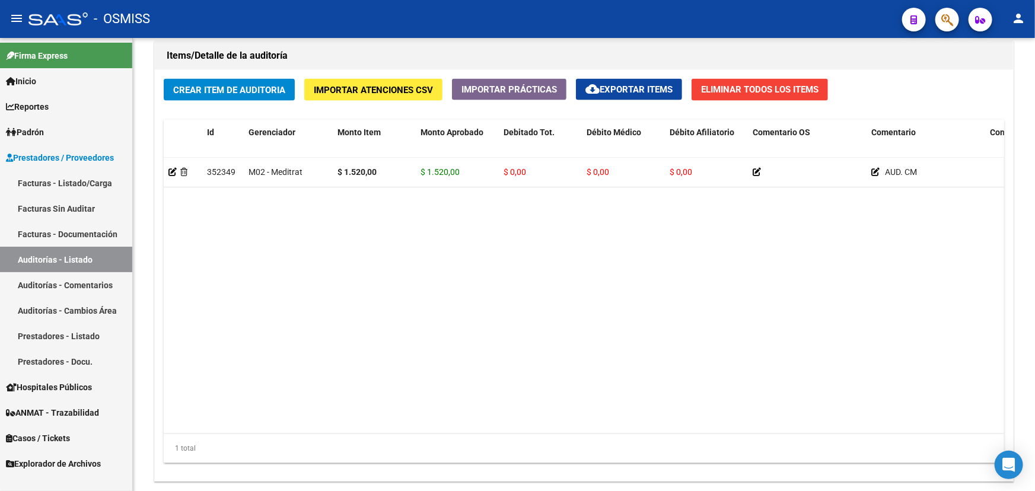
scroll to position [936, 0]
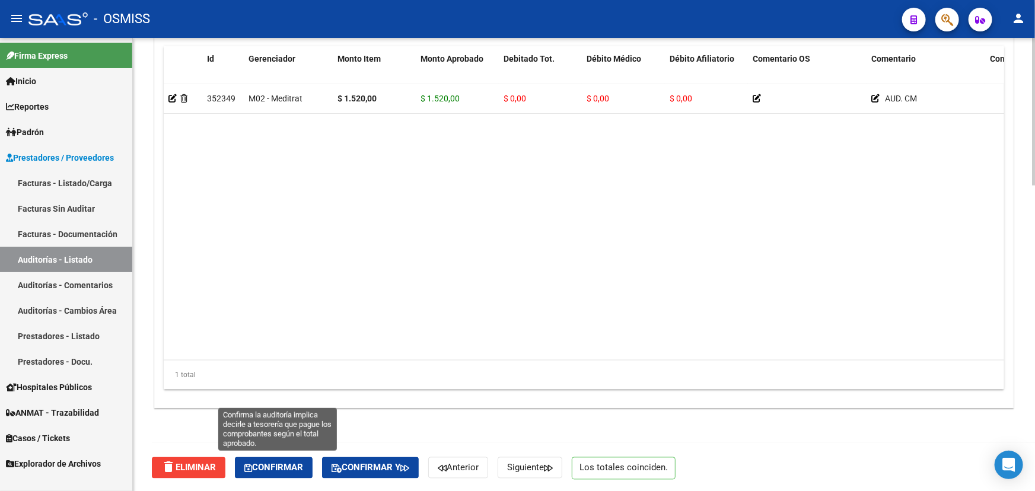
click at [304, 473] on button "Confirmar" at bounding box center [274, 467] width 78 height 21
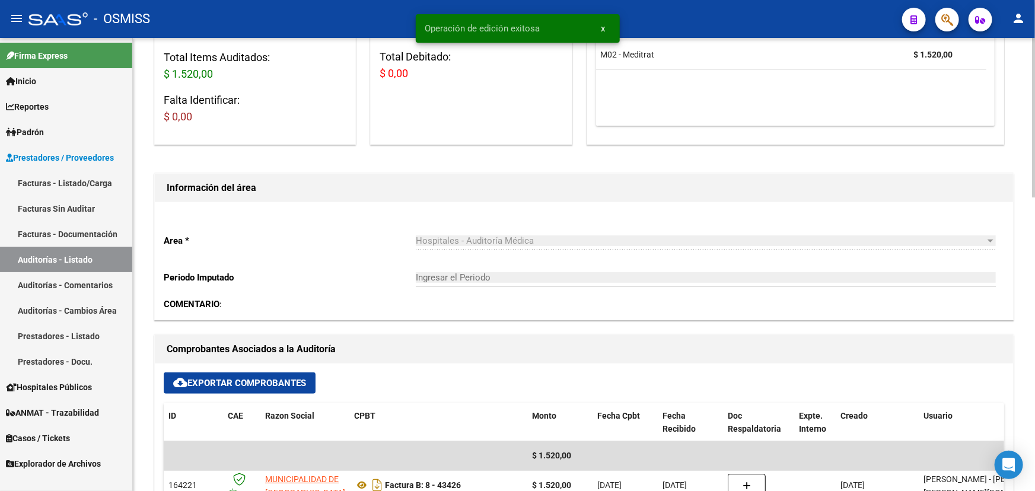
scroll to position [0, 0]
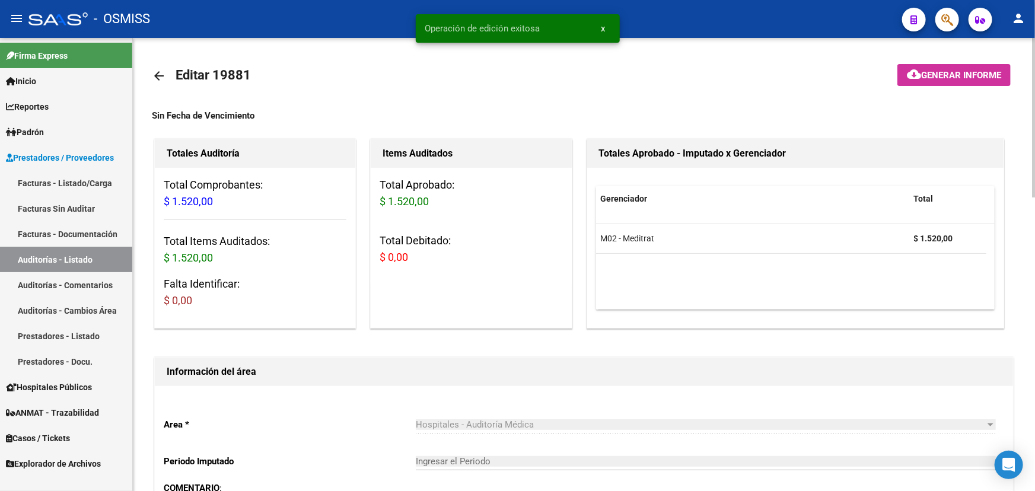
click at [158, 76] on mat-icon "arrow_back" at bounding box center [159, 76] width 14 height 14
